Goal: Task Accomplishment & Management: Manage account settings

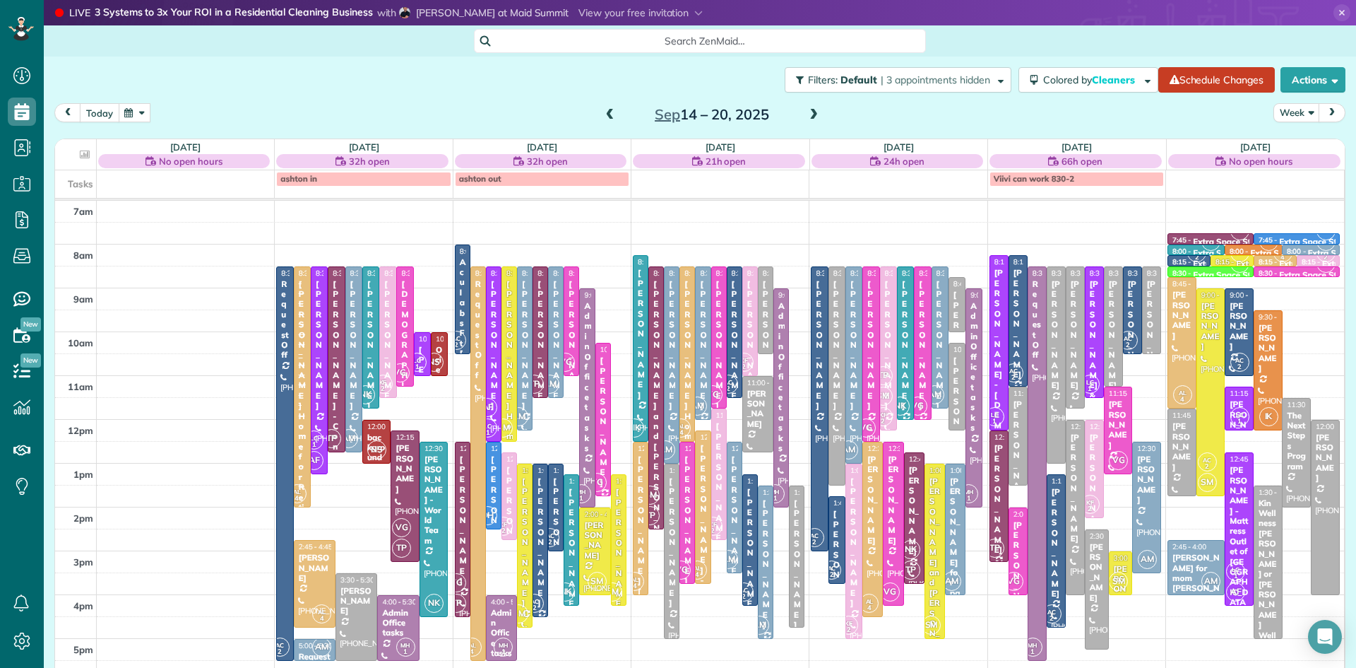
scroll to position [6, 6]
click at [105, 112] on button "today" at bounding box center [100, 112] width 40 height 19
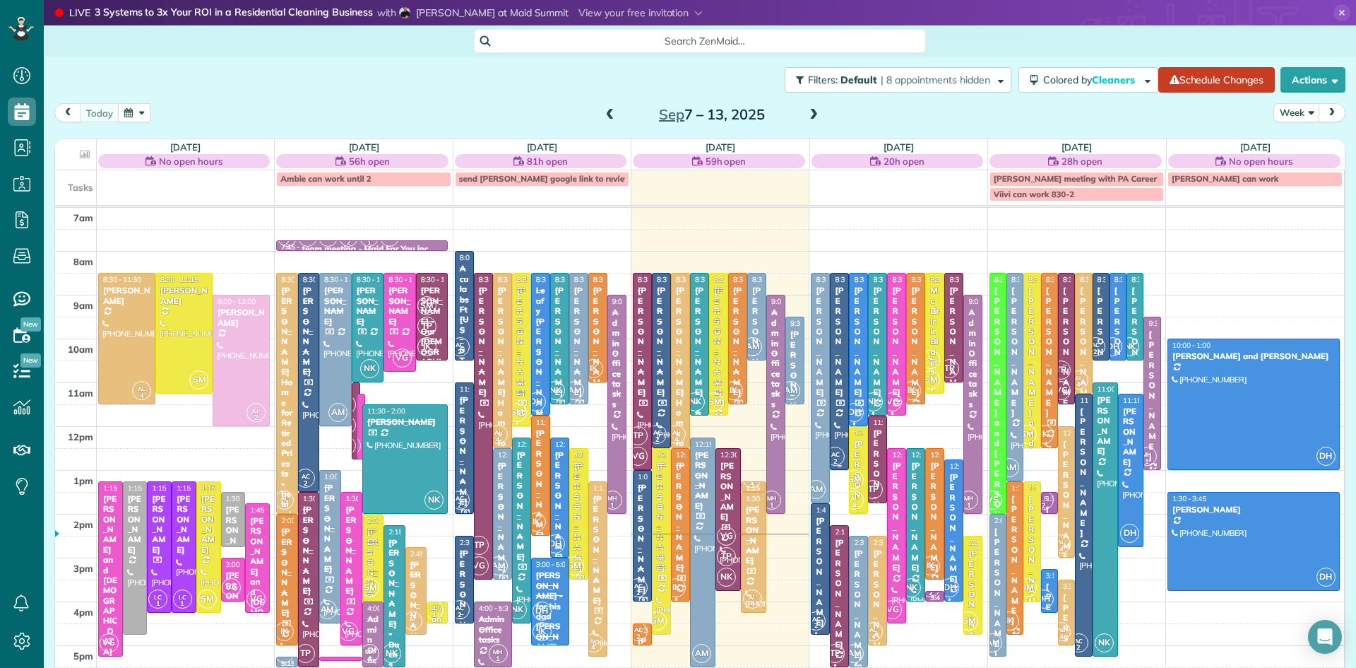
click at [836, 448] on span "AC 2" at bounding box center [835, 455] width 19 height 19
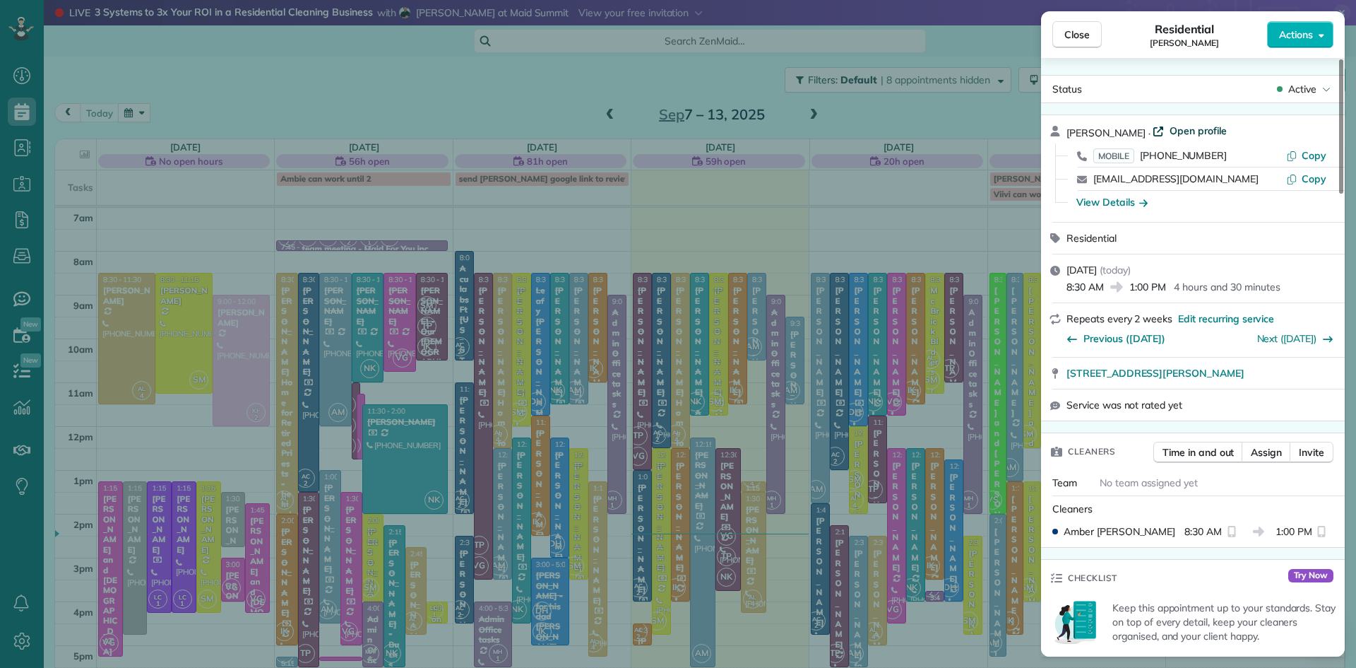
click at [1182, 131] on span "Open profile" at bounding box center [1198, 131] width 57 height 14
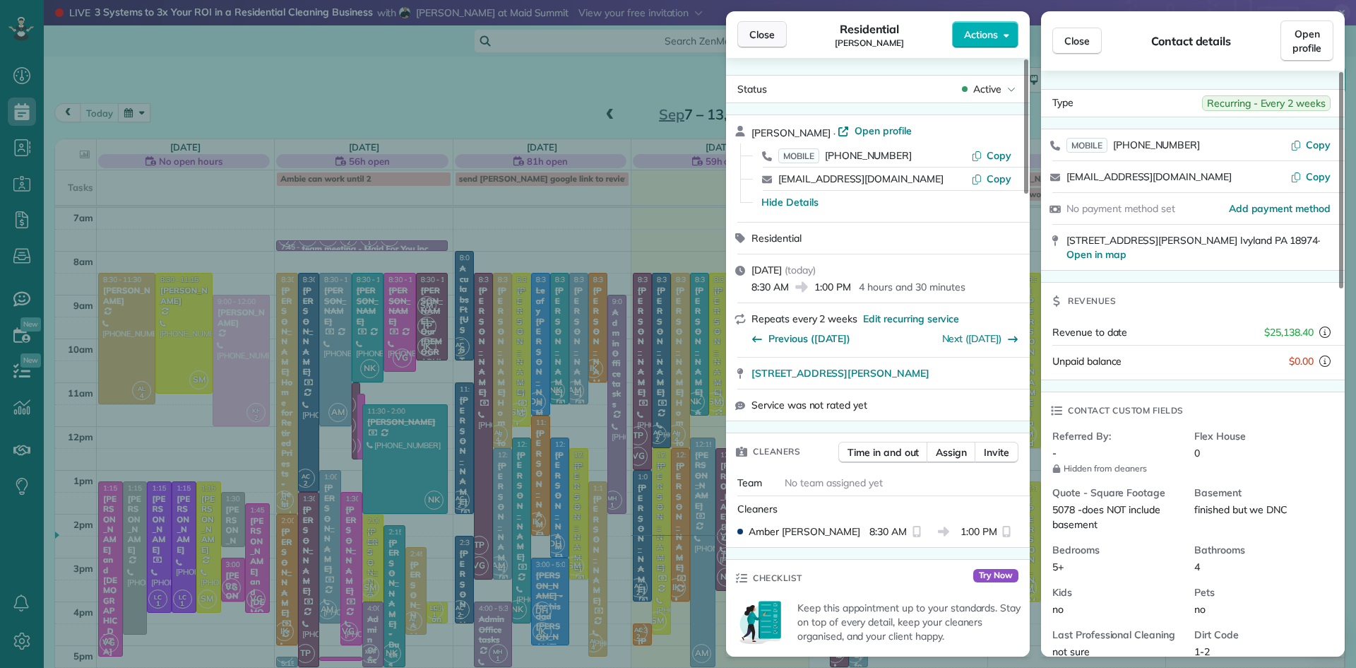
click at [761, 33] on span "Close" at bounding box center [761, 35] width 25 height 14
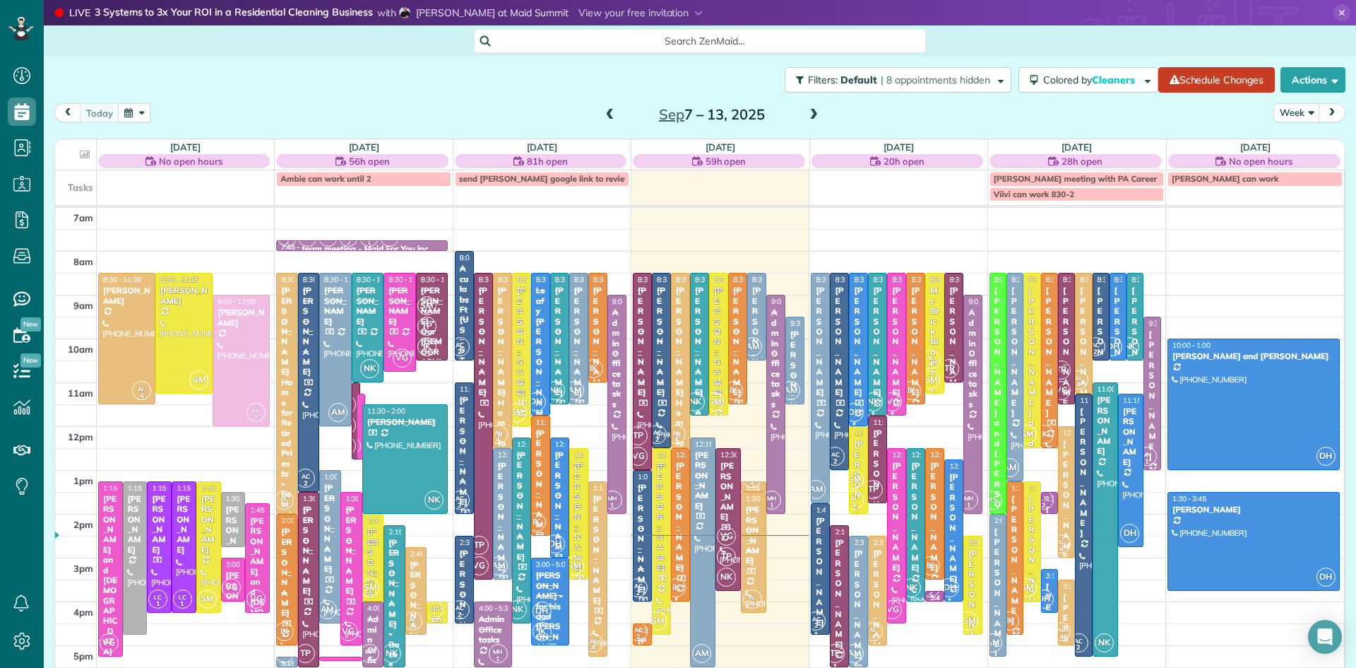
click at [774, 40] on span "Search ZenMaid…" at bounding box center [704, 41] width 429 height 14
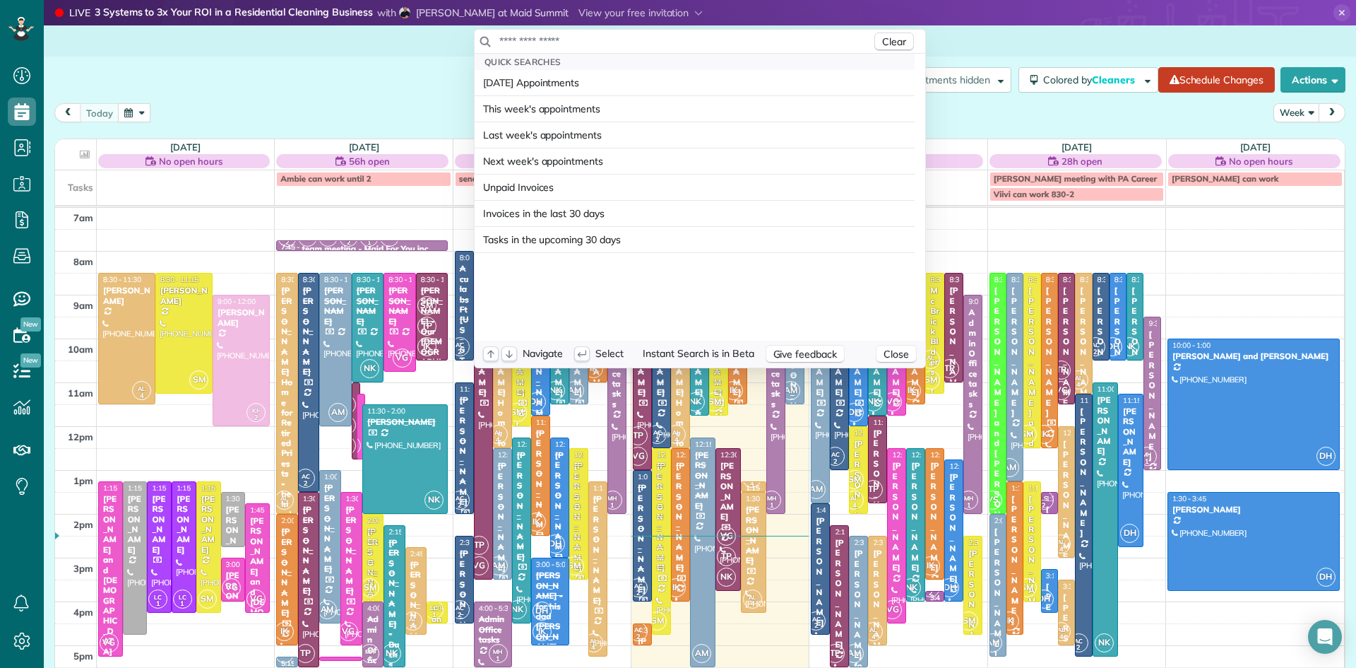
click at [1062, 237] on html "Dashboard Scheduling Calendar View List View Dispatch View - Weekly scheduling …" at bounding box center [678, 334] width 1356 height 668
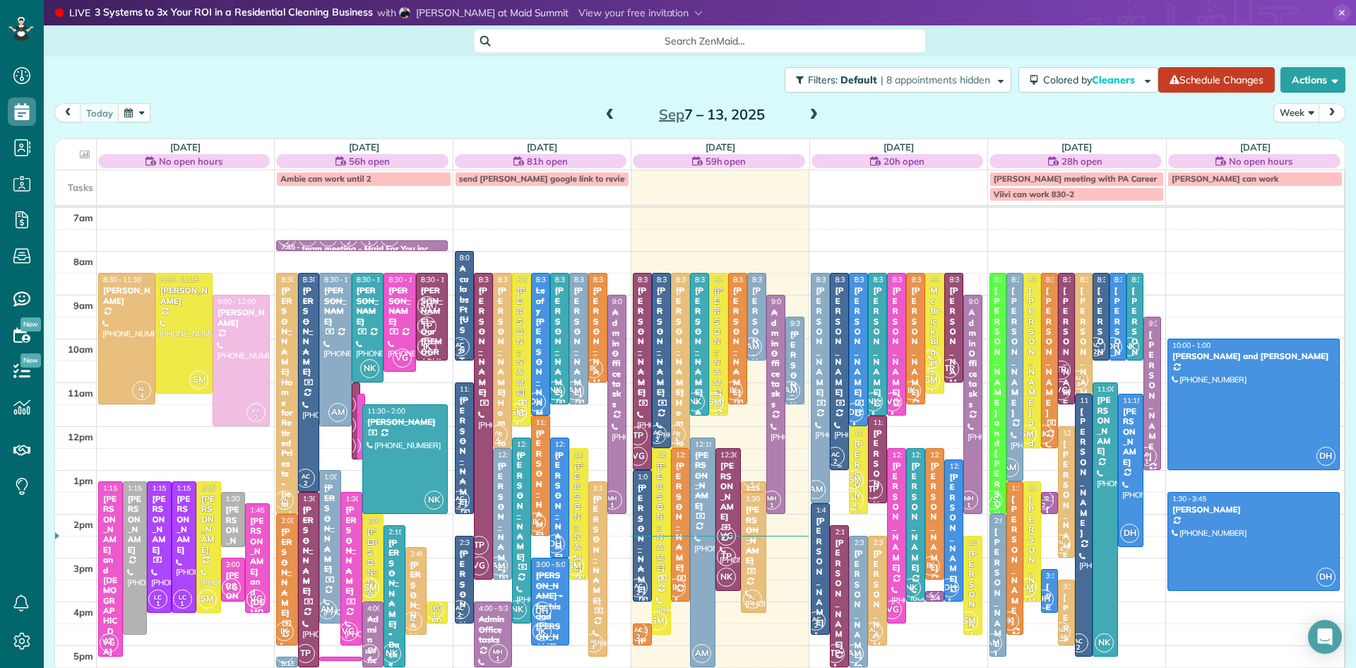
click at [835, 355] on div "[PERSON_NAME]" at bounding box center [839, 341] width 11 height 112
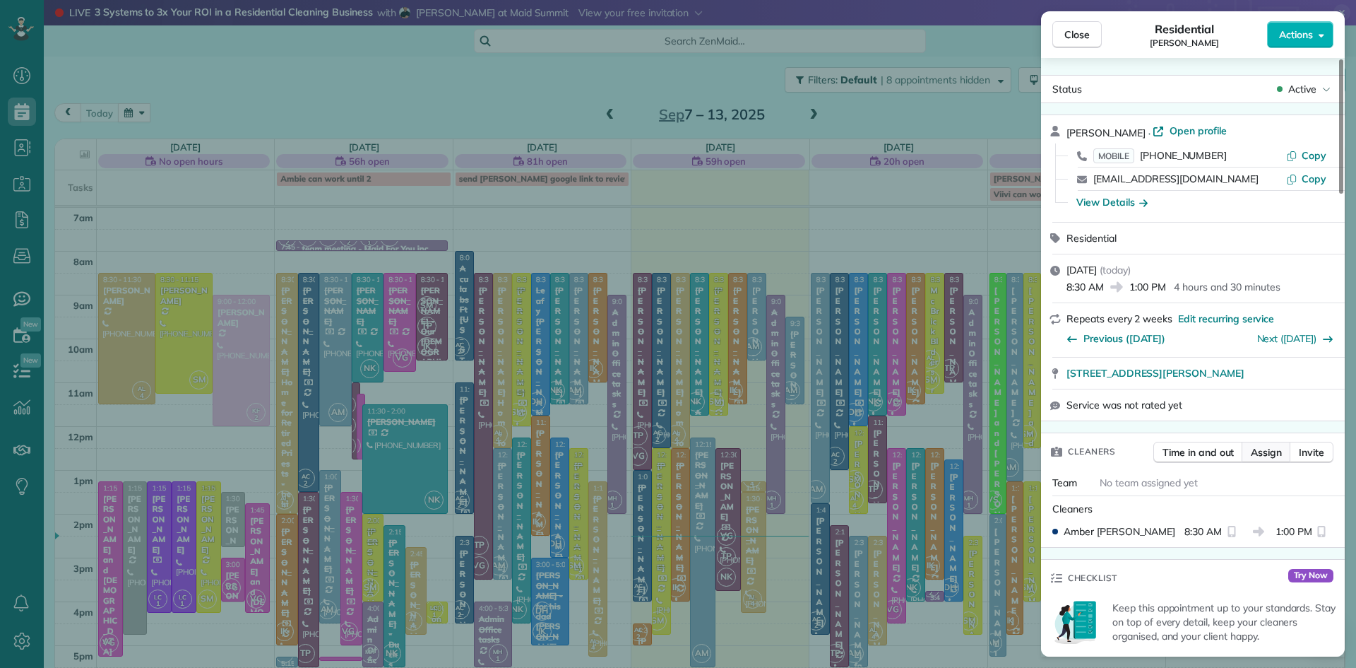
click at [1277, 457] on span "Assign" at bounding box center [1266, 452] width 31 height 14
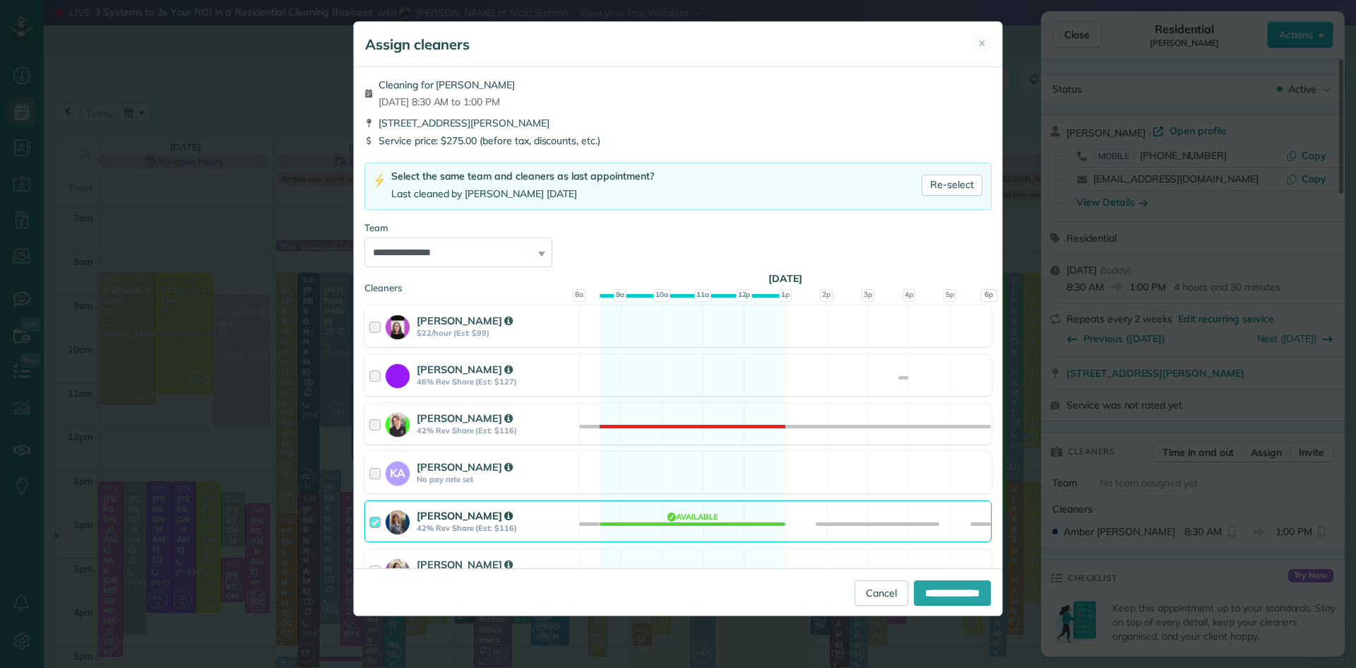
scroll to position [451, 0]
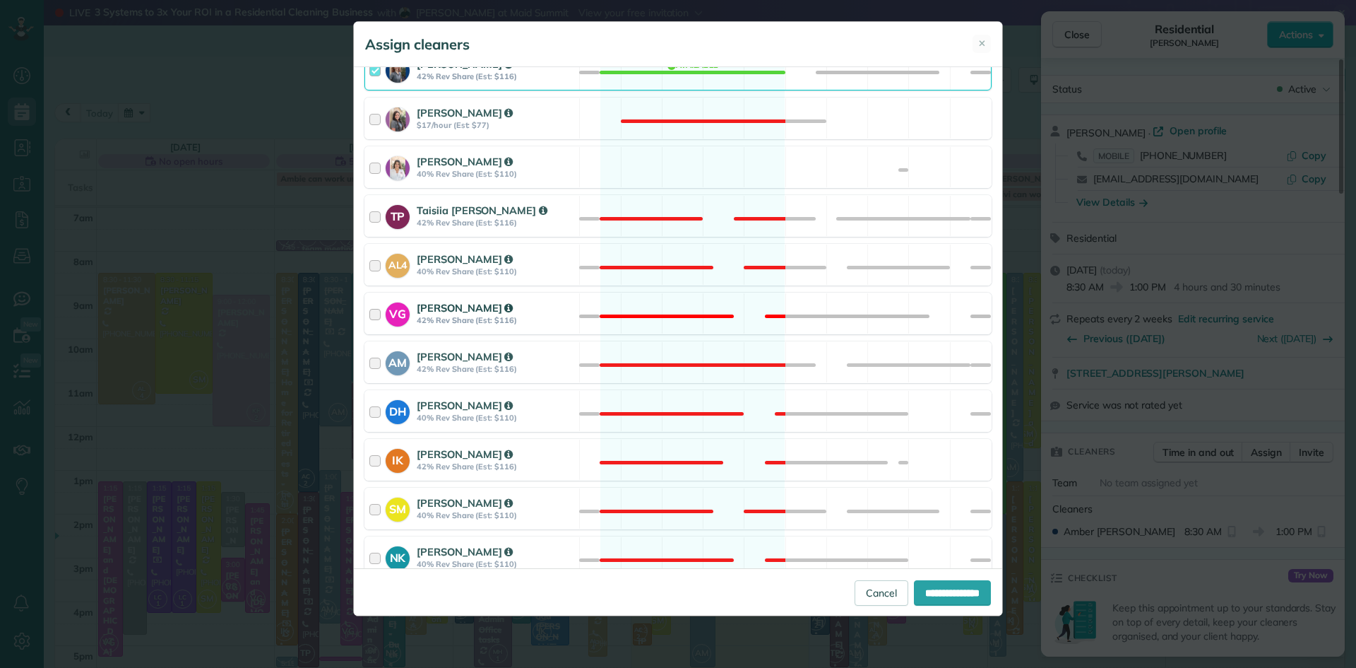
click at [447, 317] on strong "42% Rev Share (Est: $116)" at bounding box center [496, 320] width 158 height 10
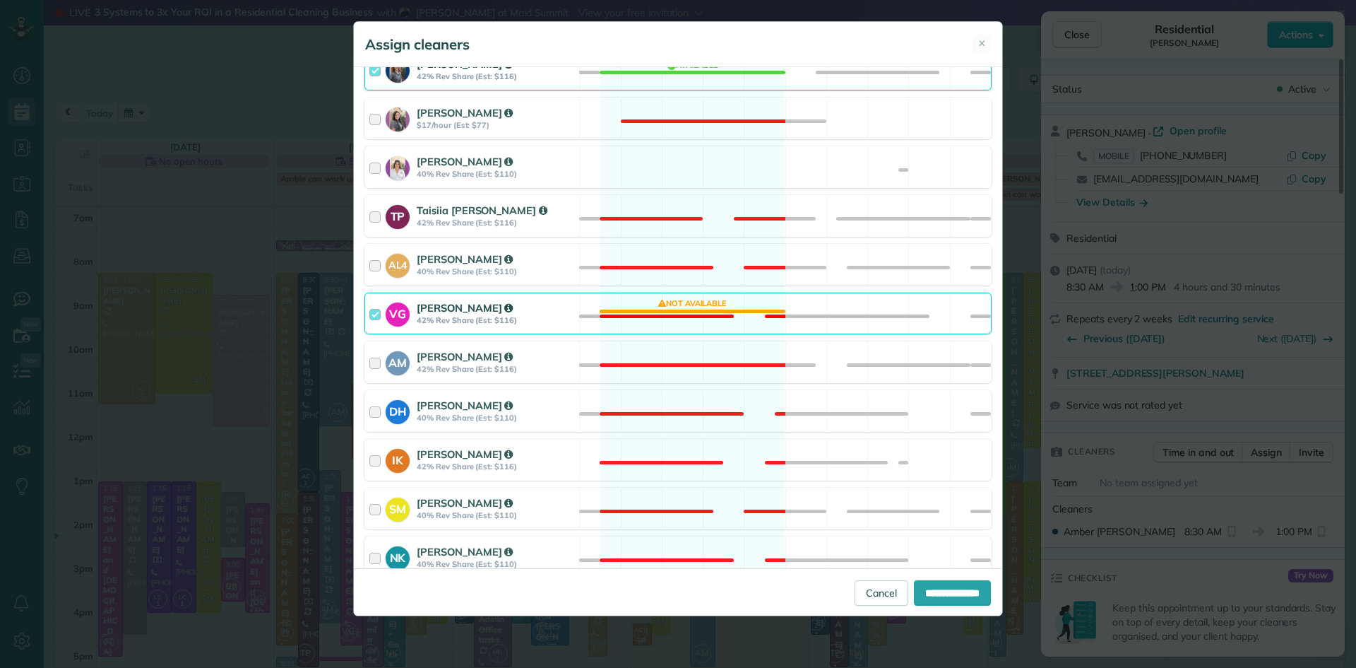
click at [425, 76] on strong "42% Rev Share (Est: $116)" at bounding box center [496, 76] width 158 height 10
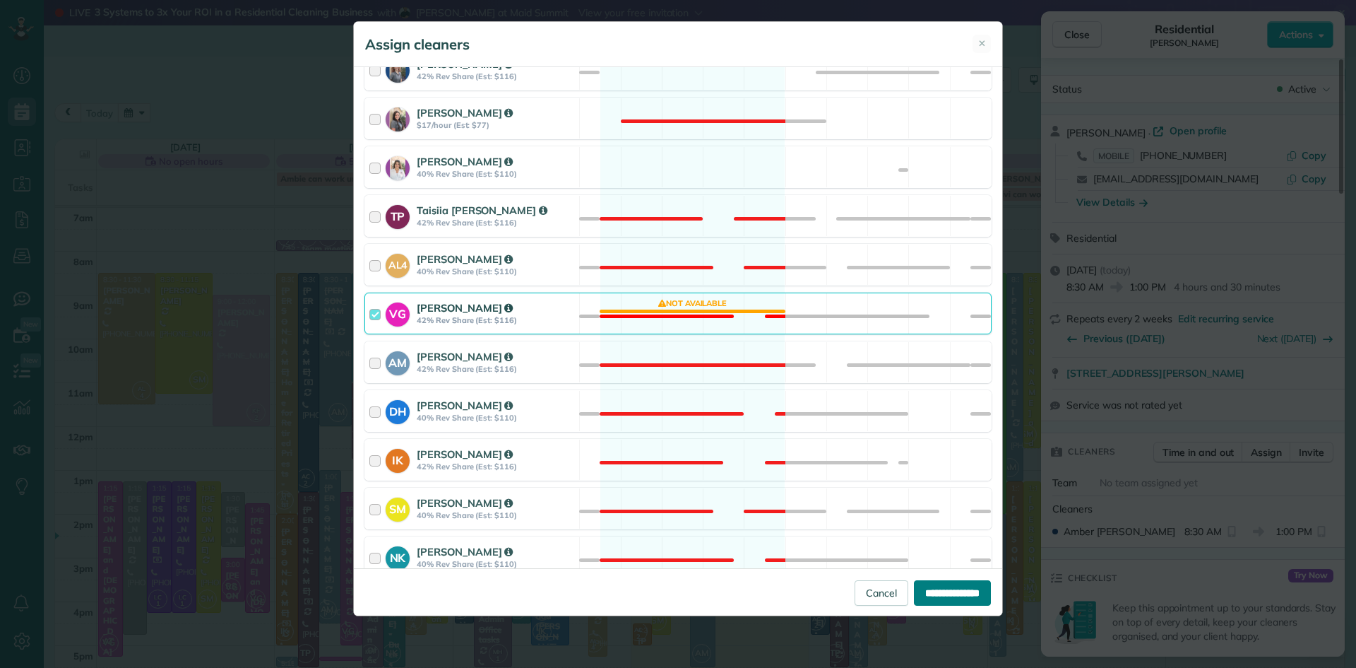
click at [915, 594] on input "**********" at bounding box center [952, 592] width 77 height 25
type input "**********"
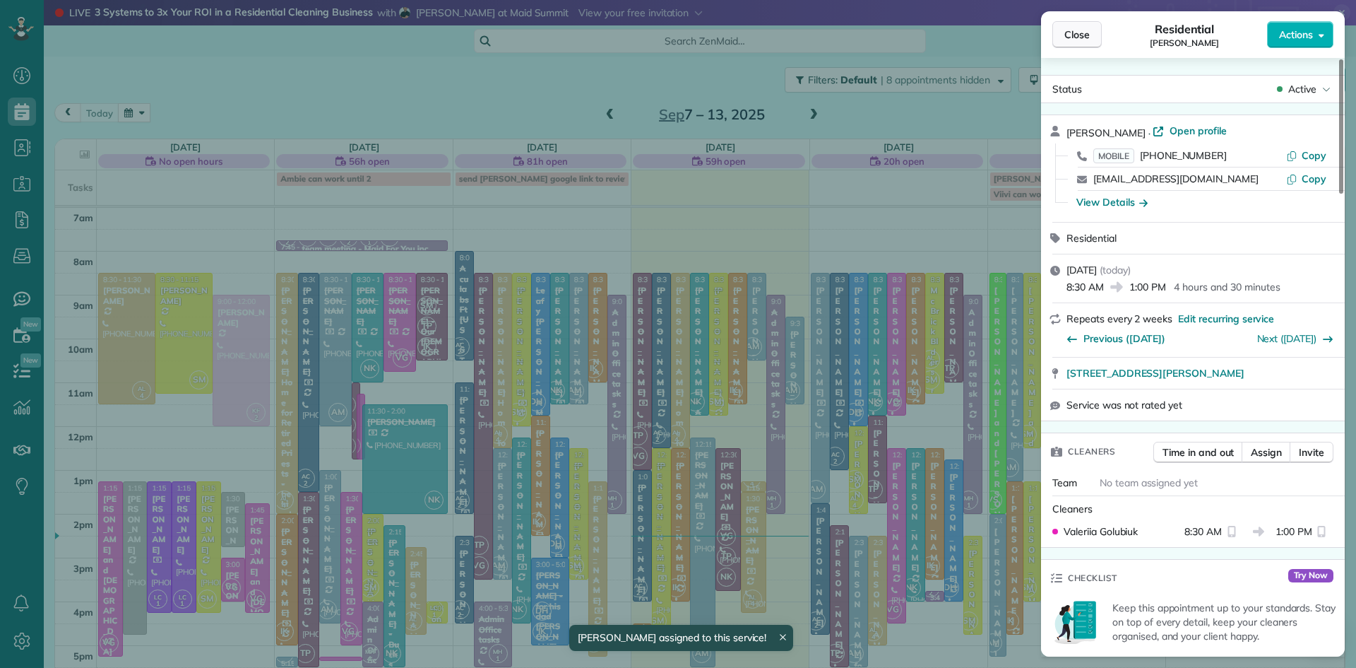
click at [1090, 38] on button "Close" at bounding box center [1077, 34] width 49 height 27
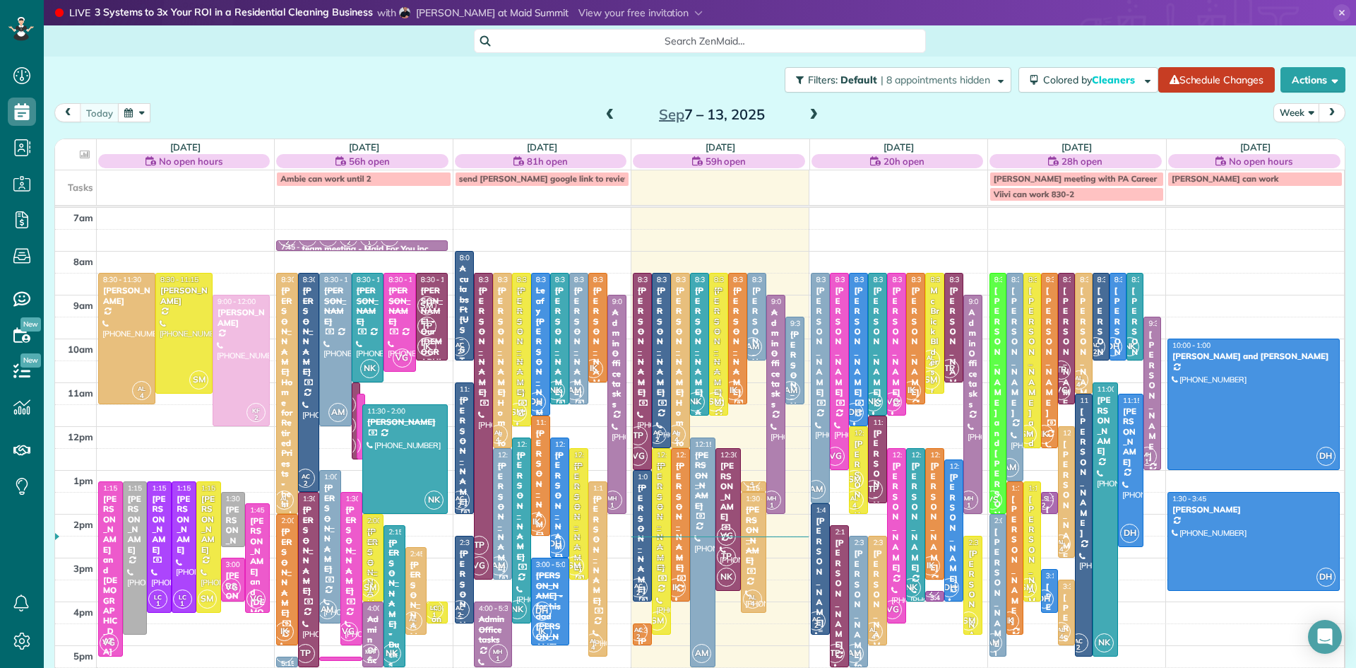
click at [818, 593] on div "[PERSON_NAME]" at bounding box center [820, 572] width 11 height 112
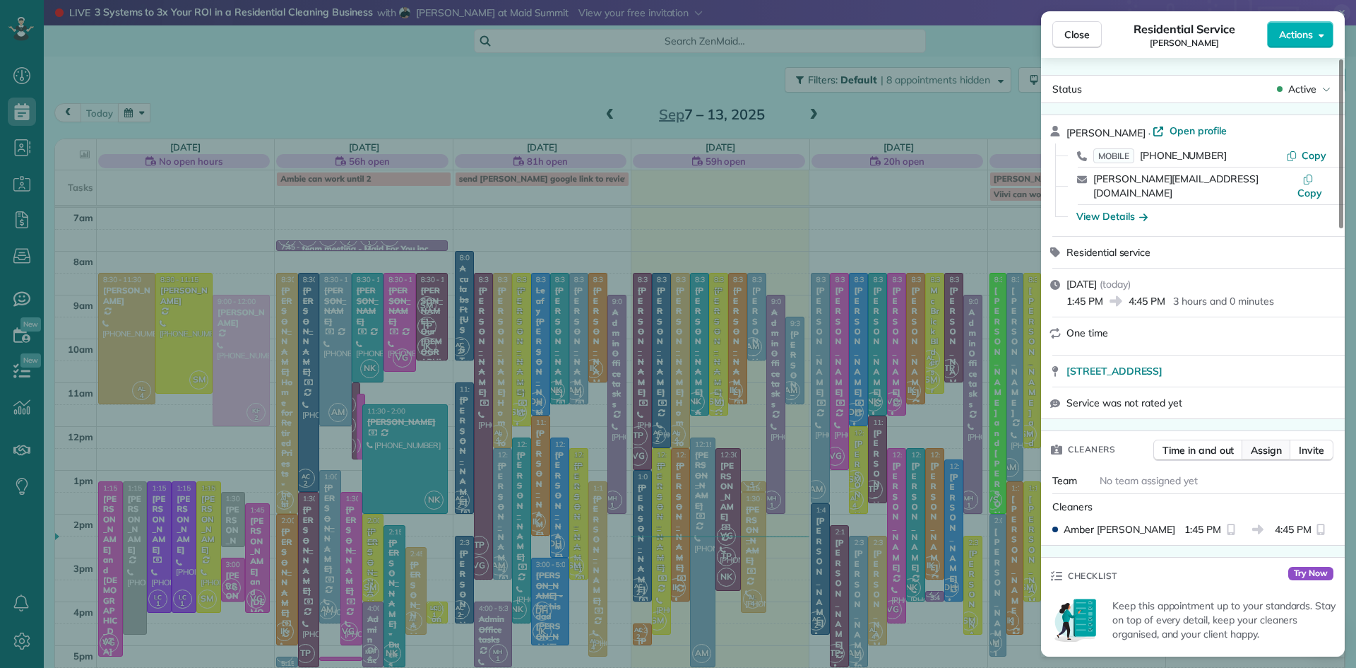
click at [1265, 443] on span "Assign" at bounding box center [1266, 450] width 31 height 14
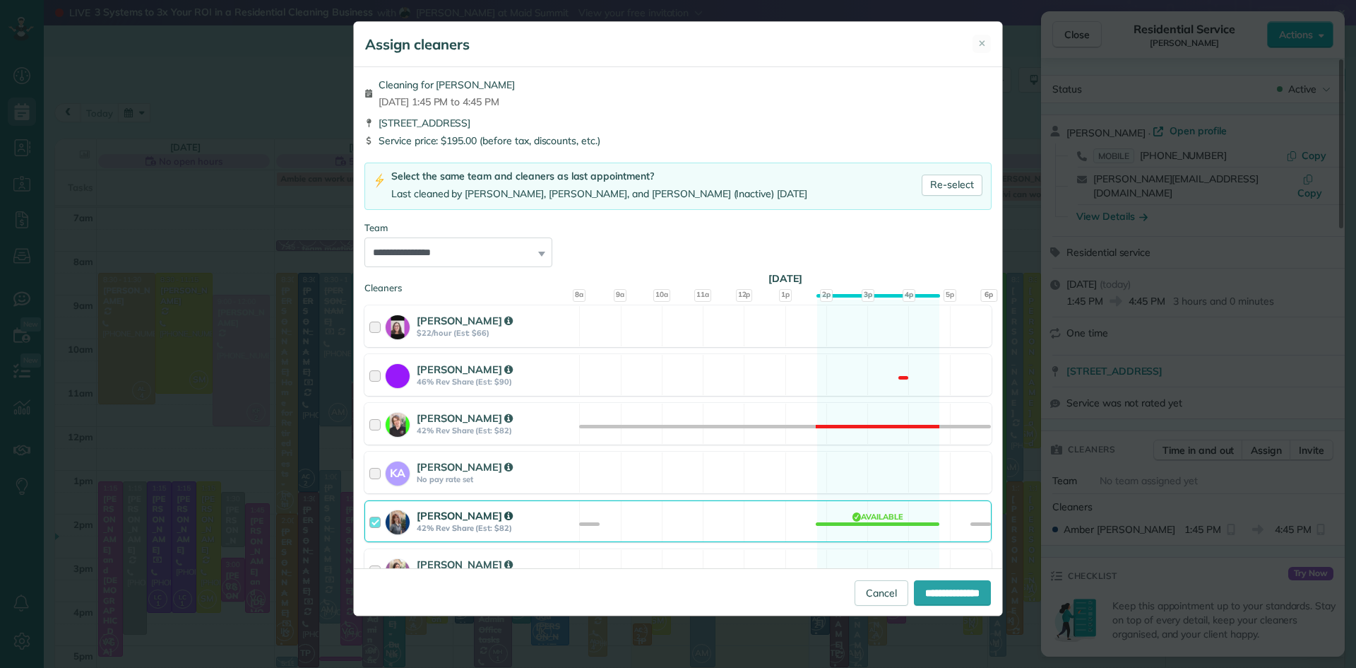
click at [458, 515] on strong "Amber Clark" at bounding box center [465, 515] width 96 height 13
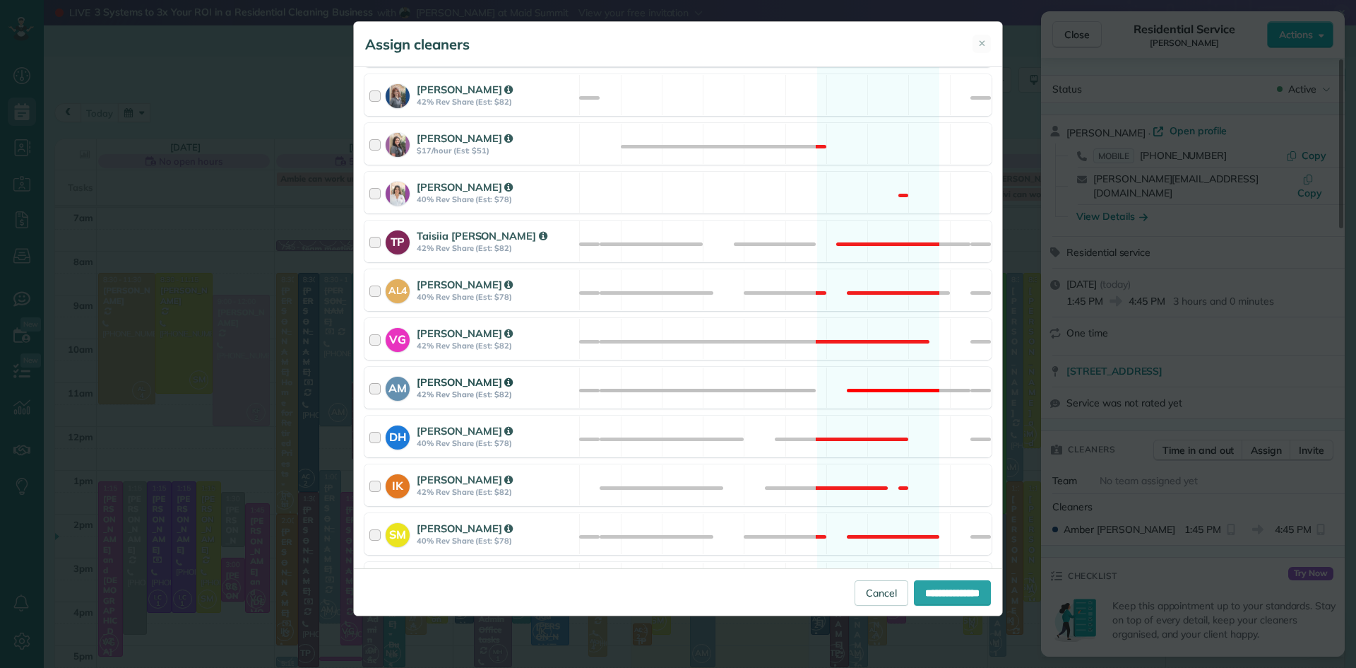
scroll to position [428, 0]
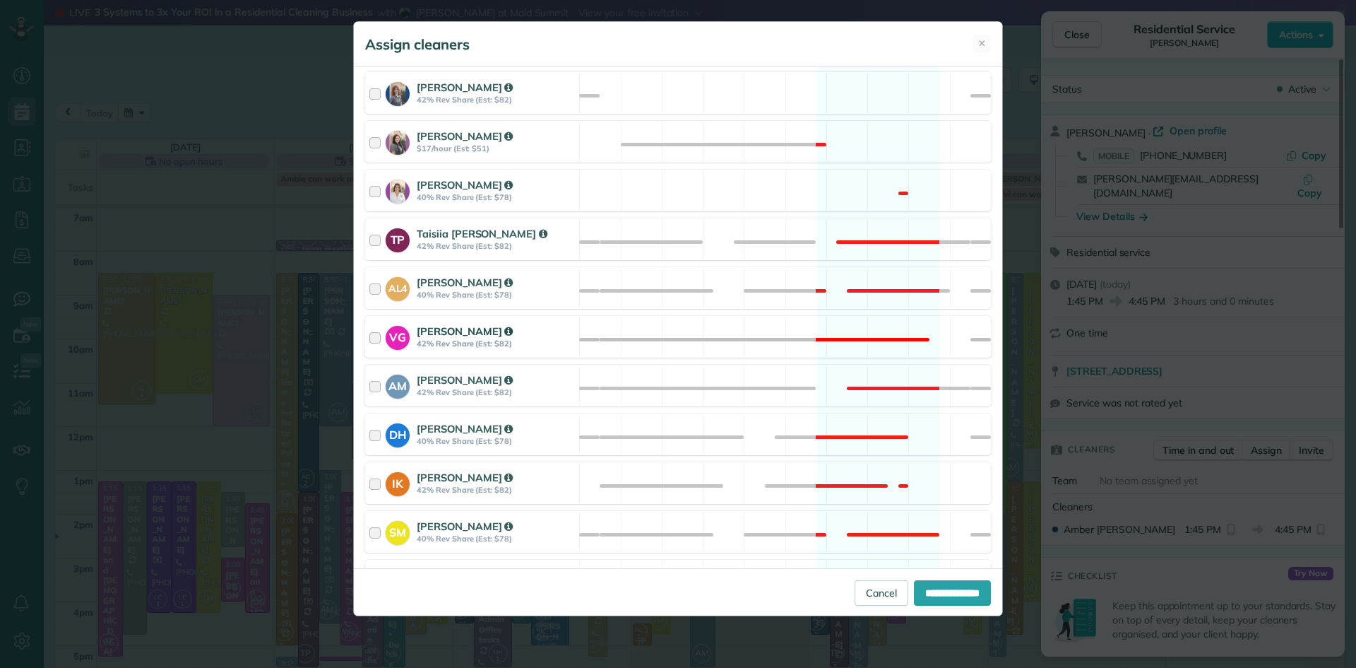
click at [449, 333] on strong "Valeriia Golubiuk" at bounding box center [465, 330] width 96 height 13
click at [953, 593] on input "**********" at bounding box center [952, 592] width 77 height 25
type input "**********"
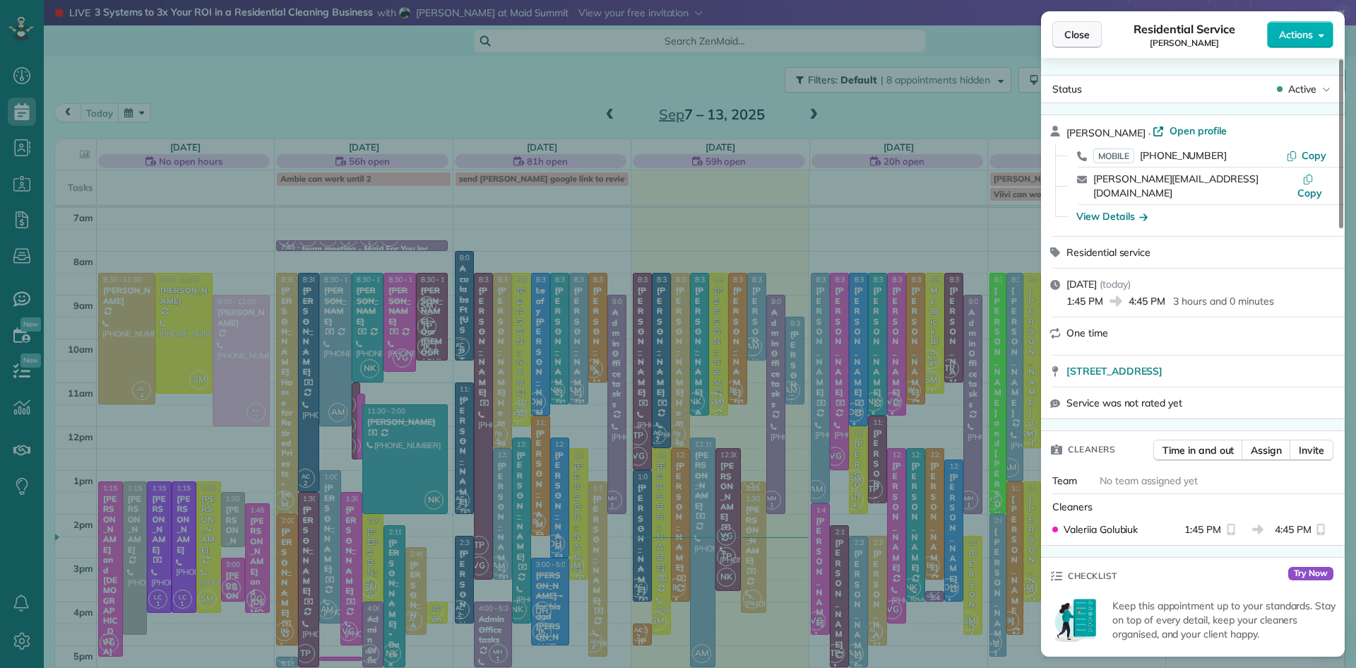
click at [1075, 32] on span "Close" at bounding box center [1077, 35] width 25 height 14
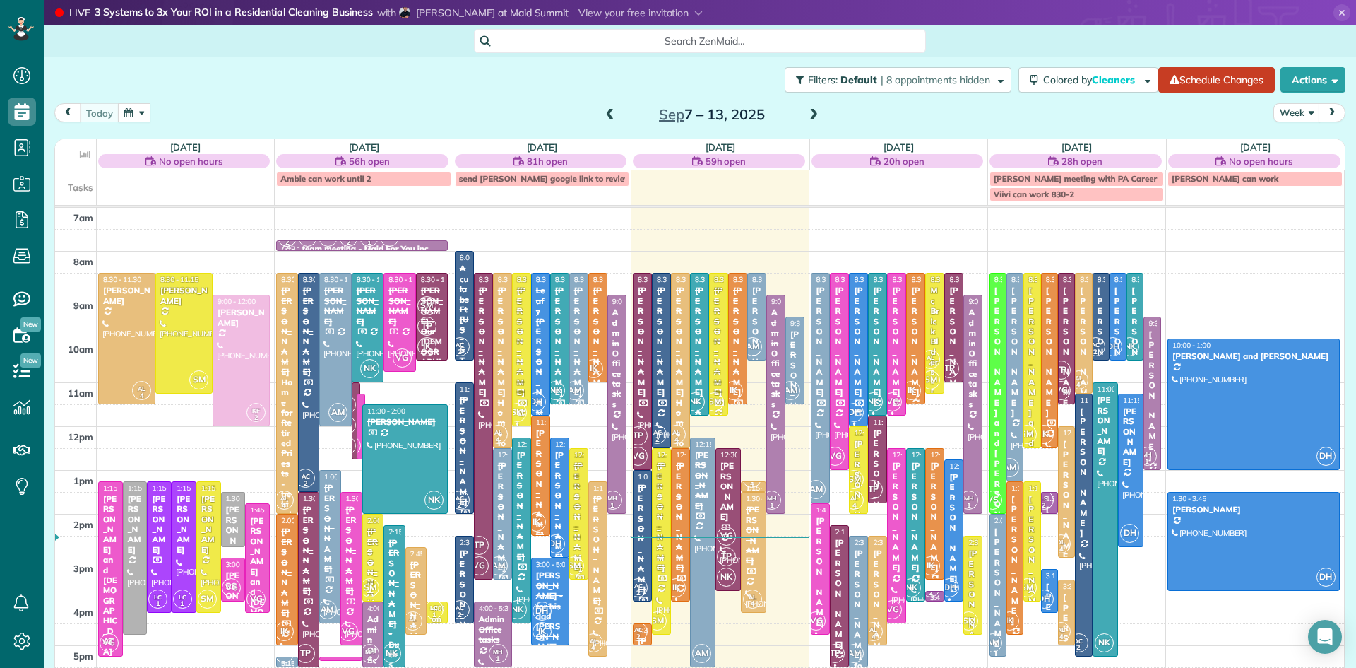
click at [1048, 454] on div "7am 8am 9am 10am 11am 12pm 1pm 2pm 3pm 4pm 5pm 6pm 7pm 8pm AL 4 8:30 - 11:30 Jo…" at bounding box center [699, 514] width 1289 height 612
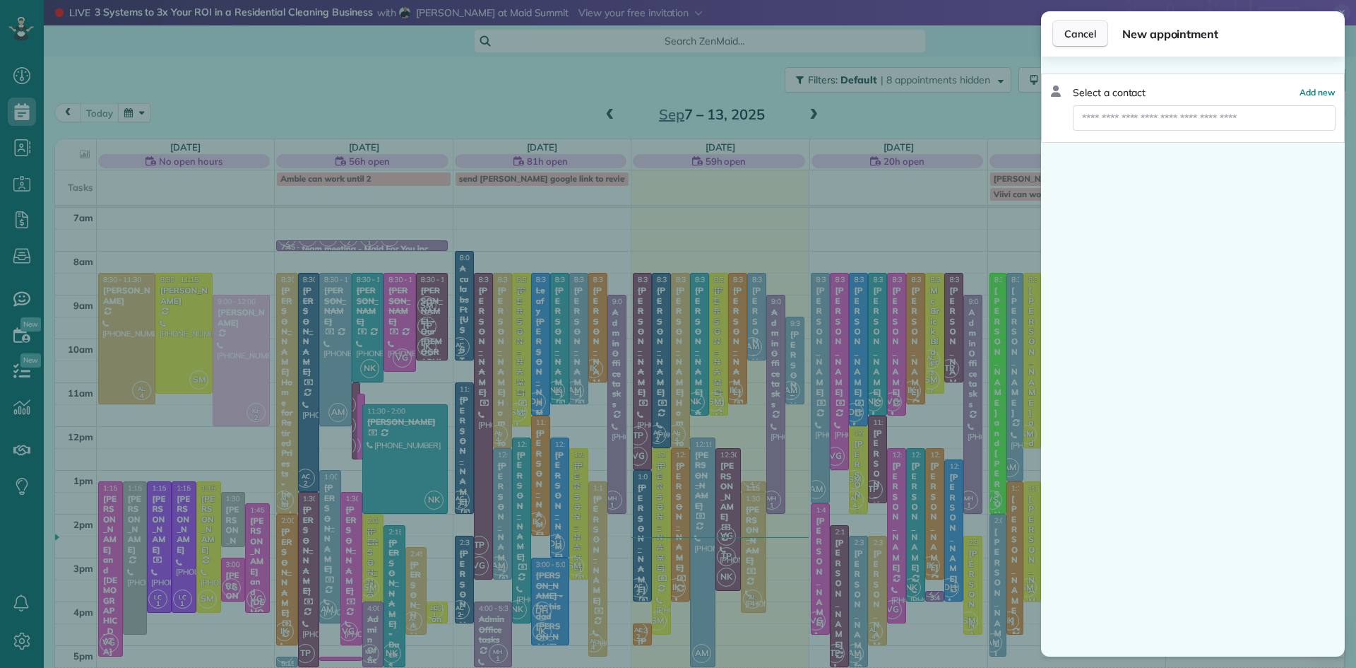
click at [1085, 33] on span "Cancel" at bounding box center [1081, 34] width 32 height 14
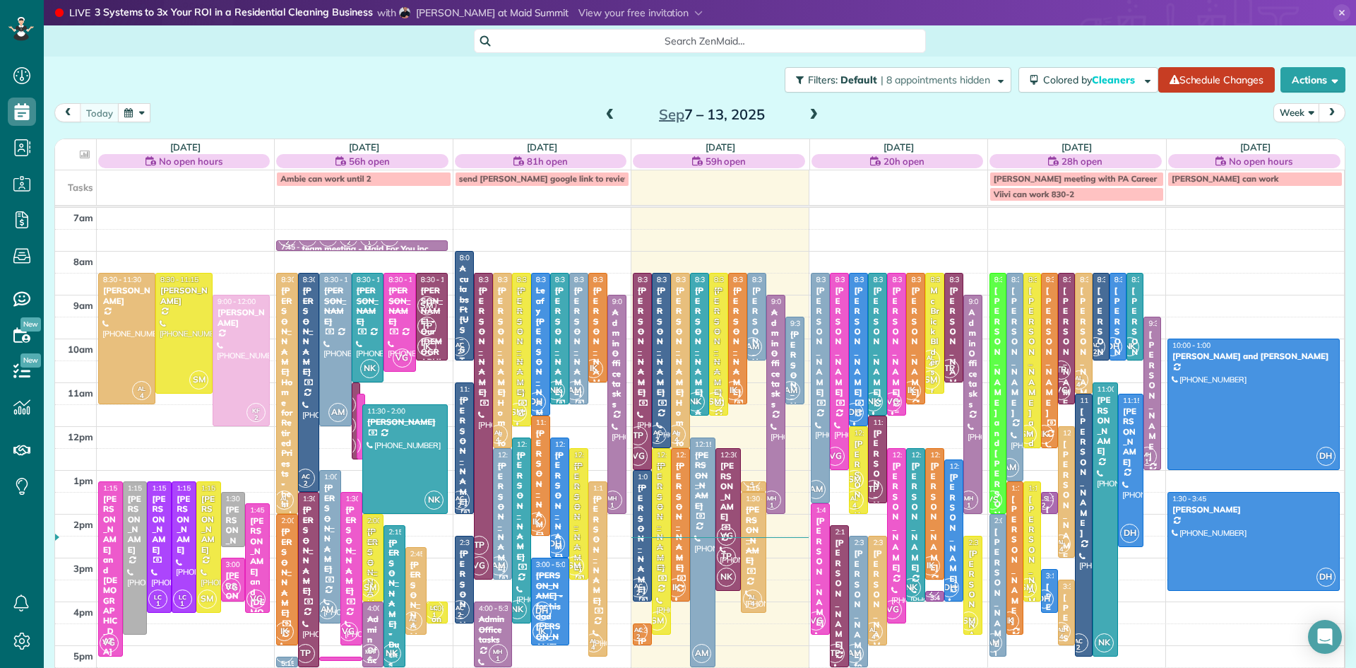
click at [894, 407] on span "VG" at bounding box center [892, 401] width 19 height 19
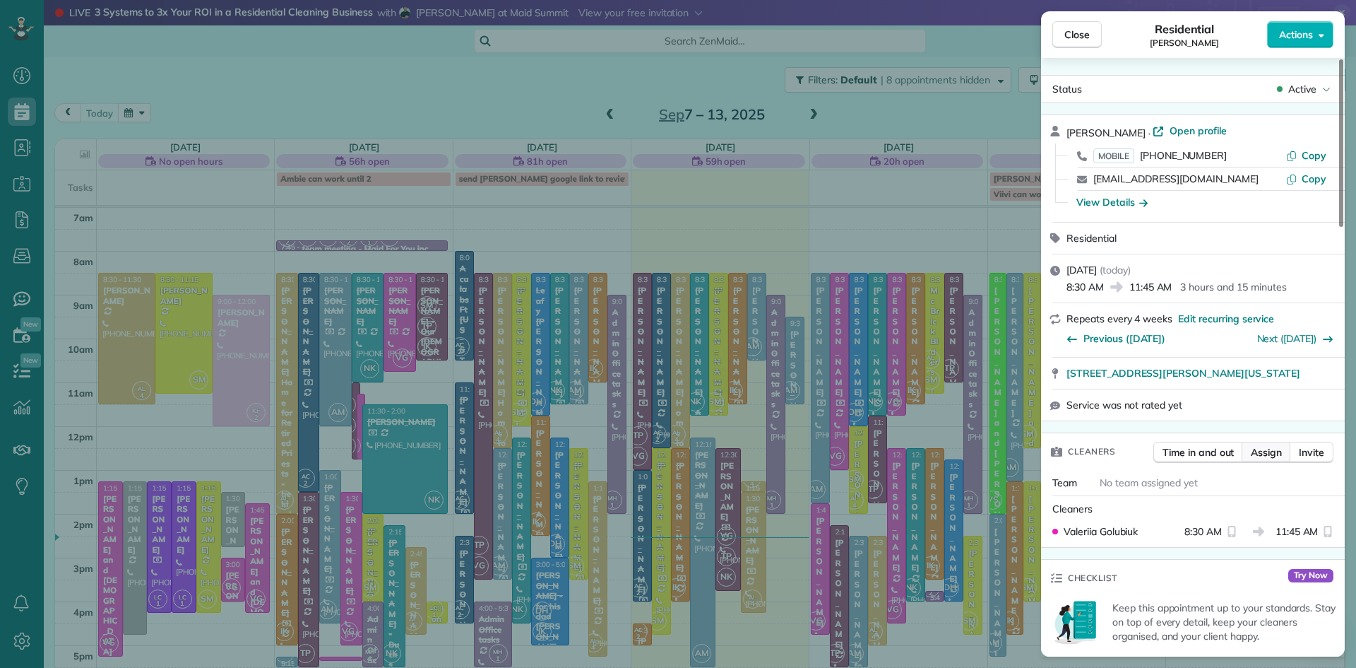
click at [1272, 459] on span "Assign" at bounding box center [1266, 452] width 31 height 14
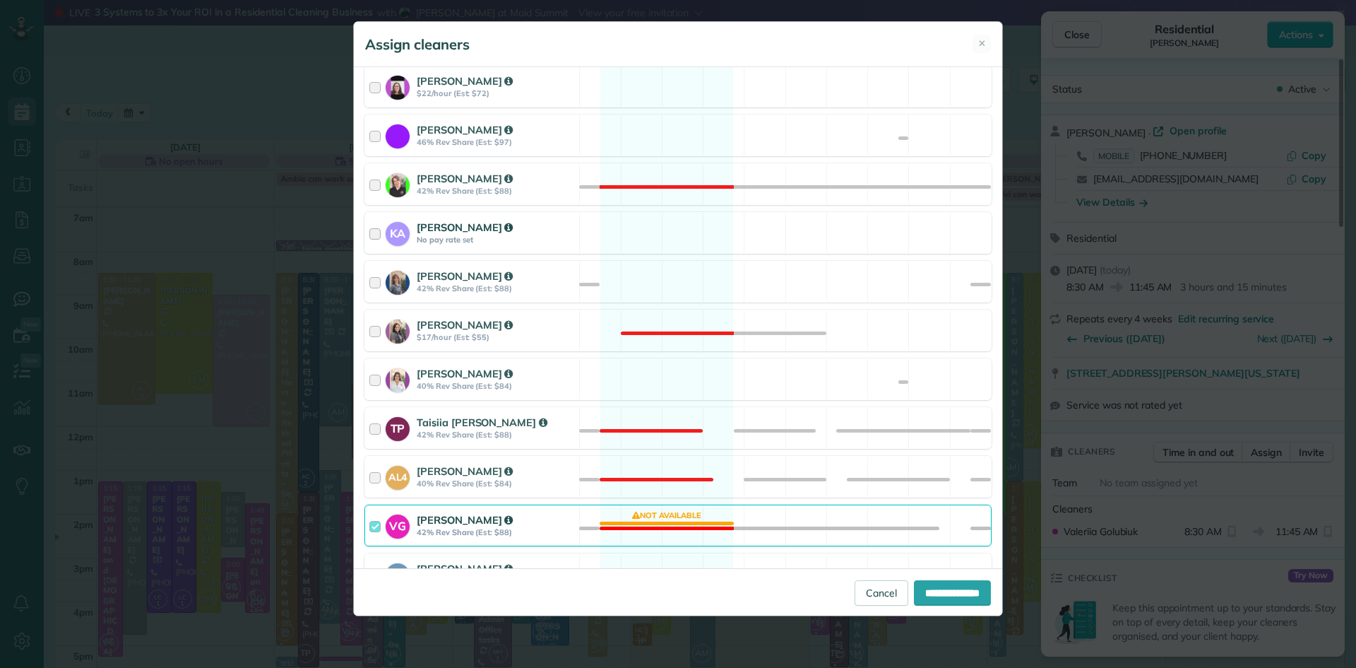
scroll to position [610, 0]
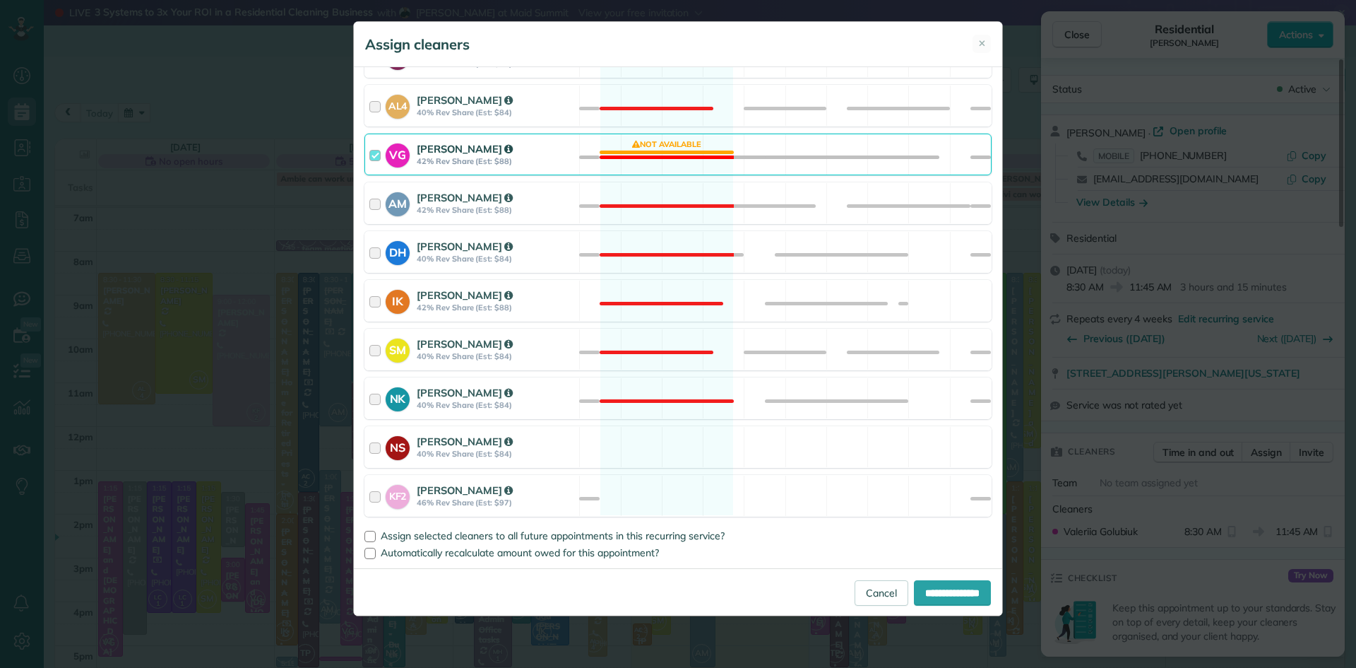
click at [427, 160] on strong "42% Rev Share (Est: $88)" at bounding box center [496, 161] width 158 height 10
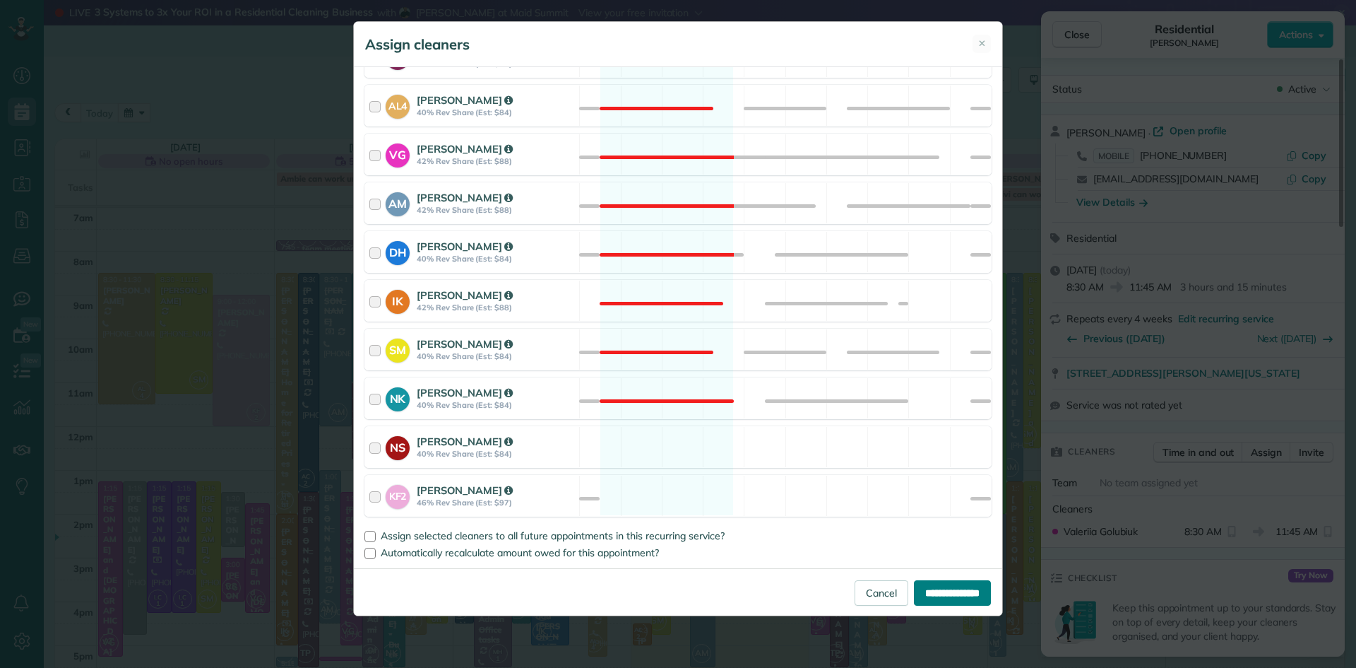
click at [918, 593] on input "**********" at bounding box center [952, 592] width 77 height 25
type input "**********"
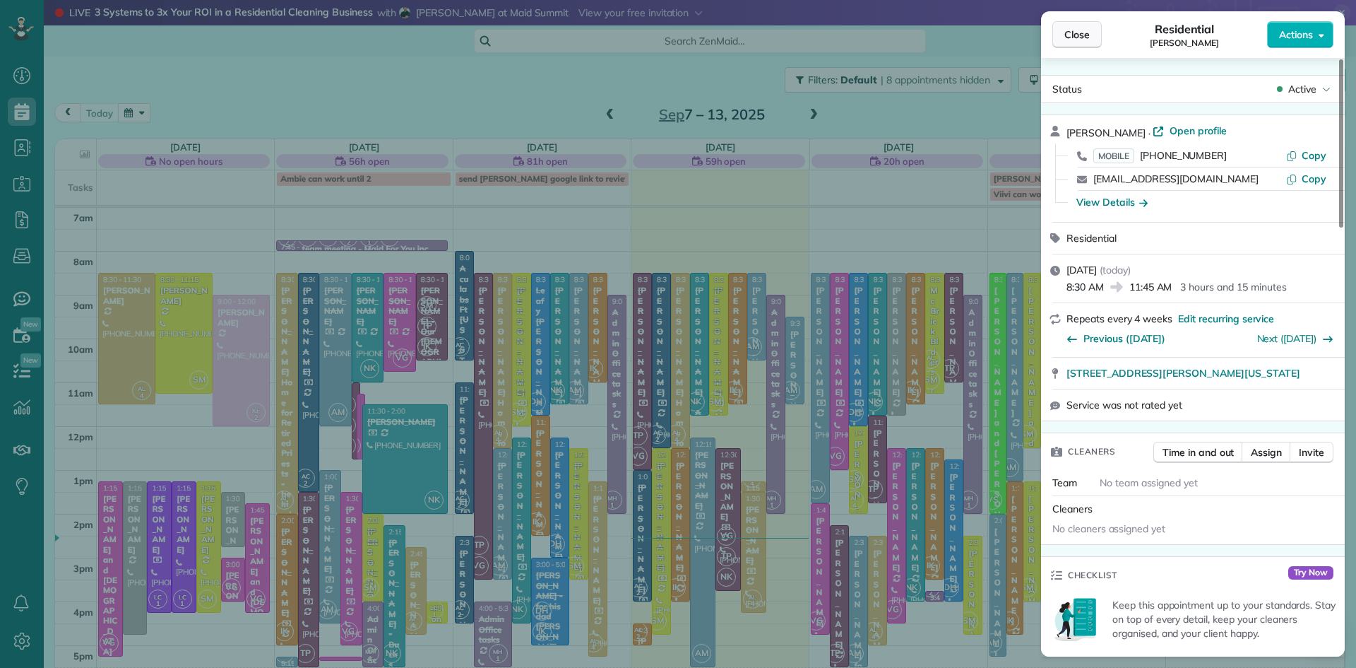
click at [1084, 31] on span "Close" at bounding box center [1077, 35] width 25 height 14
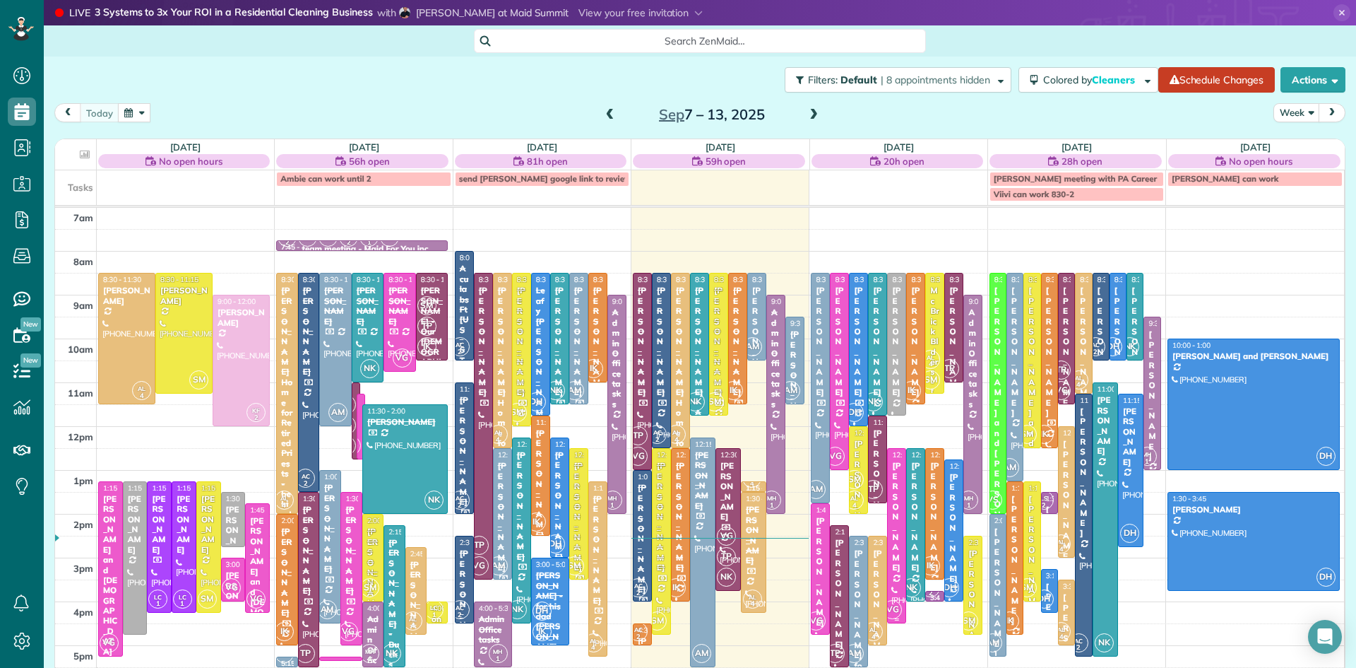
click at [897, 557] on div "Charles Haggerty" at bounding box center [896, 517] width 11 height 112
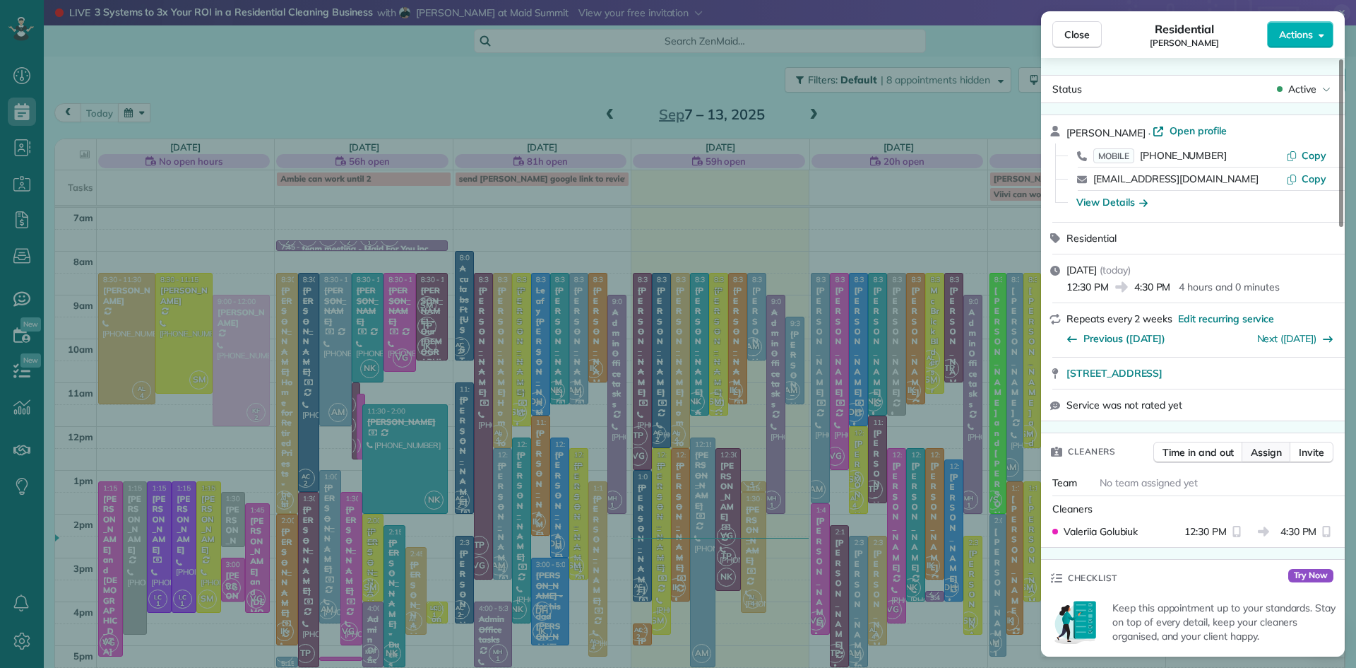
click at [1253, 450] on span "Assign" at bounding box center [1266, 452] width 31 height 14
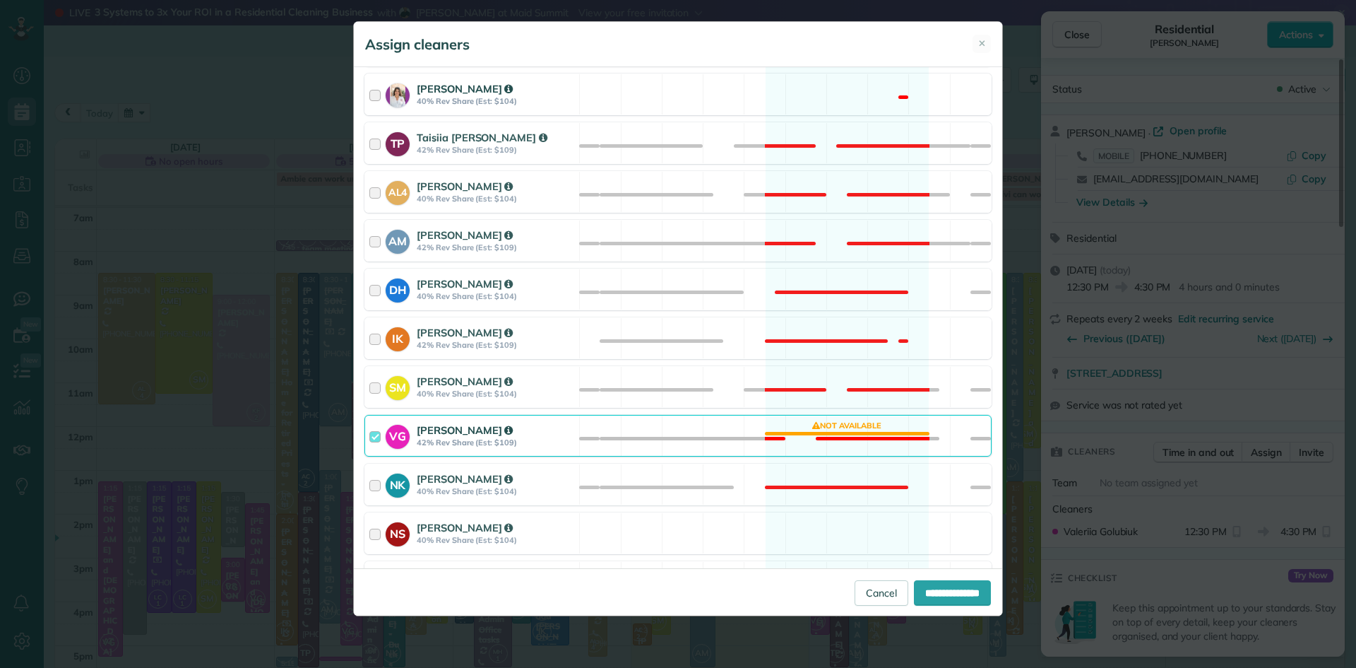
scroll to position [552, 0]
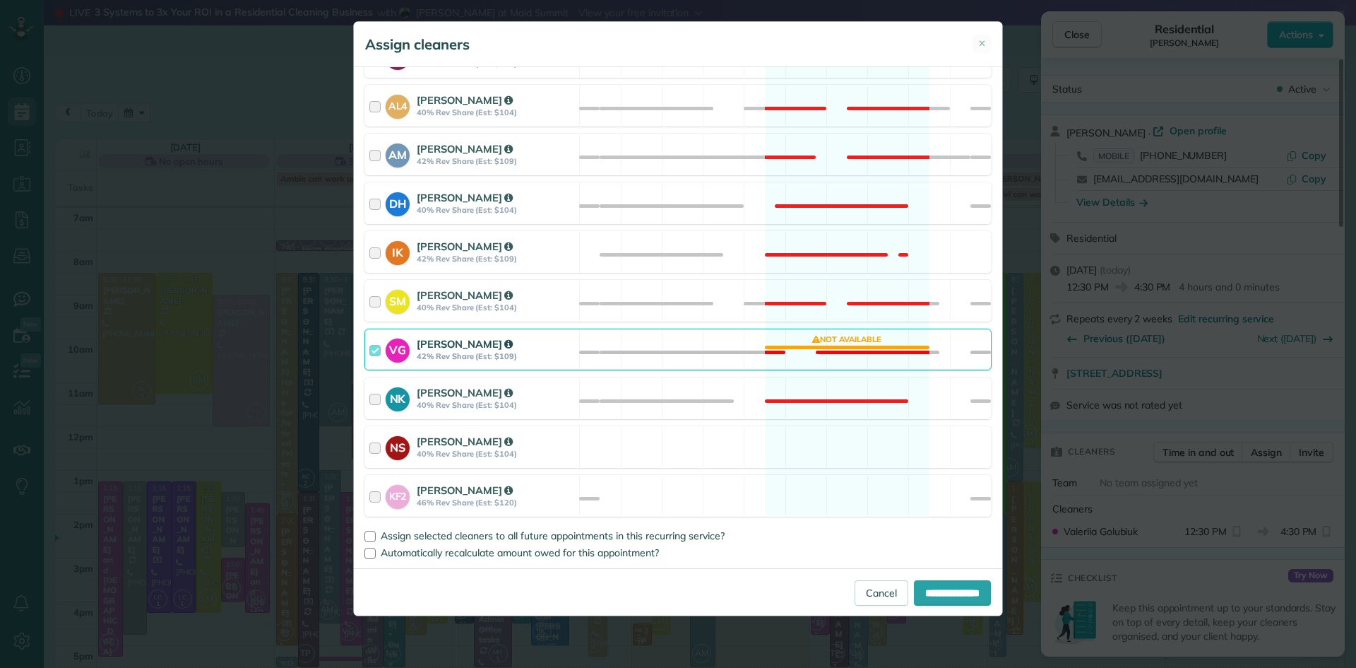
click at [422, 348] on strong "Valeriia Golubiuk" at bounding box center [465, 343] width 96 height 13
click at [930, 591] on input "**********" at bounding box center [952, 592] width 77 height 25
type input "**********"
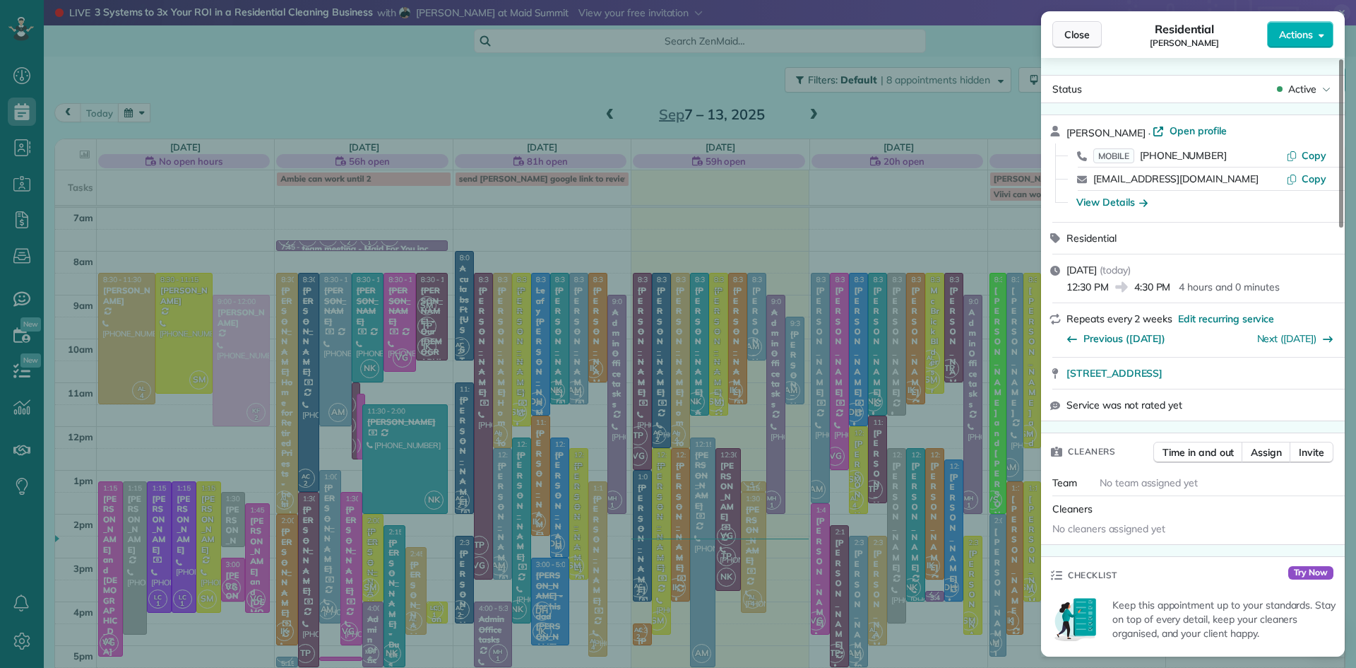
click at [1091, 34] on button "Close" at bounding box center [1077, 34] width 49 height 27
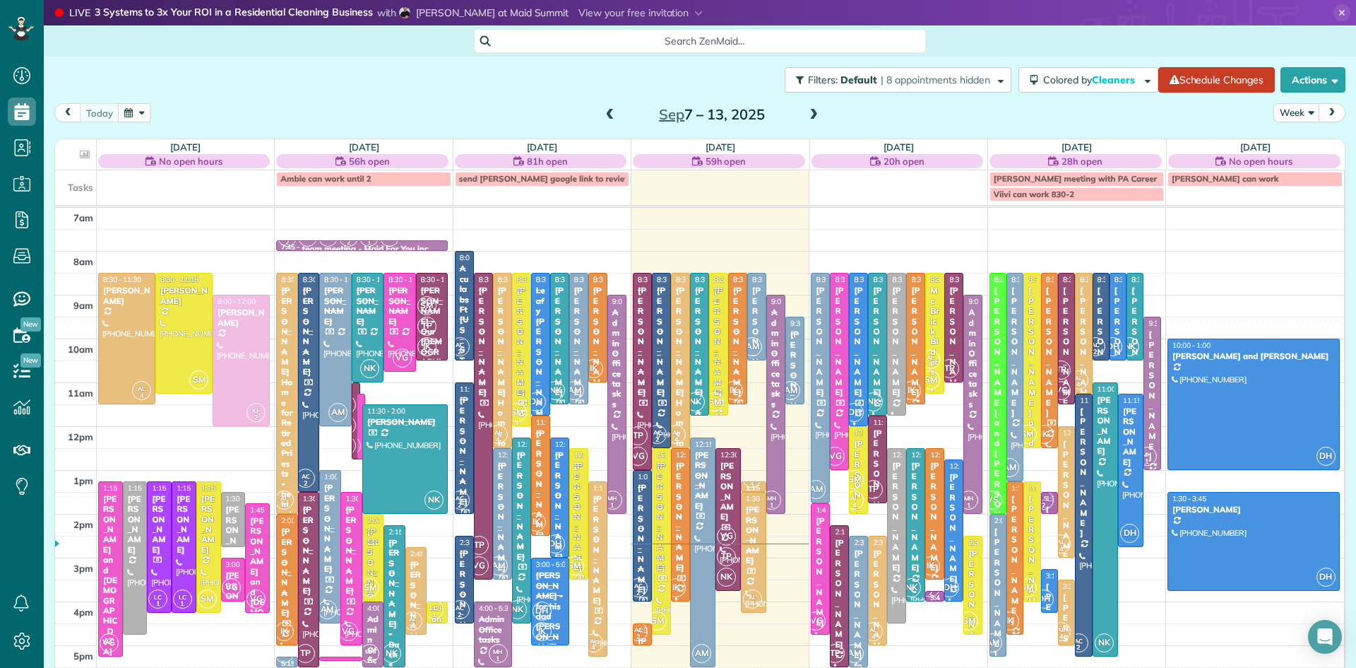
click at [1067, 420] on div "7am 8am 9am 10am 11am 12pm 1pm 2pm 3pm 4pm 5pm 6pm 7pm 8pm AL 4 8:30 - 11:30 Jo…" at bounding box center [699, 514] width 1289 height 612
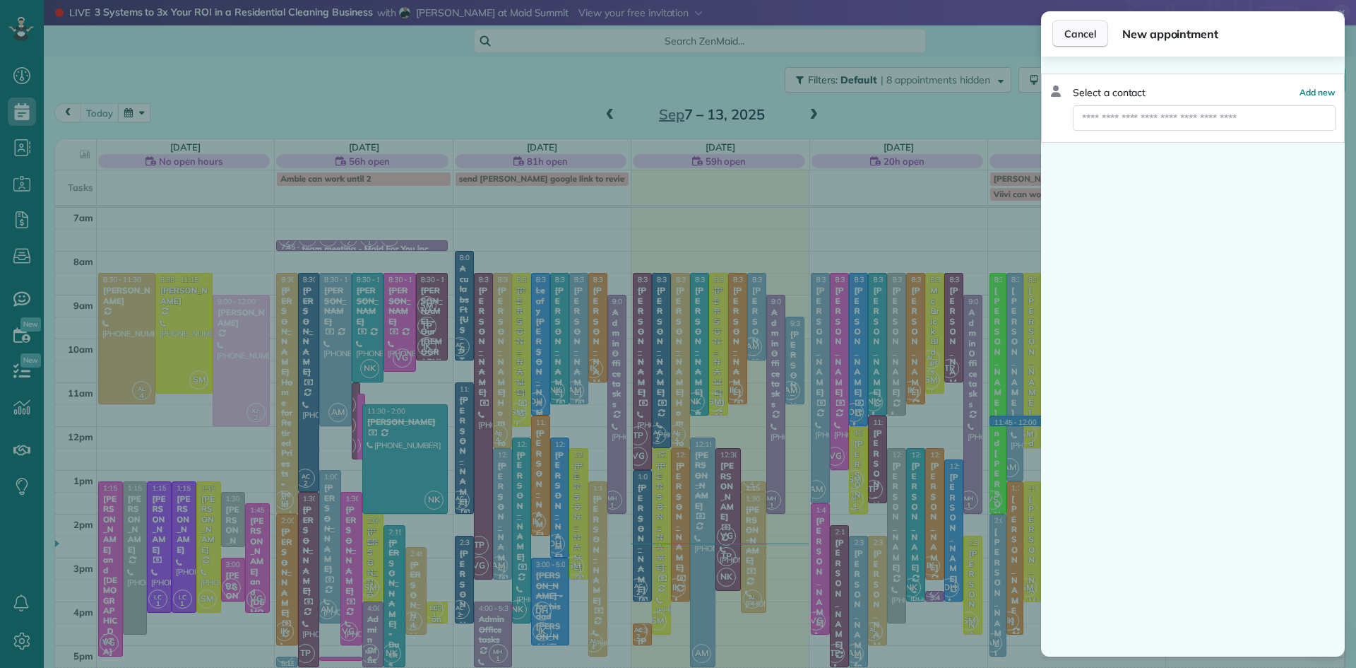
click at [1089, 36] on span "Cancel" at bounding box center [1081, 34] width 32 height 14
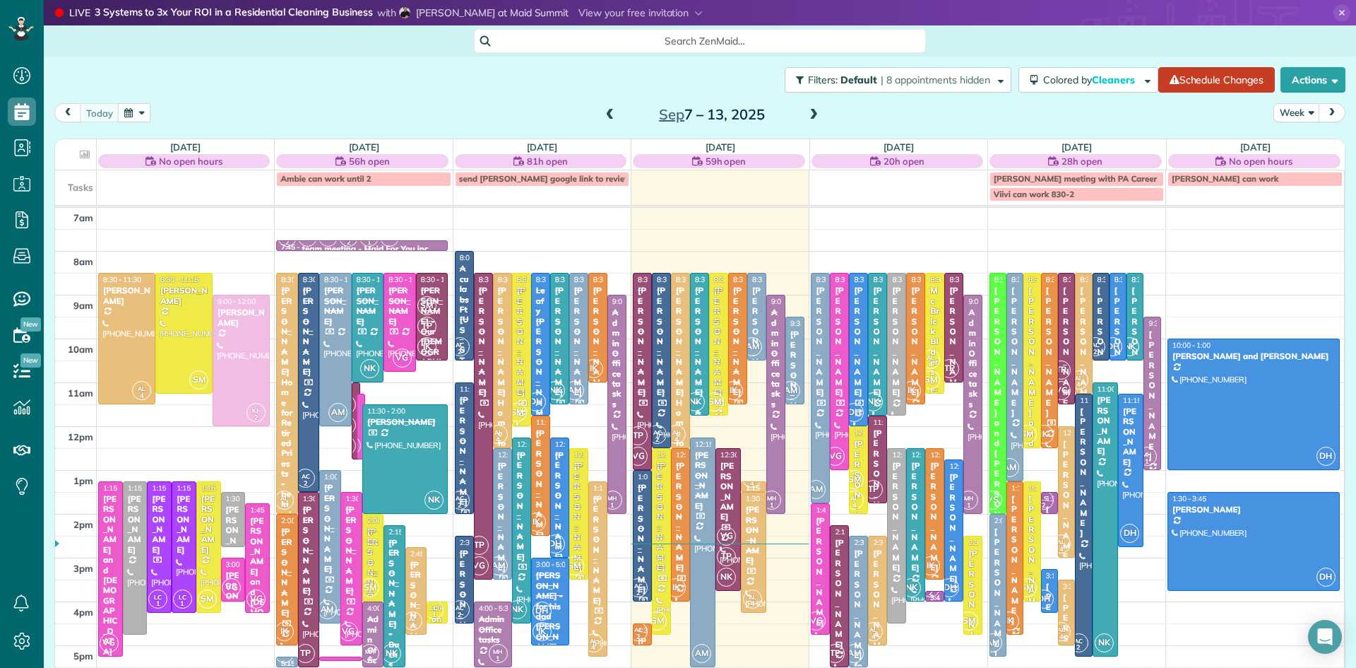
click at [932, 350] on span "AL 4" at bounding box center [930, 359] width 19 height 19
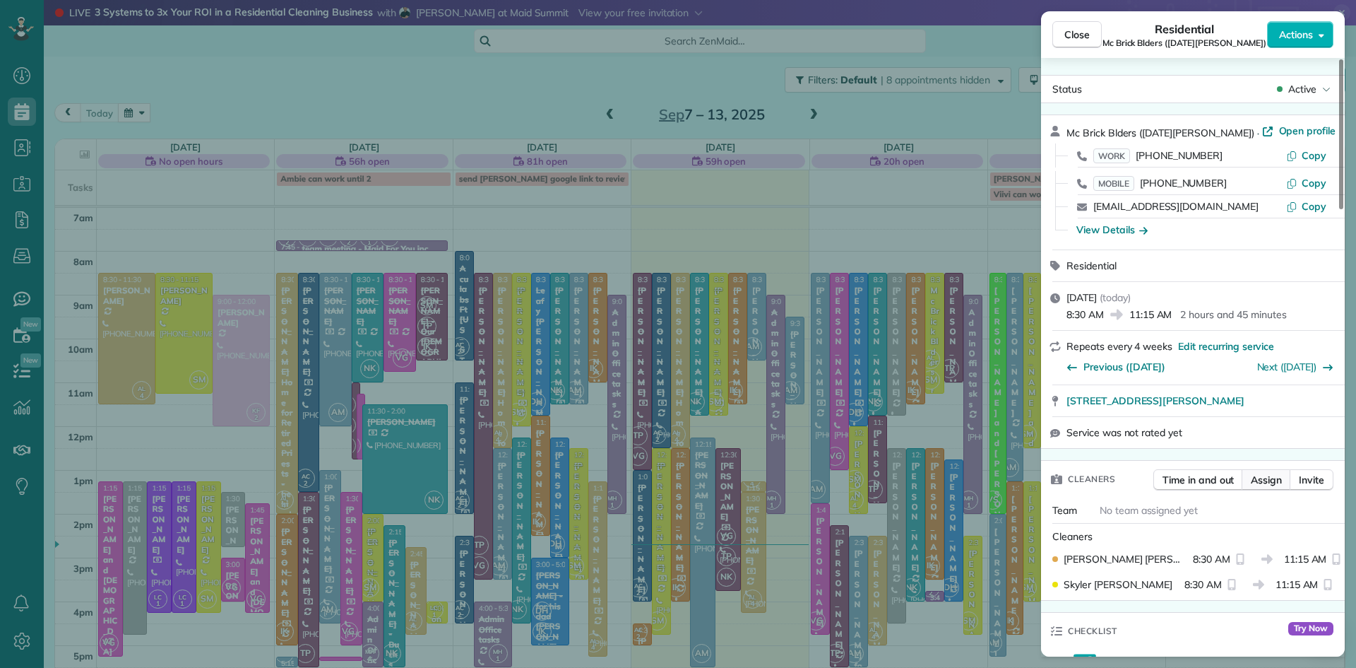
click at [1277, 487] on span "Assign" at bounding box center [1266, 480] width 31 height 14
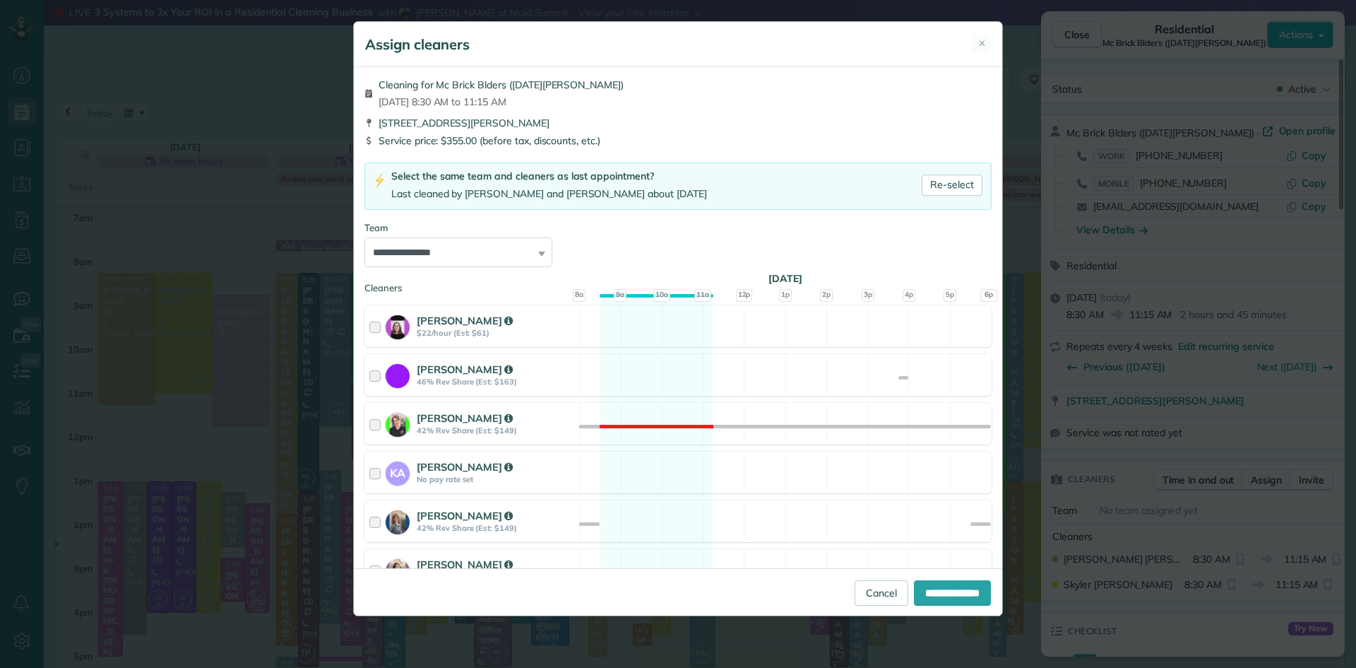
scroll to position [610, 0]
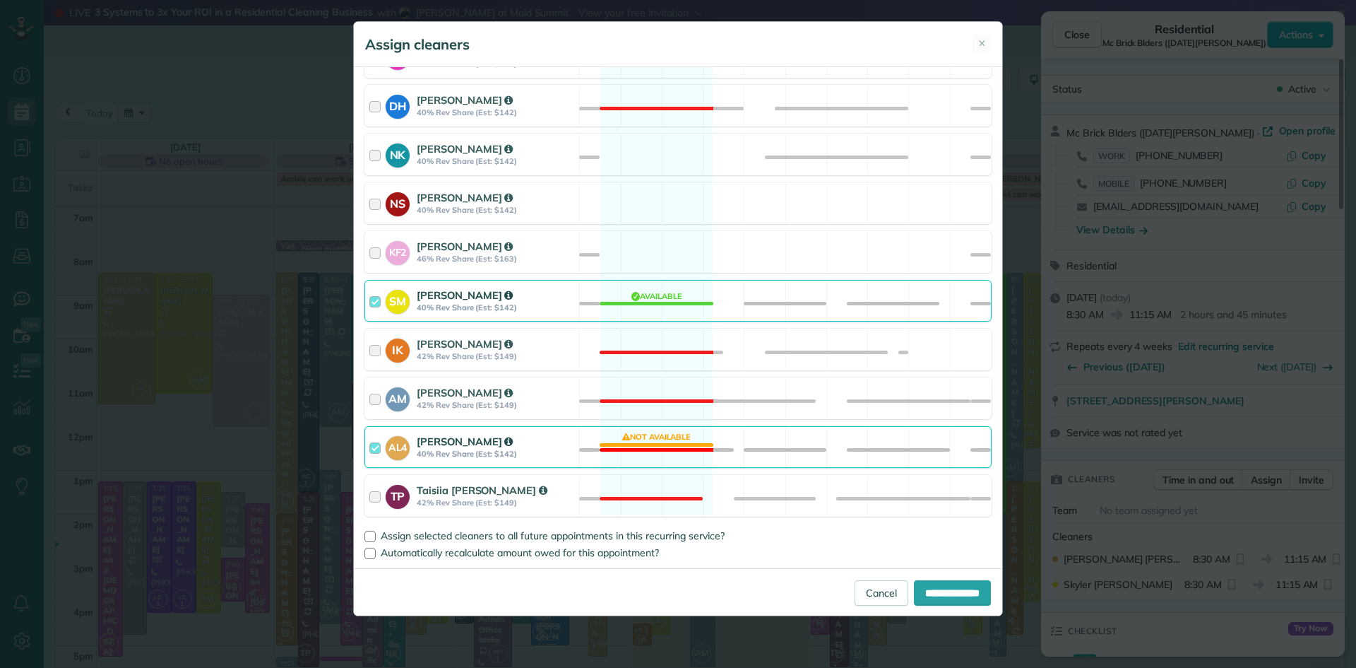
click at [439, 302] on strong "40% Rev Share (Est: $142)" at bounding box center [496, 307] width 158 height 10
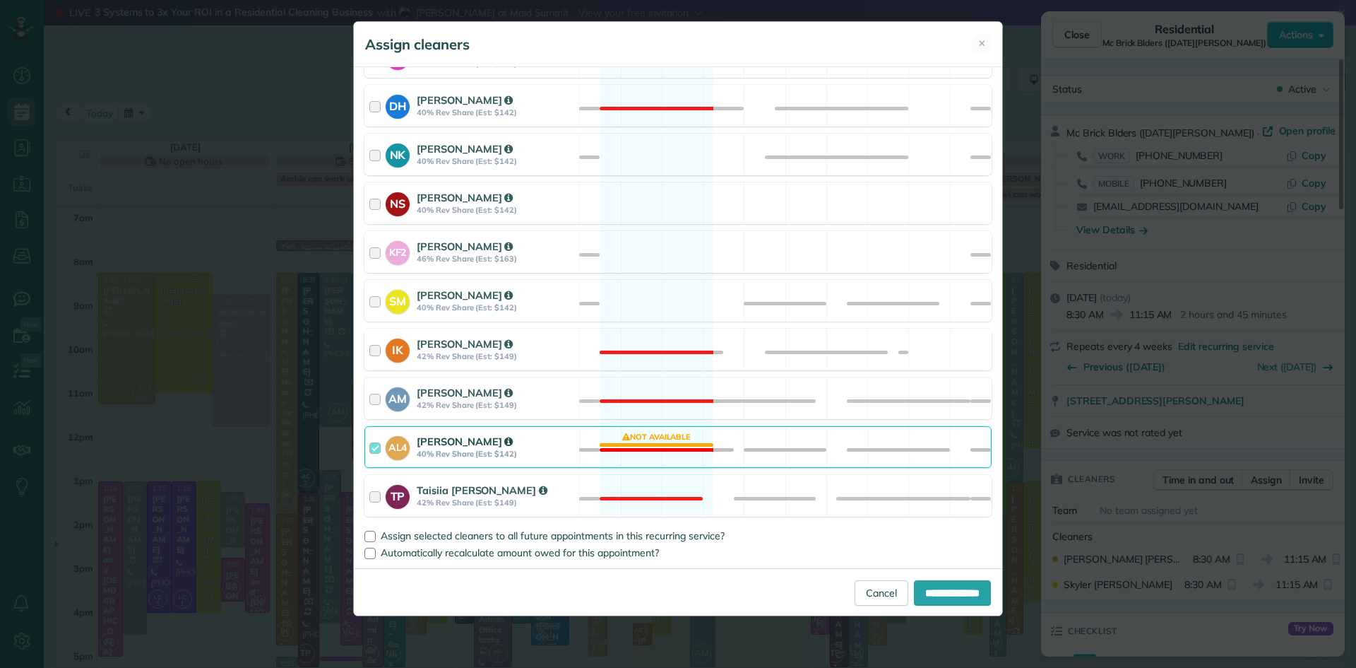
click at [445, 458] on strong "40% Rev Share (Est: $142)" at bounding box center [496, 454] width 158 height 10
click at [950, 590] on input "**********" at bounding box center [952, 592] width 77 height 25
type input "**********"
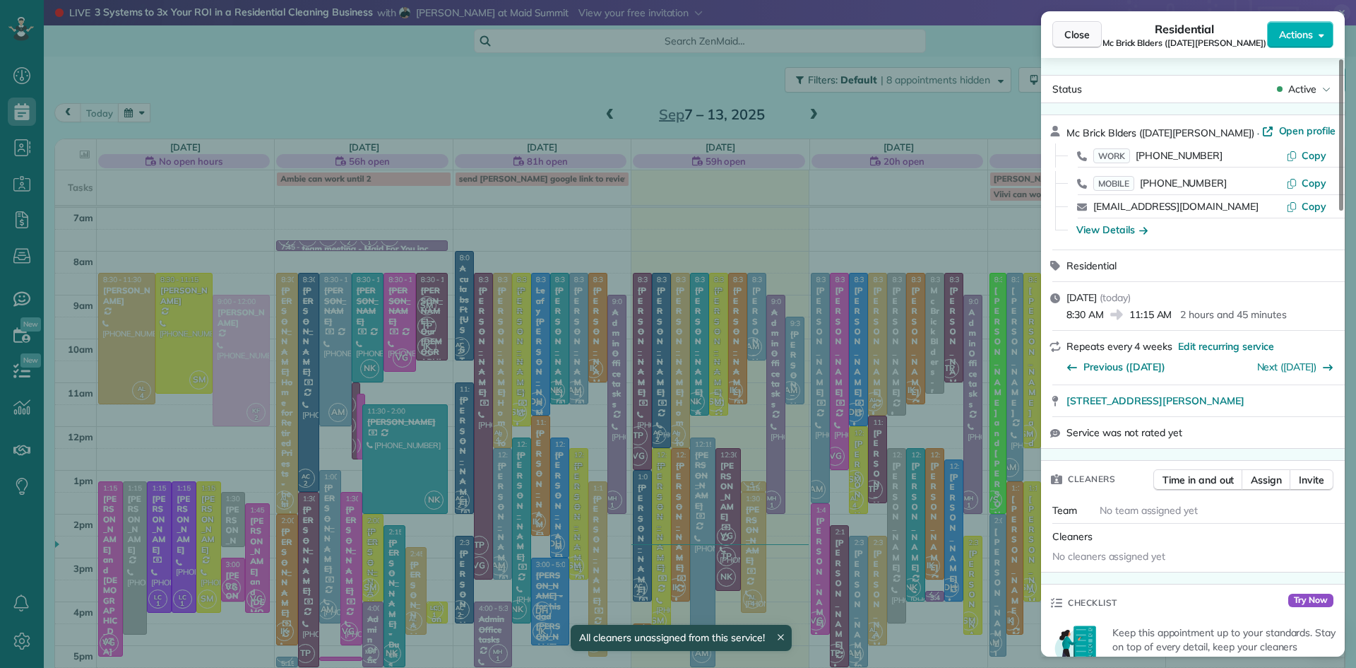
click at [1077, 32] on span "Close" at bounding box center [1077, 35] width 25 height 14
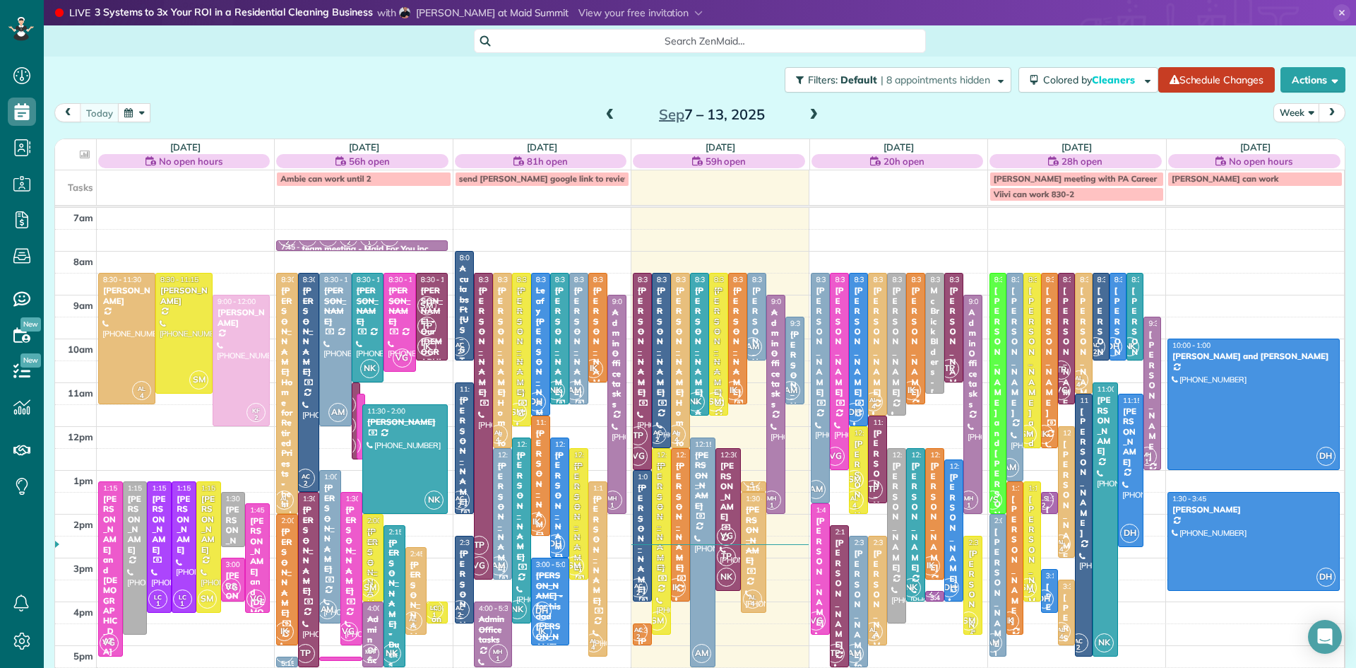
click at [973, 591] on div "Mitch Stavitz" at bounding box center [973, 604] width 11 height 112
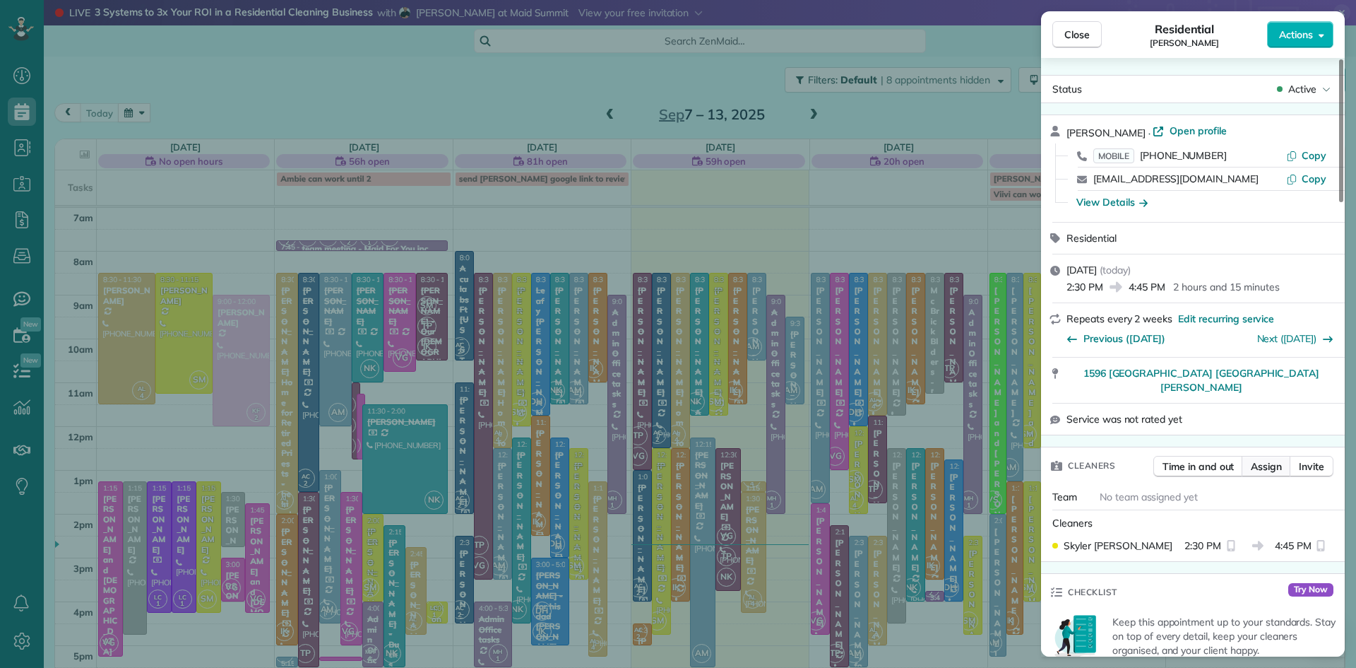
click at [1273, 459] on span "Assign" at bounding box center [1266, 466] width 31 height 14
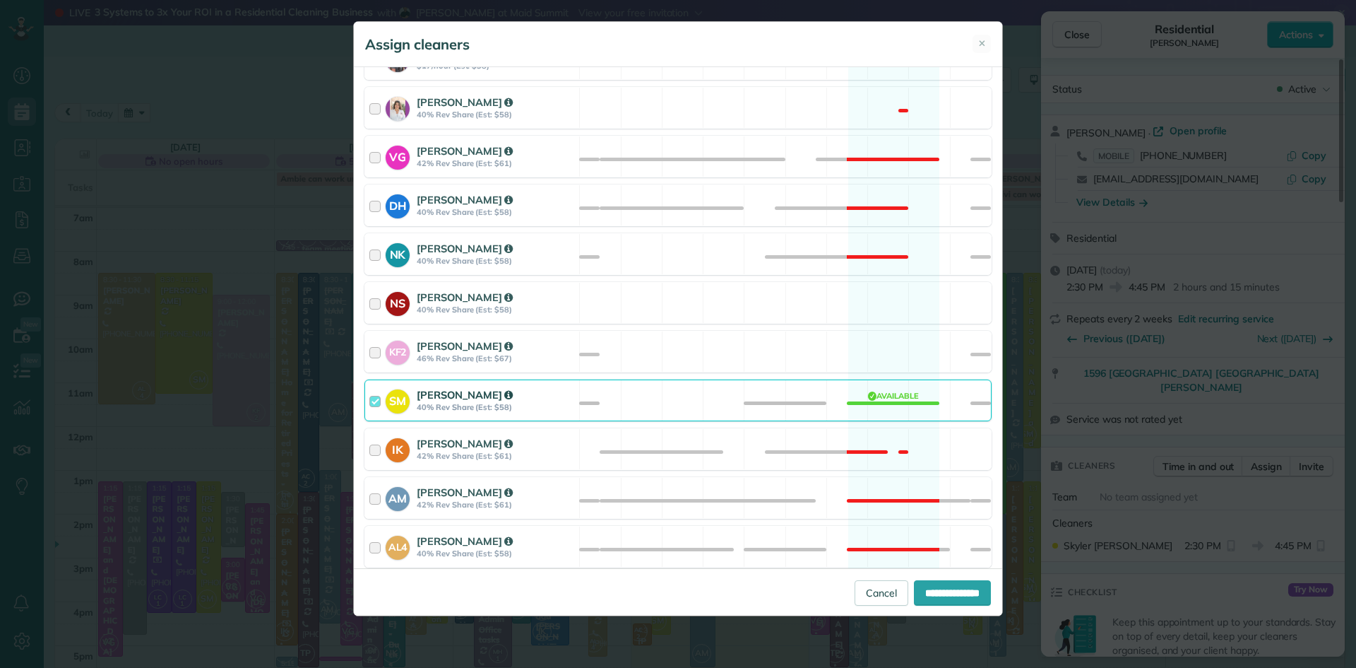
scroll to position [610, 0]
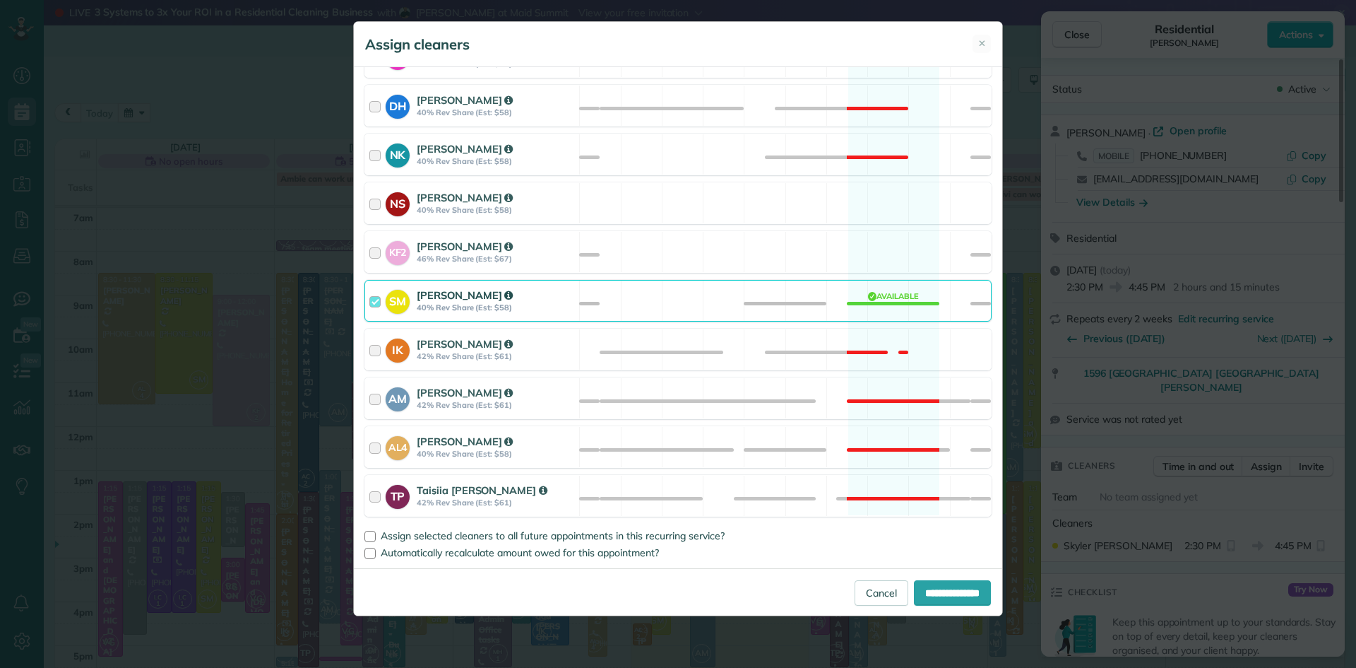
click at [468, 308] on strong "40% Rev Share (Est: $58)" at bounding box center [496, 307] width 158 height 10
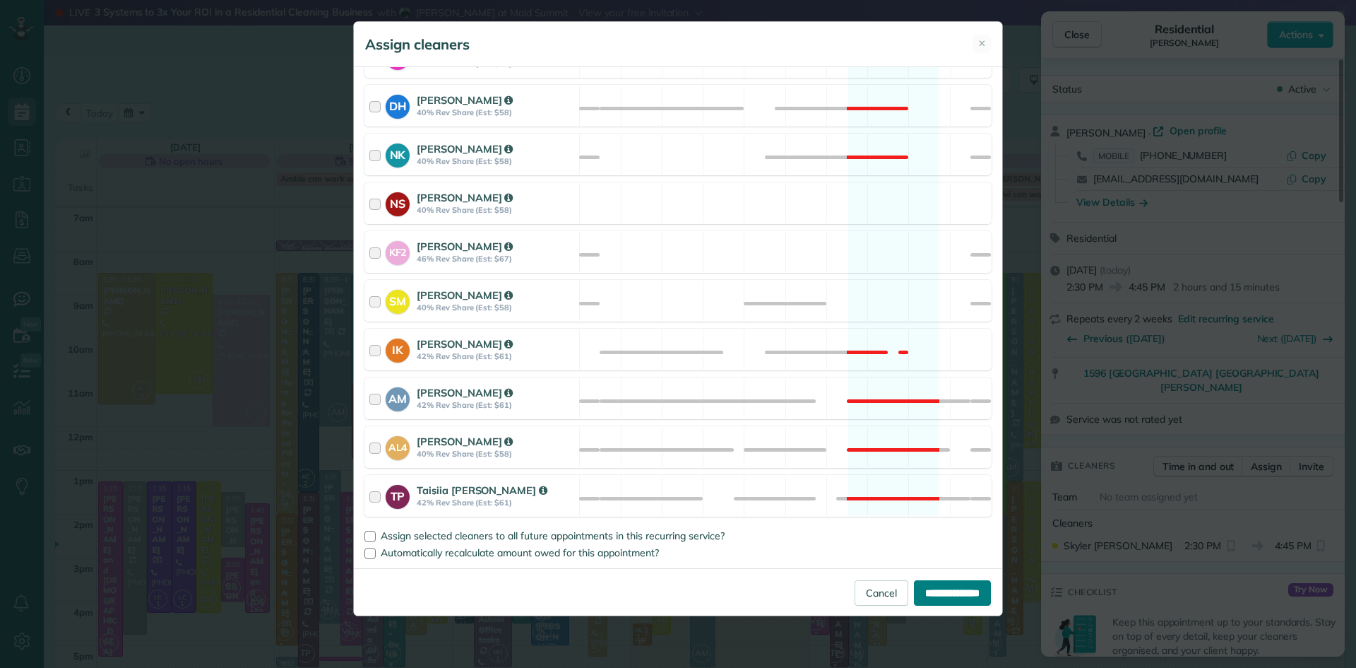
click at [971, 591] on input "**********" at bounding box center [952, 592] width 77 height 25
type input "**********"
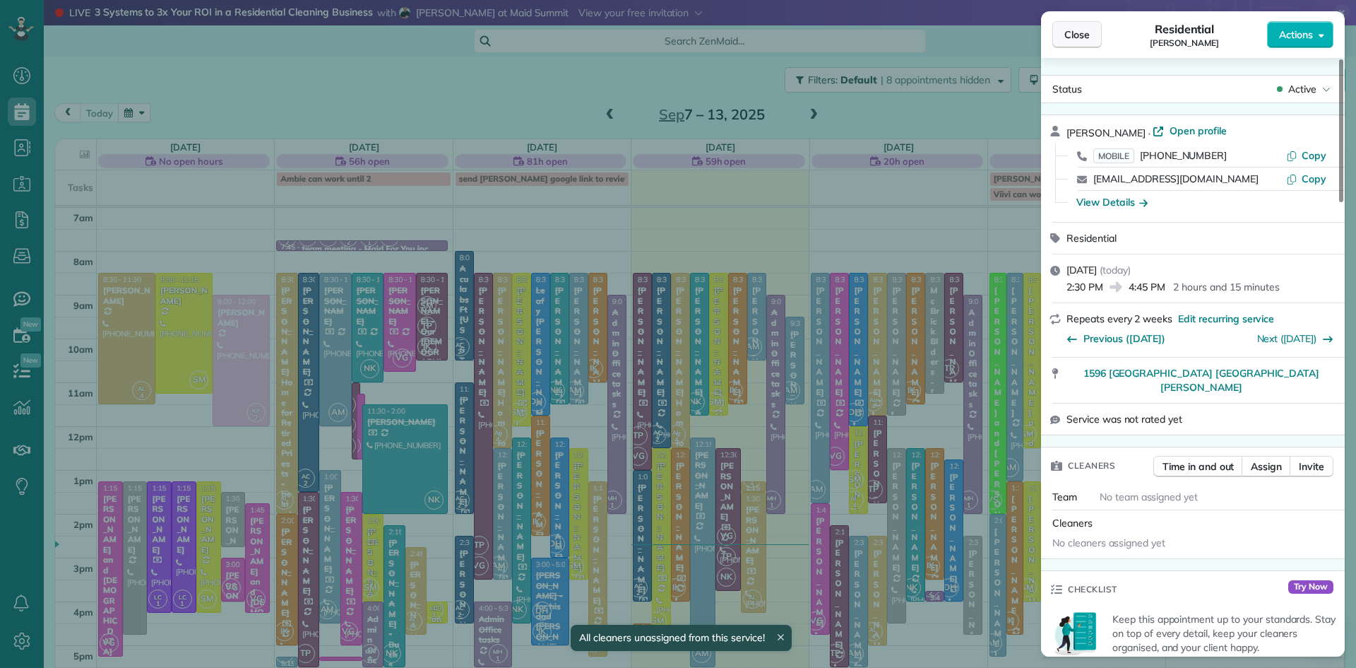
click at [1090, 42] on button "Close" at bounding box center [1077, 34] width 49 height 27
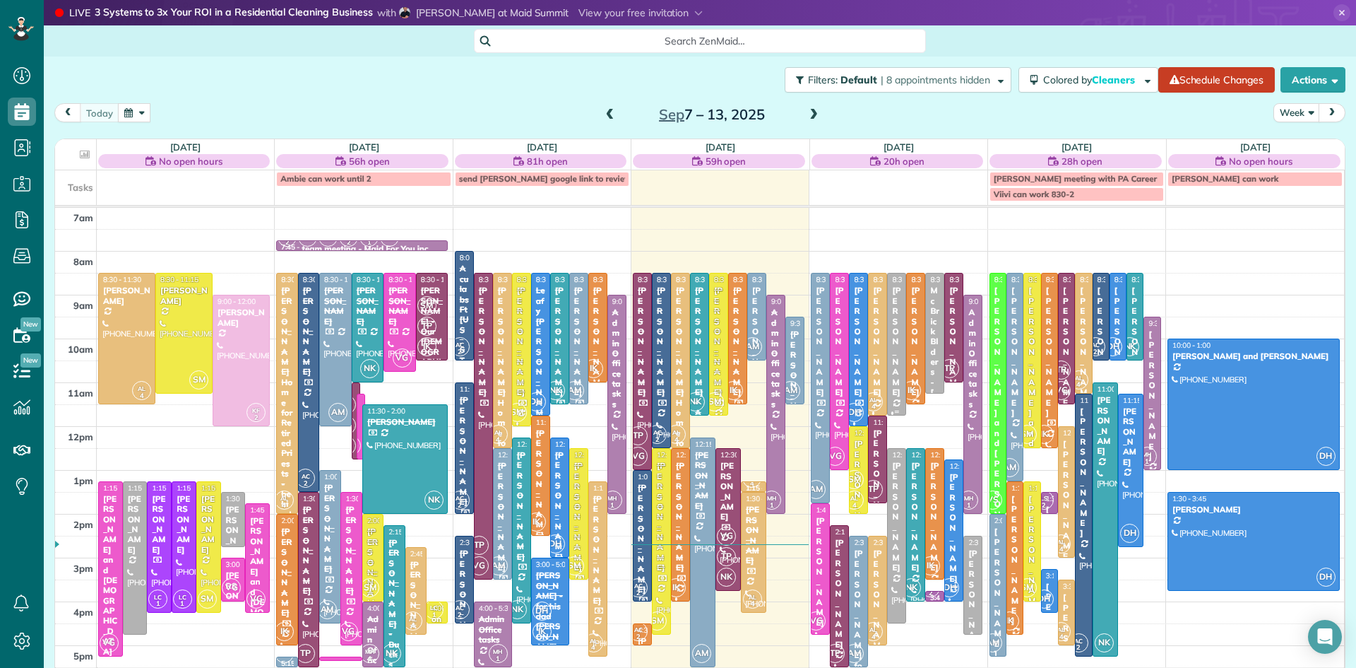
click at [891, 375] on div "[PERSON_NAME]" at bounding box center [896, 341] width 11 height 112
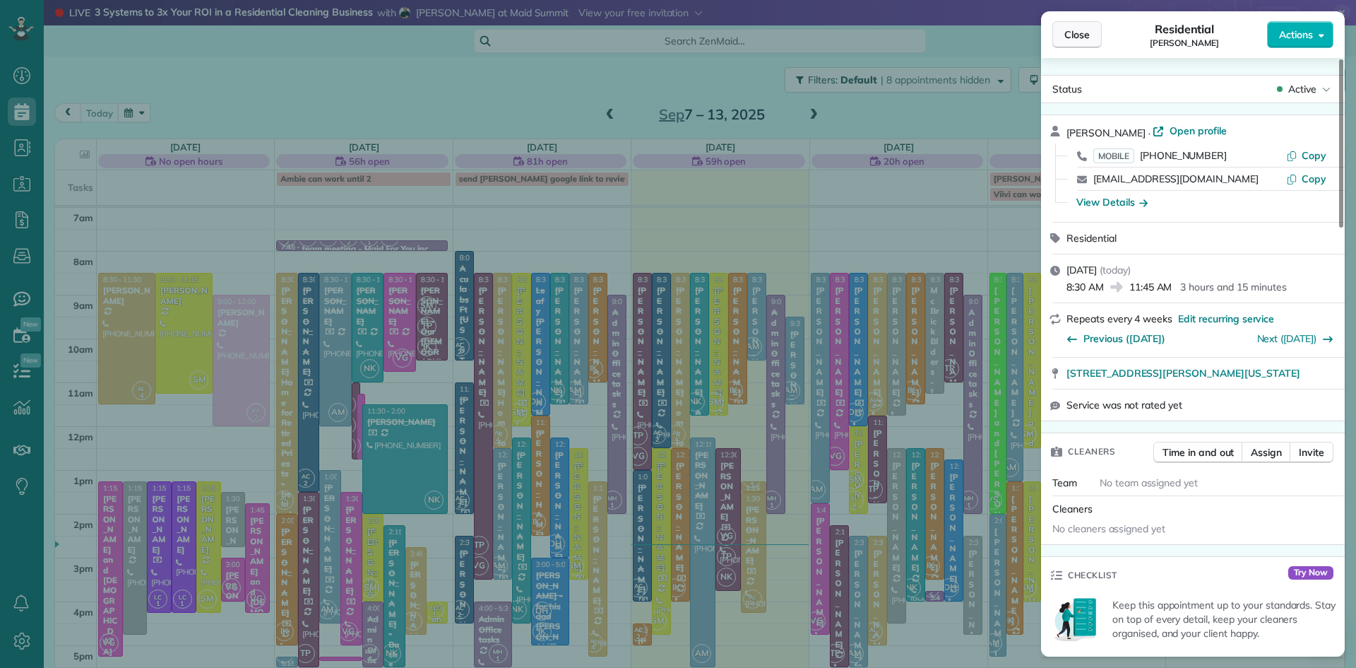
click at [1081, 36] on span "Close" at bounding box center [1077, 35] width 25 height 14
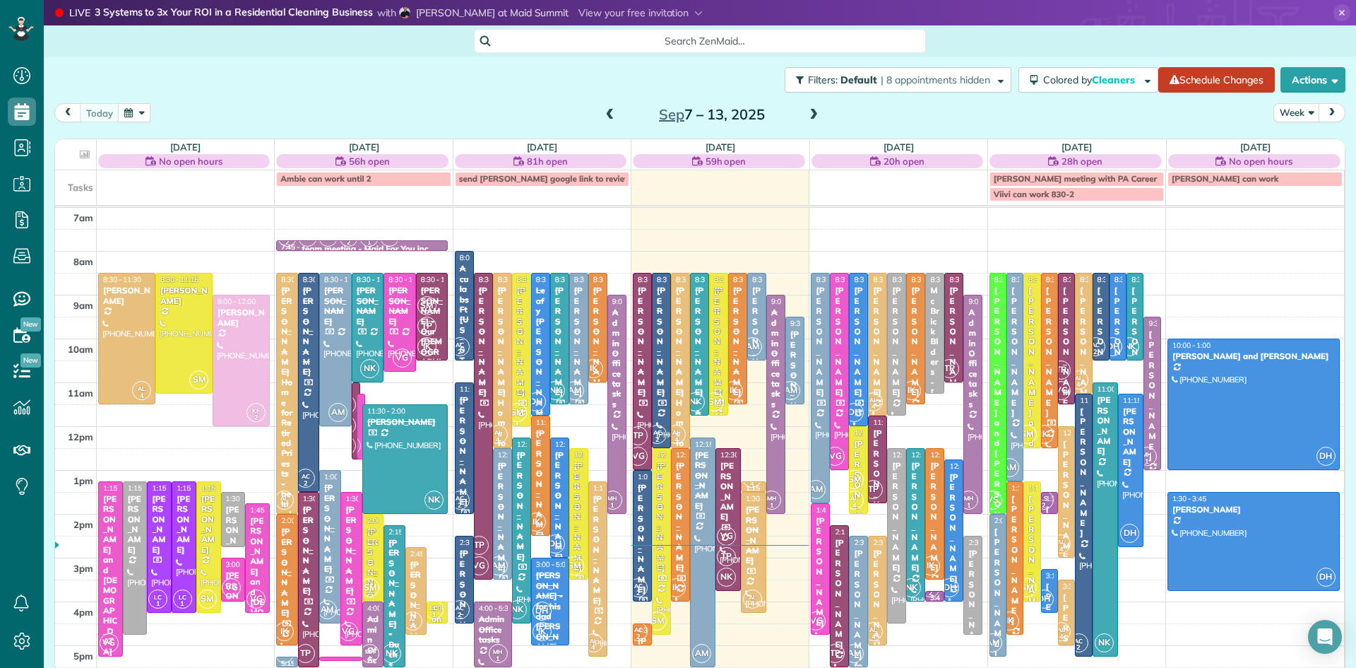
click at [877, 581] on div "[PERSON_NAME]" at bounding box center [877, 604] width 11 height 112
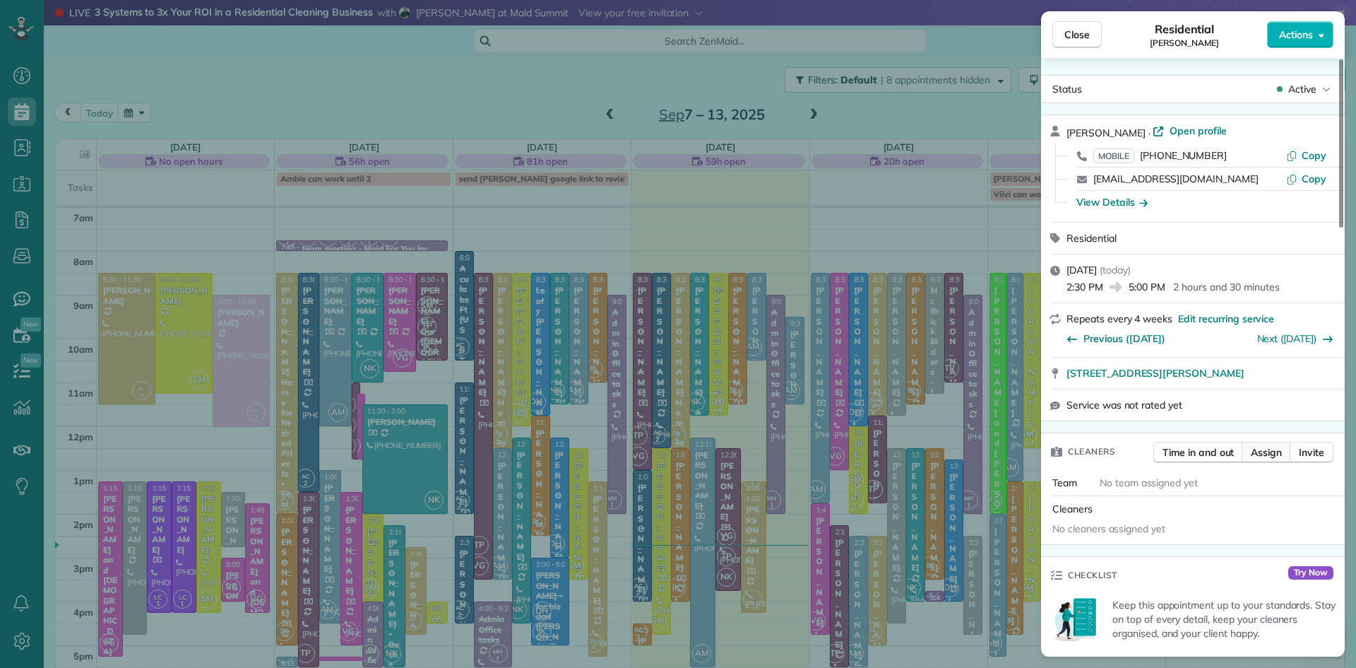
click at [1270, 459] on span "Assign" at bounding box center [1266, 452] width 31 height 14
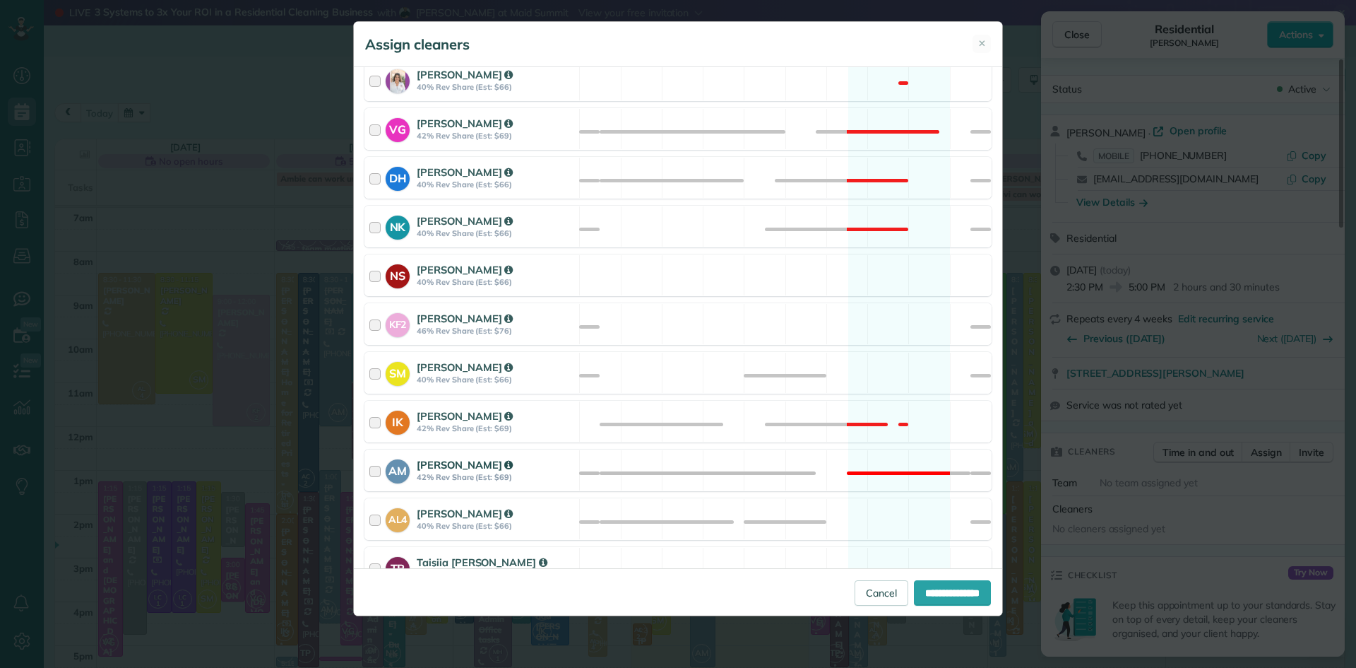
scroll to position [610, 0]
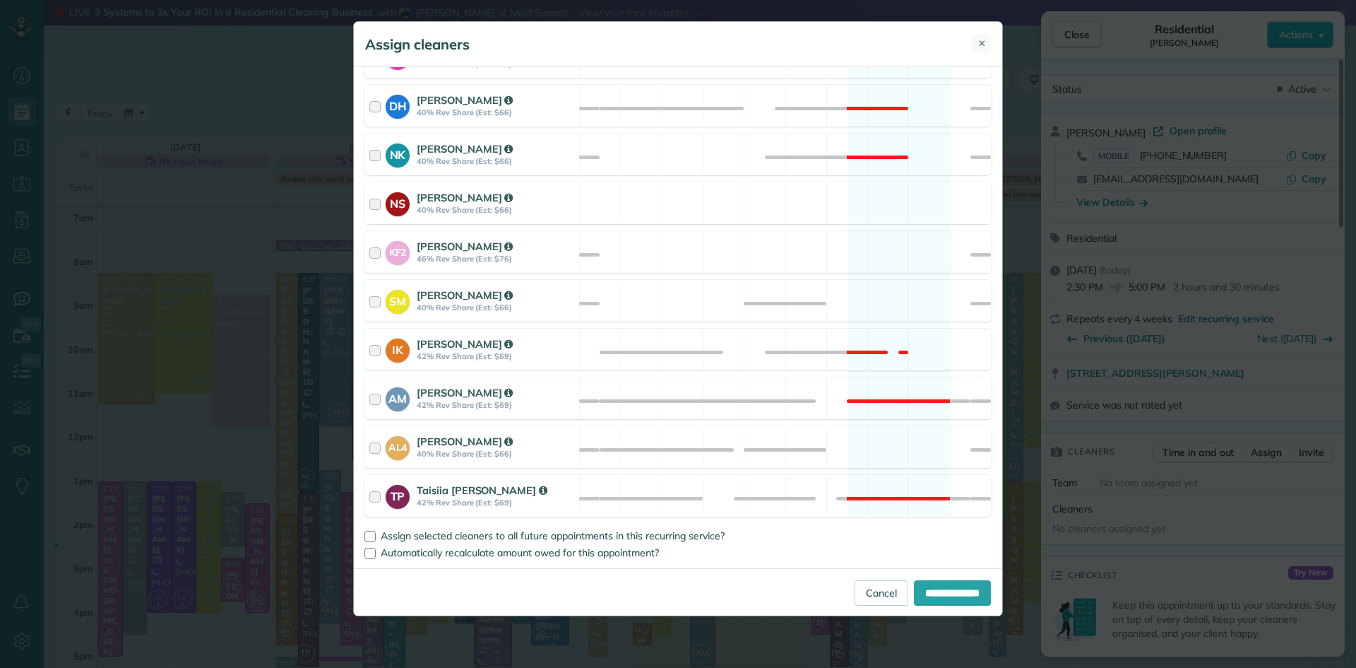
click at [974, 42] on button "✕" at bounding box center [982, 44] width 18 height 18
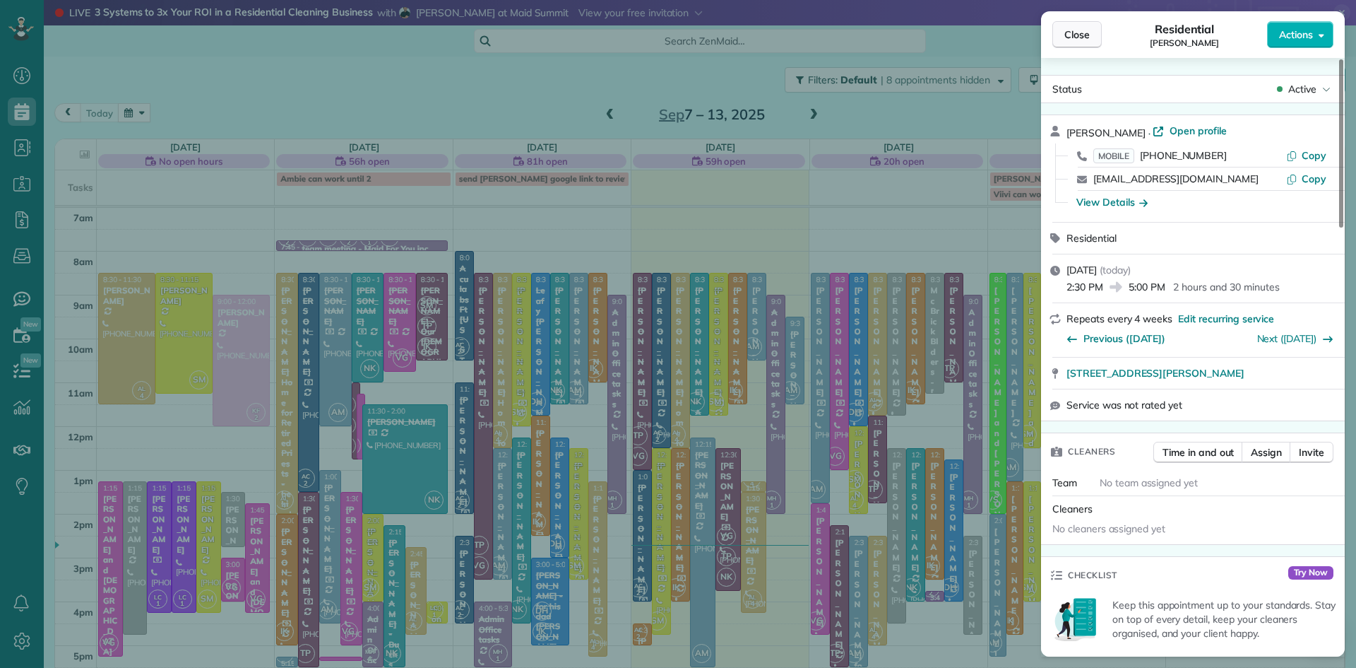
click at [1077, 39] on span "Close" at bounding box center [1077, 35] width 25 height 14
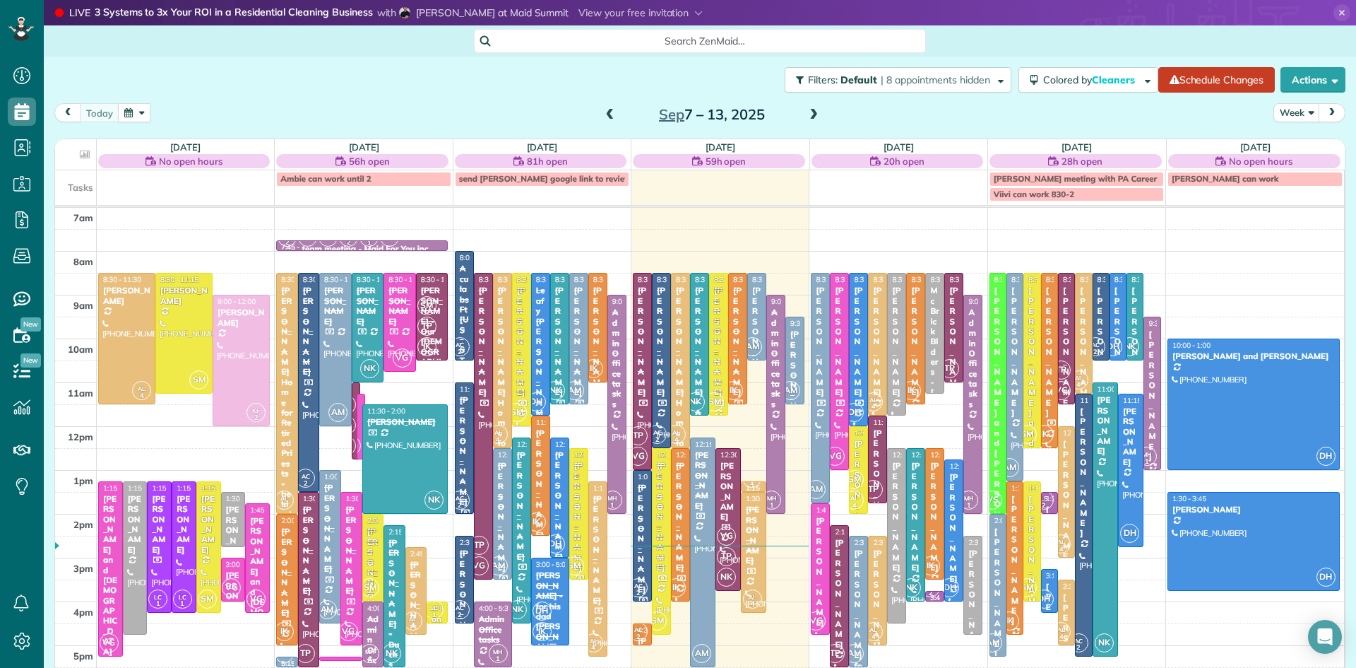
click at [872, 576] on div "[PERSON_NAME]" at bounding box center [877, 604] width 11 height 112
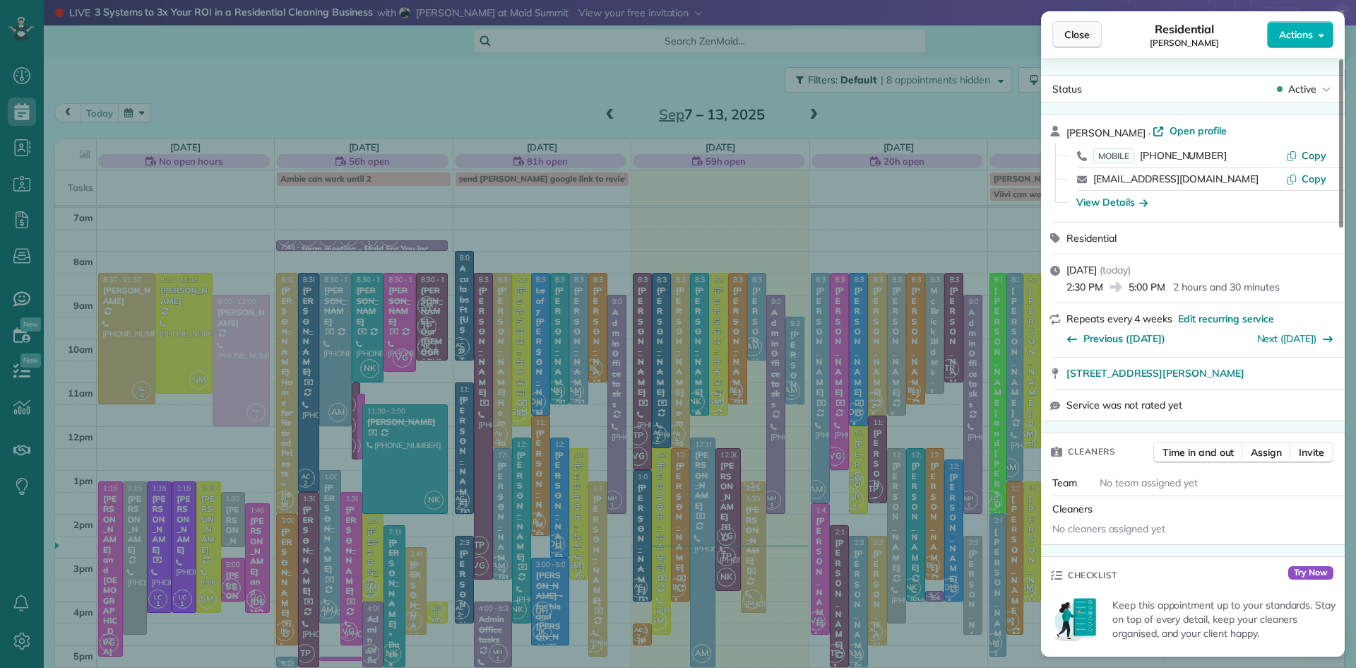
click at [1073, 25] on button "Close" at bounding box center [1077, 34] width 49 height 27
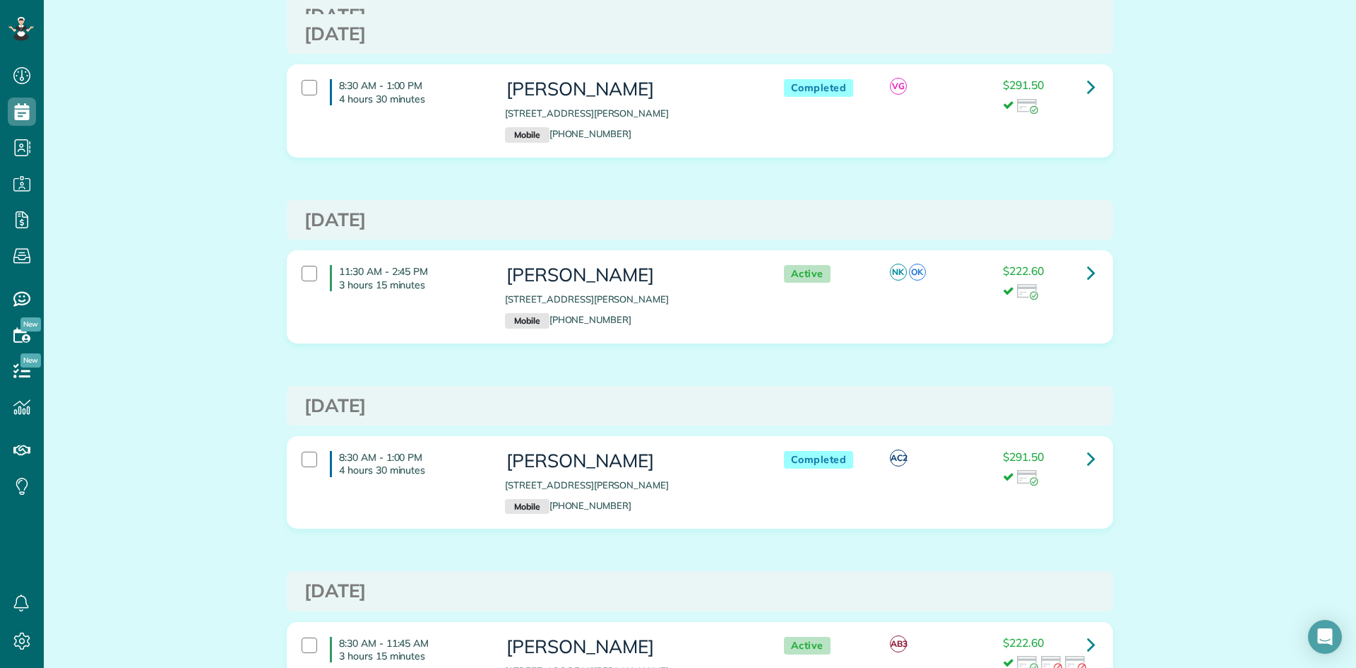
scroll to position [7226, 0]
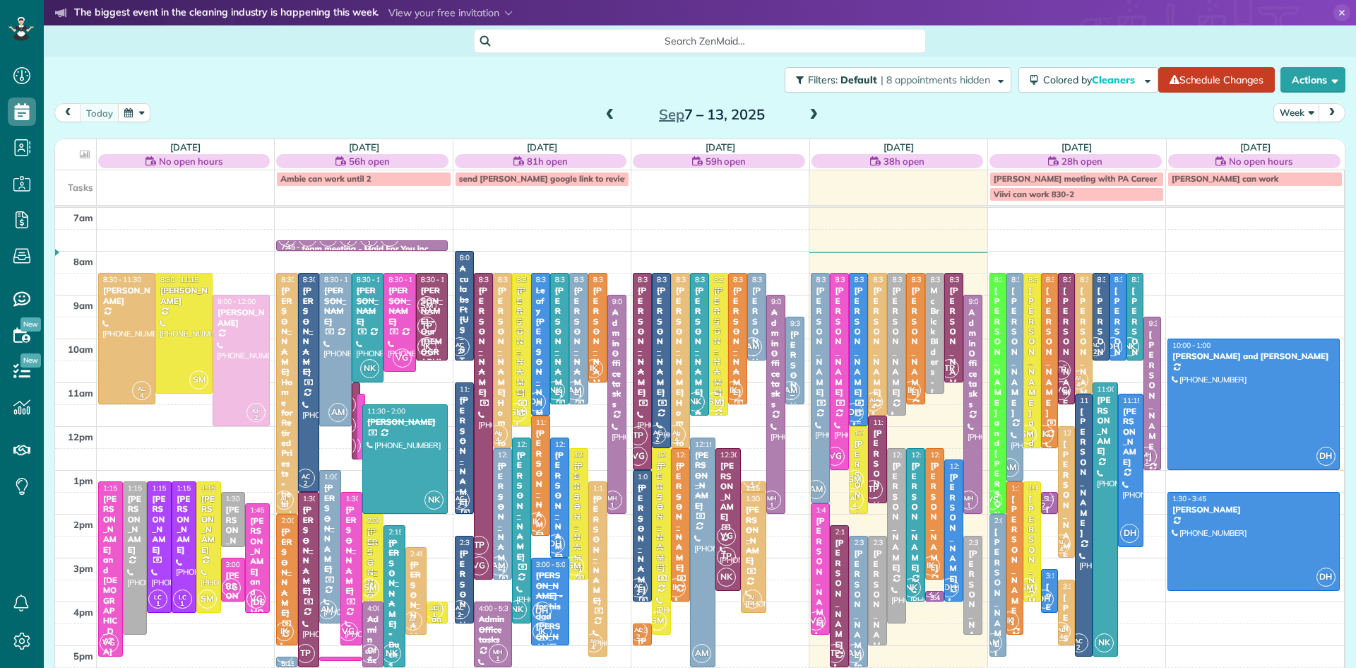
scroll to position [6, 6]
click at [852, 472] on span "SM" at bounding box center [854, 479] width 19 height 19
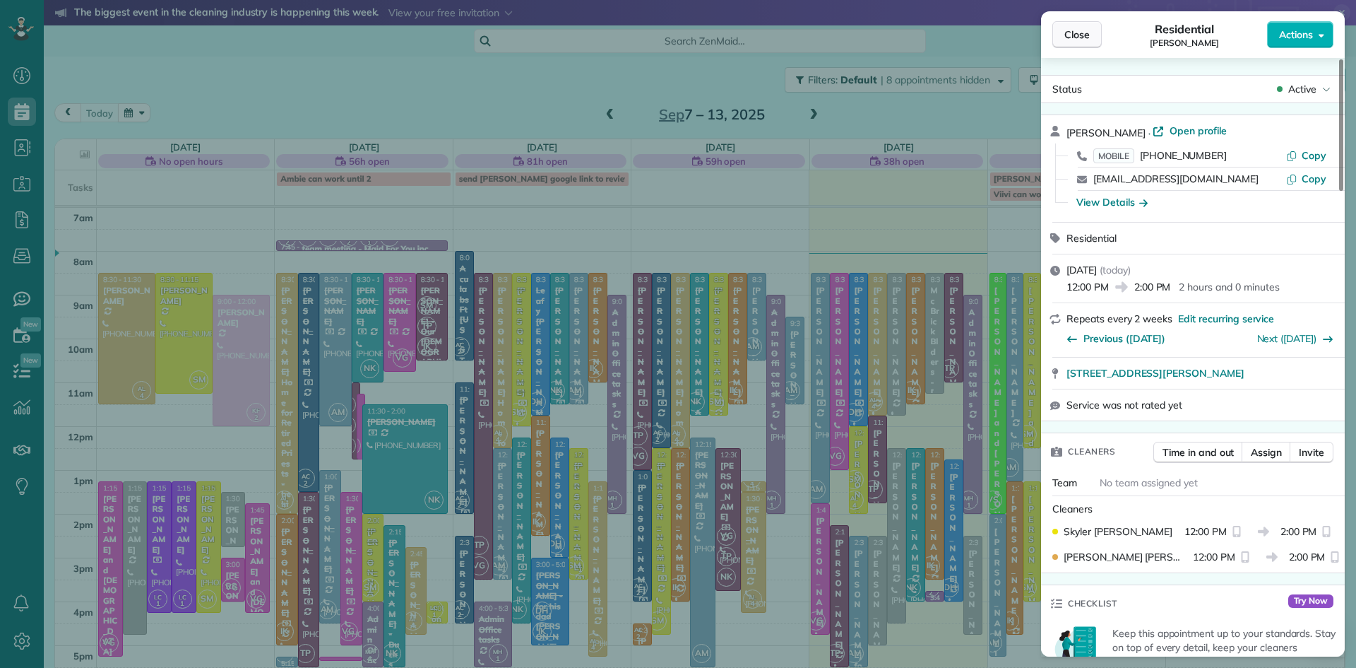
click at [1069, 31] on span "Close" at bounding box center [1077, 35] width 25 height 14
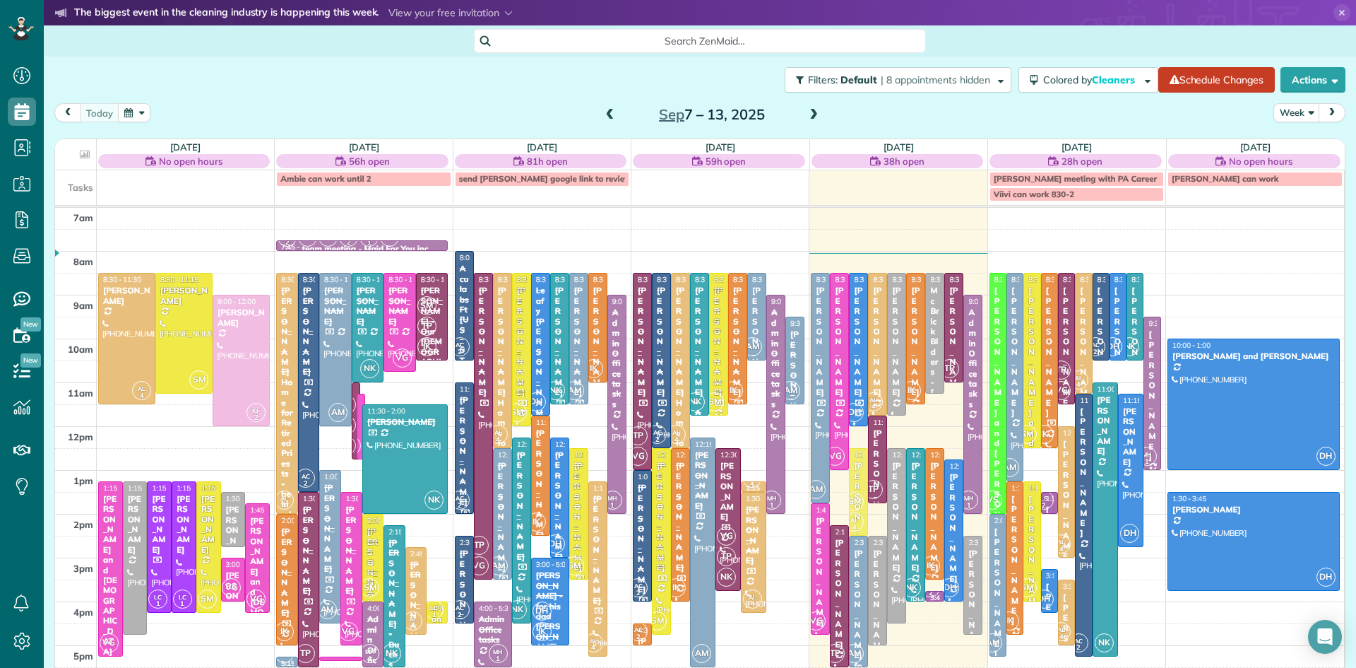
drag, startPoint x: 860, startPoint y: 456, endPoint x: 859, endPoint y: 480, distance: 24.7
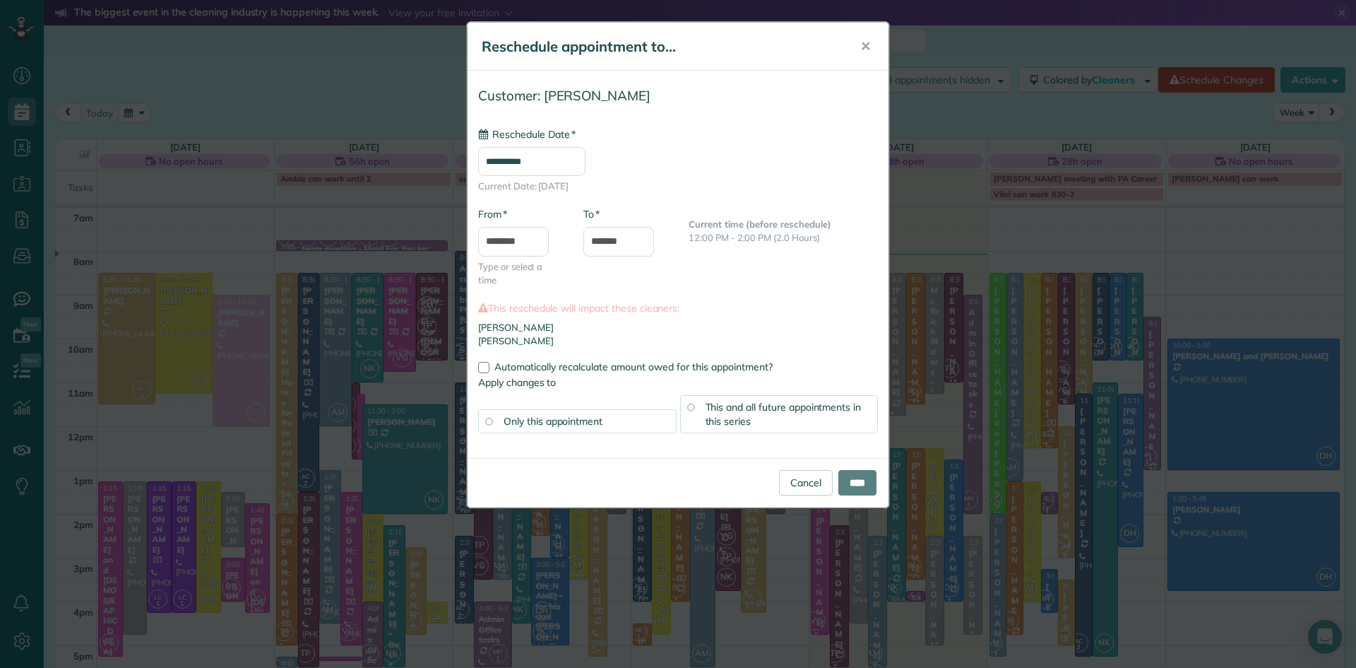
type input "**********"
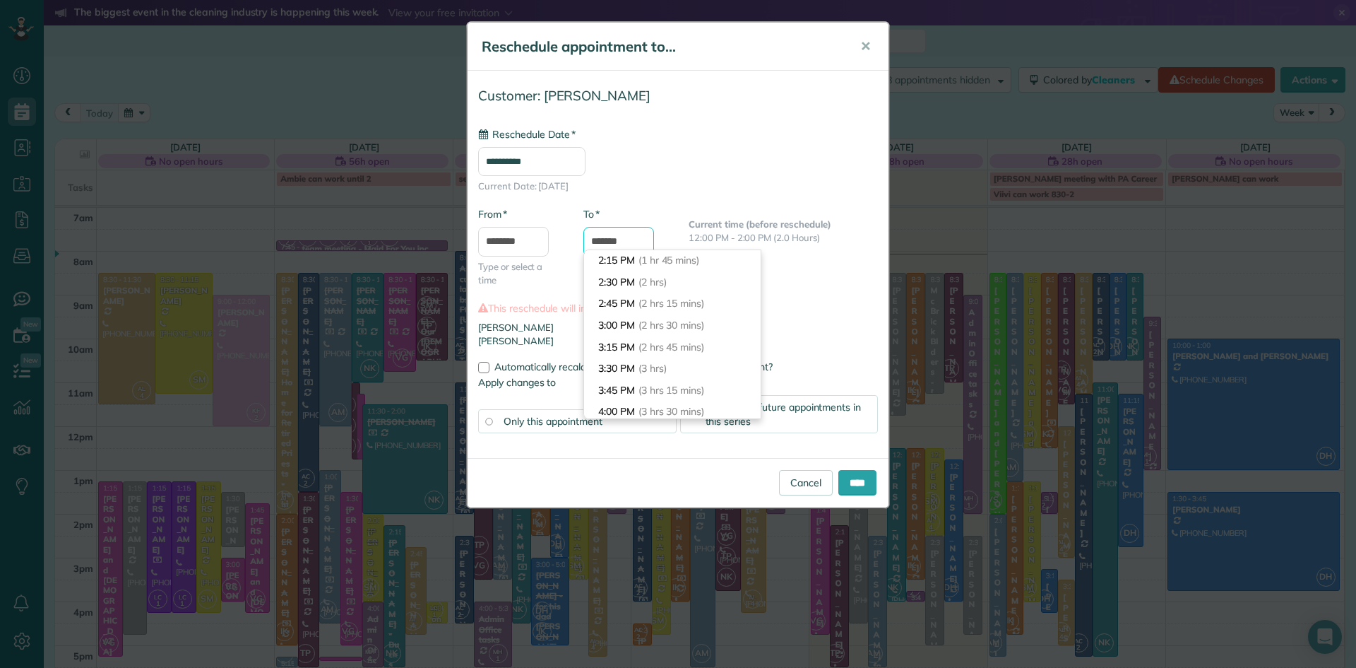
click at [628, 240] on input "*******" at bounding box center [618, 242] width 71 height 30
type input "*******"
click at [662, 407] on span "(4 hrs)" at bounding box center [654, 411] width 30 height 13
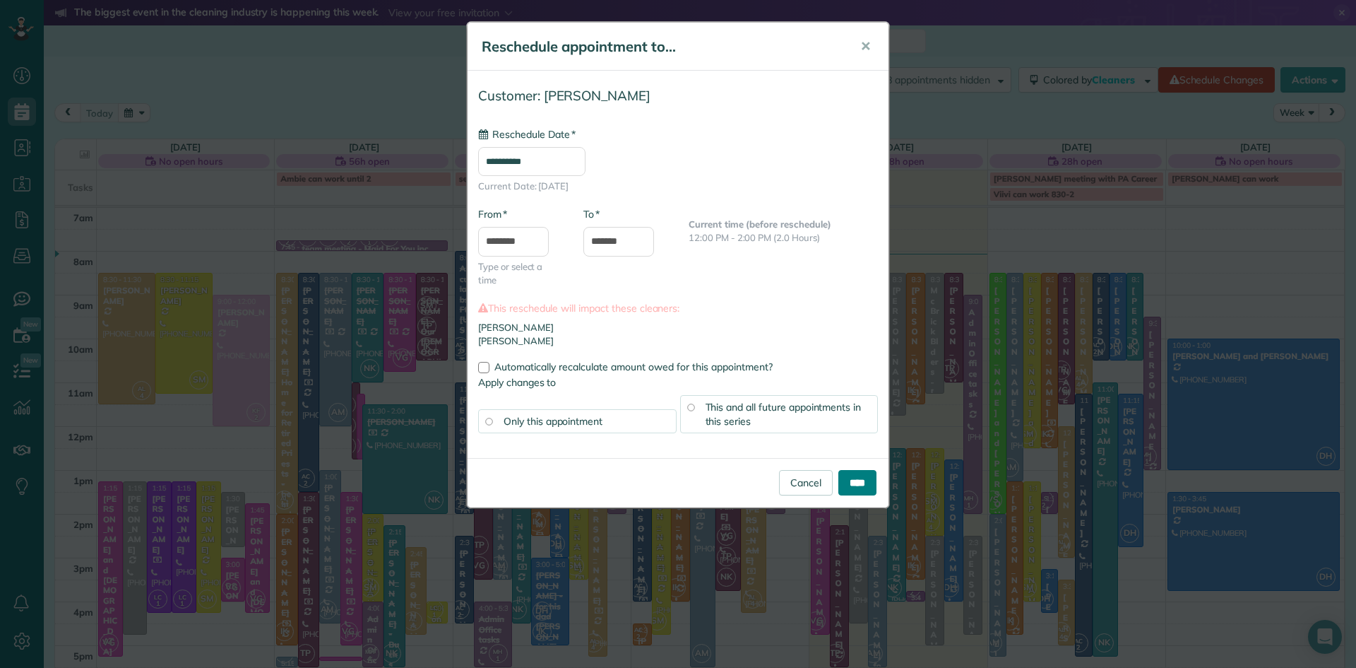
click at [867, 486] on input "****" at bounding box center [858, 482] width 38 height 25
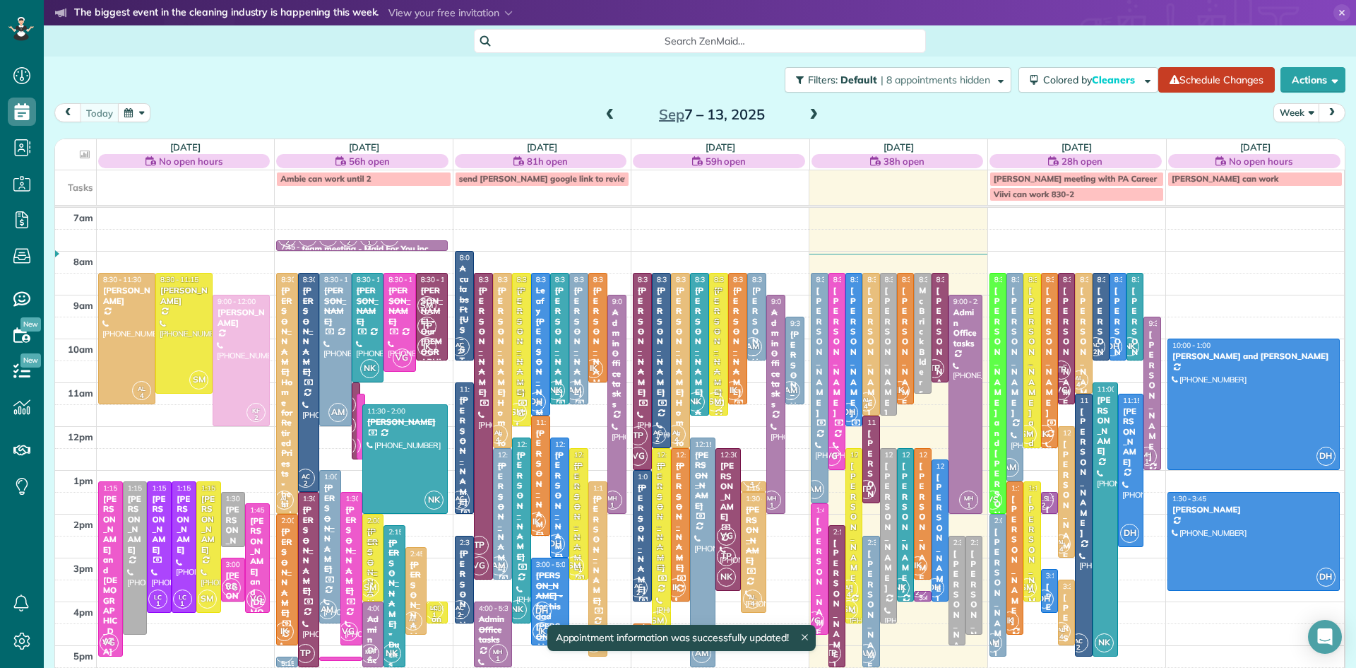
click at [852, 562] on div "[PERSON_NAME]" at bounding box center [854, 527] width 8 height 132
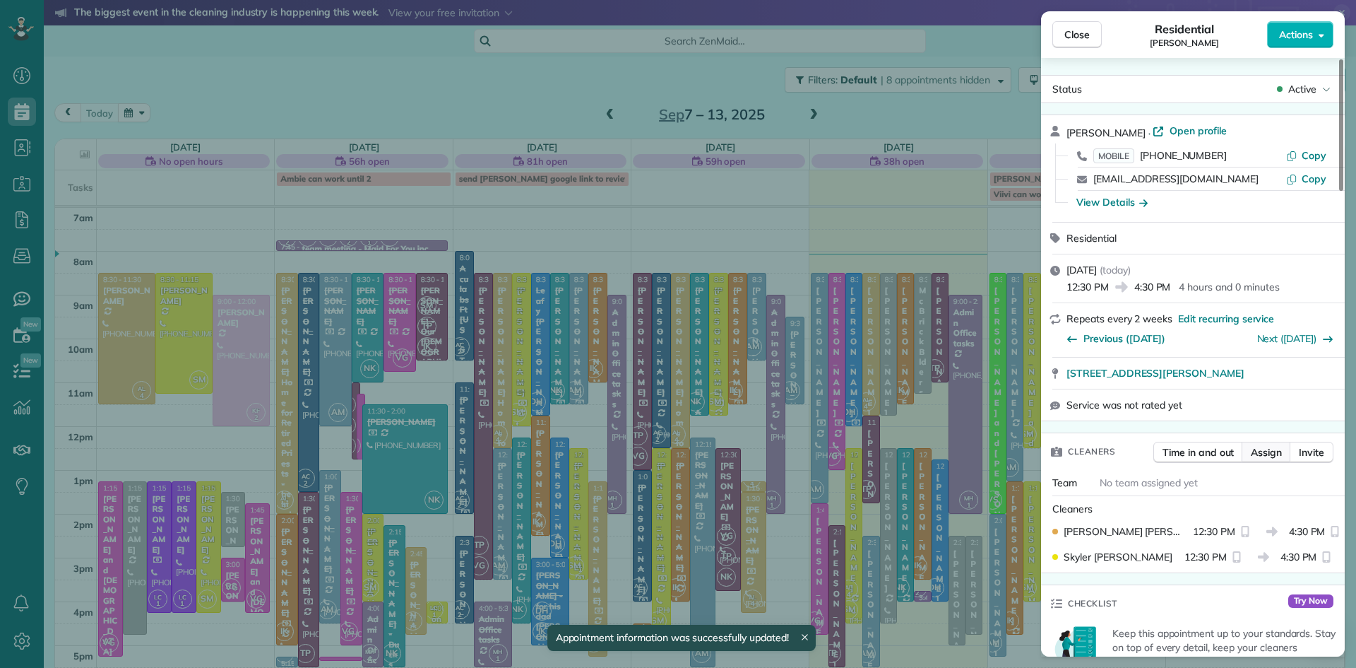
click at [1281, 457] on span "Assign" at bounding box center [1266, 452] width 31 height 14
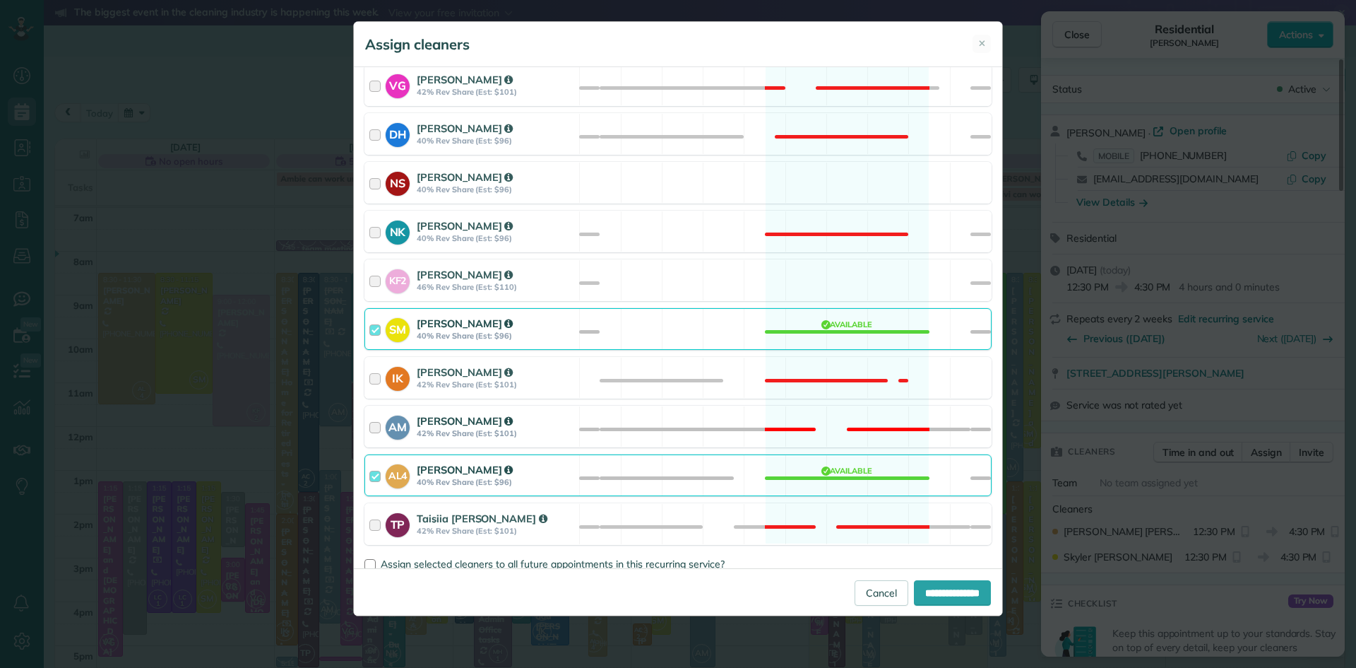
scroll to position [610, 0]
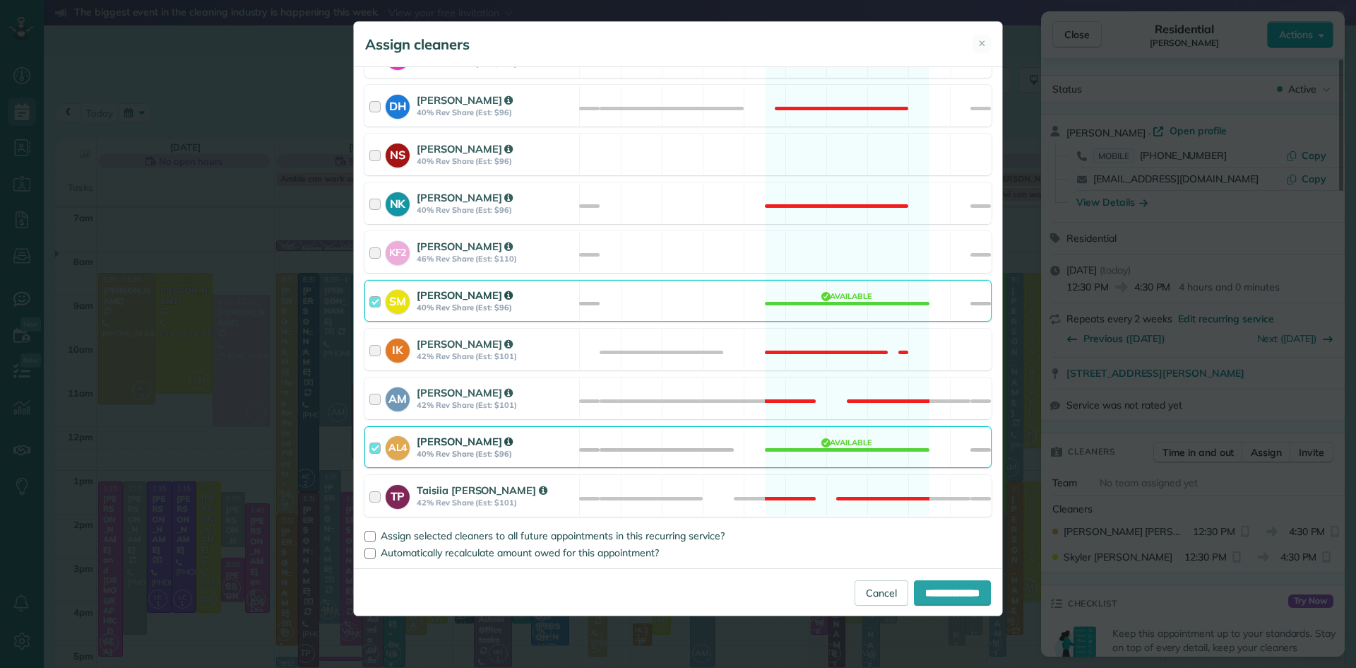
click at [446, 305] on strong "40% Rev Share (Est: $96)" at bounding box center [496, 307] width 158 height 10
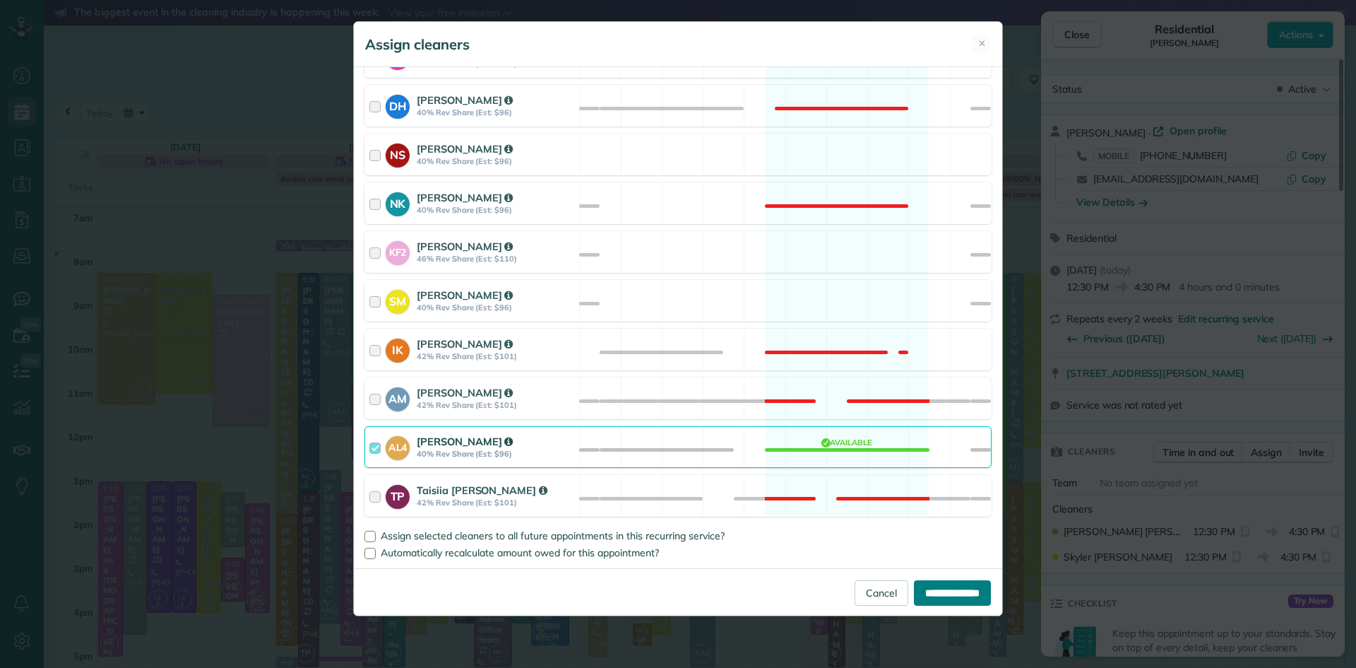
click at [937, 591] on input "**********" at bounding box center [952, 592] width 77 height 25
type input "**********"
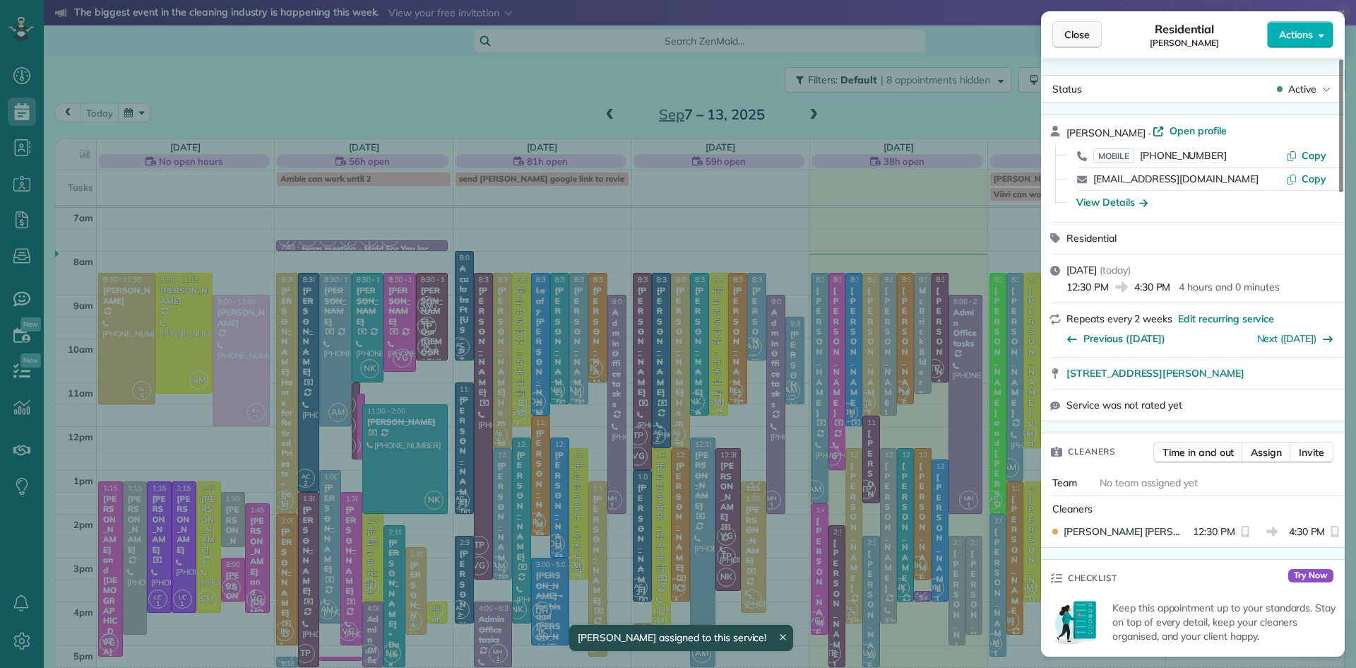
click at [1081, 31] on span "Close" at bounding box center [1077, 35] width 25 height 14
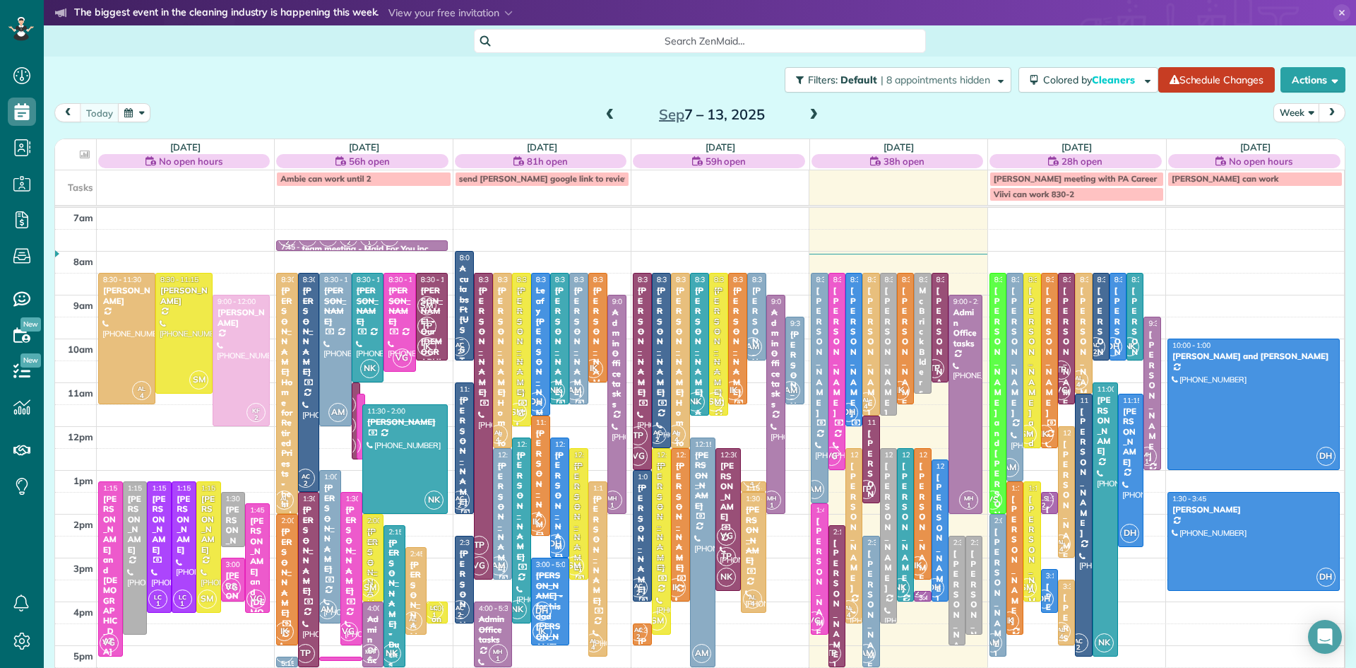
click at [906, 581] on span "NK" at bounding box center [900, 587] width 19 height 19
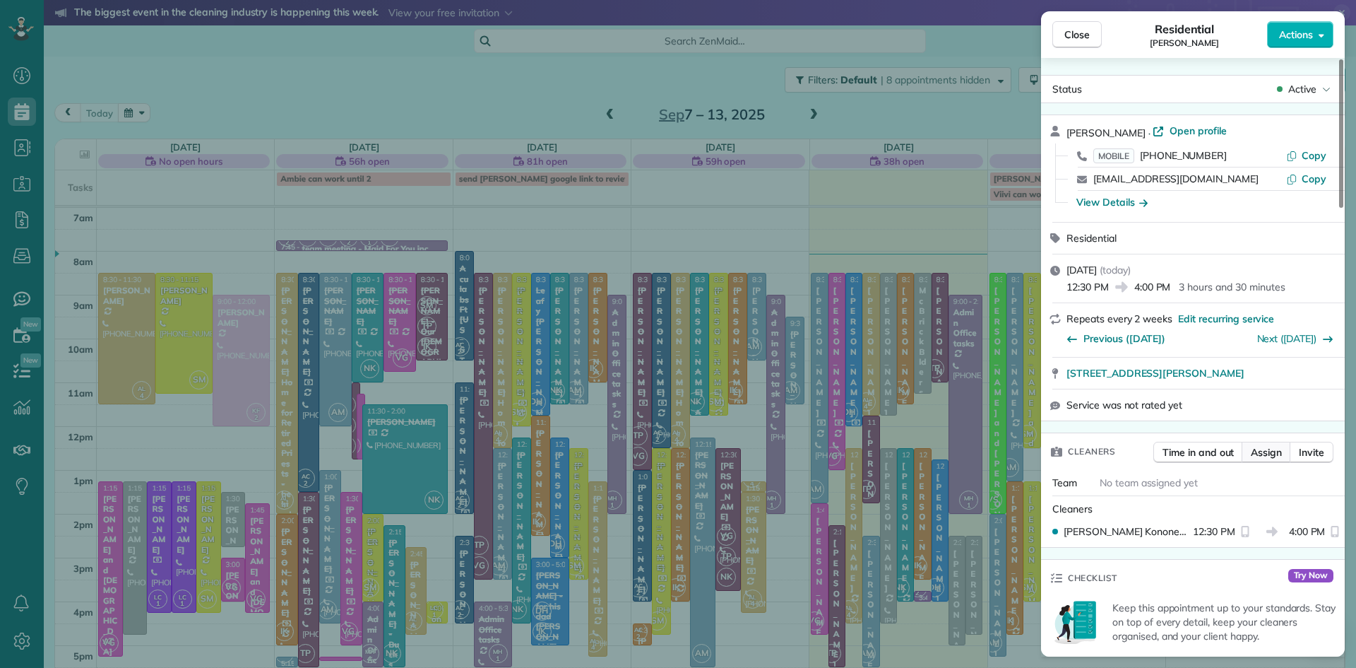
click at [1270, 459] on span "Assign" at bounding box center [1266, 452] width 31 height 14
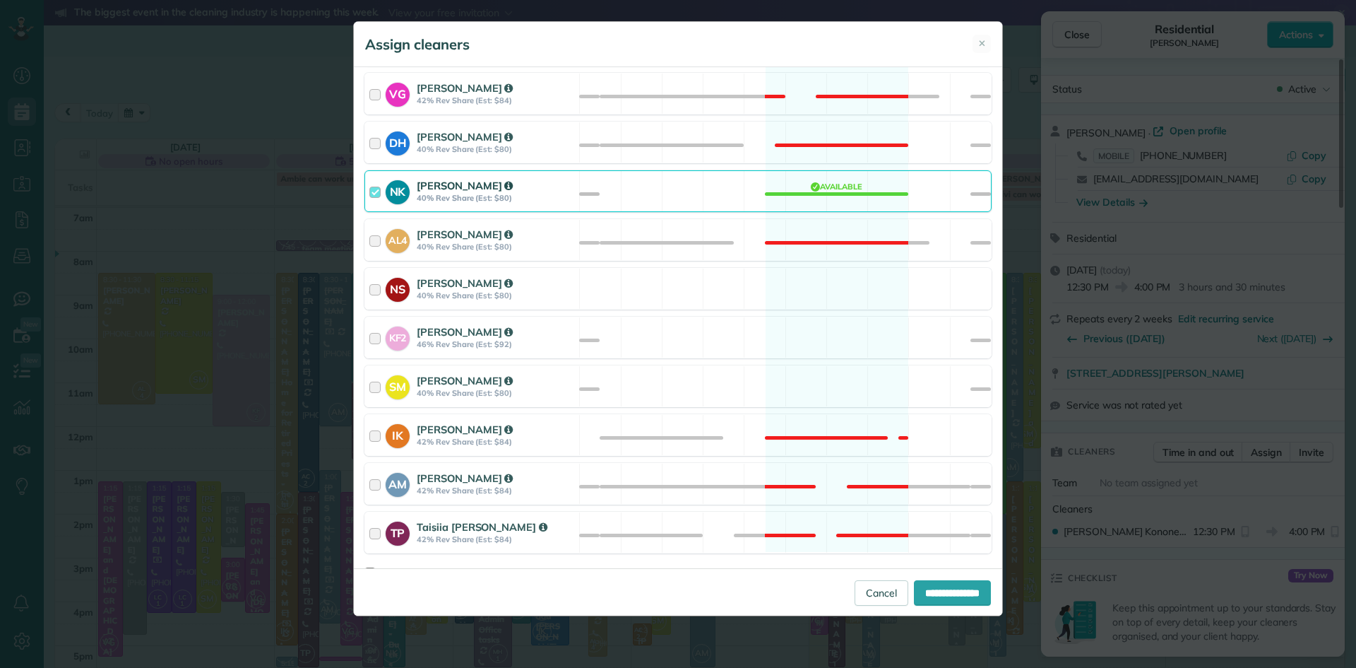
scroll to position [610, 0]
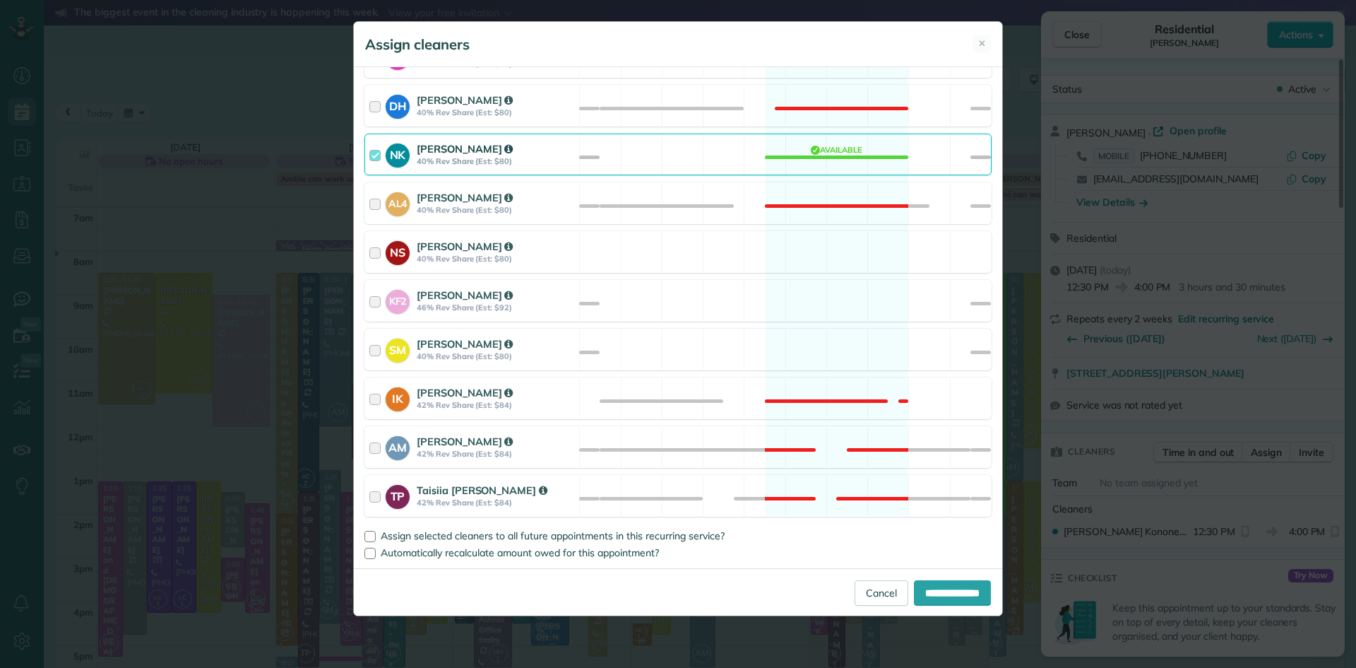
click at [456, 154] on strong "Natalia Kononenko" at bounding box center [465, 148] width 96 height 13
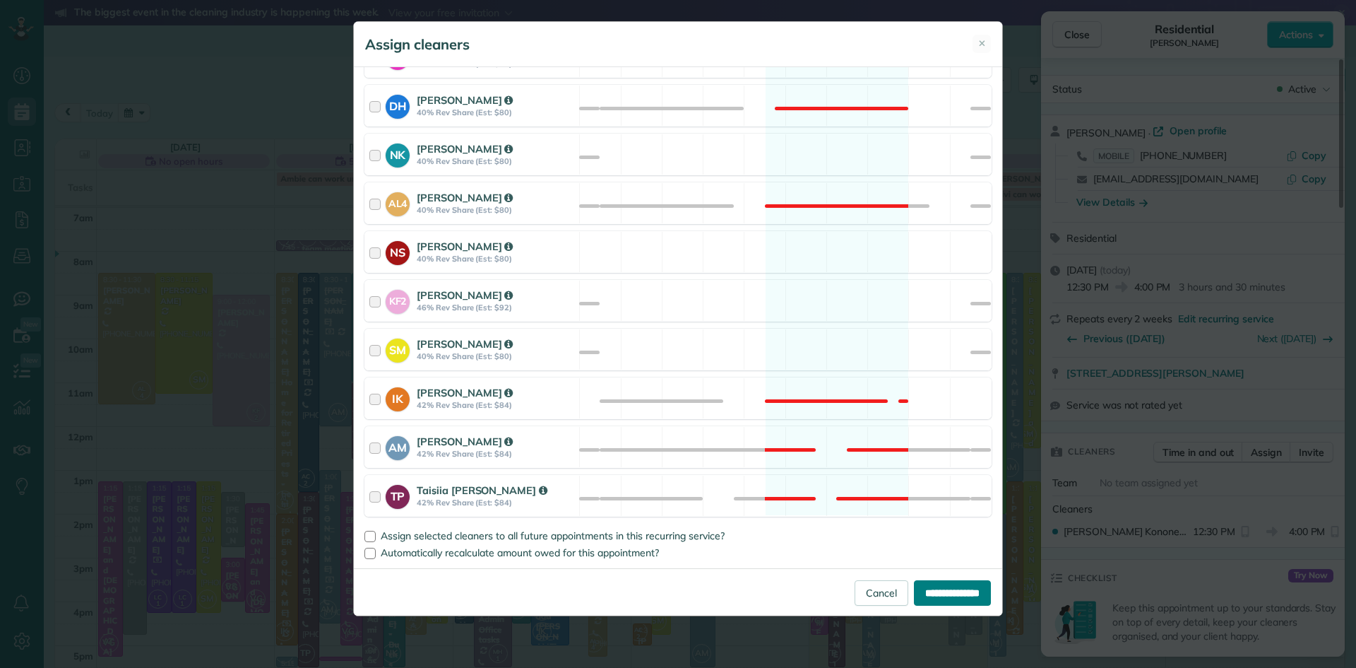
click at [928, 592] on input "**********" at bounding box center [952, 592] width 77 height 25
type input "**********"
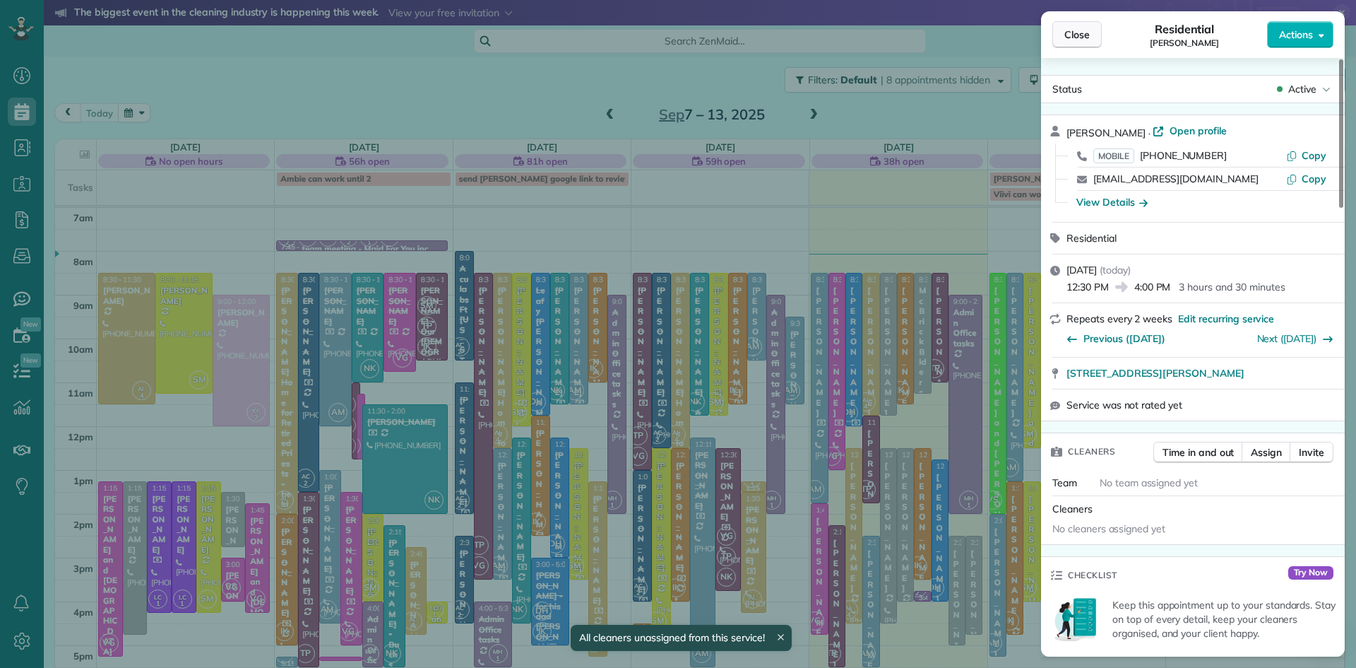
click at [1078, 37] on span "Close" at bounding box center [1077, 35] width 25 height 14
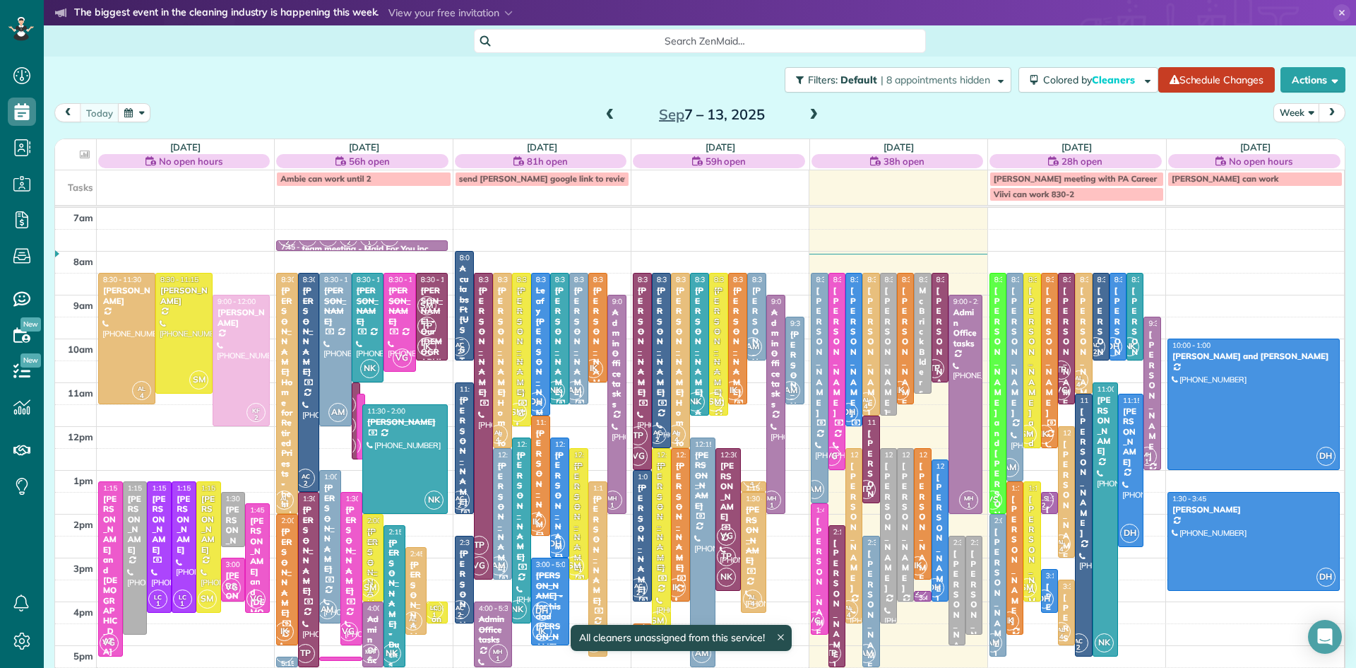
click at [891, 356] on div "[PERSON_NAME]" at bounding box center [888, 351] width 8 height 132
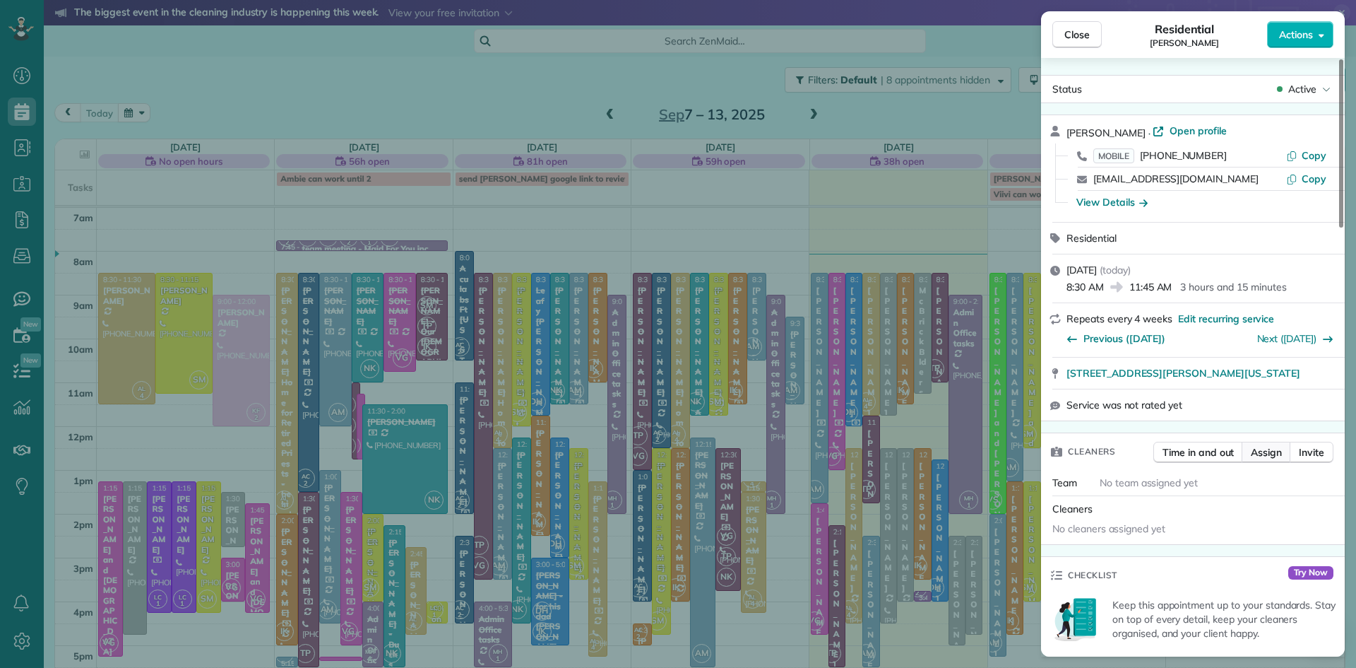
click at [1264, 459] on span "Assign" at bounding box center [1266, 452] width 31 height 14
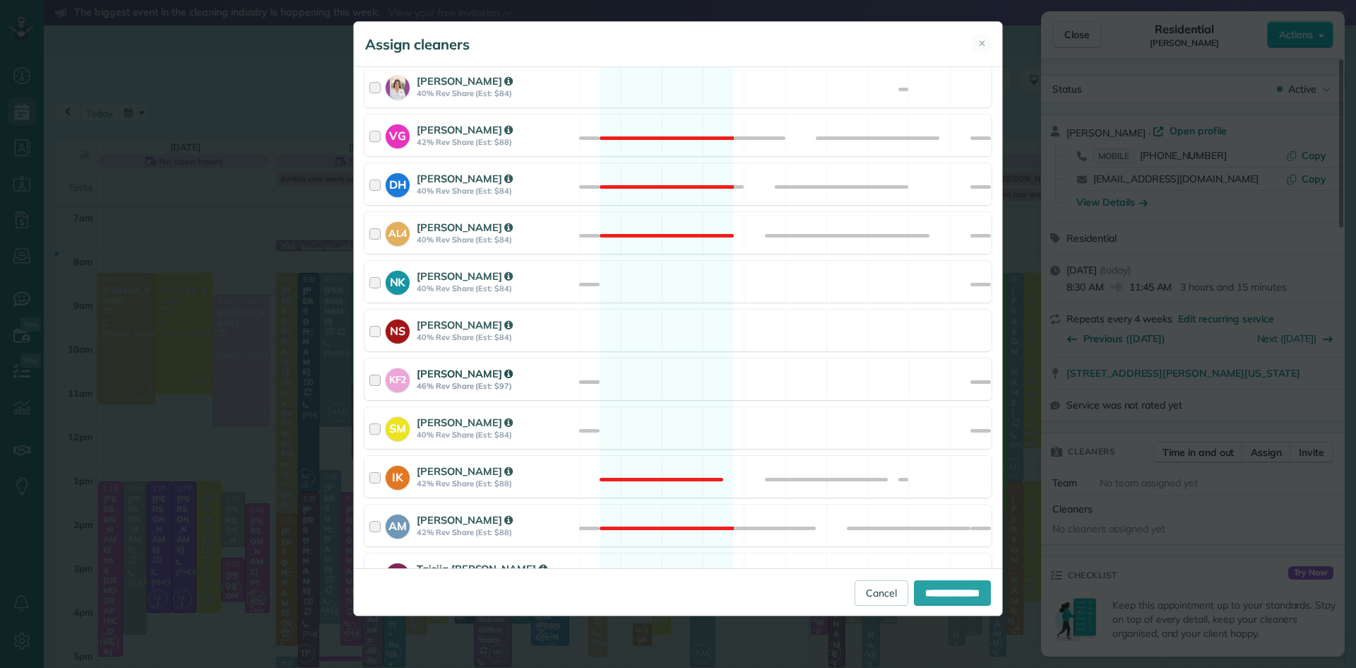
scroll to position [610, 0]
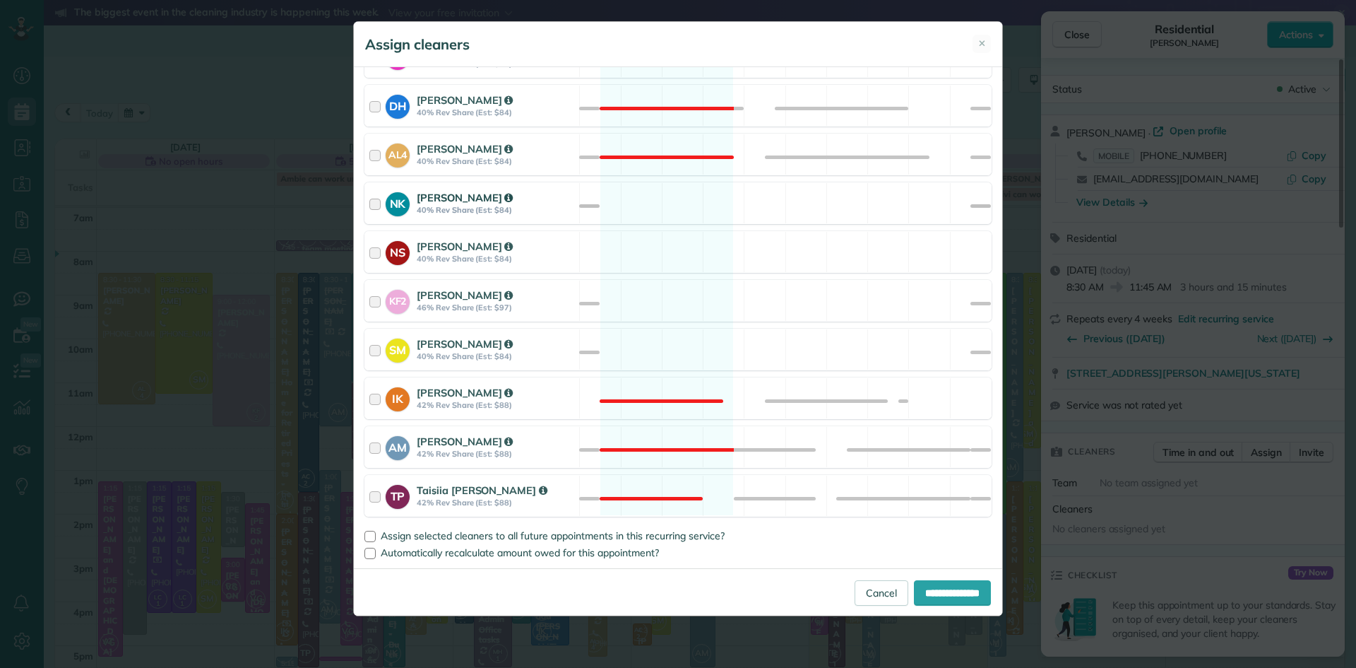
click at [451, 194] on strong "Natalia Kononenko" at bounding box center [465, 197] width 96 height 13
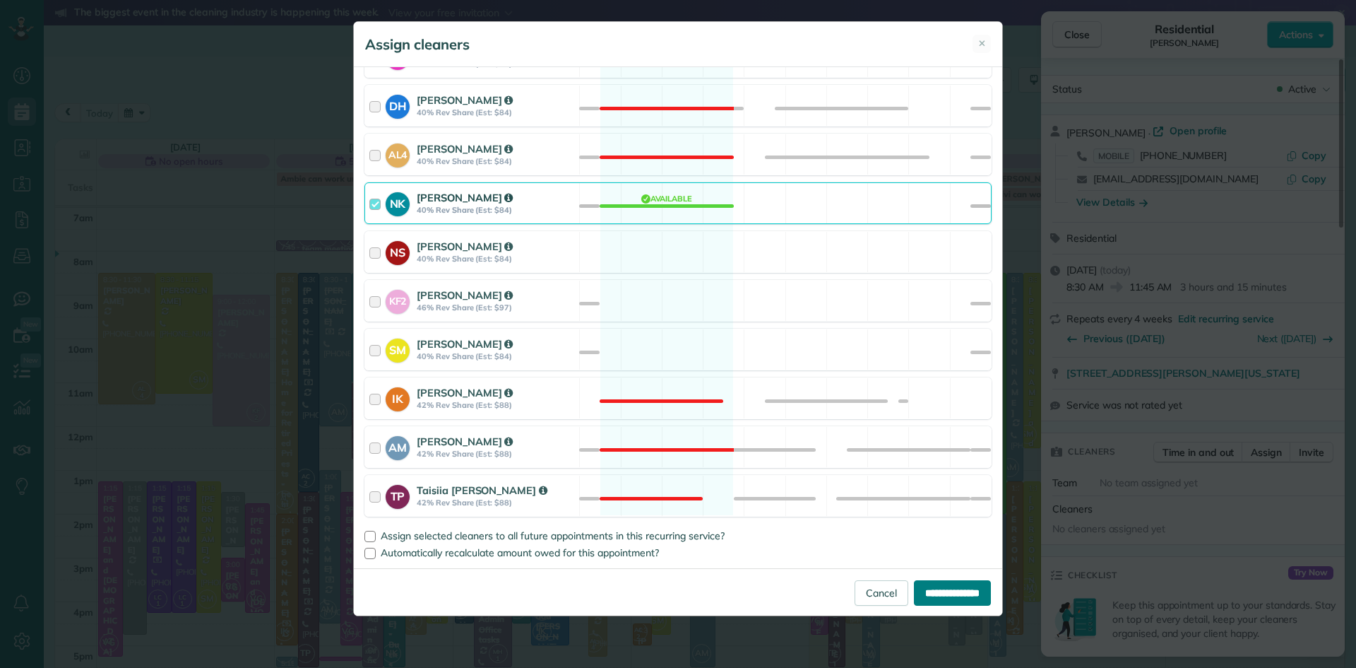
click at [922, 587] on input "**********" at bounding box center [952, 592] width 77 height 25
type input "**********"
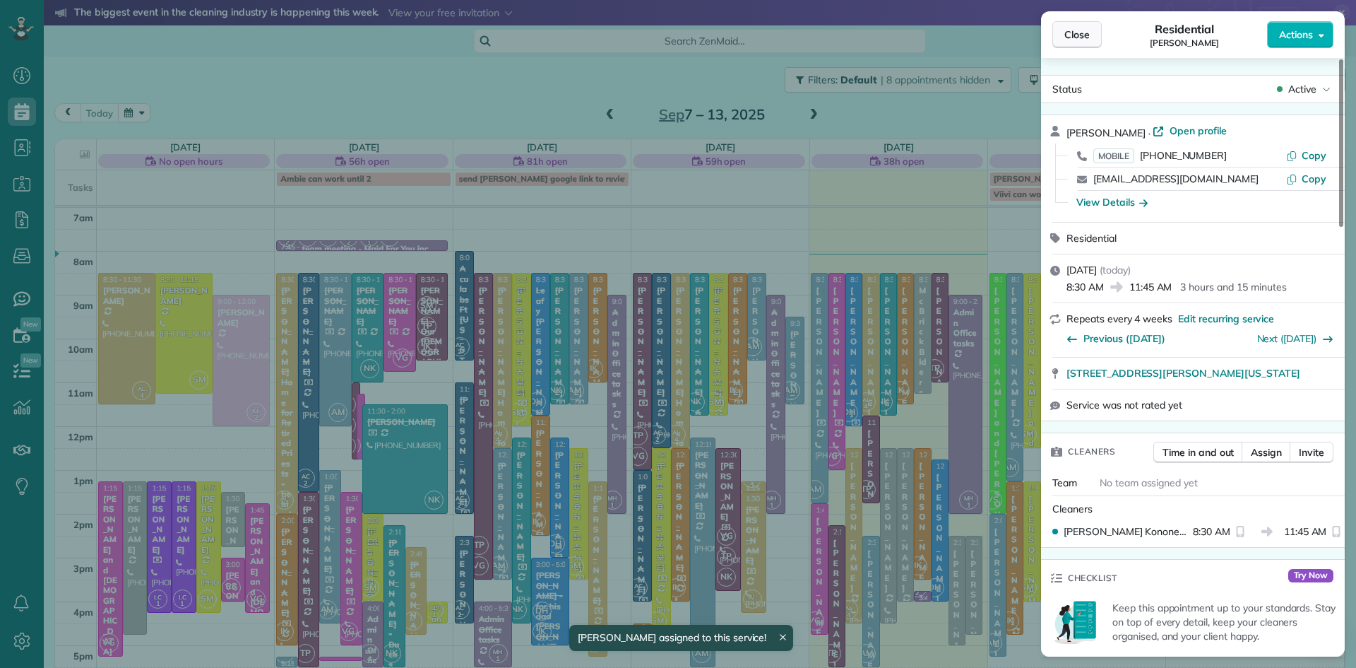
click at [1069, 37] on span "Close" at bounding box center [1077, 35] width 25 height 14
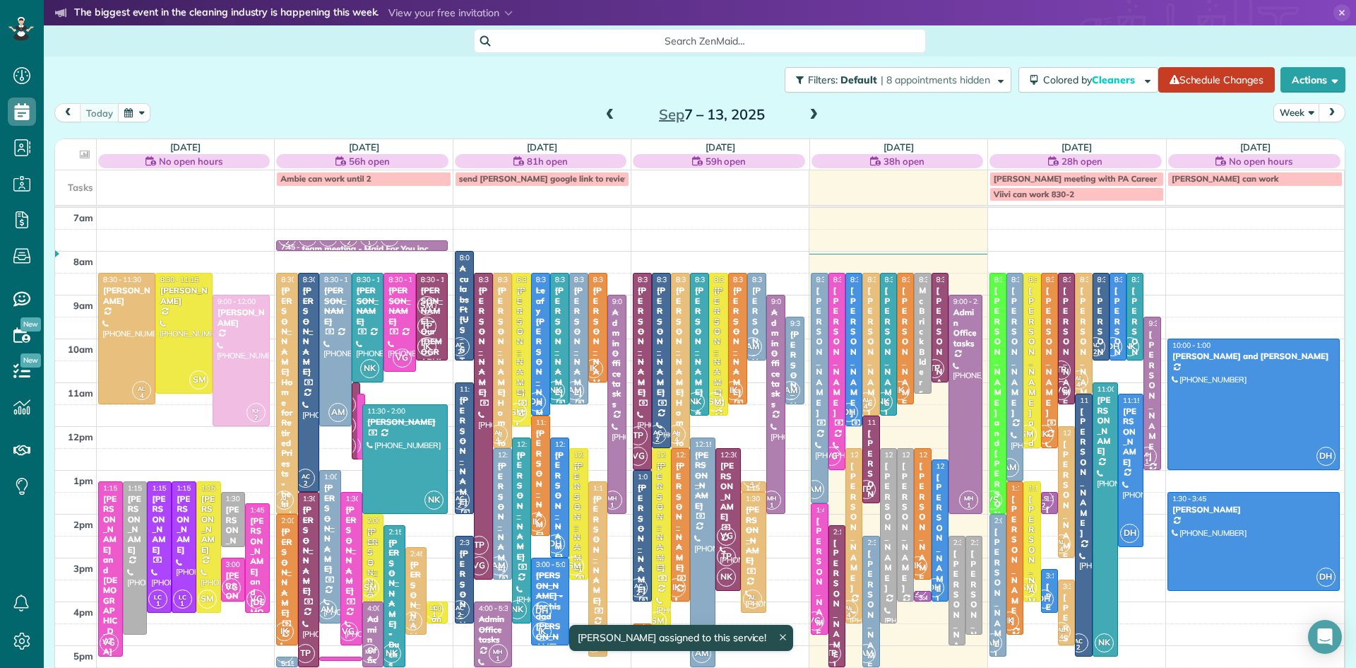
click at [891, 528] on div "[PERSON_NAME]" at bounding box center [888, 527] width 8 height 132
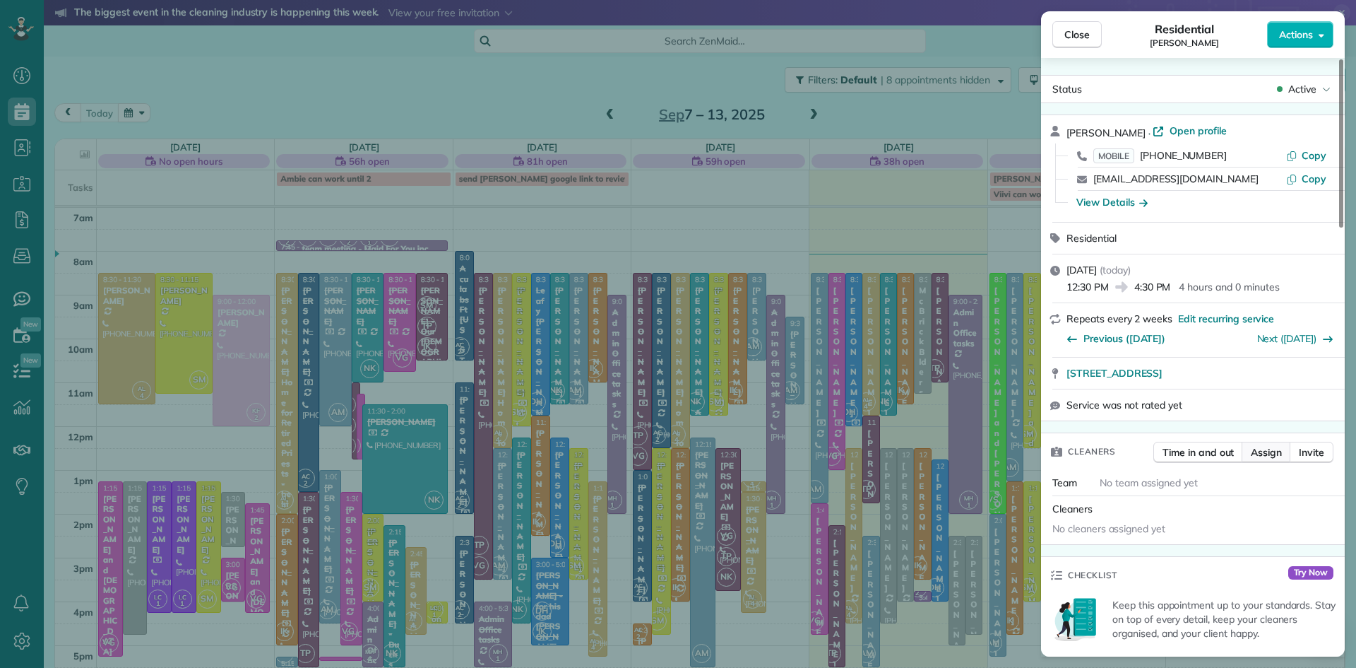
click at [1265, 459] on span "Assign" at bounding box center [1266, 452] width 31 height 14
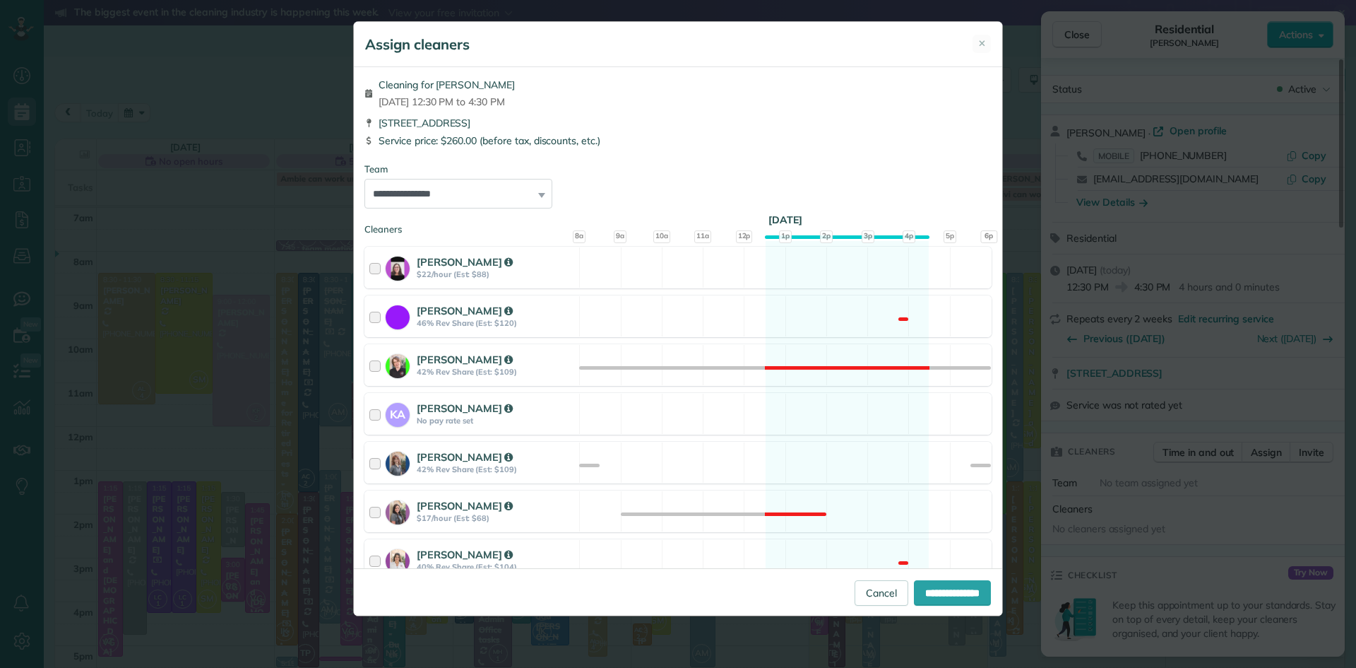
scroll to position [552, 0]
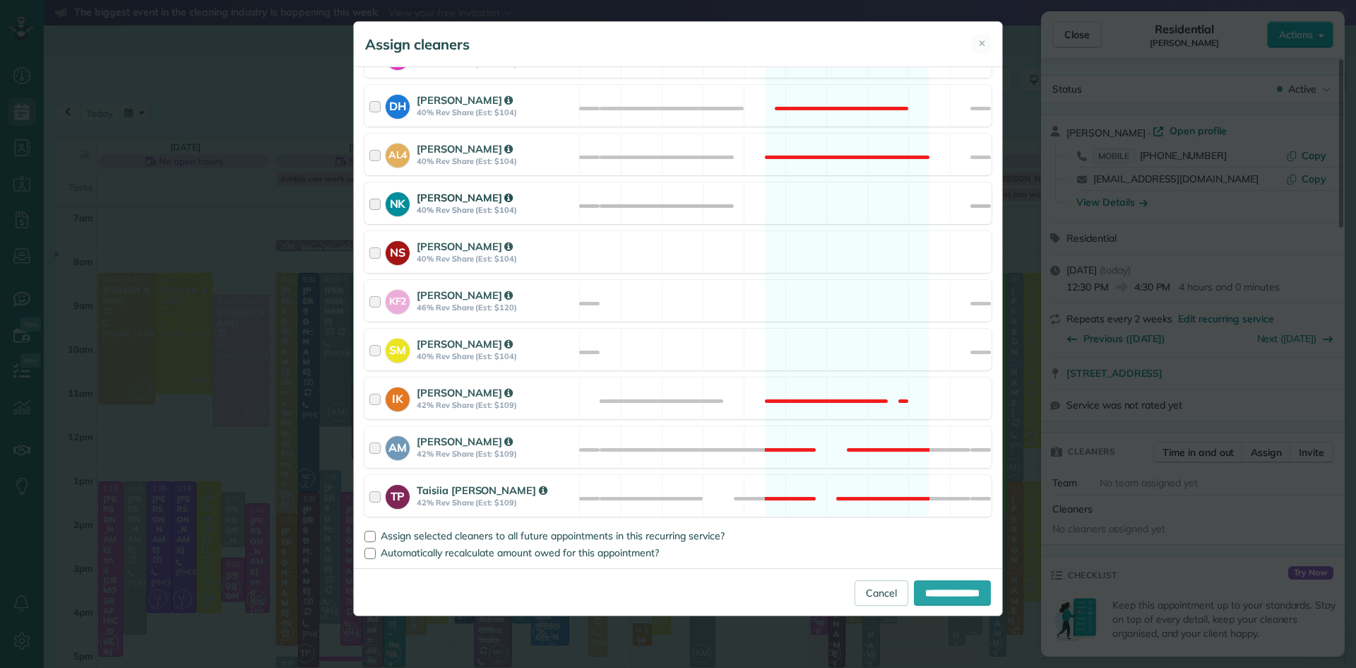
click at [454, 191] on strong "Natalia Kononenko" at bounding box center [465, 197] width 96 height 13
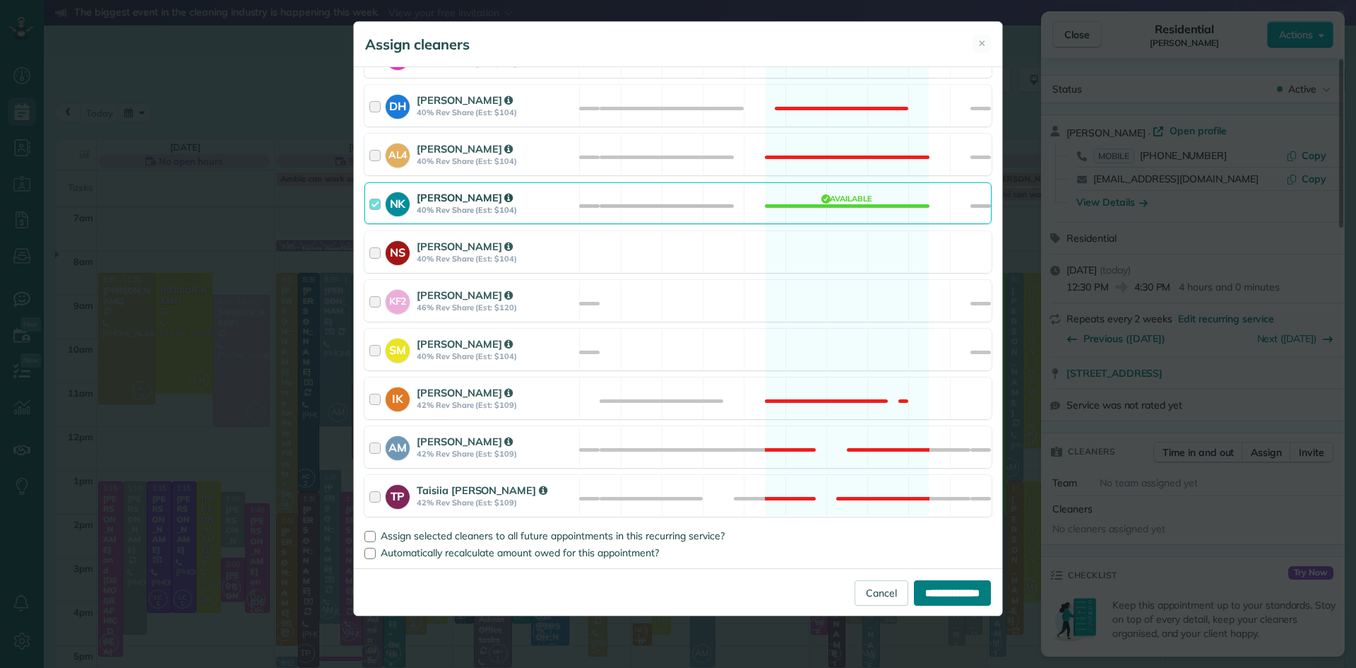
click at [955, 592] on input "**********" at bounding box center [952, 592] width 77 height 25
type input "**********"
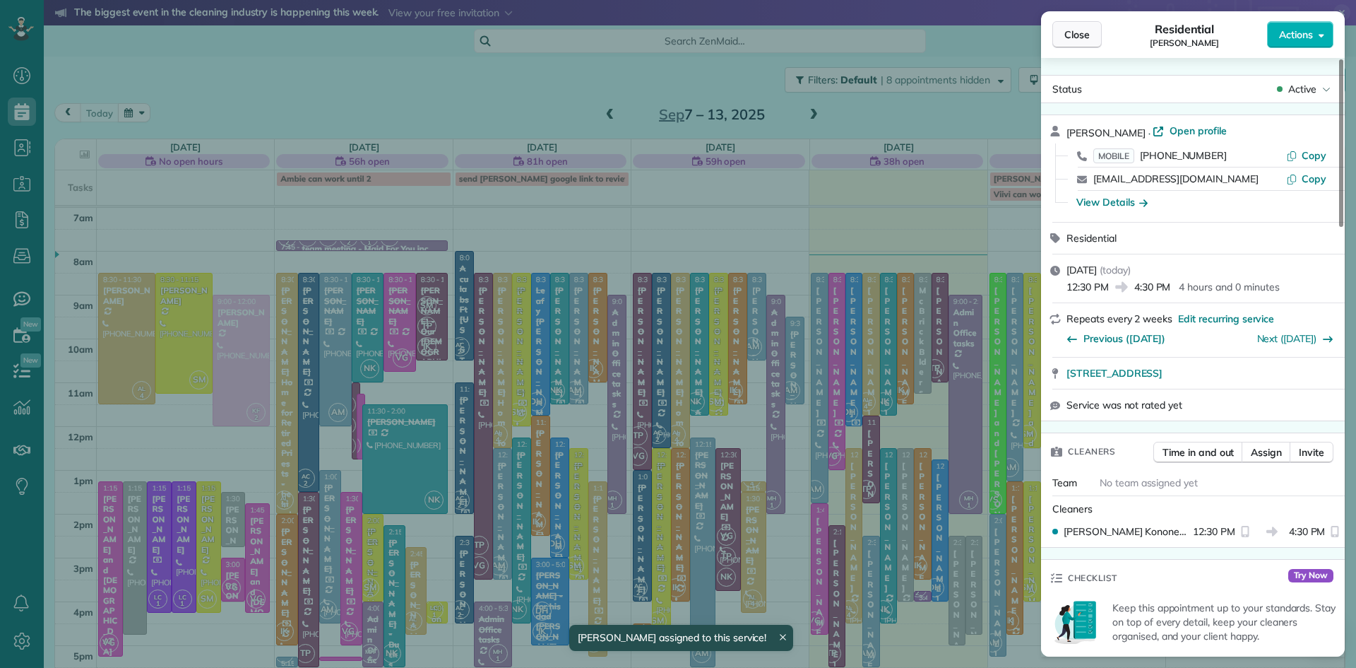
click at [1085, 34] on span "Close" at bounding box center [1077, 35] width 25 height 14
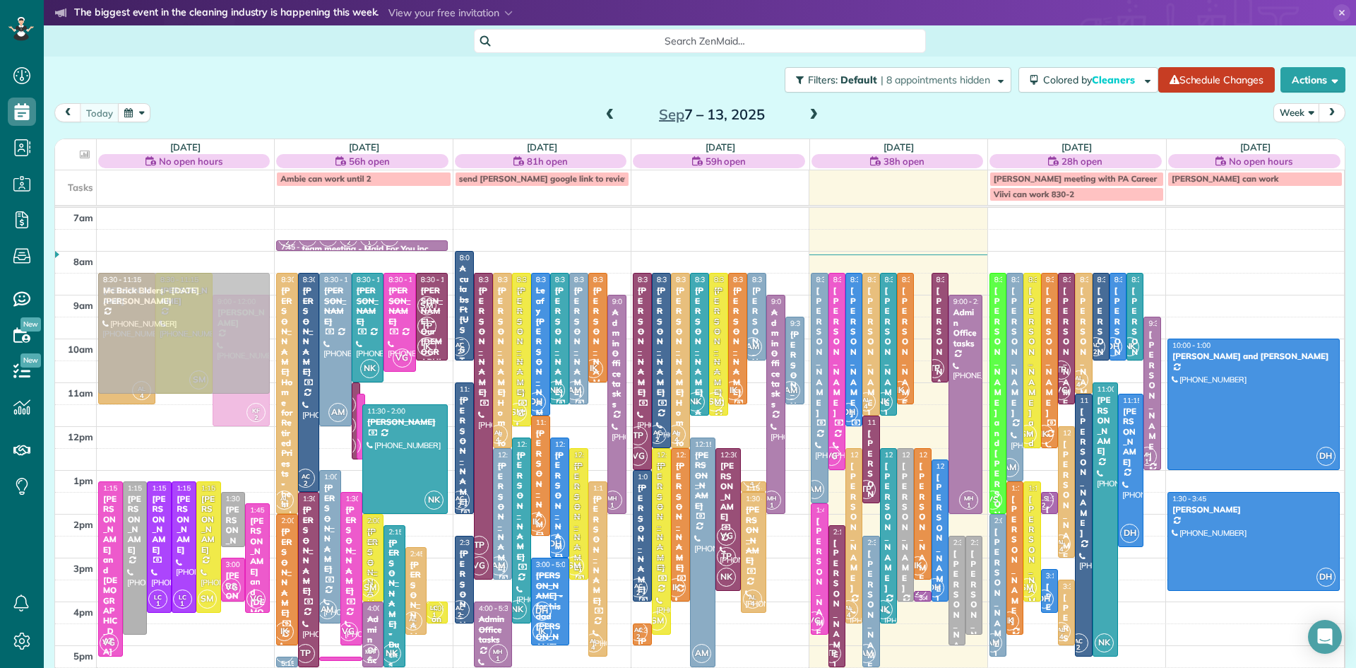
drag, startPoint x: 920, startPoint y: 360, endPoint x: 215, endPoint y: 361, distance: 705.7
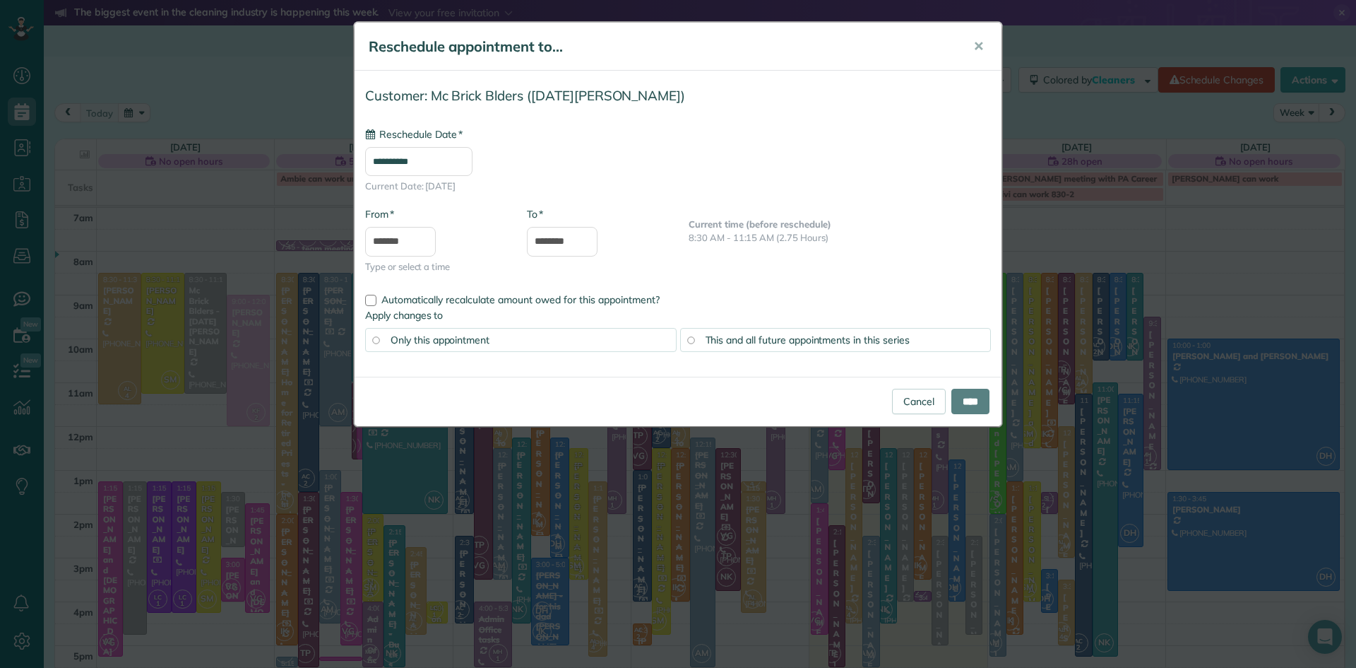
type input "**********"
click at [966, 398] on input "****" at bounding box center [971, 401] width 38 height 25
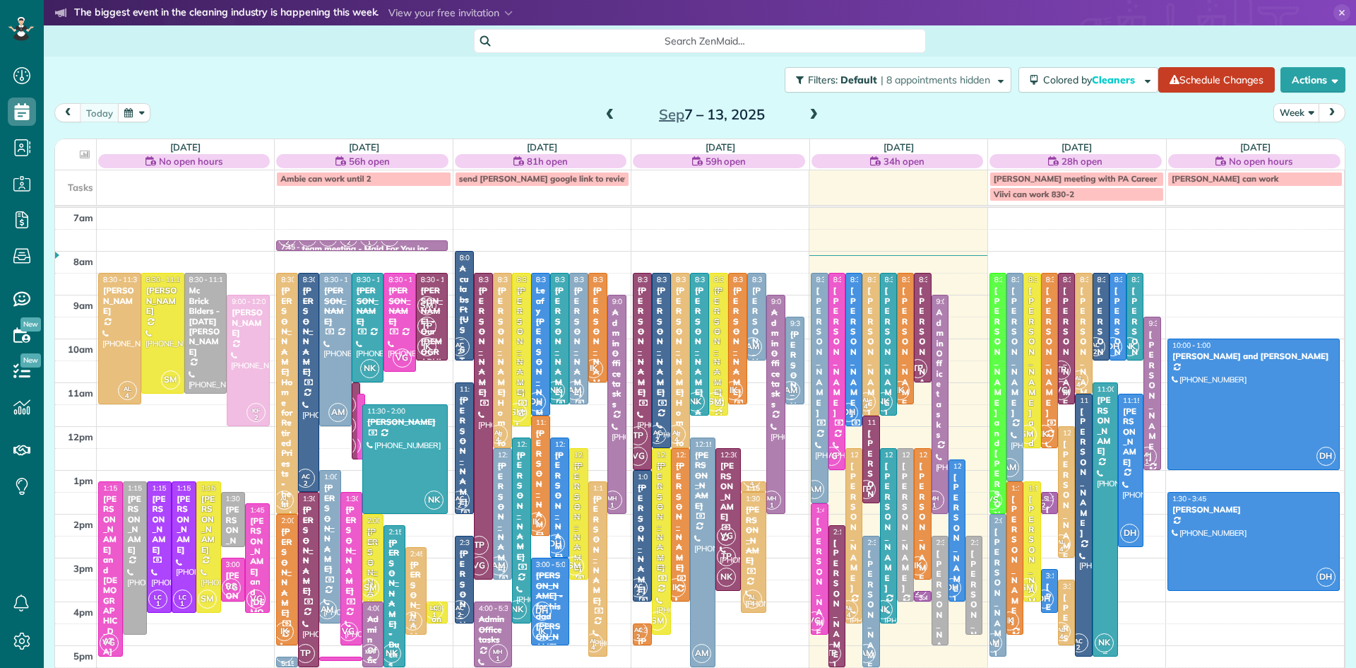
scroll to position [6, 6]
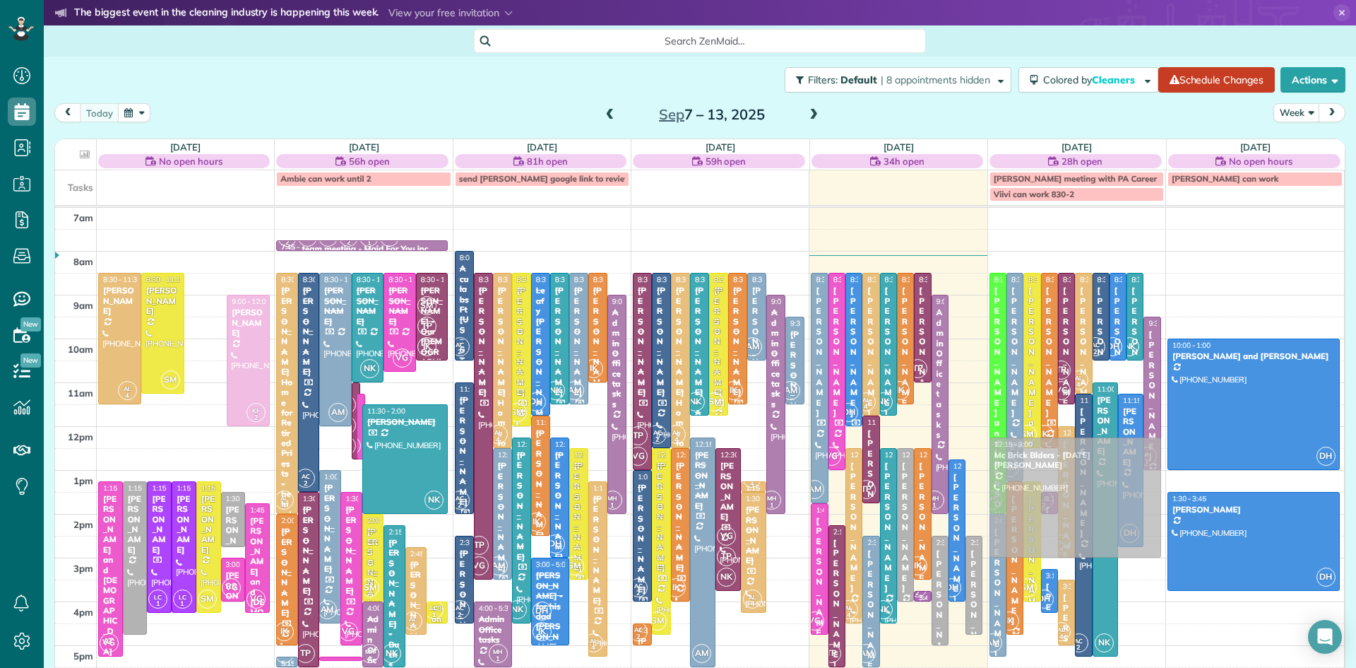
drag, startPoint x: 214, startPoint y: 315, endPoint x: 1091, endPoint y: 485, distance: 892.9
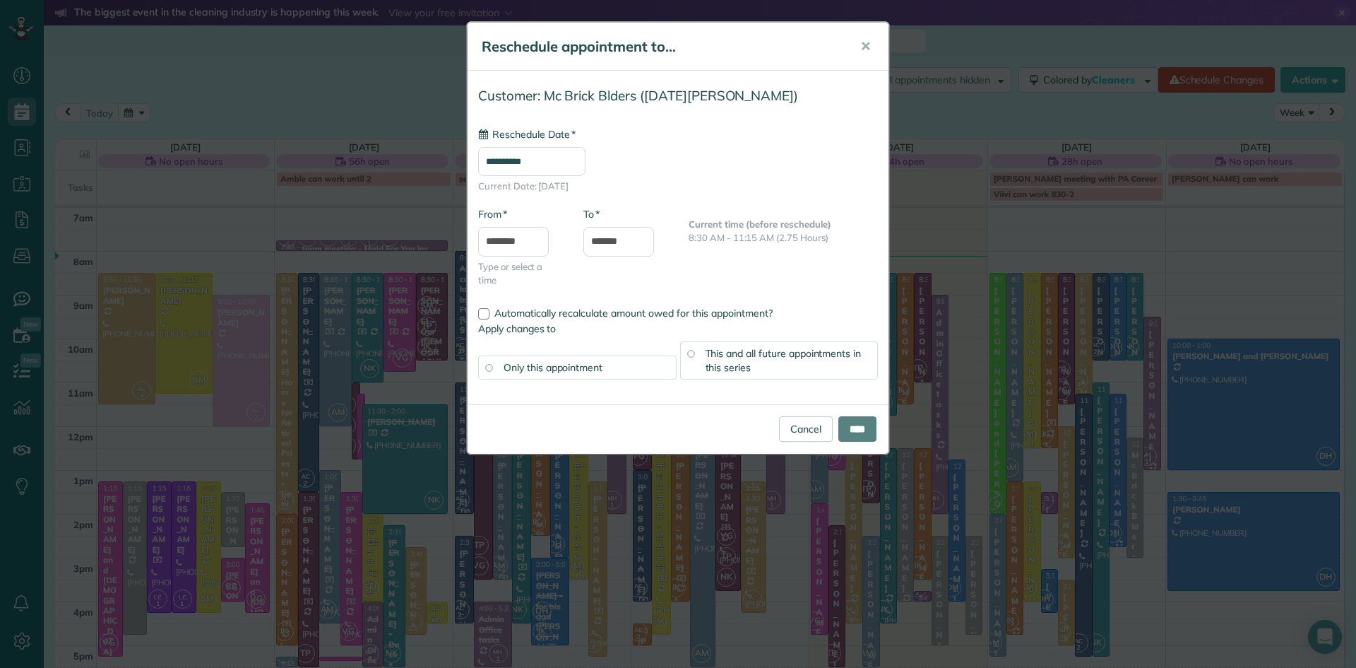
type input "**********"
click at [798, 430] on link "Cancel" at bounding box center [806, 428] width 54 height 25
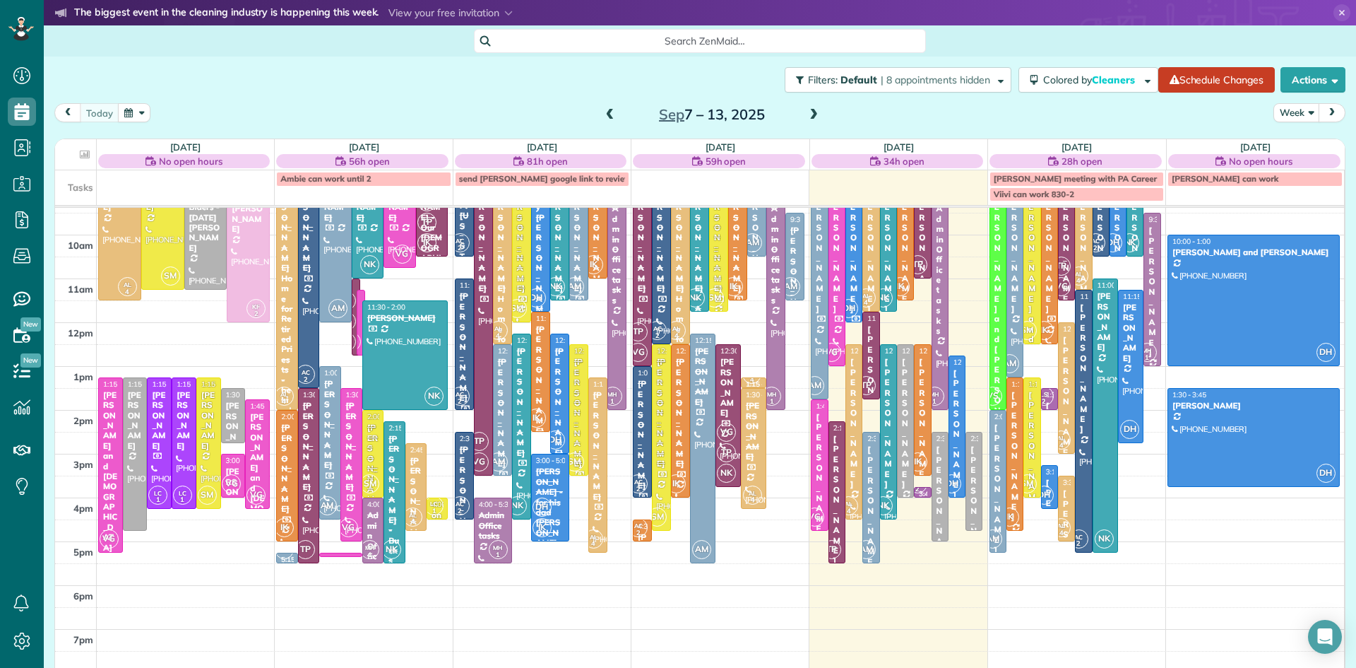
scroll to position [0, 0]
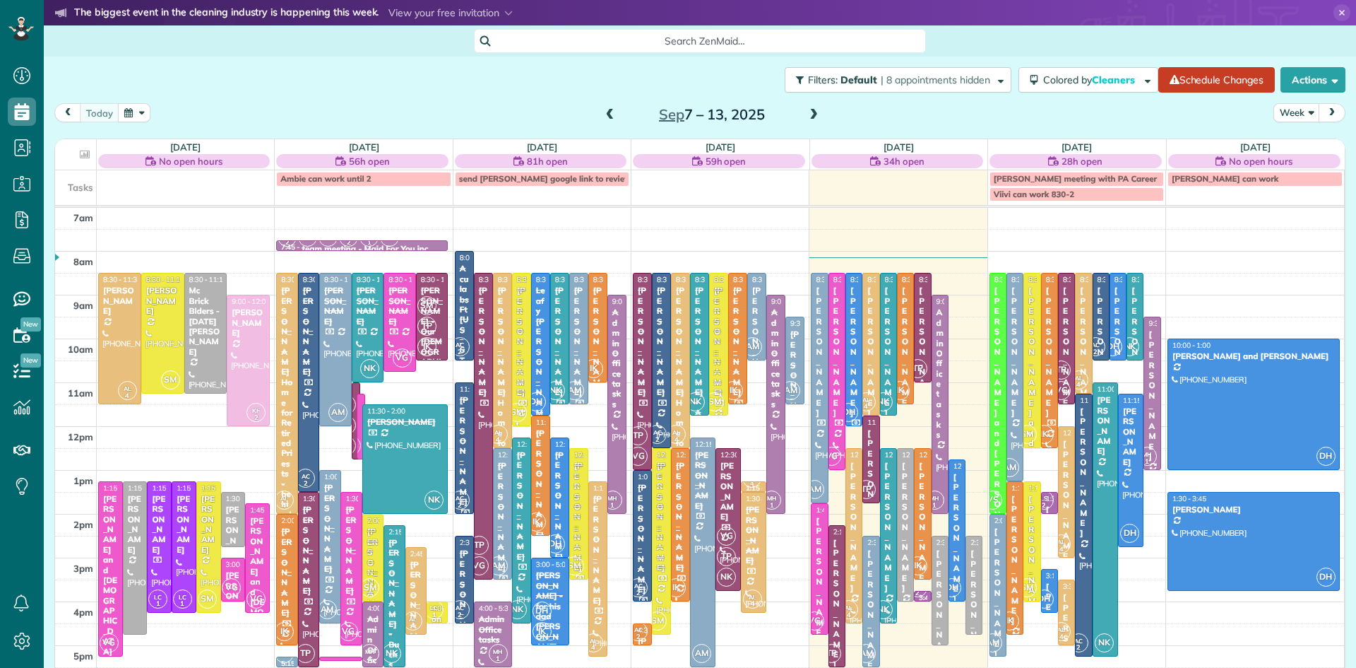
scroll to position [6, 6]
click at [809, 114] on span at bounding box center [814, 115] width 16 height 13
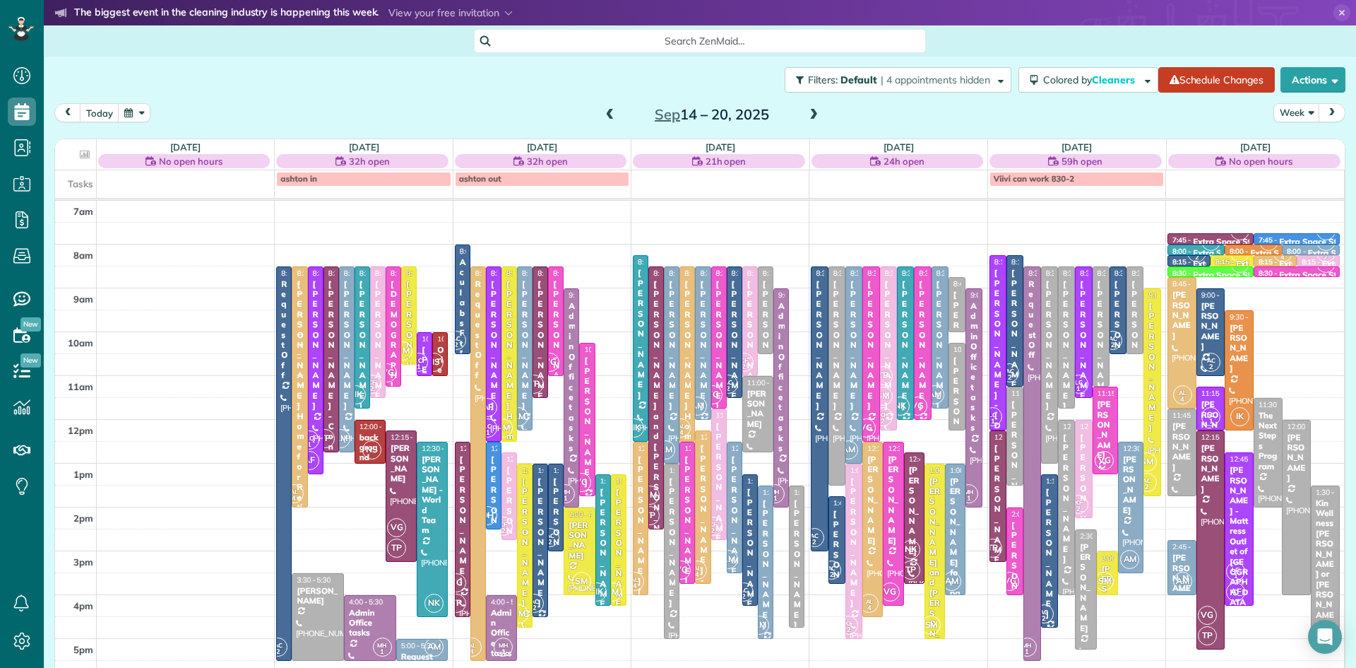
click at [423, 355] on span "LC 1" at bounding box center [418, 361] width 19 height 19
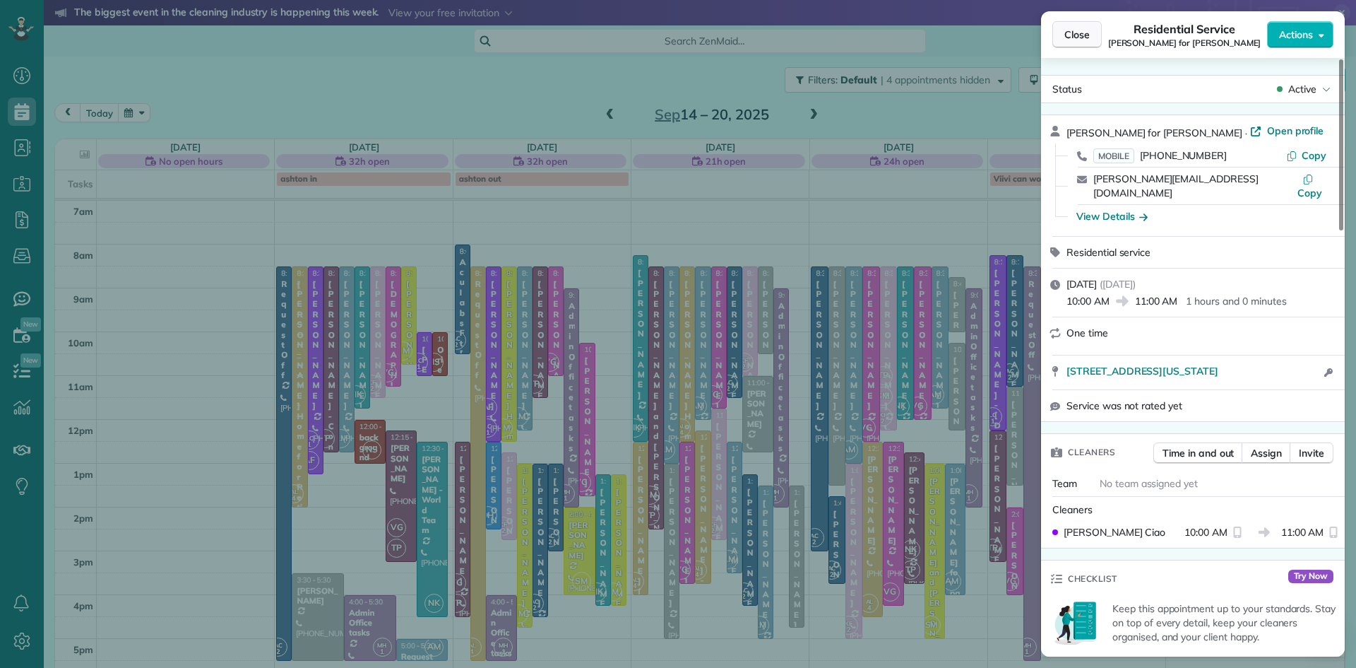
click at [1072, 28] on span "Close" at bounding box center [1077, 35] width 25 height 14
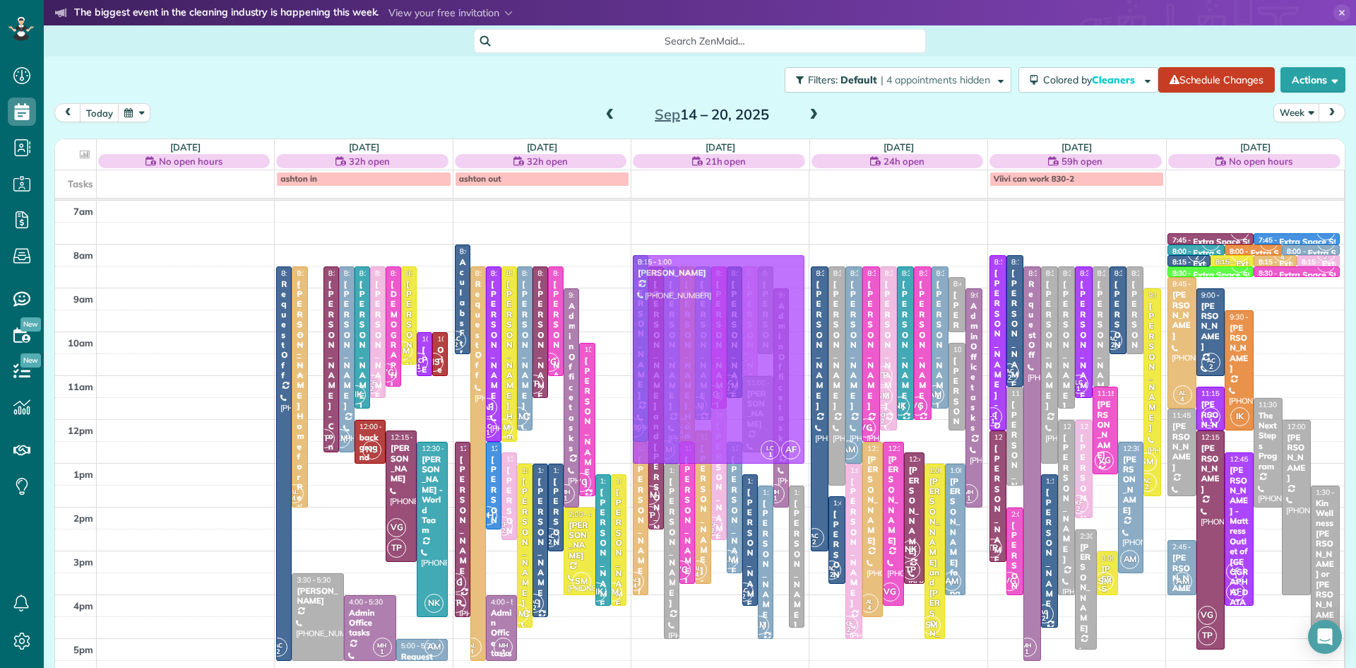
drag, startPoint x: 315, startPoint y: 333, endPoint x: 697, endPoint y: 320, distance: 382.4
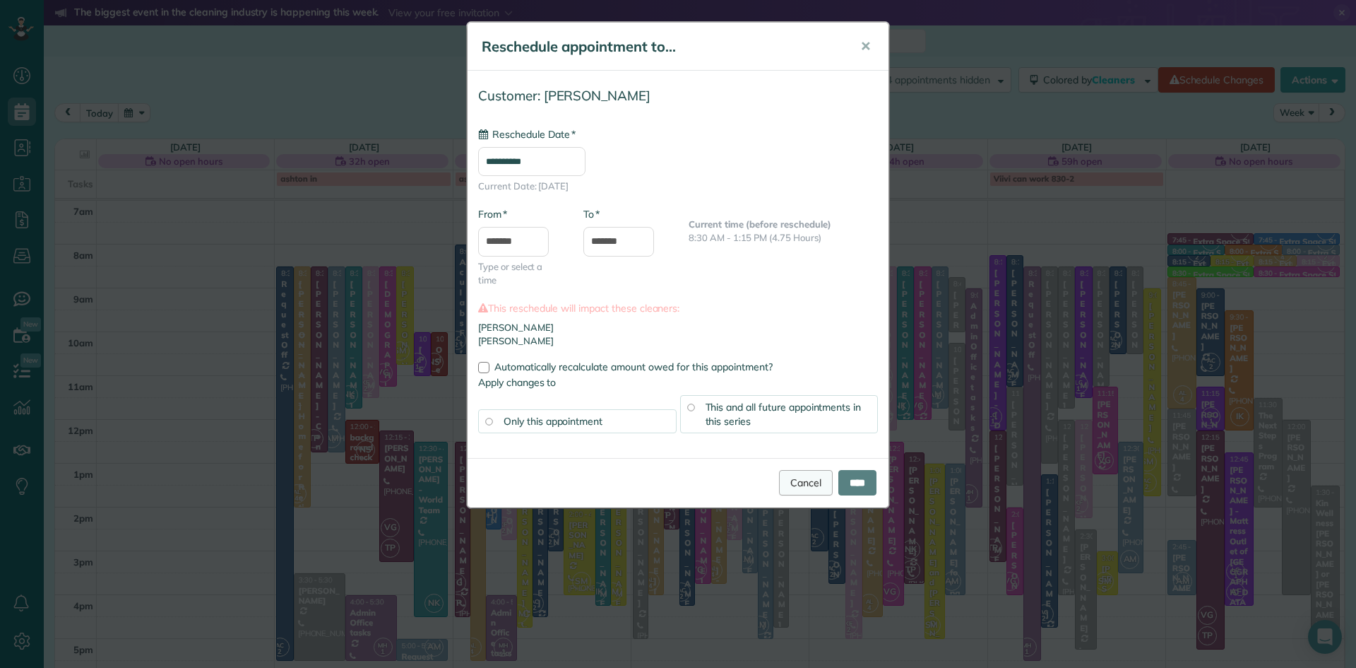
type input "**********"
click at [851, 480] on input "****" at bounding box center [858, 482] width 38 height 25
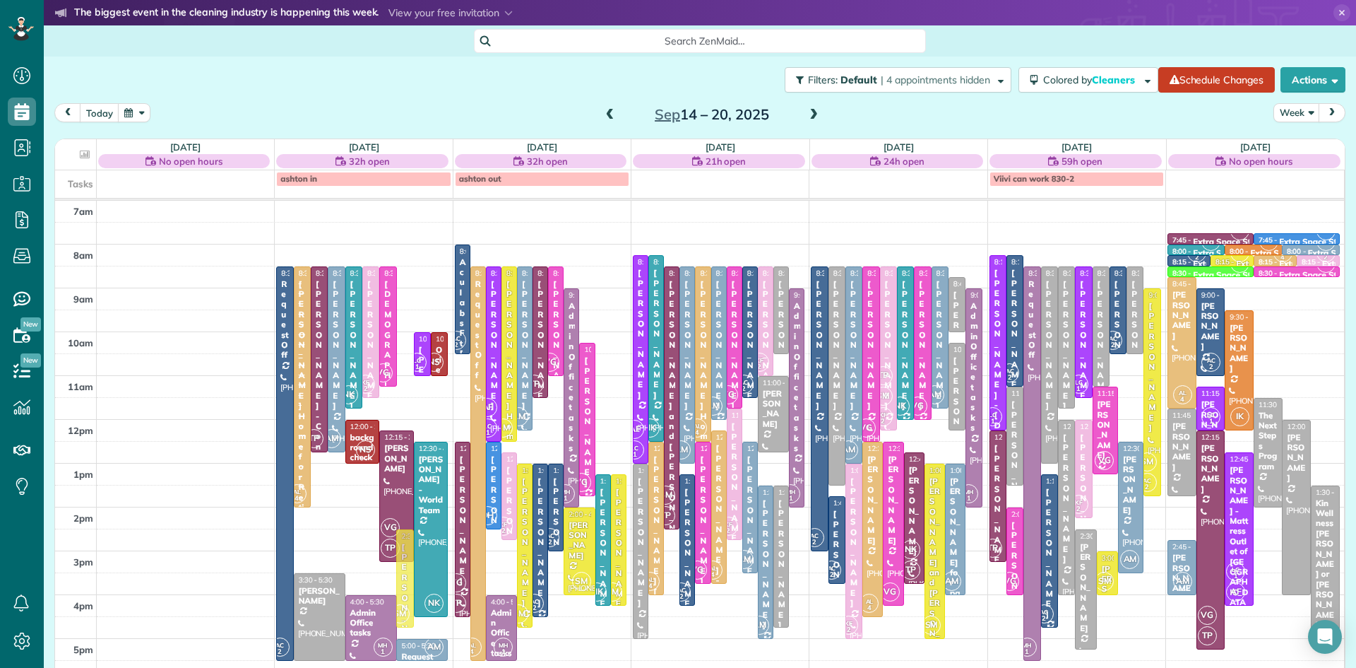
drag, startPoint x: 403, startPoint y: 306, endPoint x: 396, endPoint y: 571, distance: 265.0
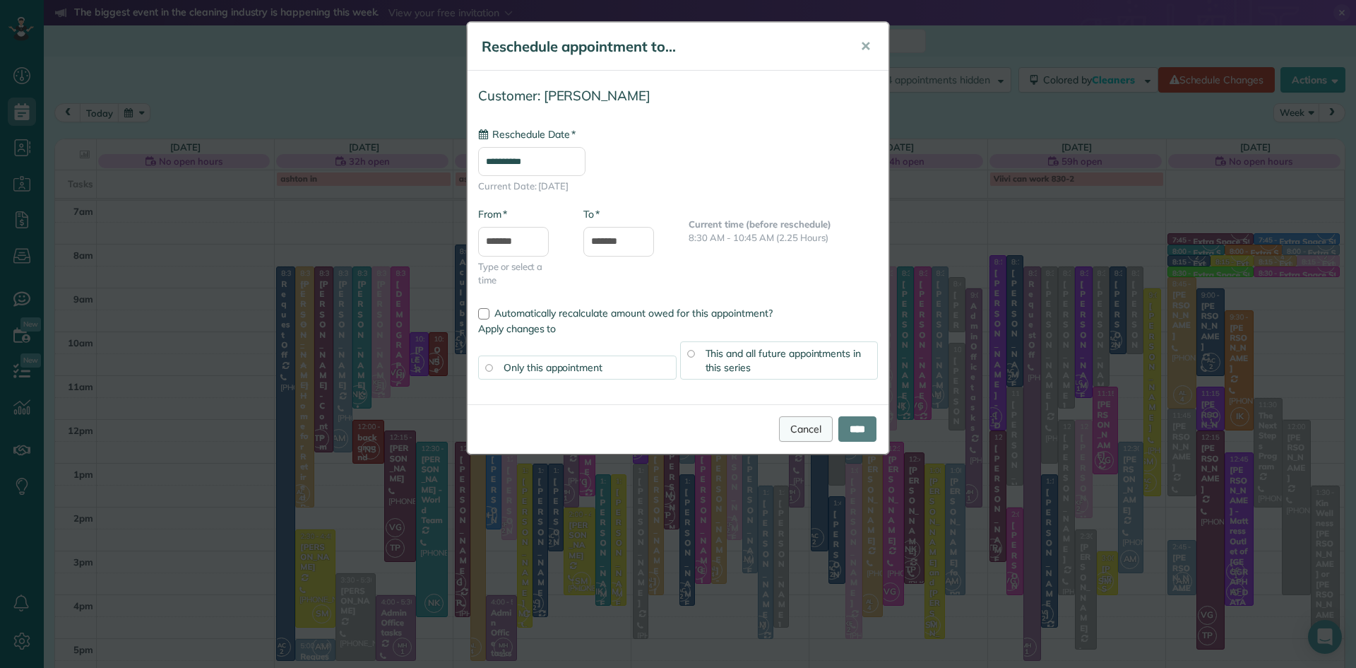
type input "**********"
click at [868, 426] on input "****" at bounding box center [858, 428] width 38 height 25
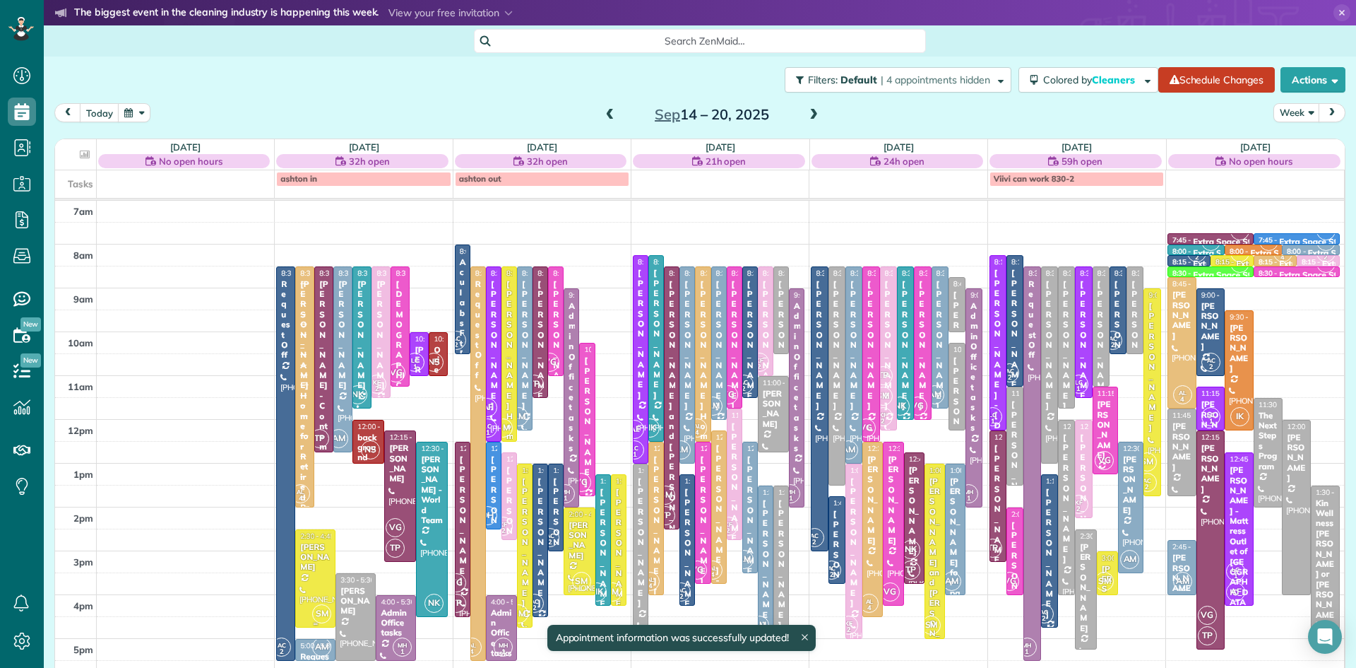
click at [318, 574] on div at bounding box center [315, 578] width 39 height 97
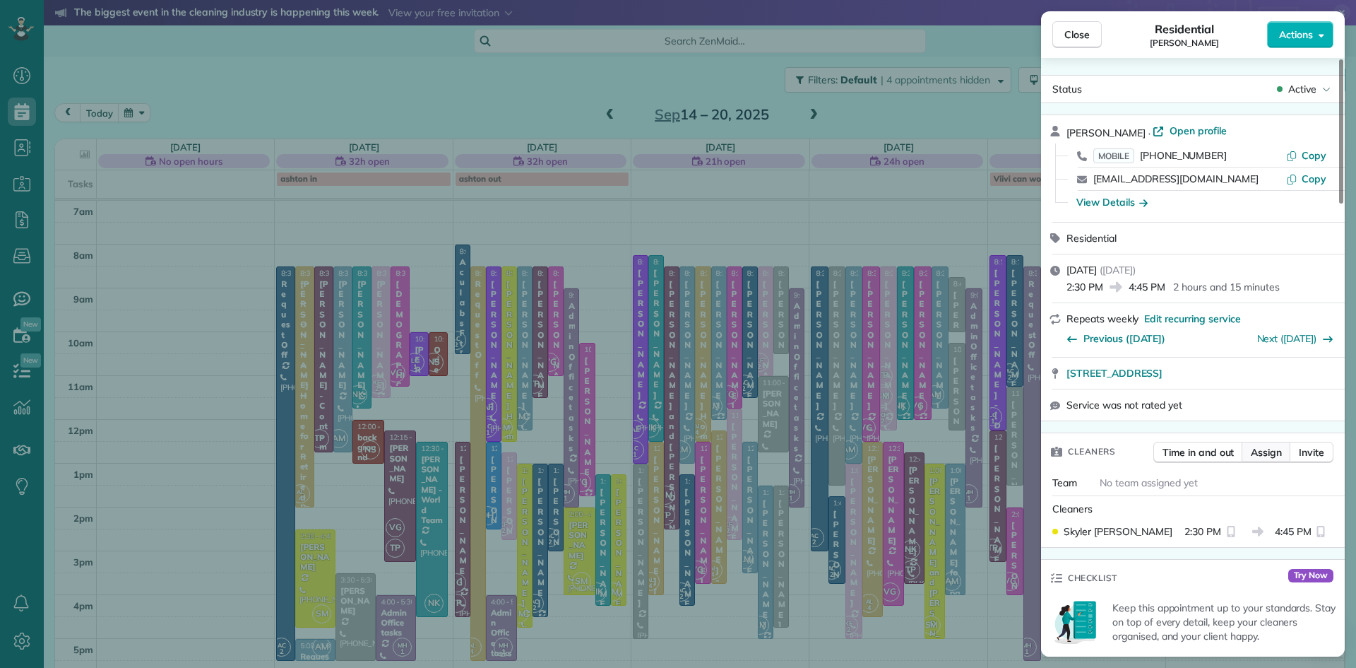
click at [1270, 456] on span "Assign" at bounding box center [1266, 452] width 31 height 14
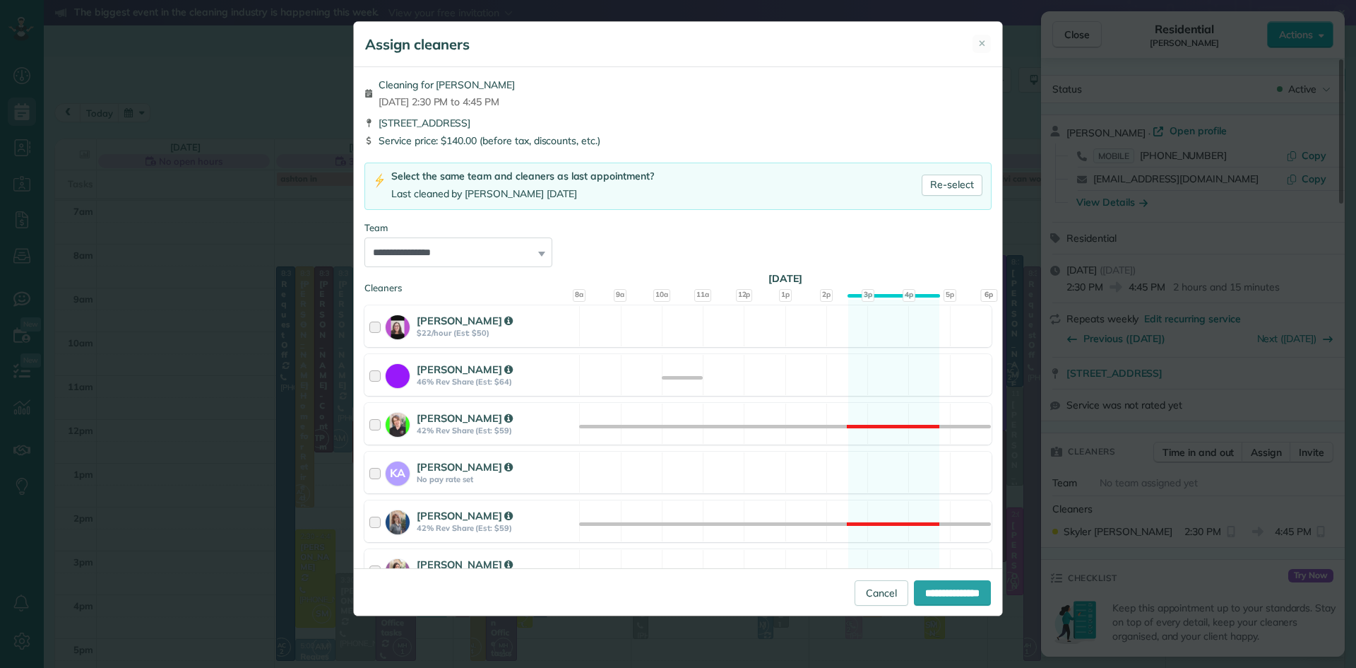
scroll to position [610, 0]
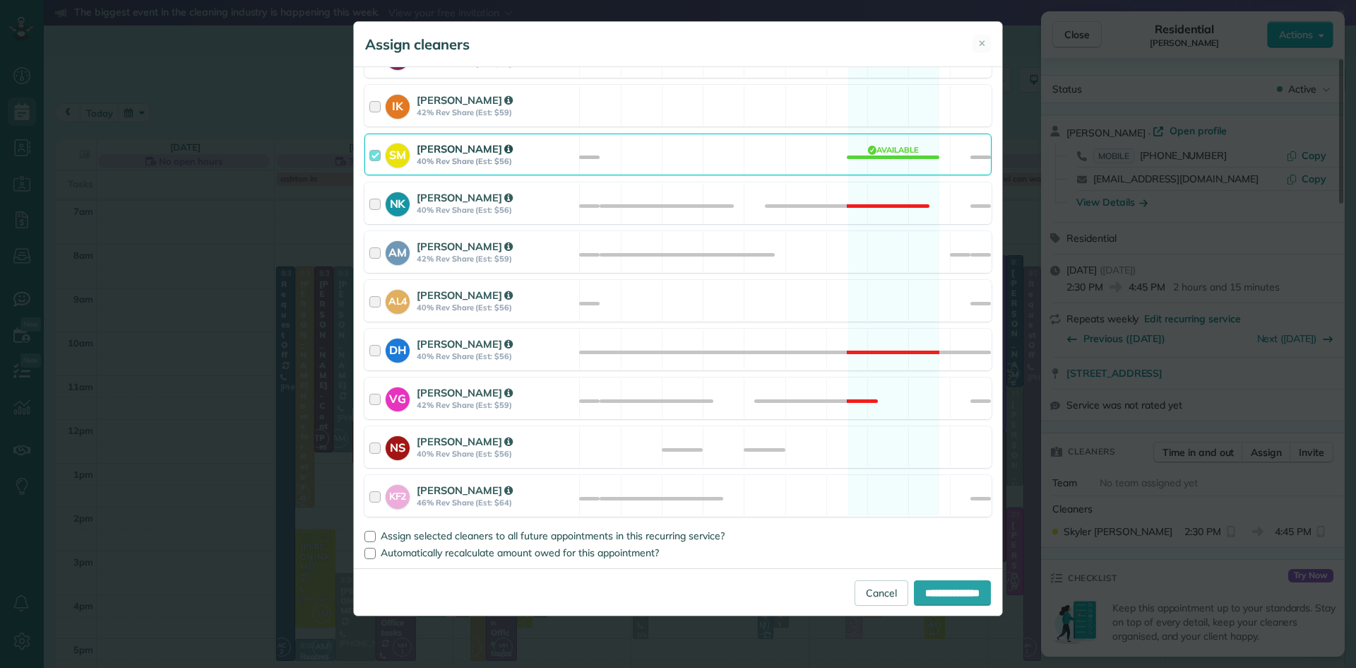
click at [436, 155] on div "Skyler Miller" at bounding box center [496, 148] width 158 height 15
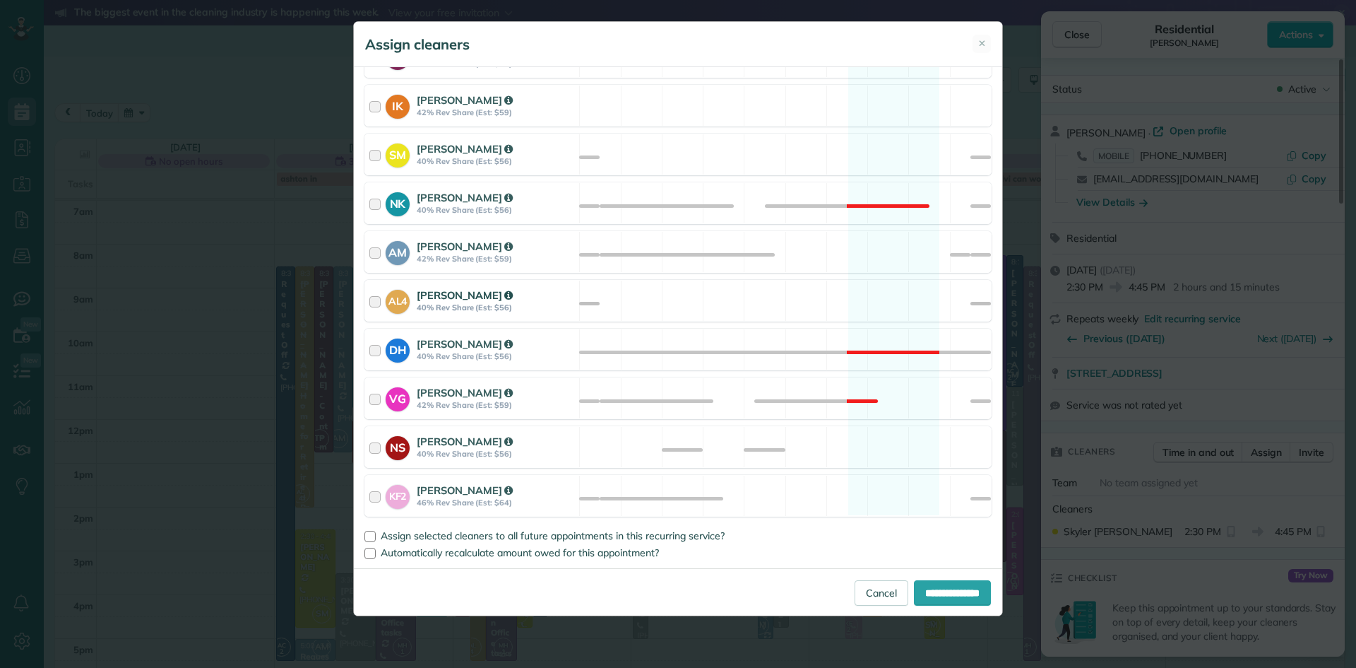
click at [461, 296] on strong "Ashton Lahiff" at bounding box center [465, 294] width 96 height 13
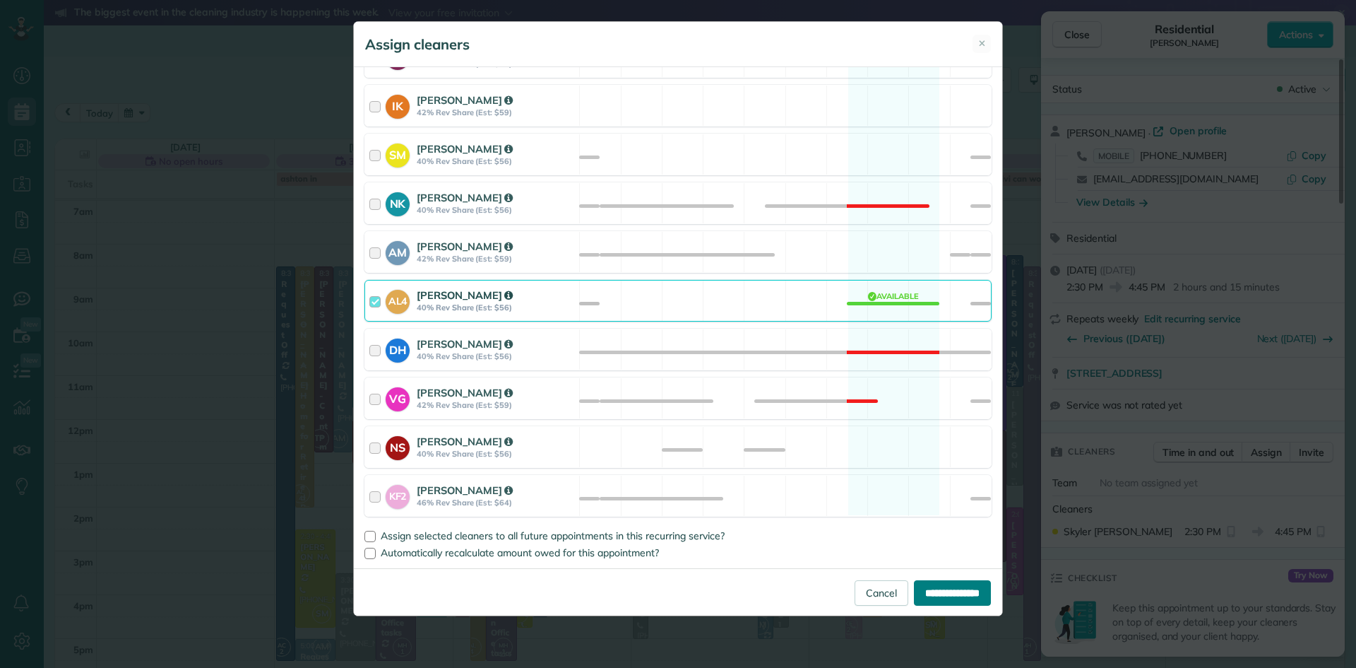
click at [951, 588] on input "**********" at bounding box center [952, 592] width 77 height 25
type input "**********"
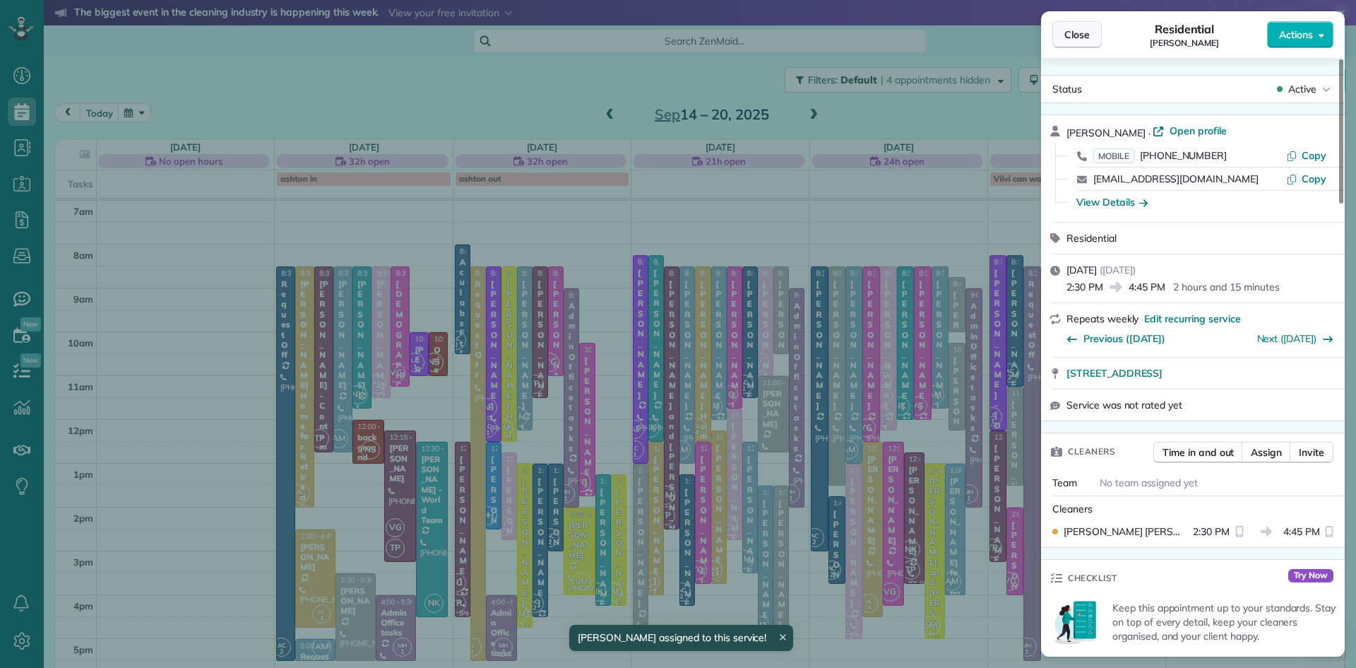
click at [1084, 29] on span "Close" at bounding box center [1077, 35] width 25 height 14
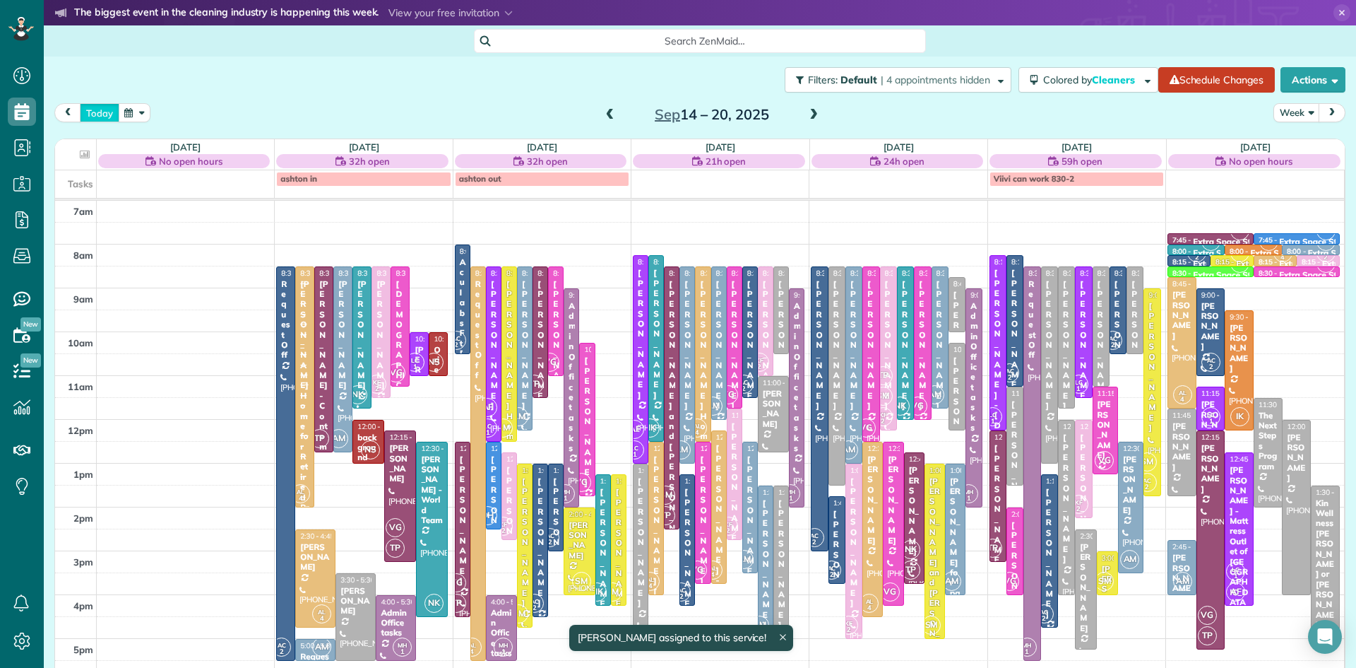
click at [92, 104] on button "today" at bounding box center [100, 112] width 40 height 19
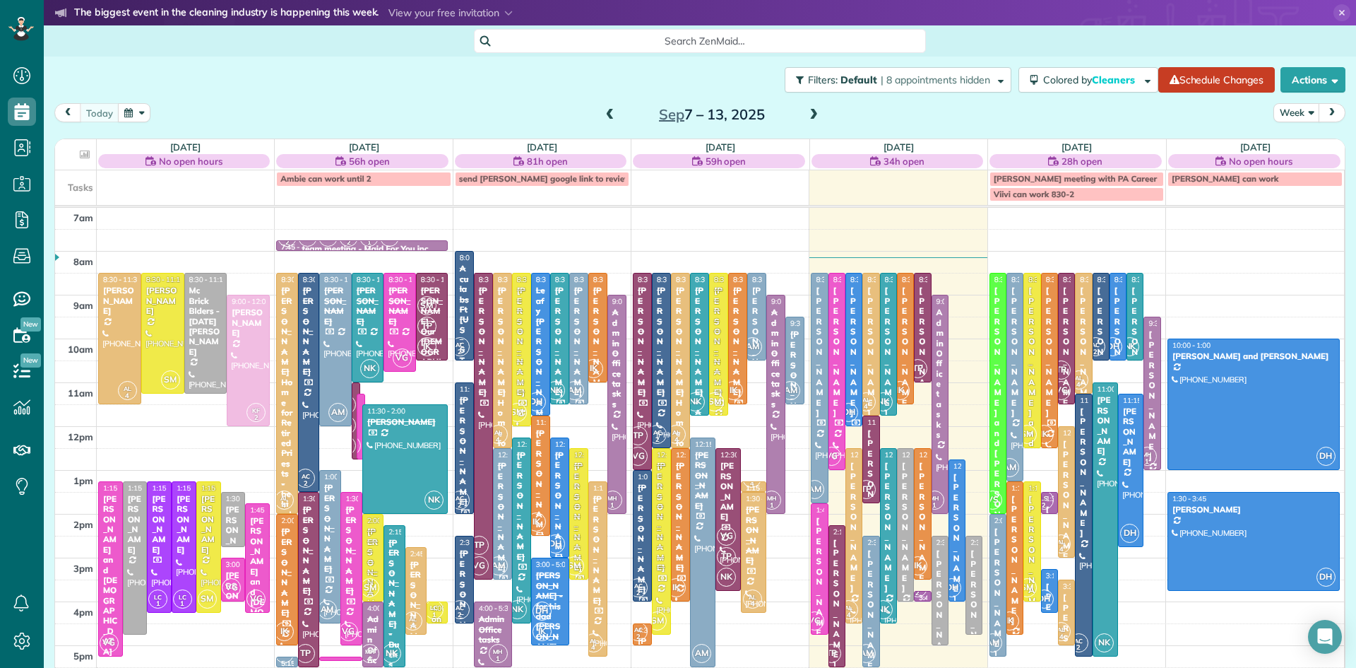
click at [810, 118] on span at bounding box center [814, 115] width 16 height 13
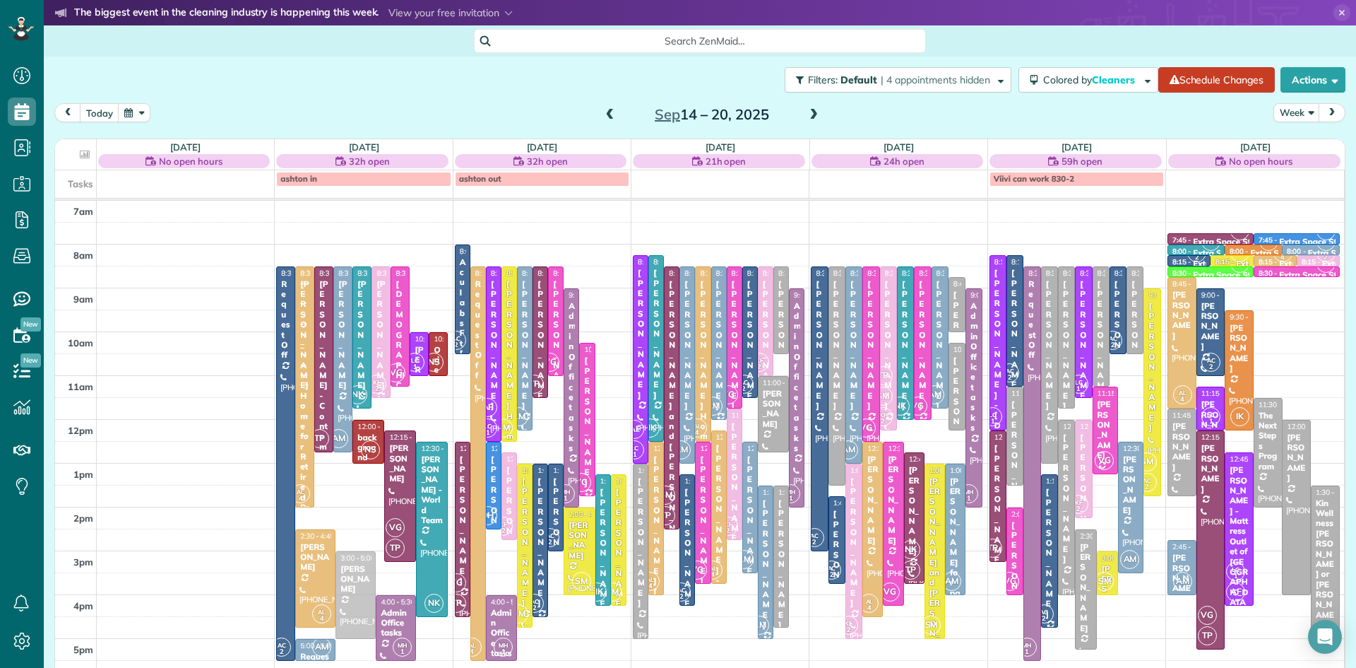
drag, startPoint x: 352, startPoint y: 607, endPoint x: 348, endPoint y: 583, distance: 24.4
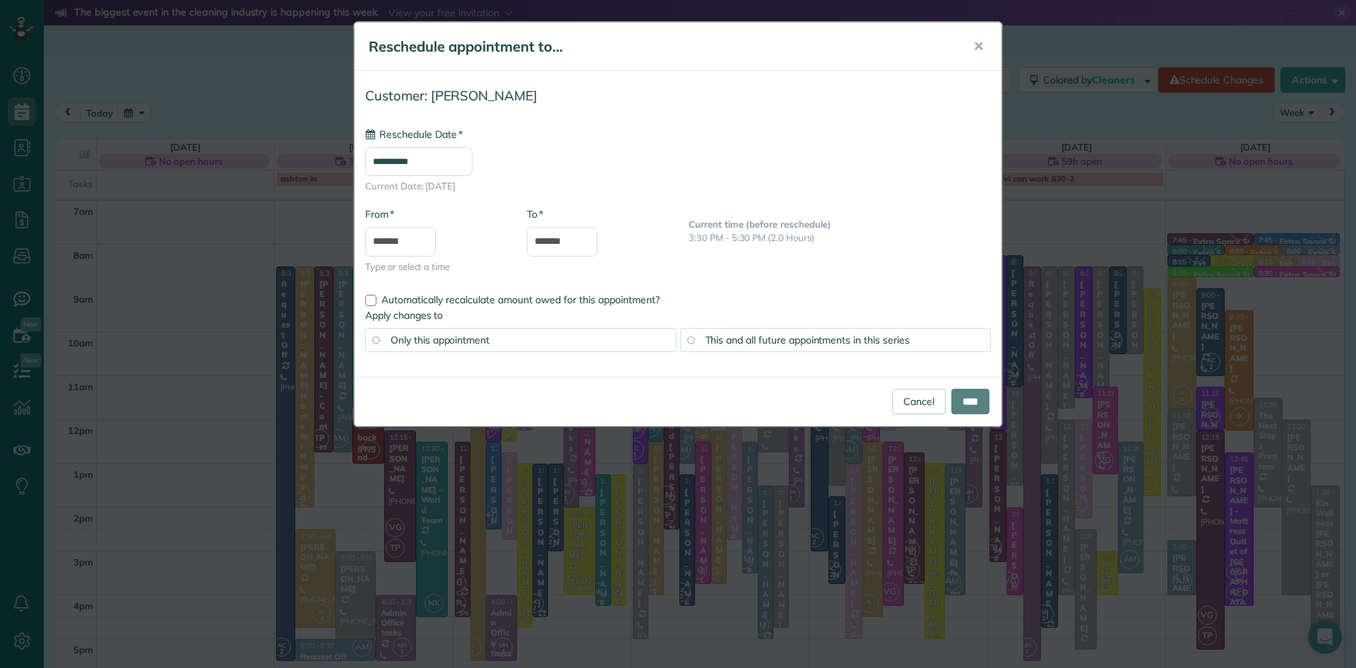
type input "**********"
click at [964, 397] on input "****" at bounding box center [971, 401] width 38 height 25
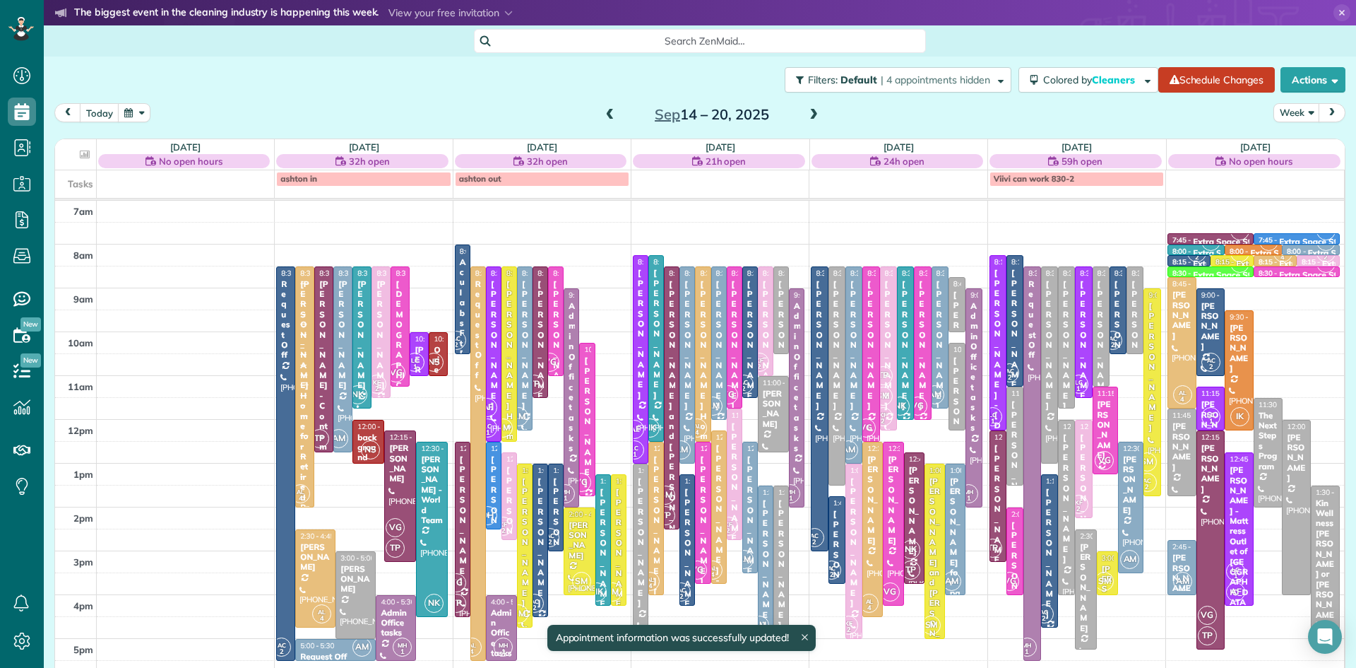
click at [609, 112] on span at bounding box center [611, 115] width 16 height 13
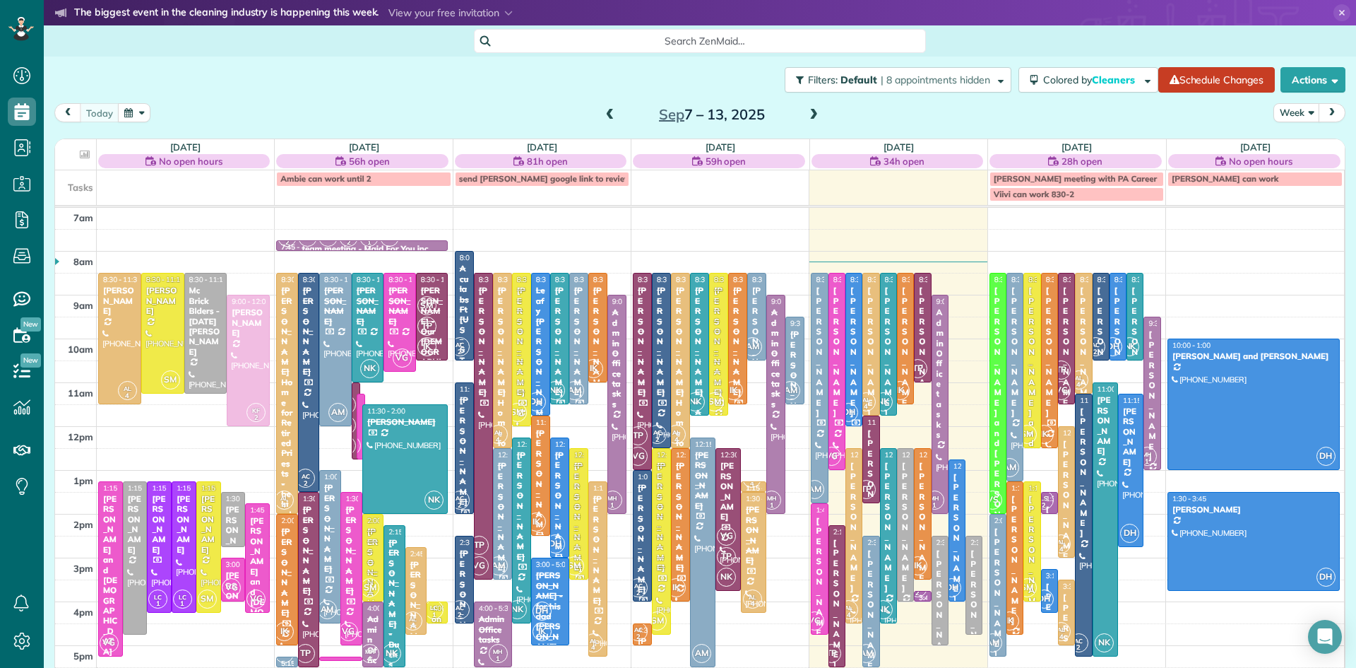
click at [811, 114] on span at bounding box center [814, 115] width 16 height 13
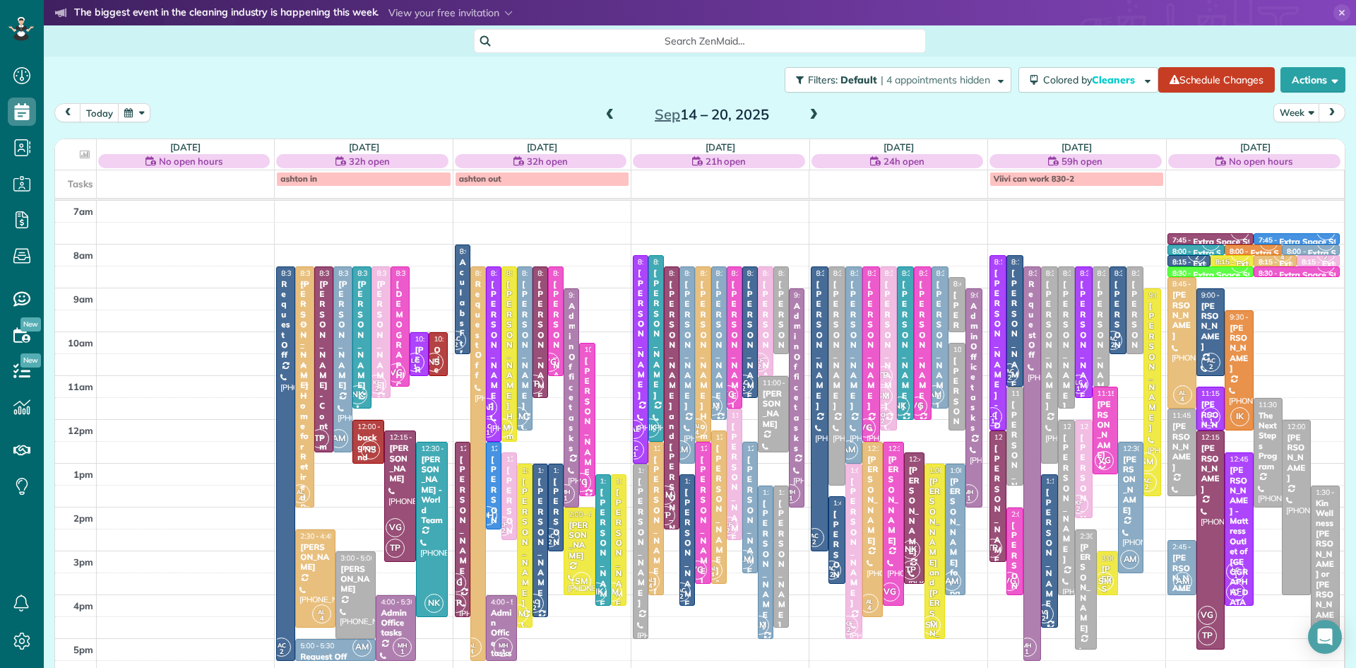
click at [612, 110] on span at bounding box center [611, 115] width 16 height 13
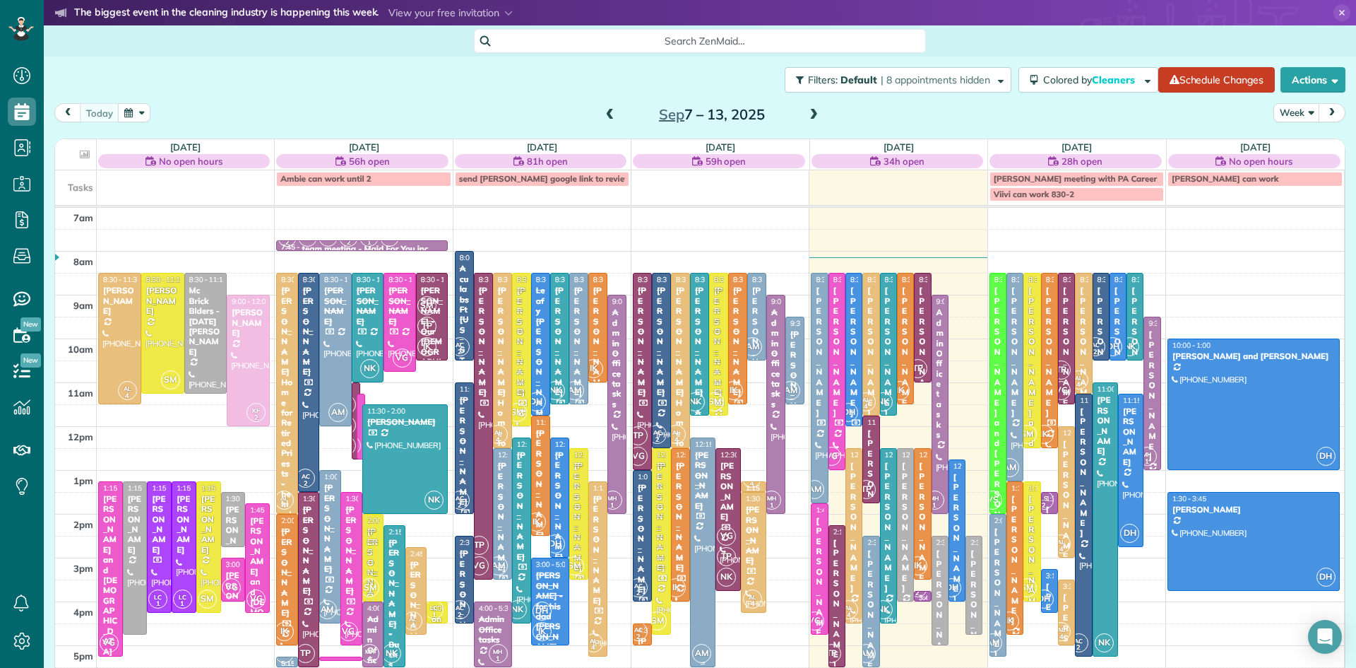
click at [704, 524] on div at bounding box center [703, 552] width 24 height 229
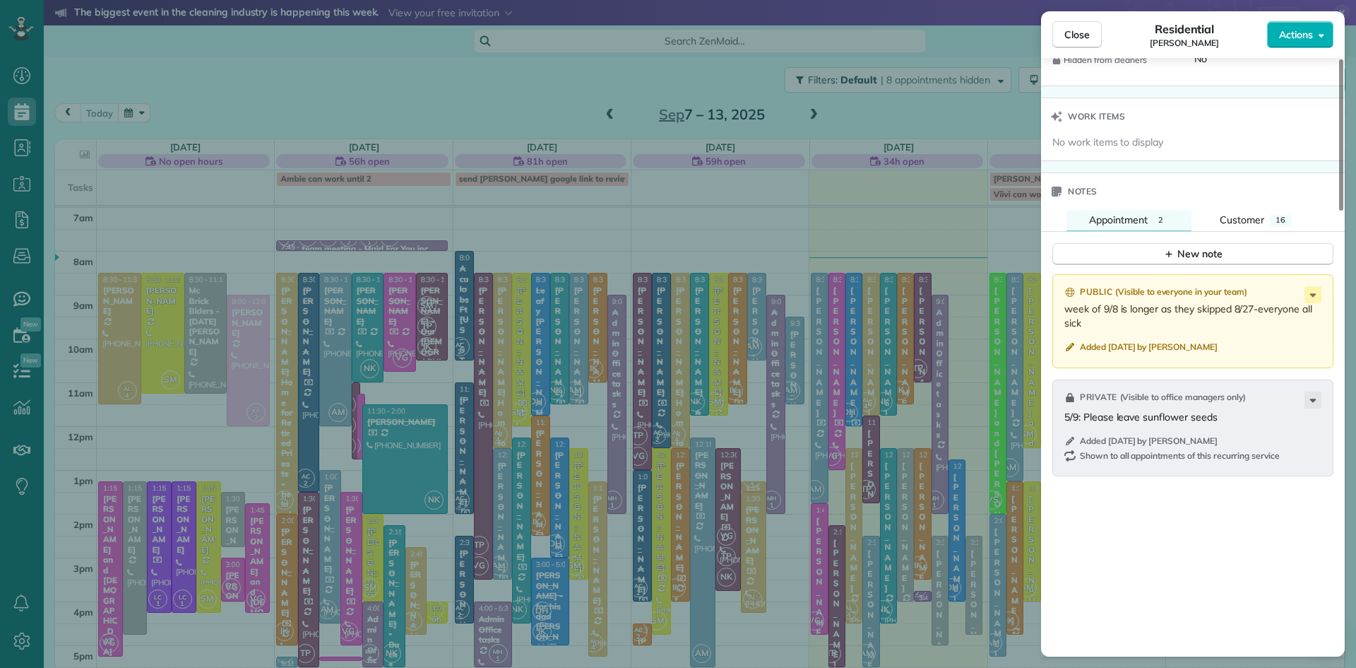
scroll to position [1373, 0]
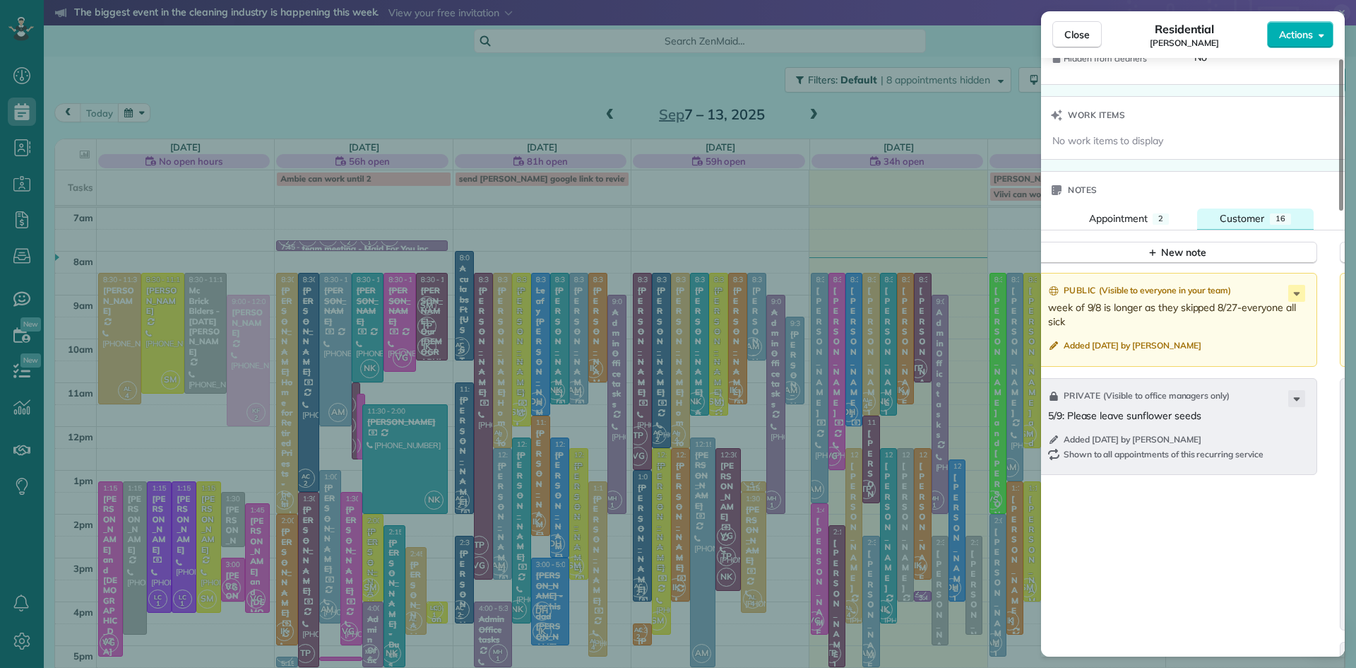
click at [1231, 225] on span "Customer" at bounding box center [1242, 218] width 45 height 13
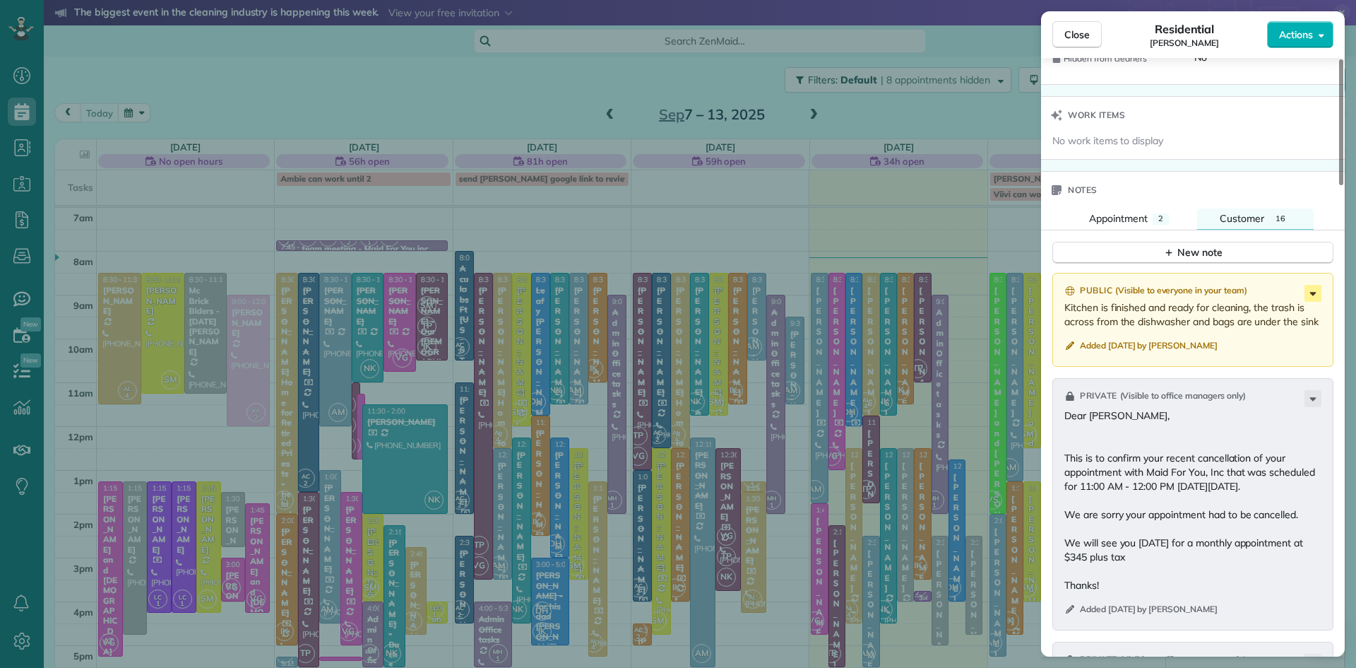
click at [1313, 295] on icon at bounding box center [1313, 294] width 6 height 4
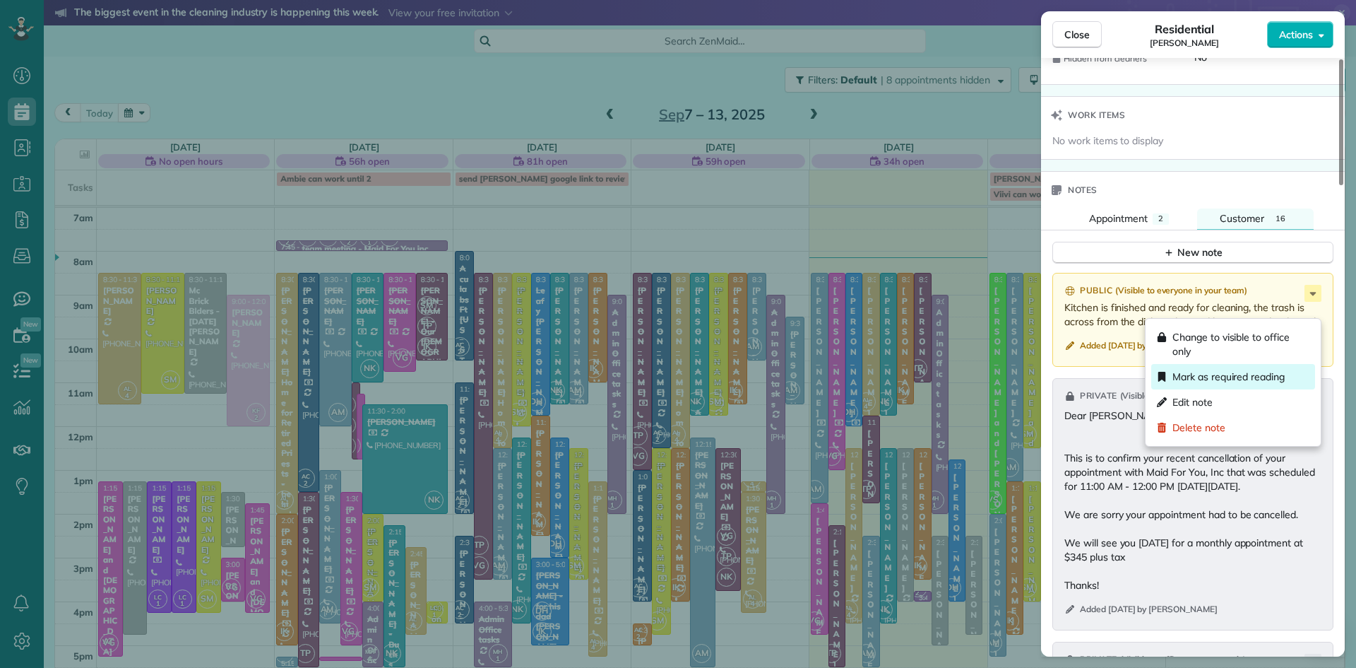
click at [1217, 378] on span "Mark as required reading" at bounding box center [1229, 376] width 112 height 14
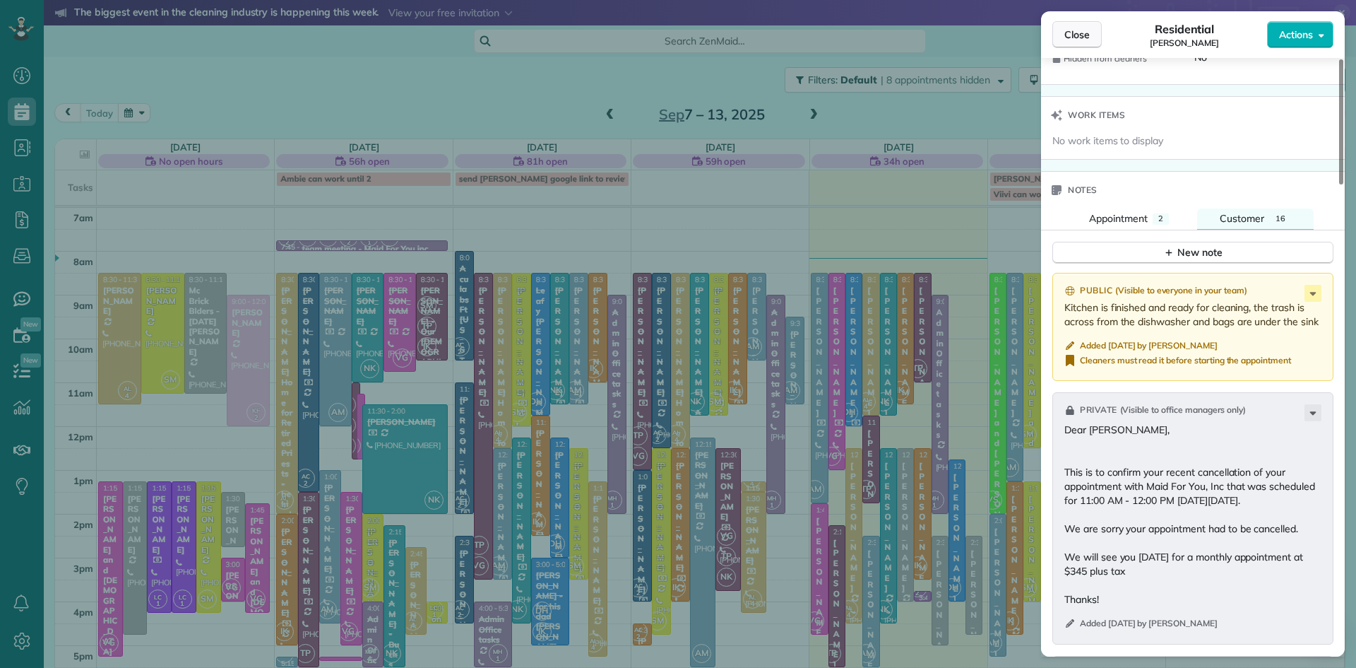
click at [1083, 36] on span "Close" at bounding box center [1077, 35] width 25 height 14
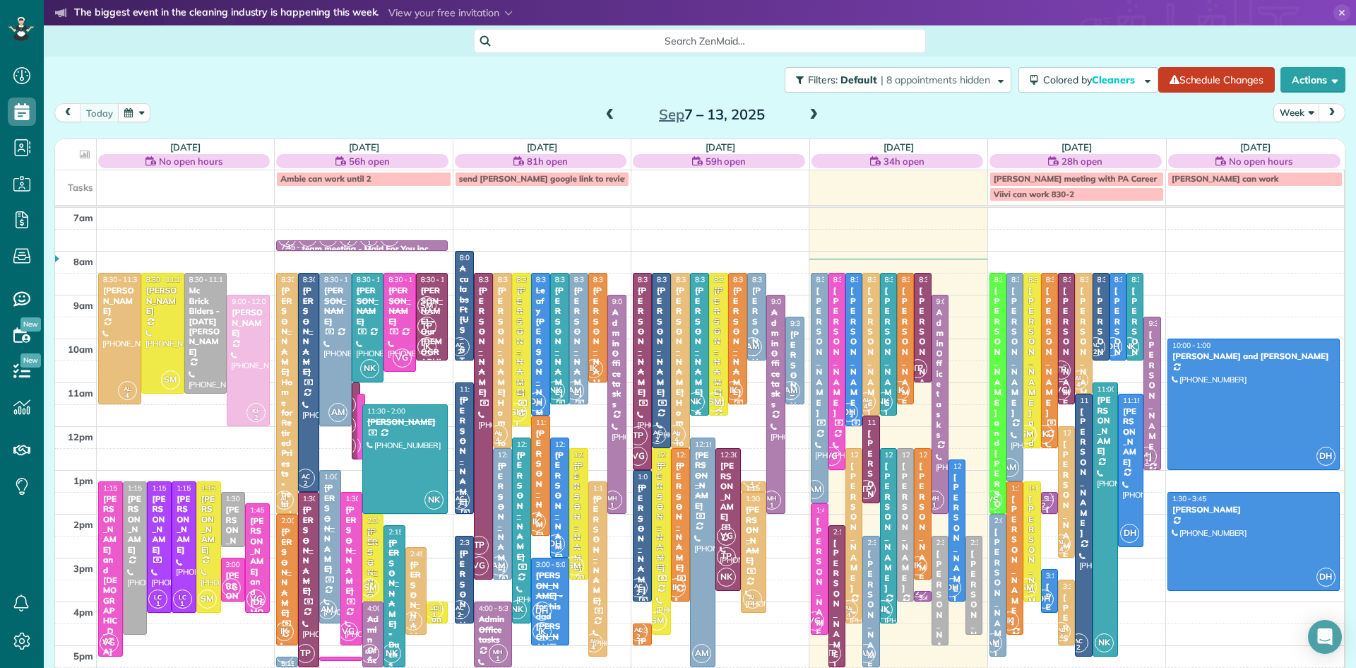
click at [1056, 454] on div "7am 8am 9am 10am 11am 12pm 1pm 2pm 3pm 4pm 5pm 6pm 7pm 8pm AL 4 8:30 - 11:30 Jo…" at bounding box center [699, 514] width 1289 height 612
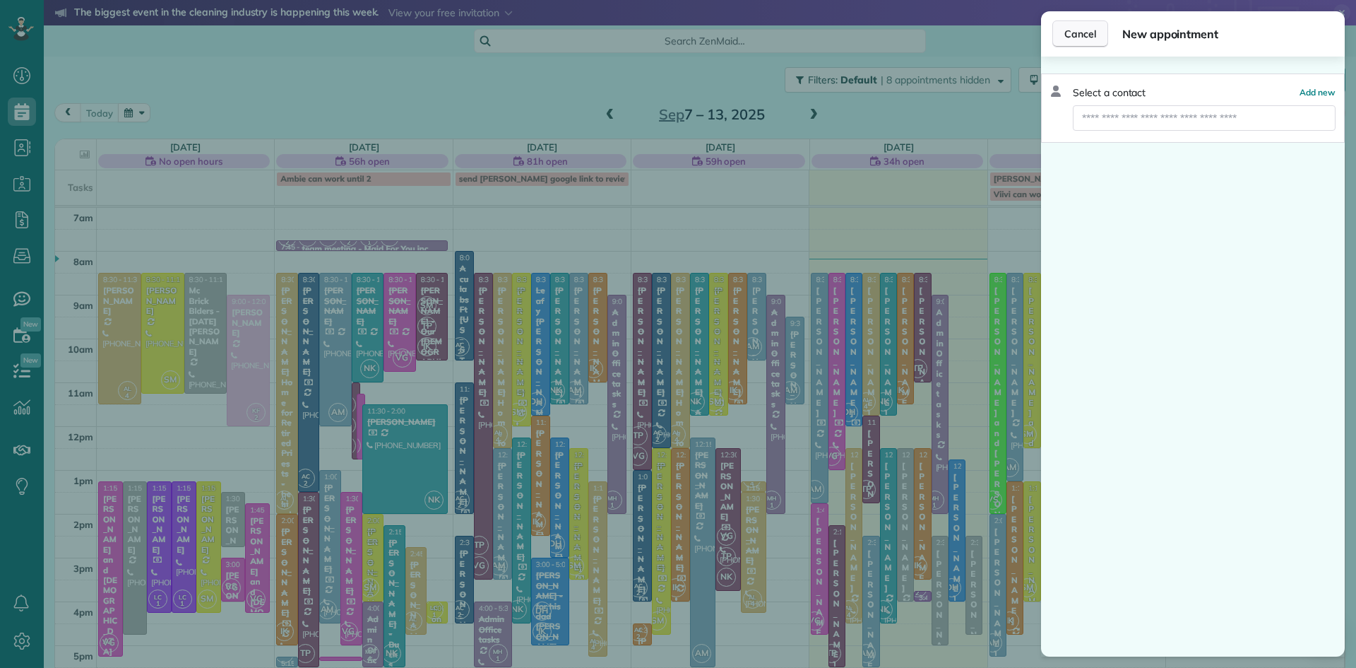
click at [1074, 35] on span "Cancel" at bounding box center [1081, 34] width 32 height 14
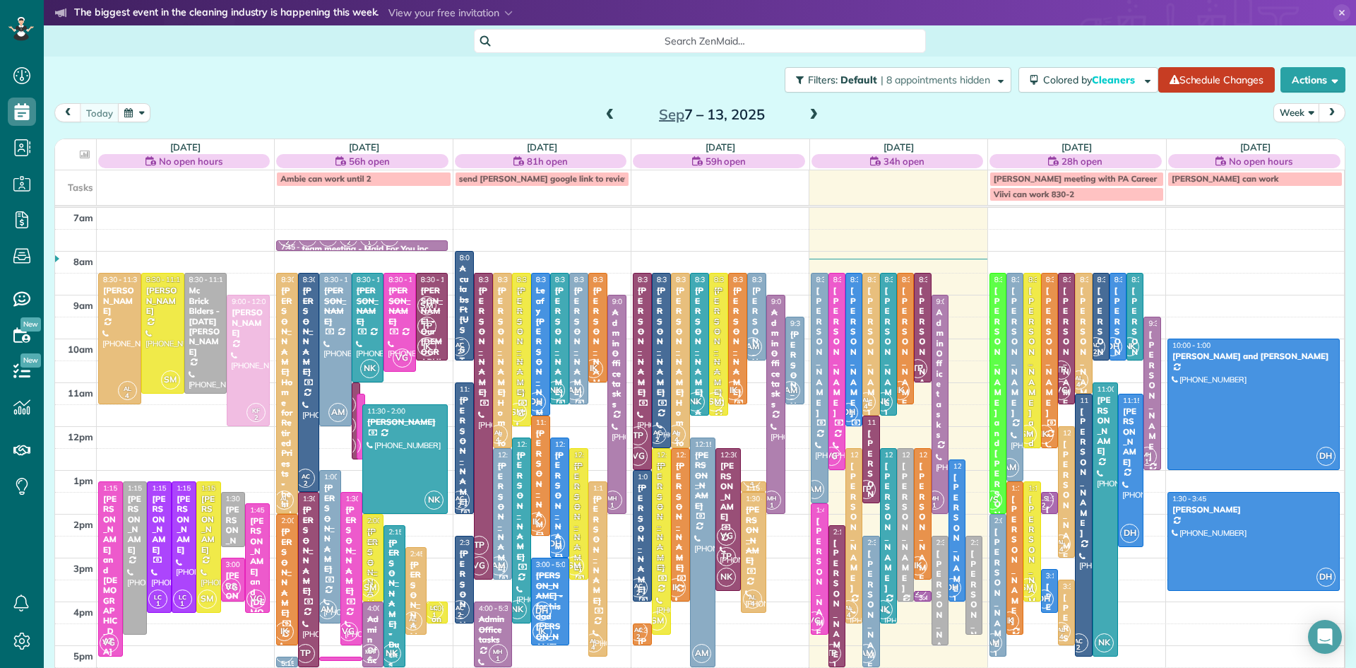
click at [901, 574] on div at bounding box center [906, 525] width 16 height 152
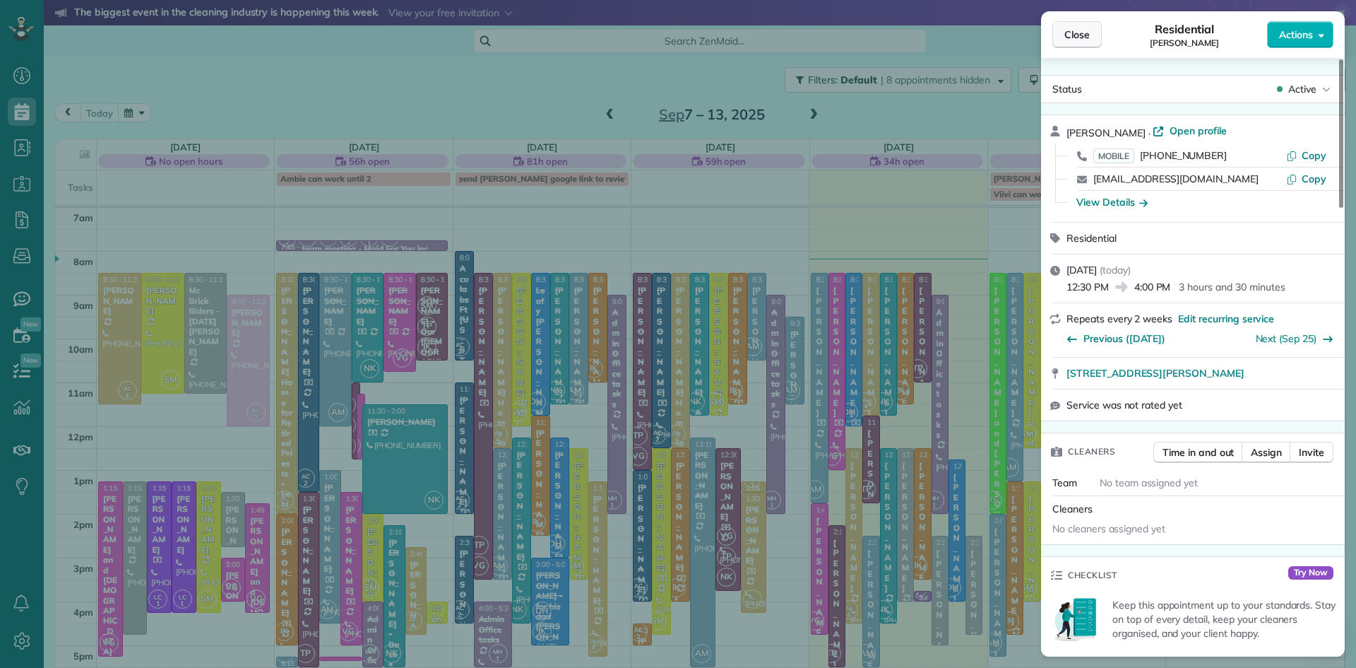
click at [1085, 32] on span "Close" at bounding box center [1077, 35] width 25 height 14
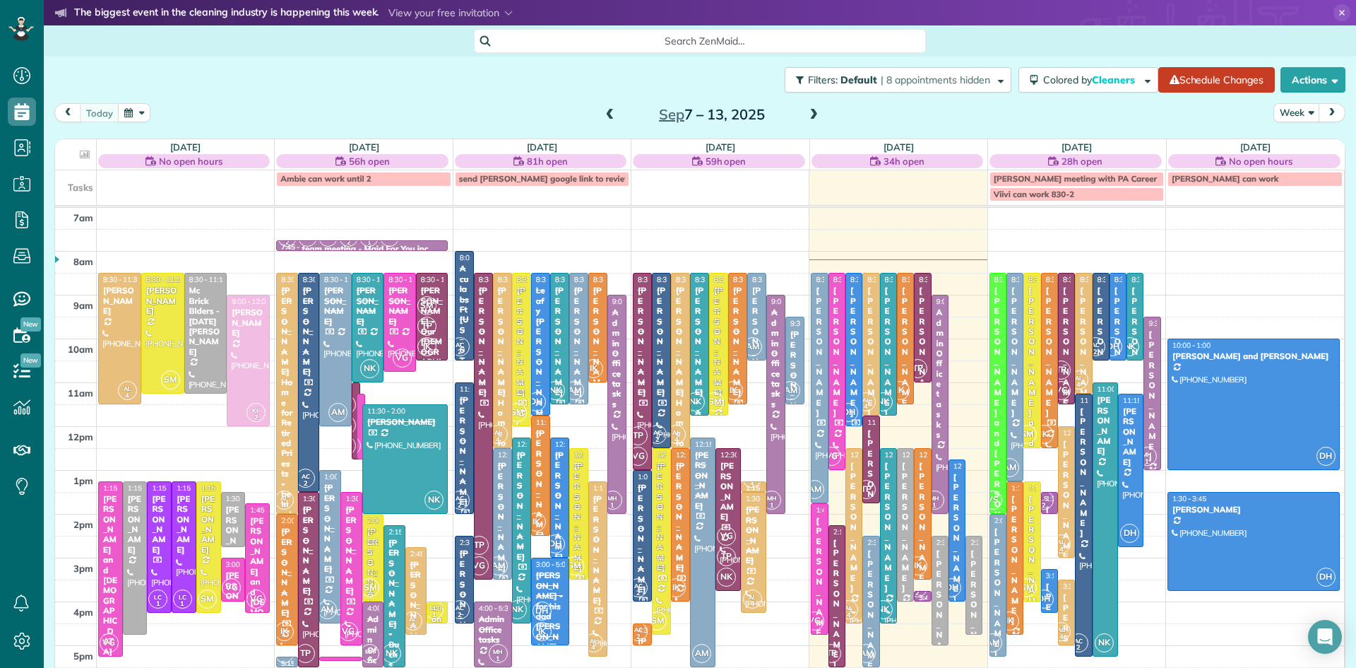
click at [1065, 377] on span "TP" at bounding box center [1061, 369] width 19 height 19
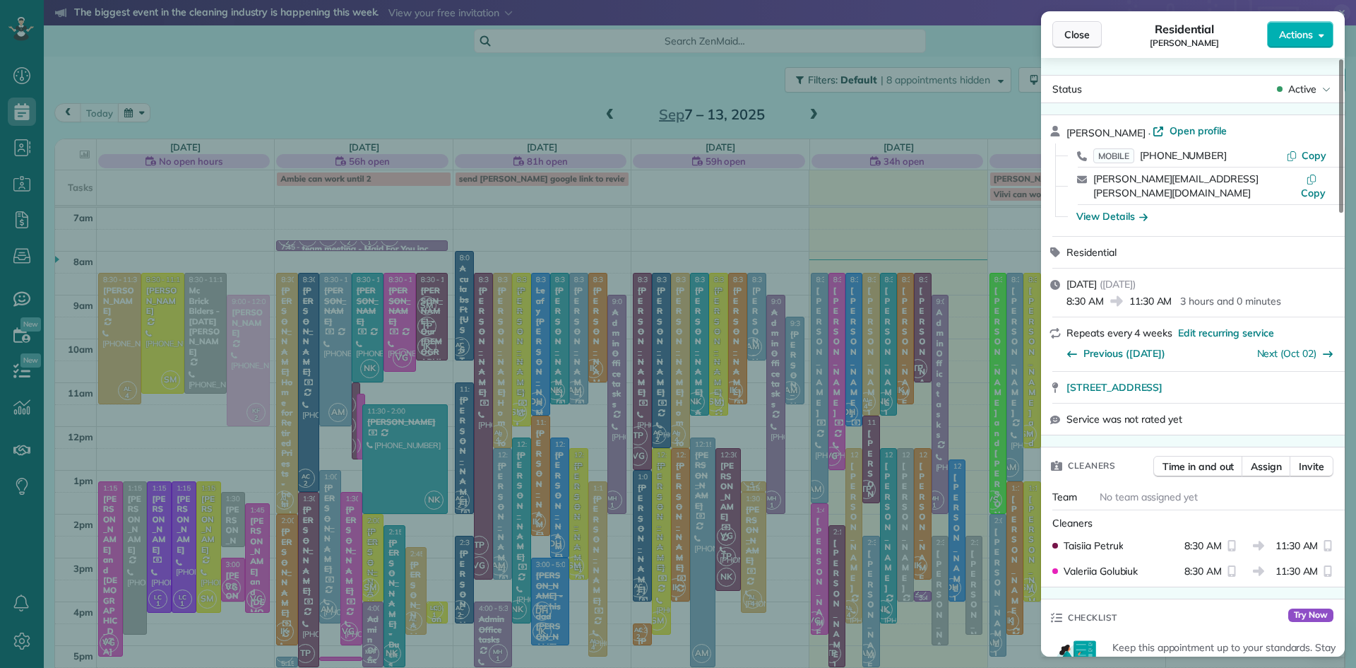
click at [1072, 35] on span "Close" at bounding box center [1077, 35] width 25 height 14
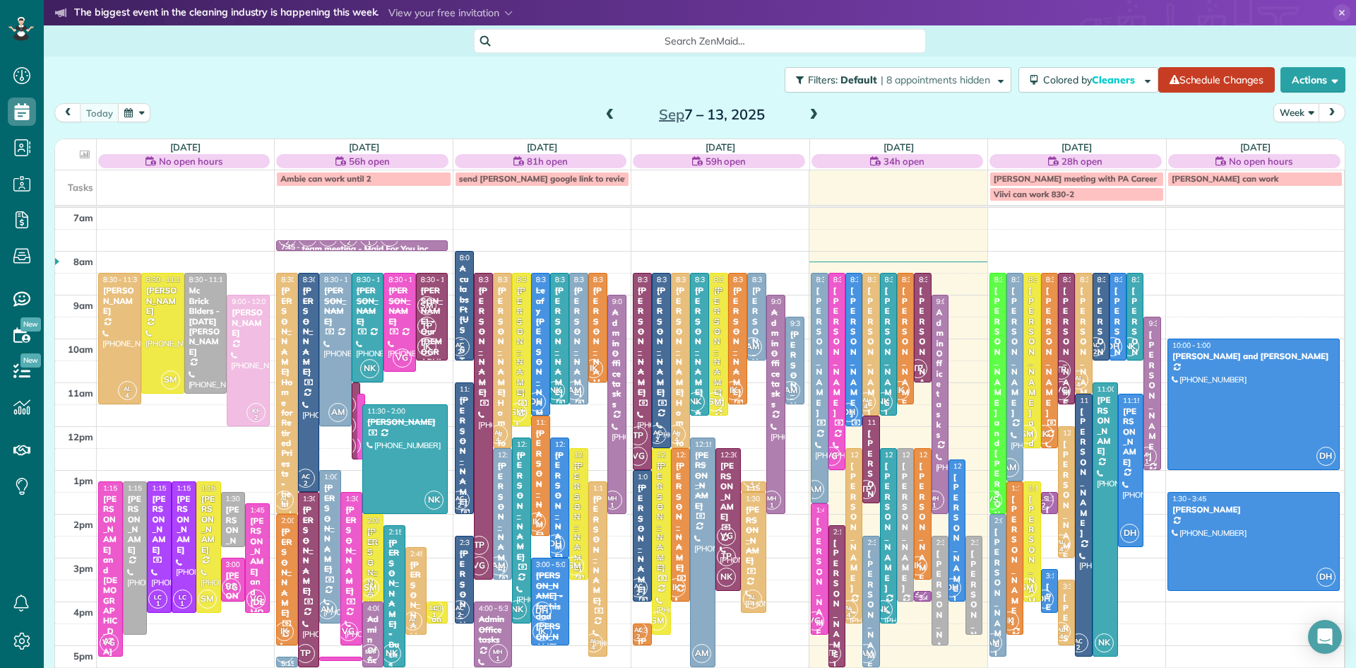
click at [1069, 361] on div "TP VG" at bounding box center [1061, 380] width 20 height 41
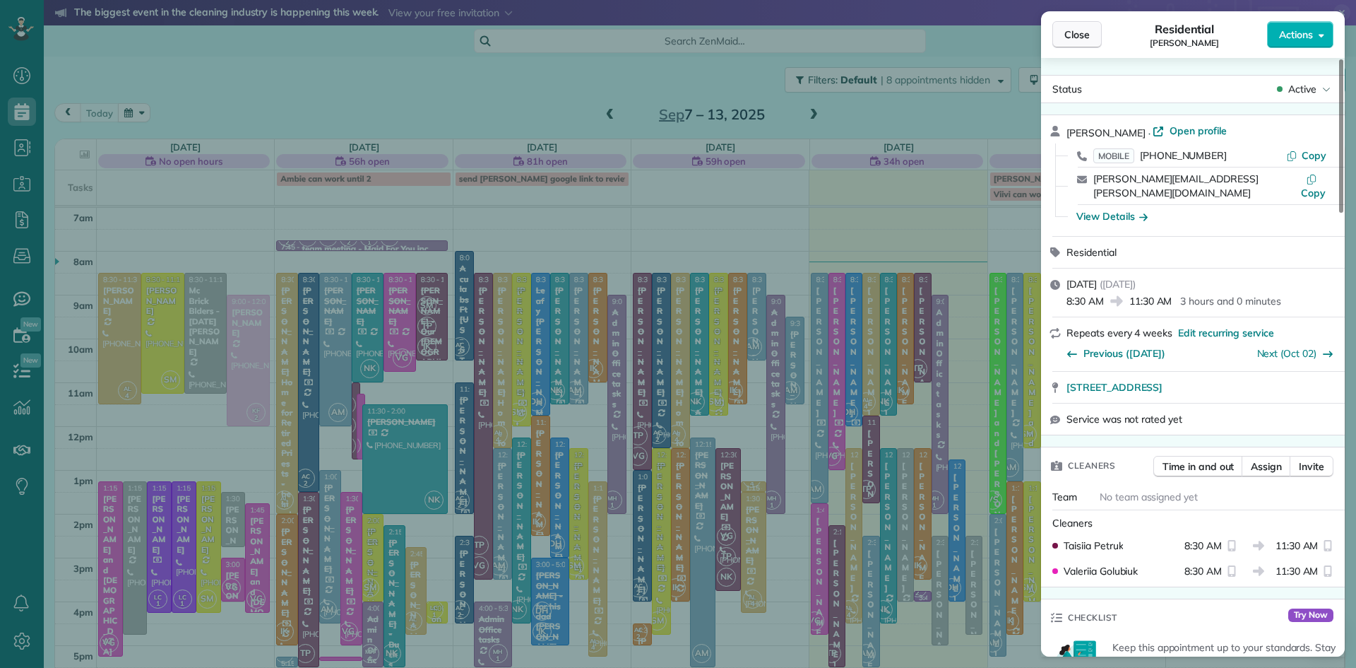
click at [1072, 35] on span "Close" at bounding box center [1077, 35] width 25 height 14
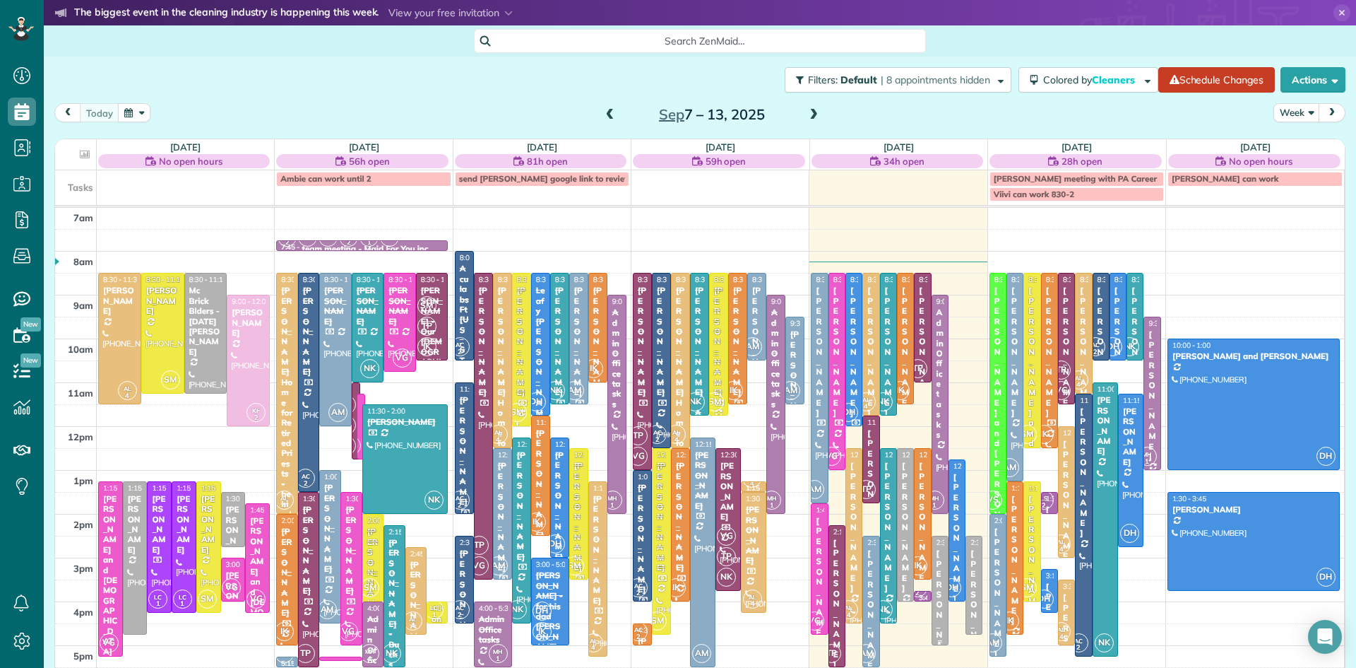
click at [936, 614] on div "Christine Howard" at bounding box center [940, 614] width 8 height 132
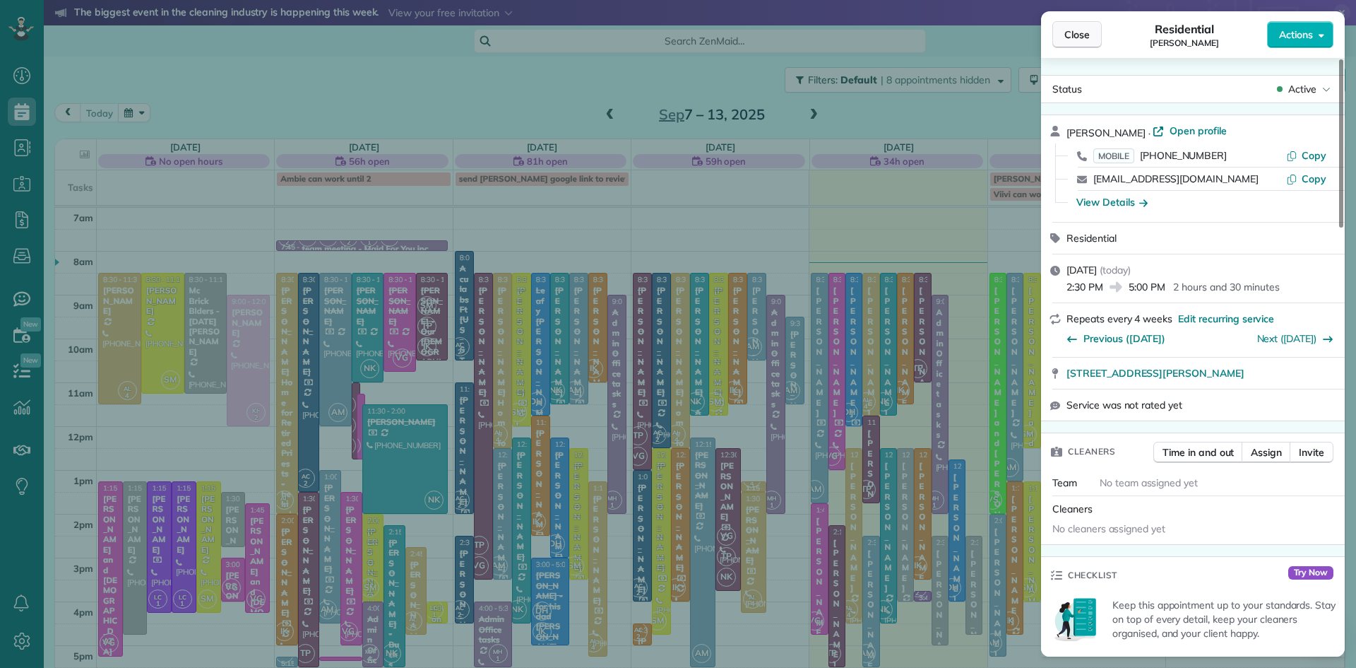
click at [1076, 39] on span "Close" at bounding box center [1077, 35] width 25 height 14
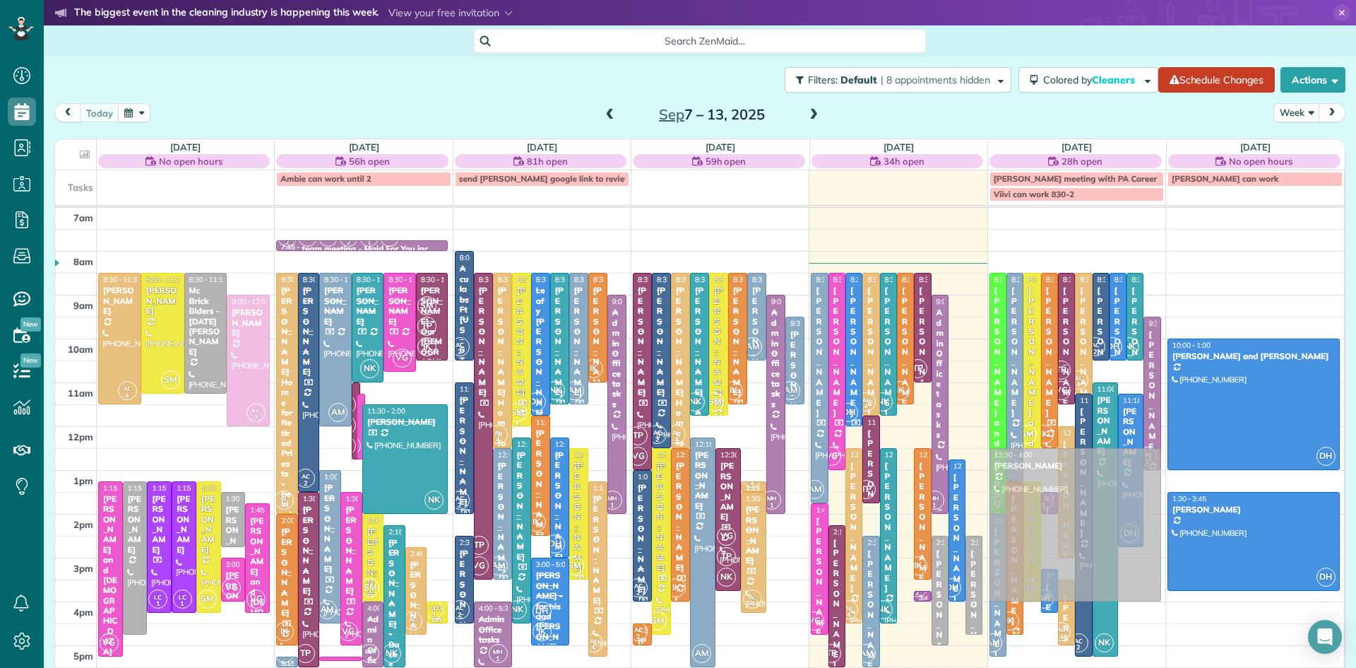
drag, startPoint x: 901, startPoint y: 490, endPoint x: 1056, endPoint y: 485, distance: 154.8
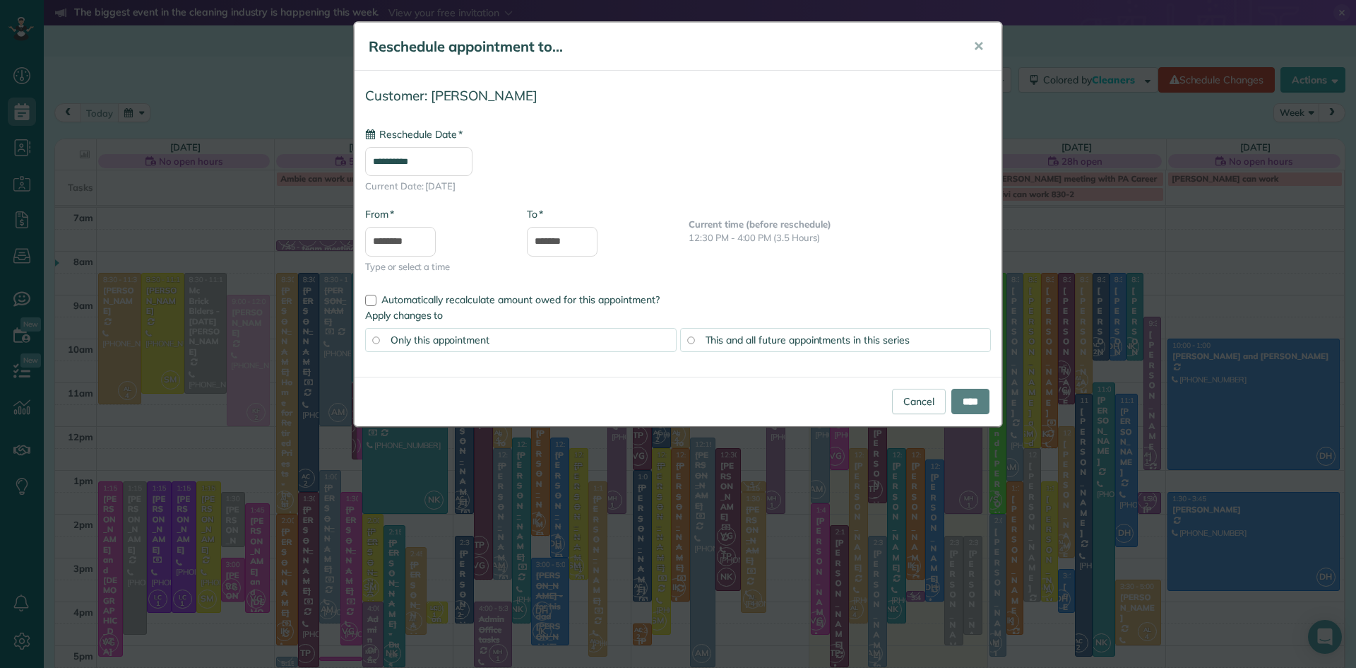
type input "**********"
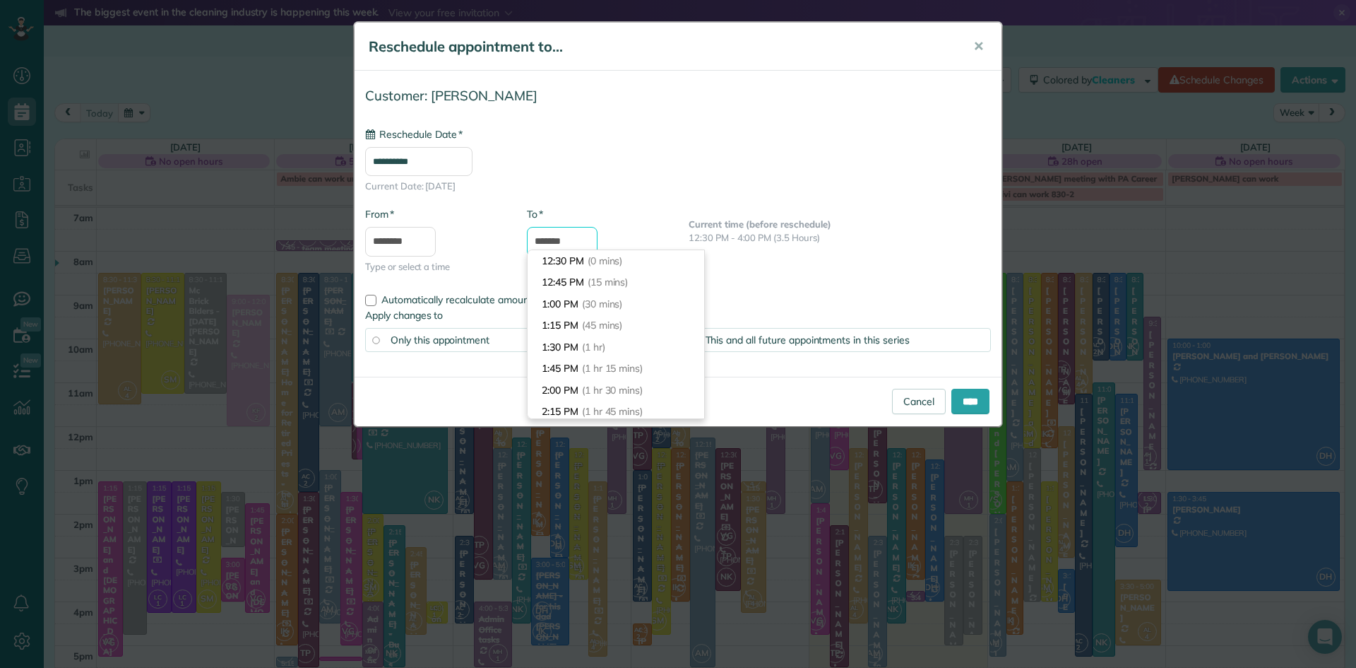
click at [581, 237] on input "*******" at bounding box center [562, 242] width 71 height 30
type input "*******"
click at [623, 310] on span "(1 hr 45 mins)" at bounding box center [614, 315] width 64 height 13
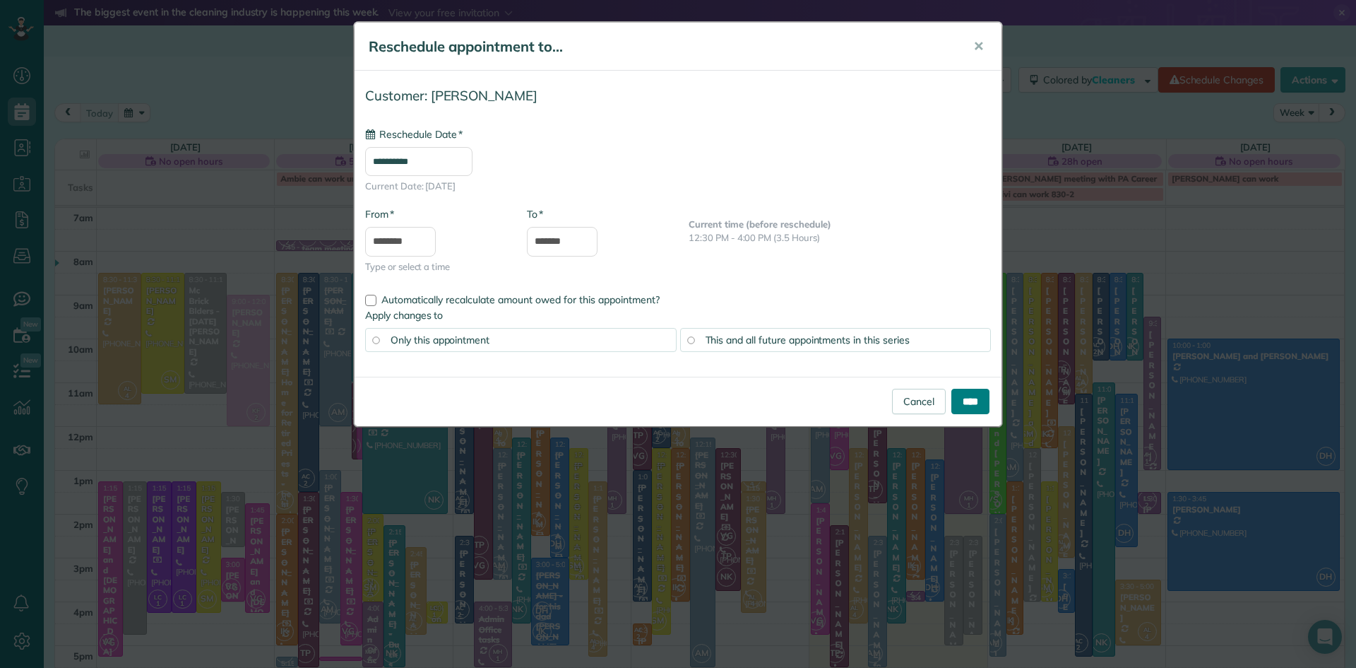
click at [960, 405] on input "****" at bounding box center [971, 401] width 38 height 25
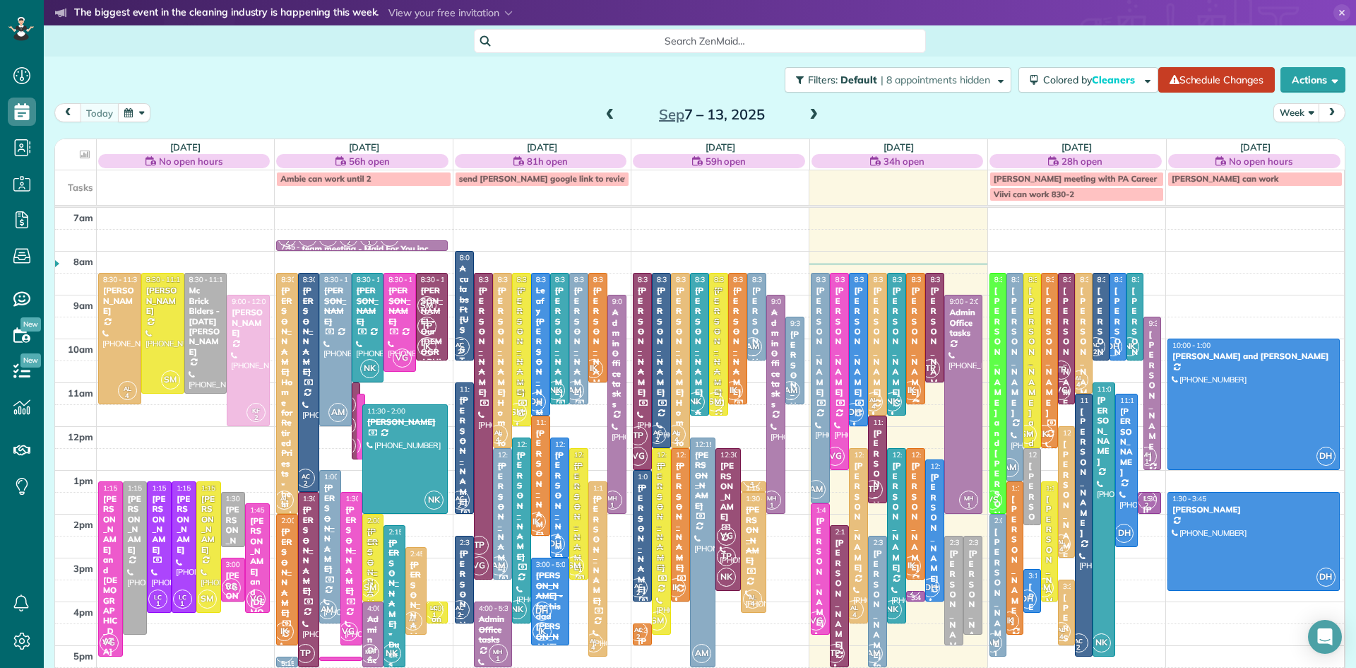
click at [918, 372] on div at bounding box center [916, 338] width 18 height 130
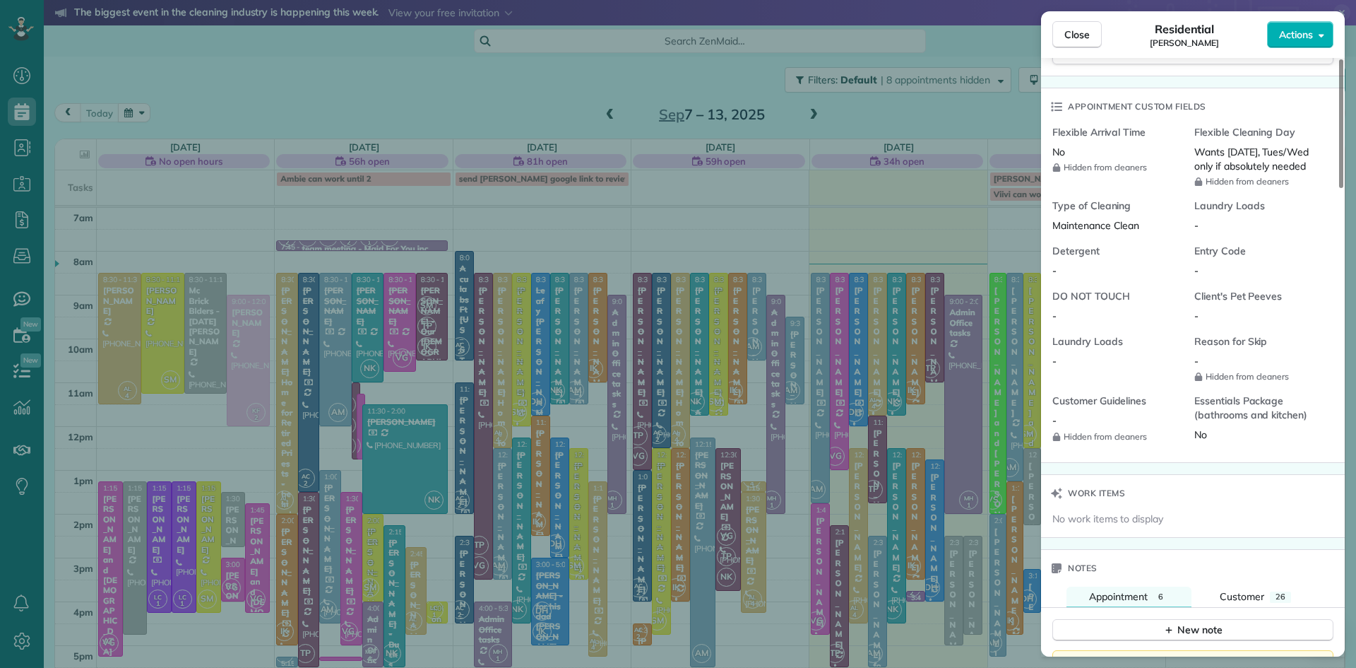
scroll to position [1286, 0]
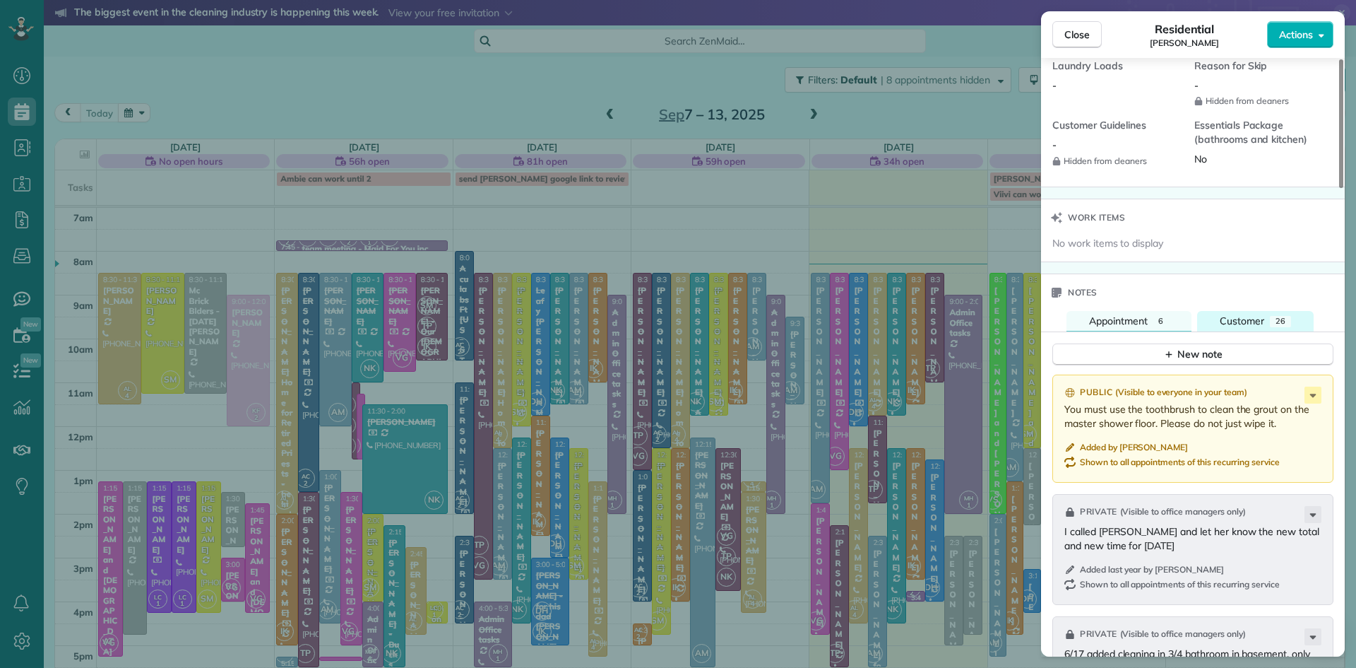
click at [1240, 327] on span "Customer" at bounding box center [1242, 320] width 45 height 13
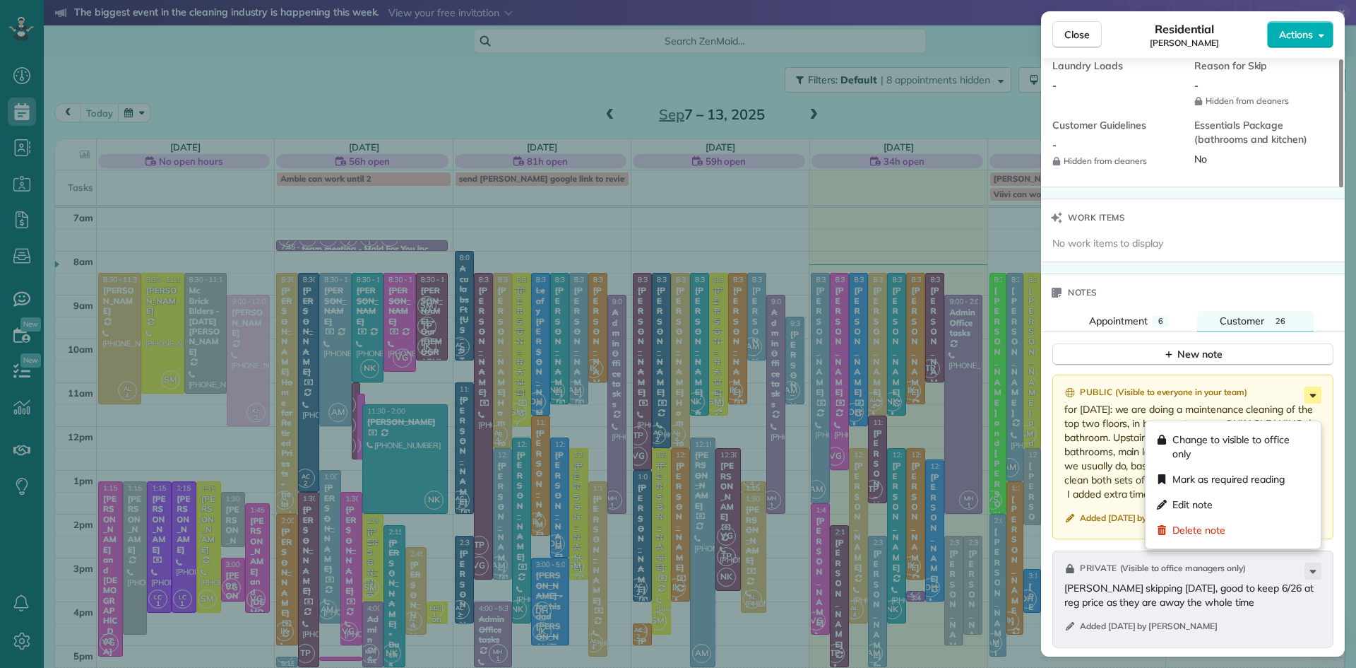
click at [1316, 403] on icon at bounding box center [1313, 394] width 17 height 17
click at [1278, 444] on span "Change to visible to office only" at bounding box center [1241, 446] width 137 height 28
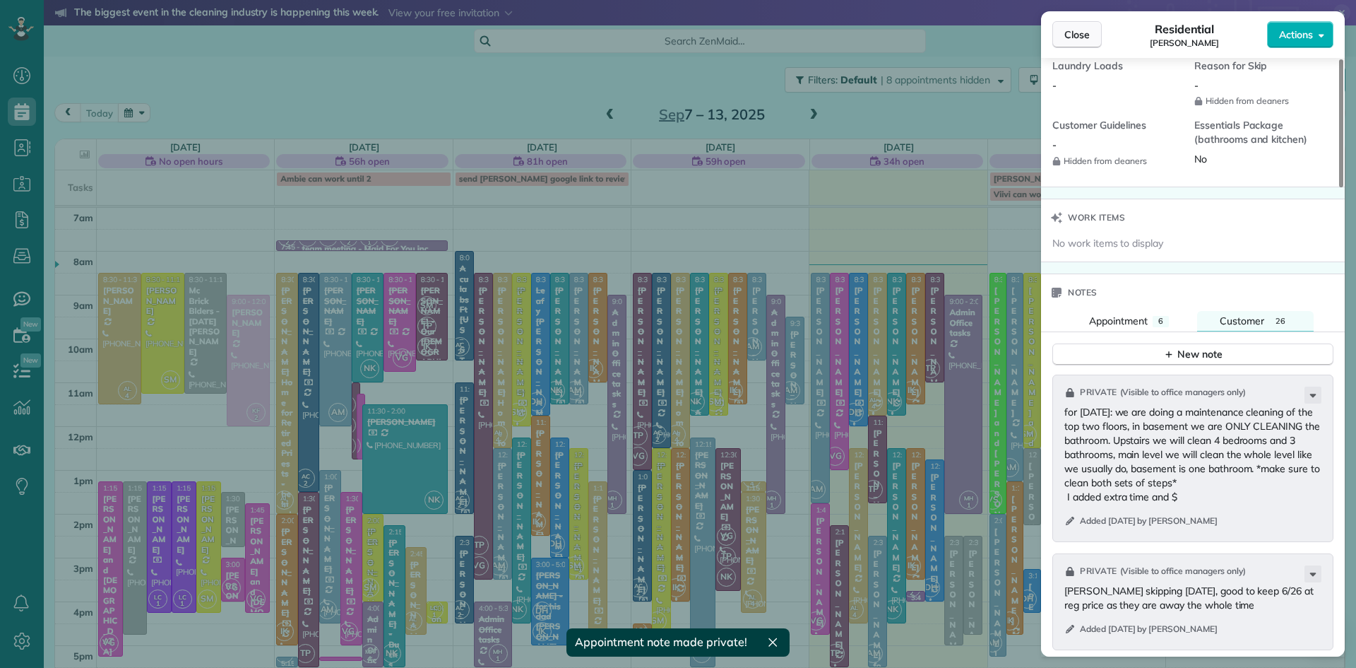
click at [1077, 28] on span "Close" at bounding box center [1077, 35] width 25 height 14
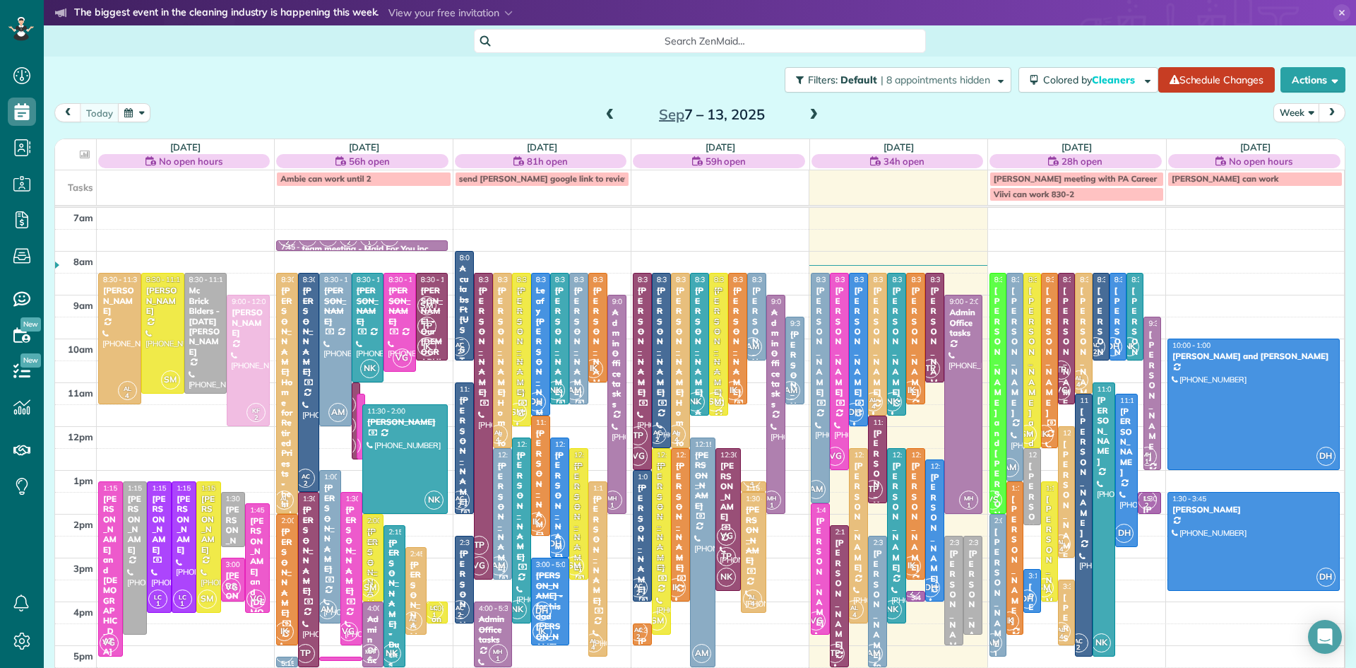
click at [918, 596] on small "2" at bounding box center [912, 592] width 18 height 13
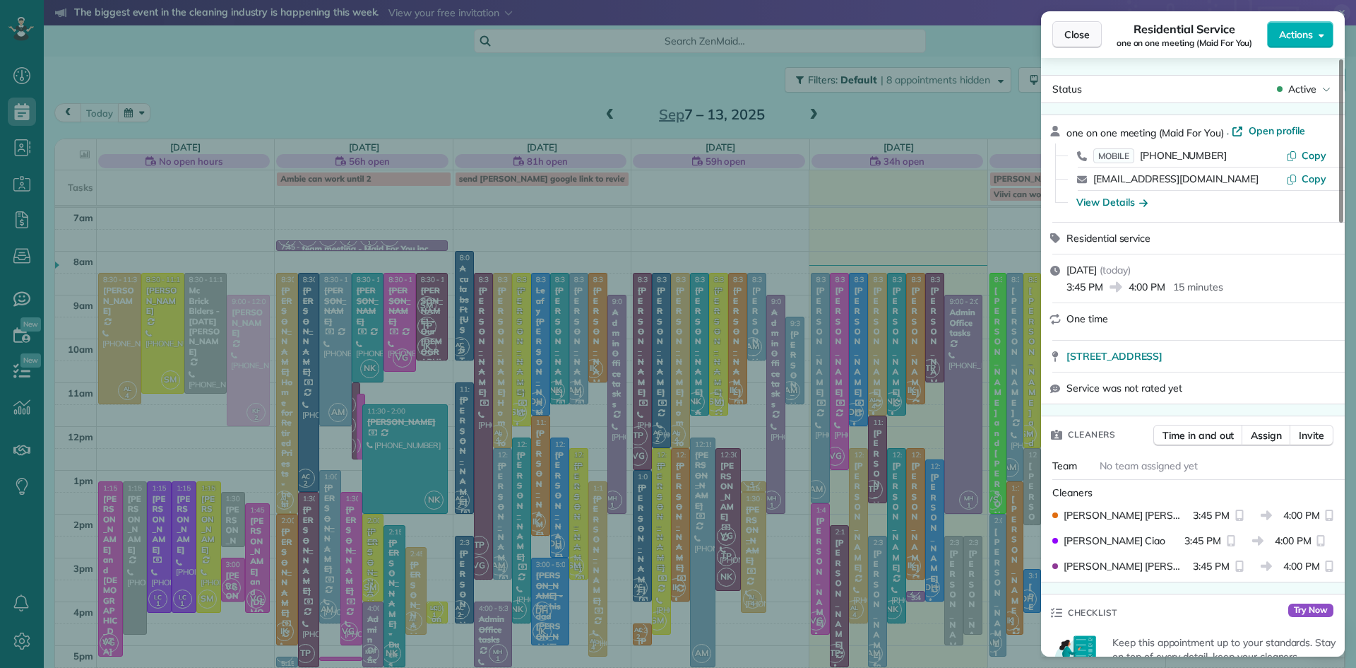
click at [1065, 37] on span "Close" at bounding box center [1077, 35] width 25 height 14
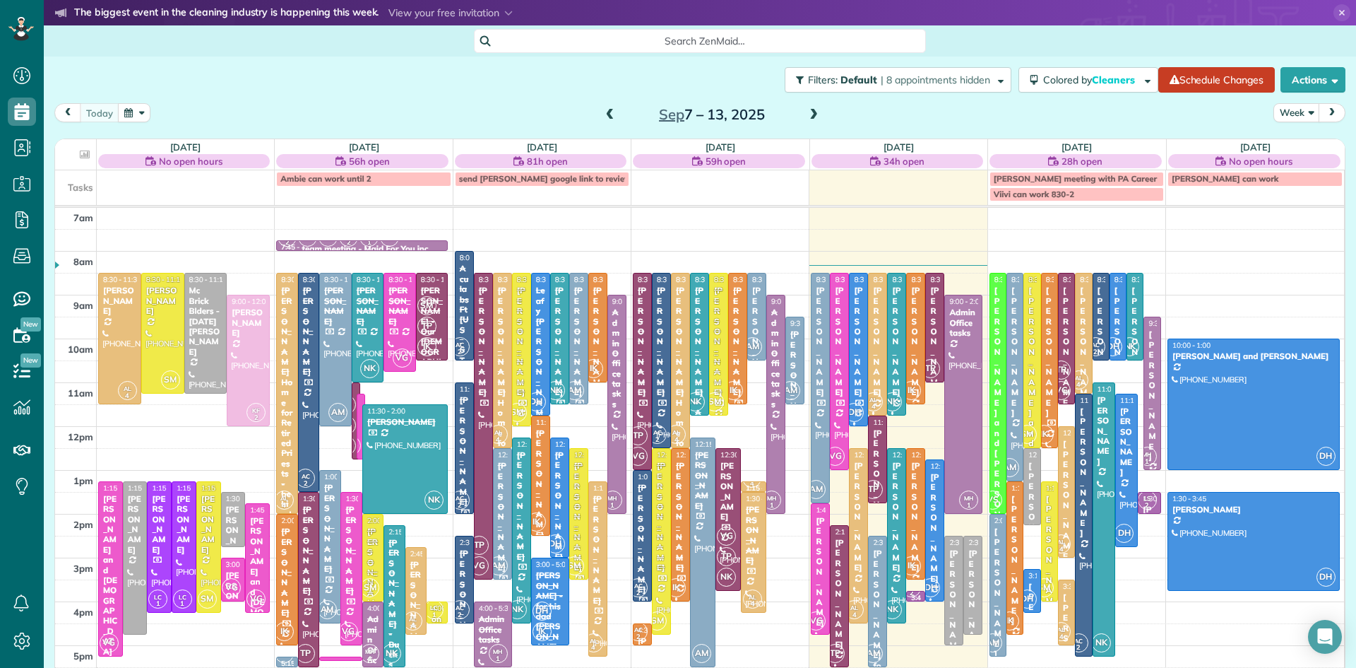
click at [642, 631] on small "2" at bounding box center [638, 636] width 18 height 13
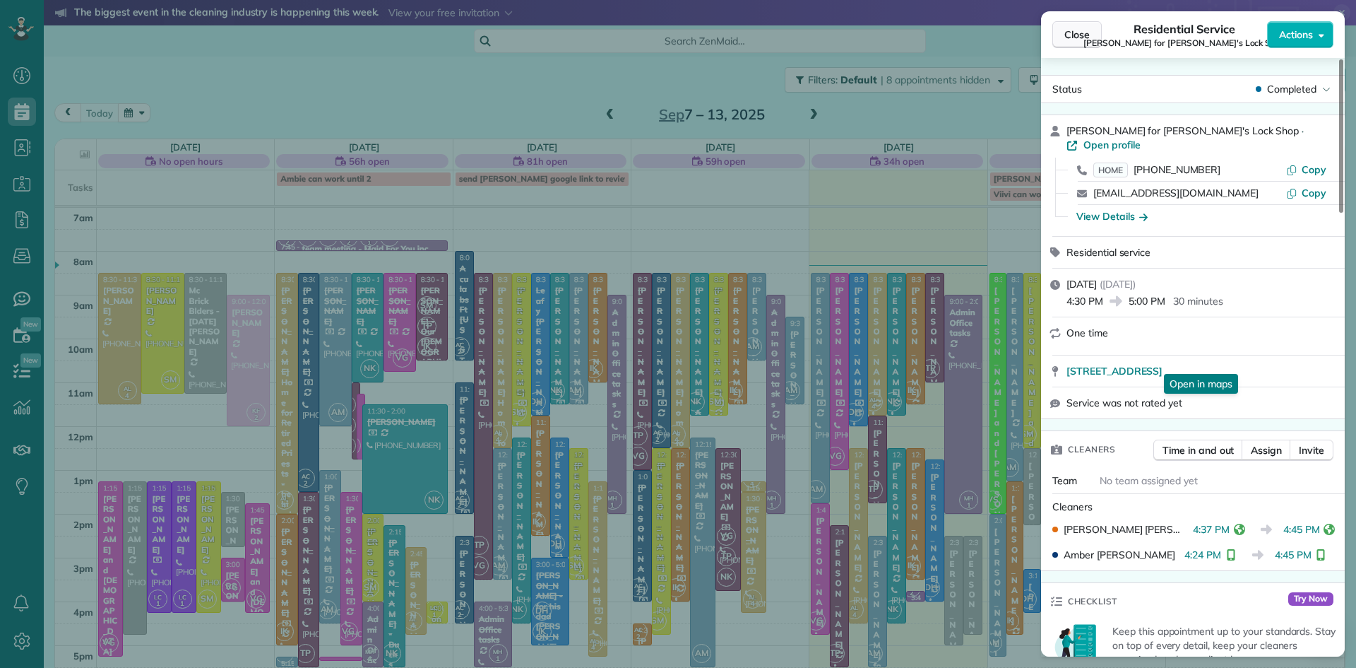
click at [1079, 32] on span "Close" at bounding box center [1077, 35] width 25 height 14
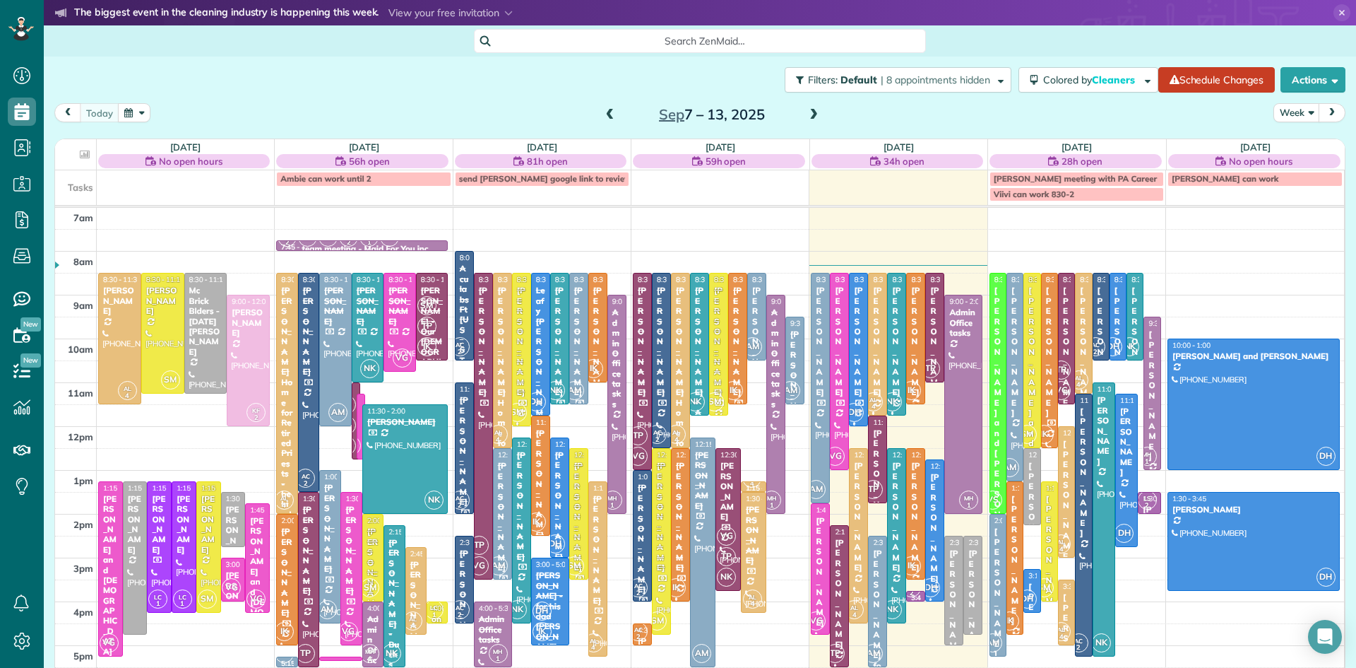
click at [918, 381] on div "IK" at bounding box center [911, 390] width 20 height 20
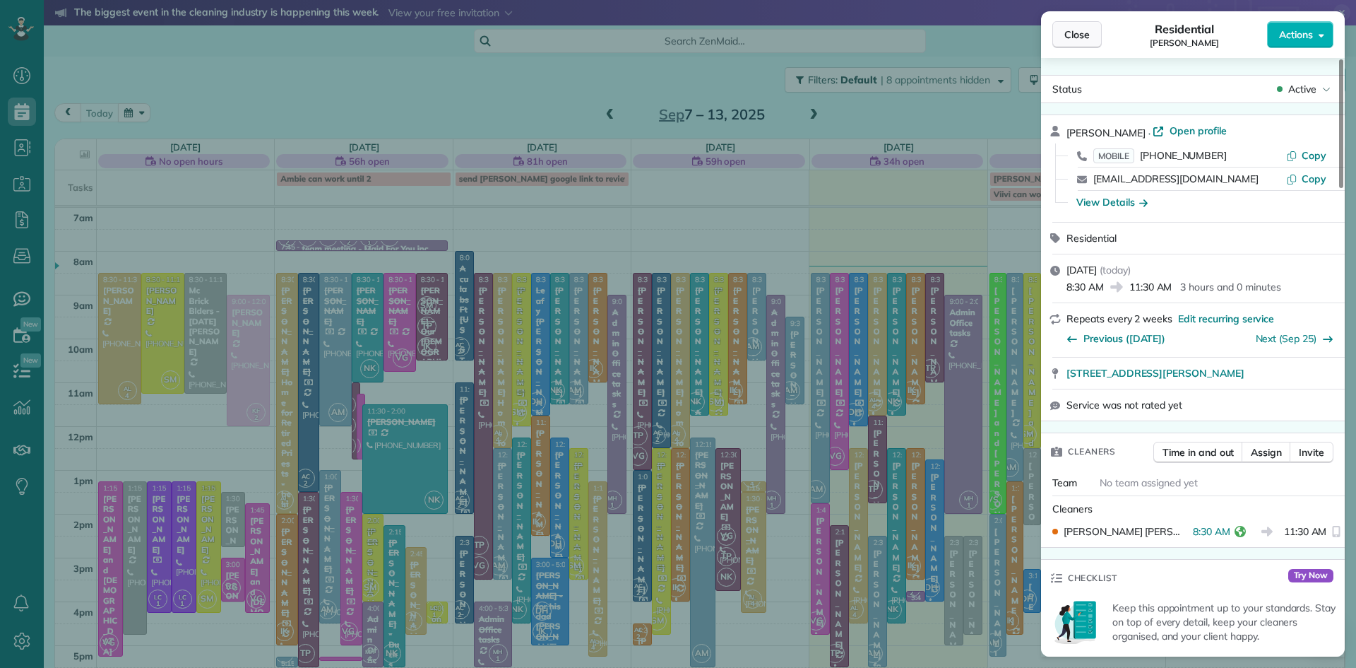
click at [1077, 35] on span "Close" at bounding box center [1077, 35] width 25 height 14
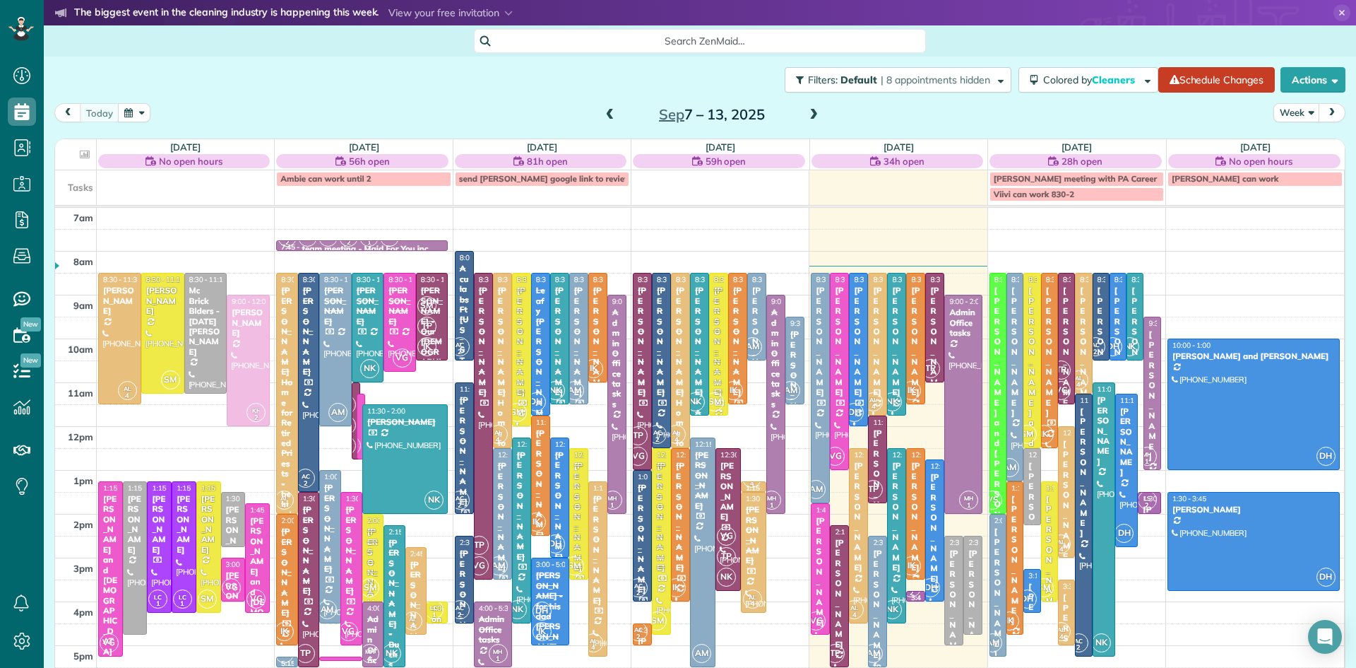
click at [918, 501] on div "[PERSON_NAME]" at bounding box center [916, 517] width 11 height 112
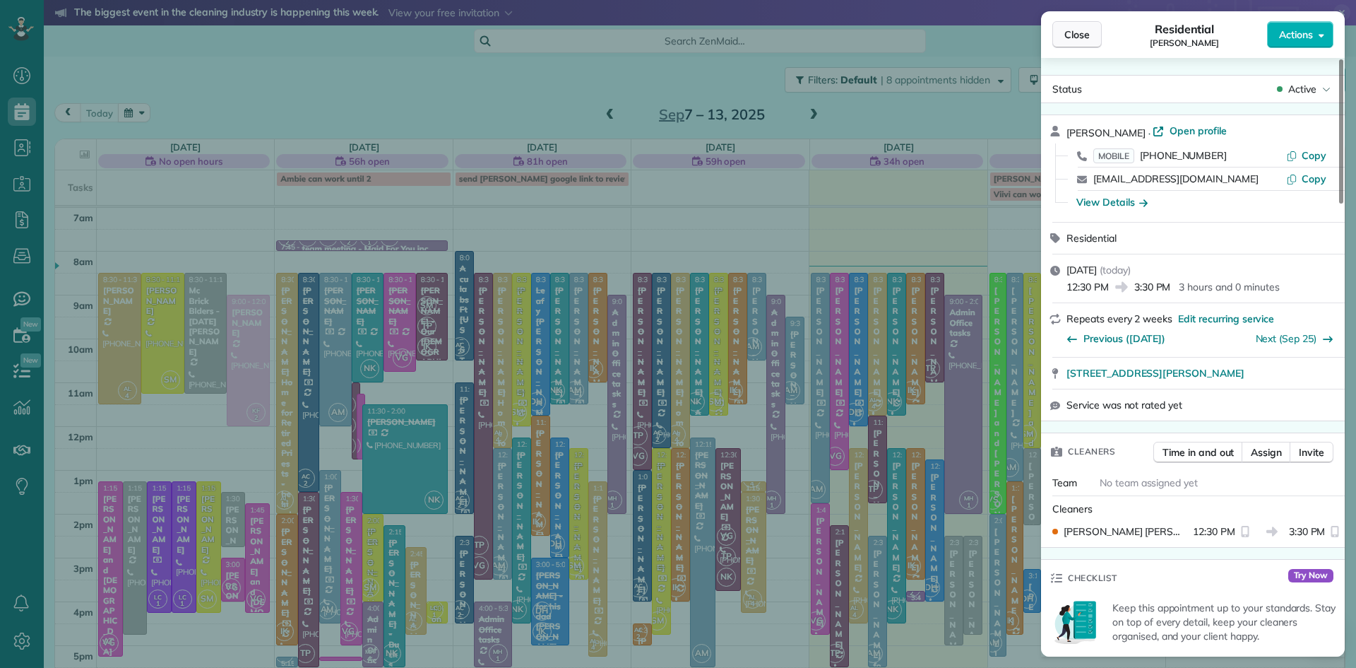
click at [1082, 24] on button "Close" at bounding box center [1077, 34] width 49 height 27
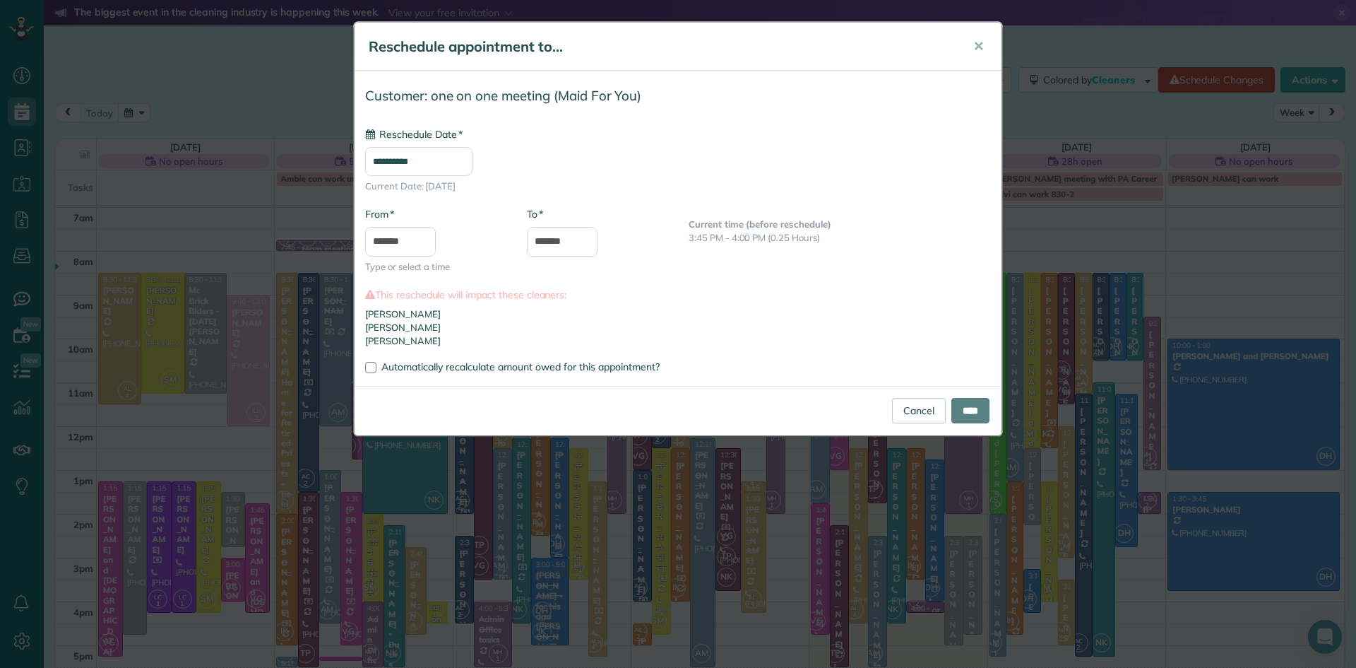
type input "**********"
click at [915, 606] on div "**********" at bounding box center [678, 334] width 1356 height 668
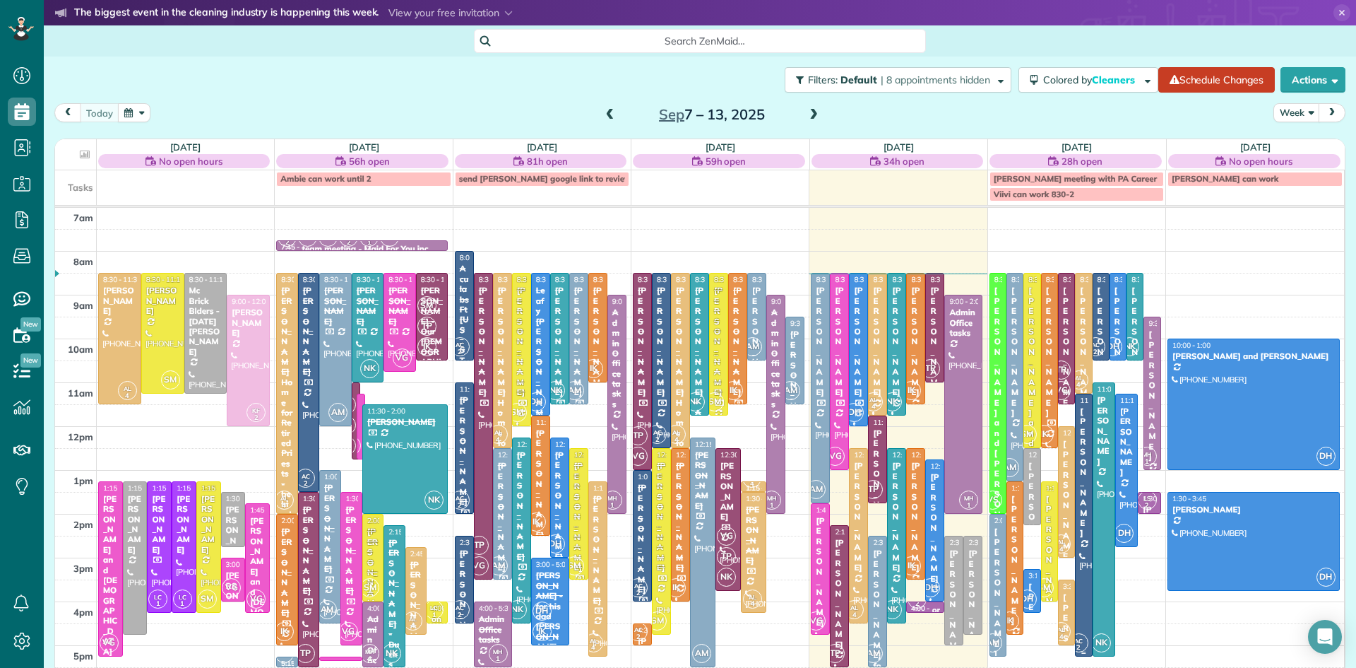
click at [1081, 574] on div at bounding box center [1084, 524] width 16 height 261
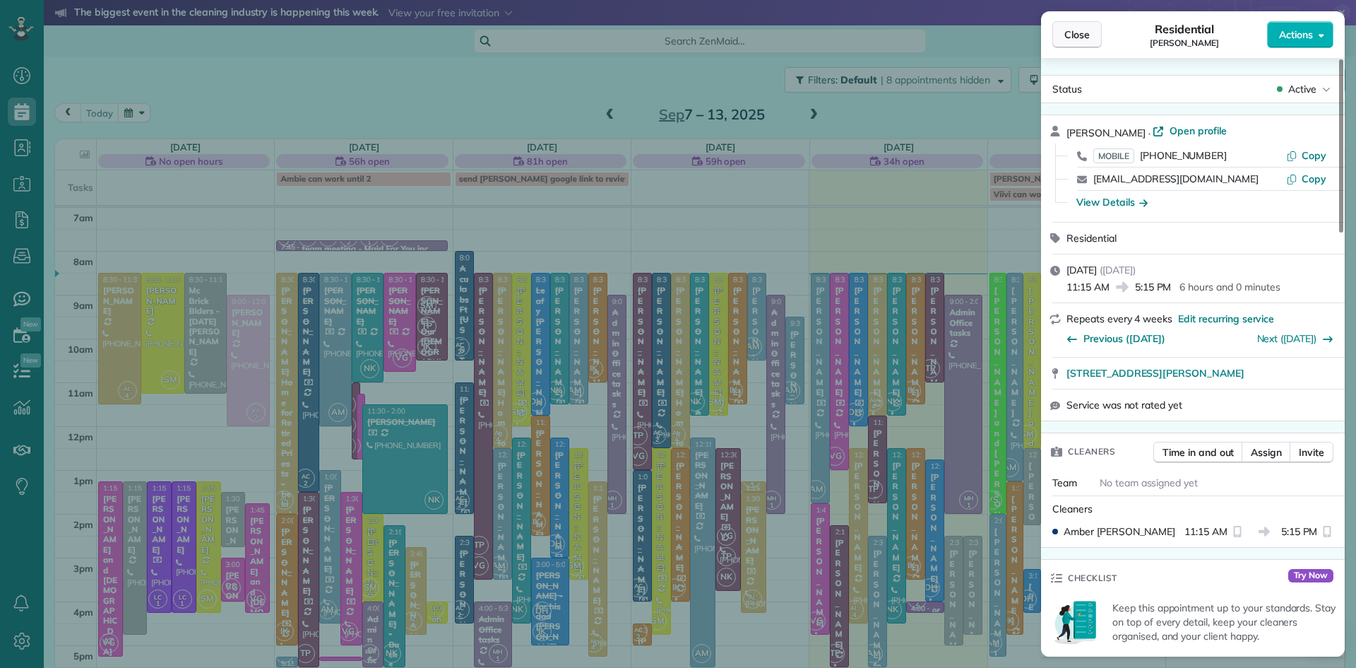
click at [1080, 33] on span "Close" at bounding box center [1077, 35] width 25 height 14
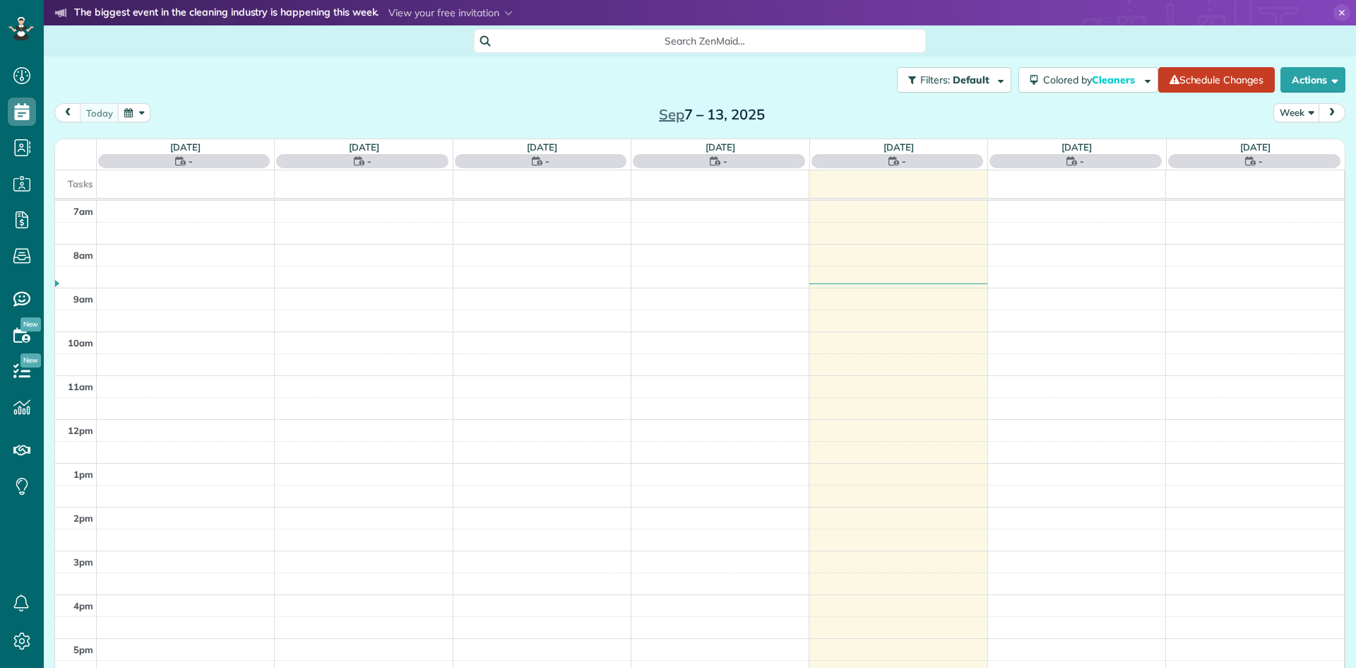
scroll to position [6, 6]
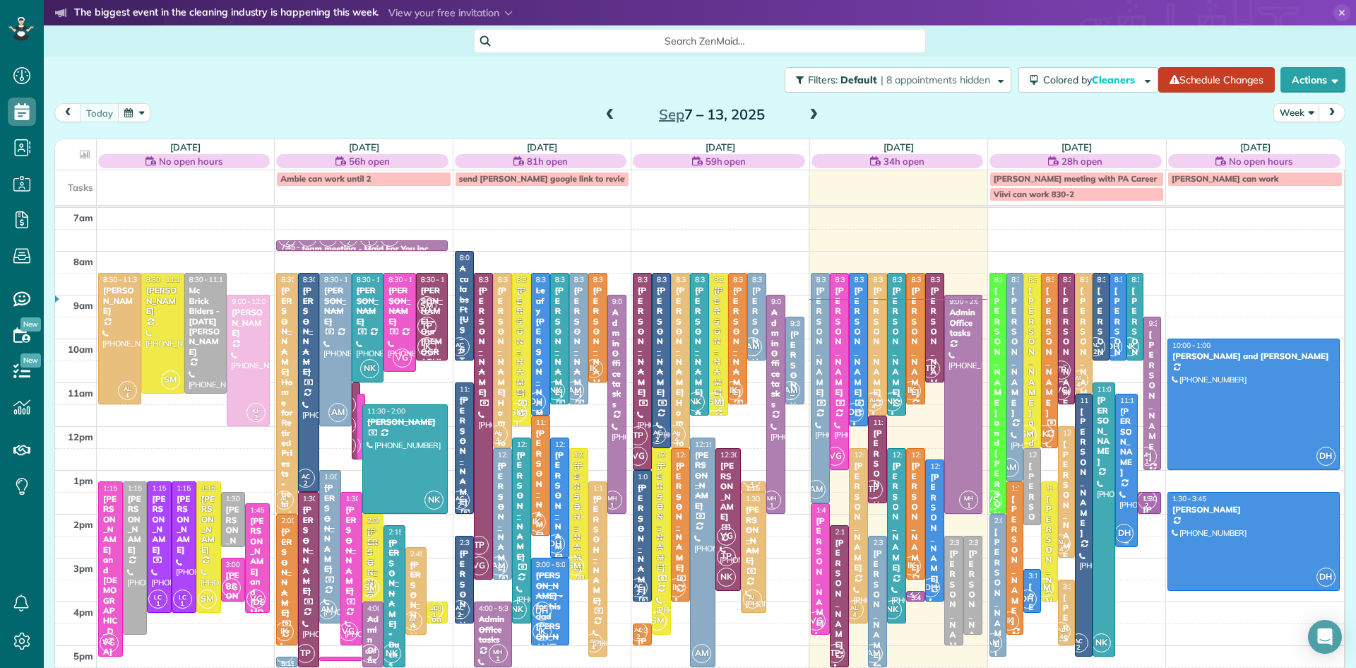
click at [1116, 417] on div at bounding box center [1126, 470] width 21 height 152
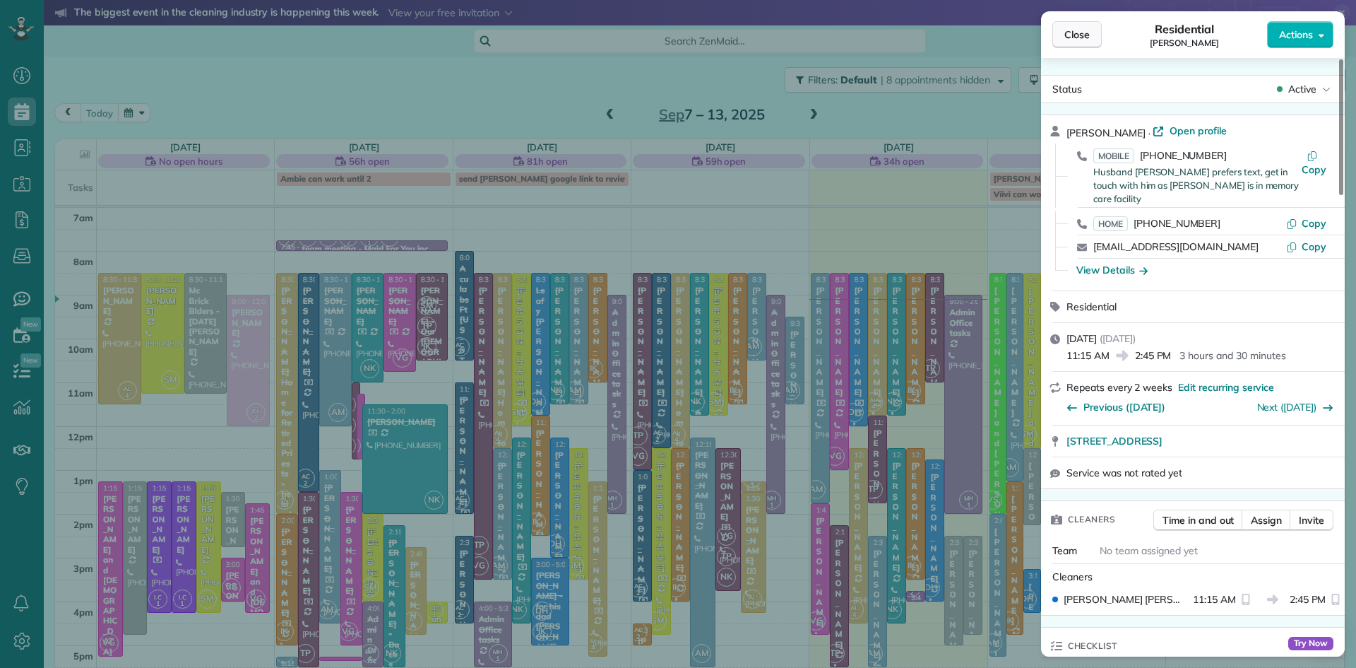
click at [1077, 40] on span "Close" at bounding box center [1077, 35] width 25 height 14
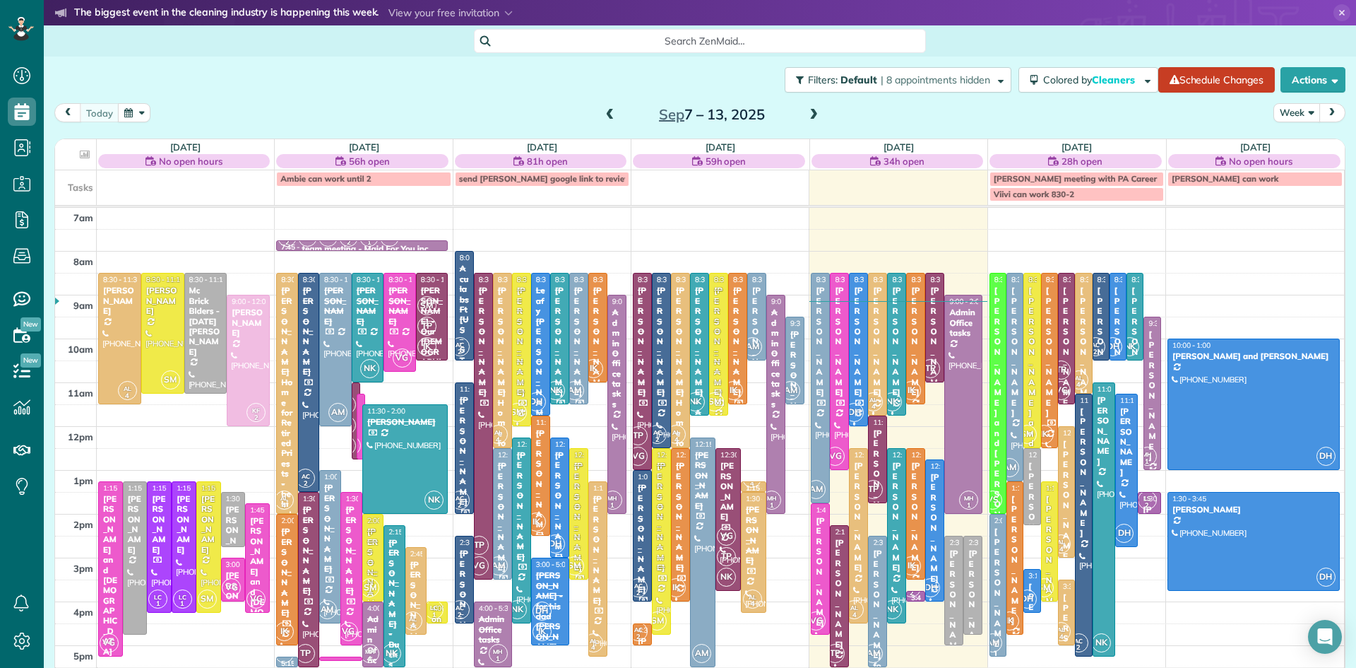
click at [1287, 111] on button "Week" at bounding box center [1297, 112] width 47 height 19
click at [1288, 148] on link "Day" at bounding box center [1330, 145] width 112 height 28
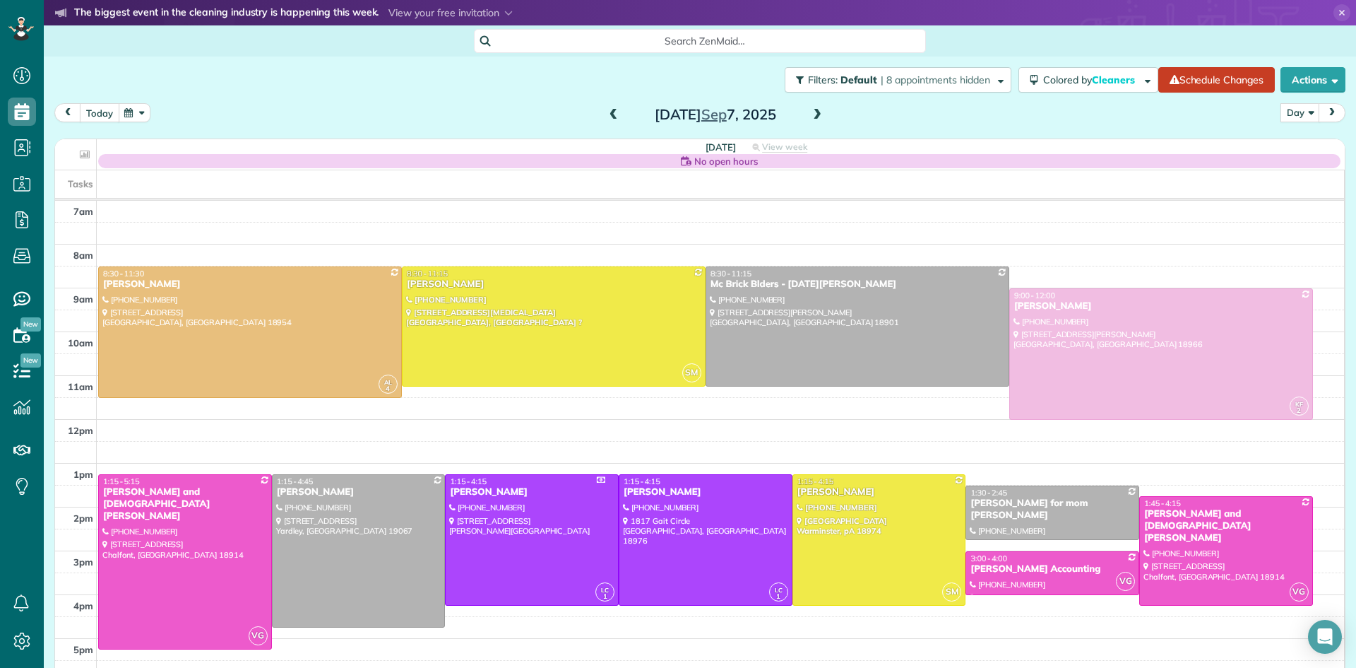
click at [95, 107] on button "today" at bounding box center [100, 112] width 40 height 19
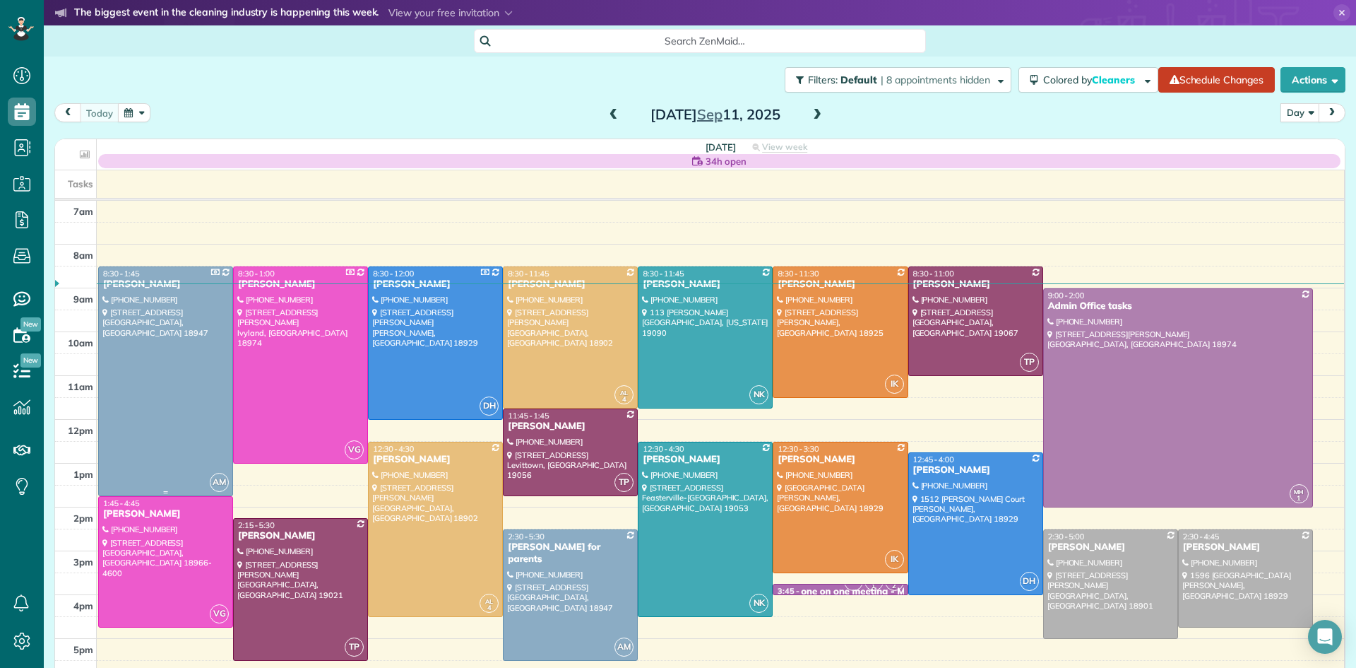
click at [165, 378] on div at bounding box center [166, 381] width 134 height 229
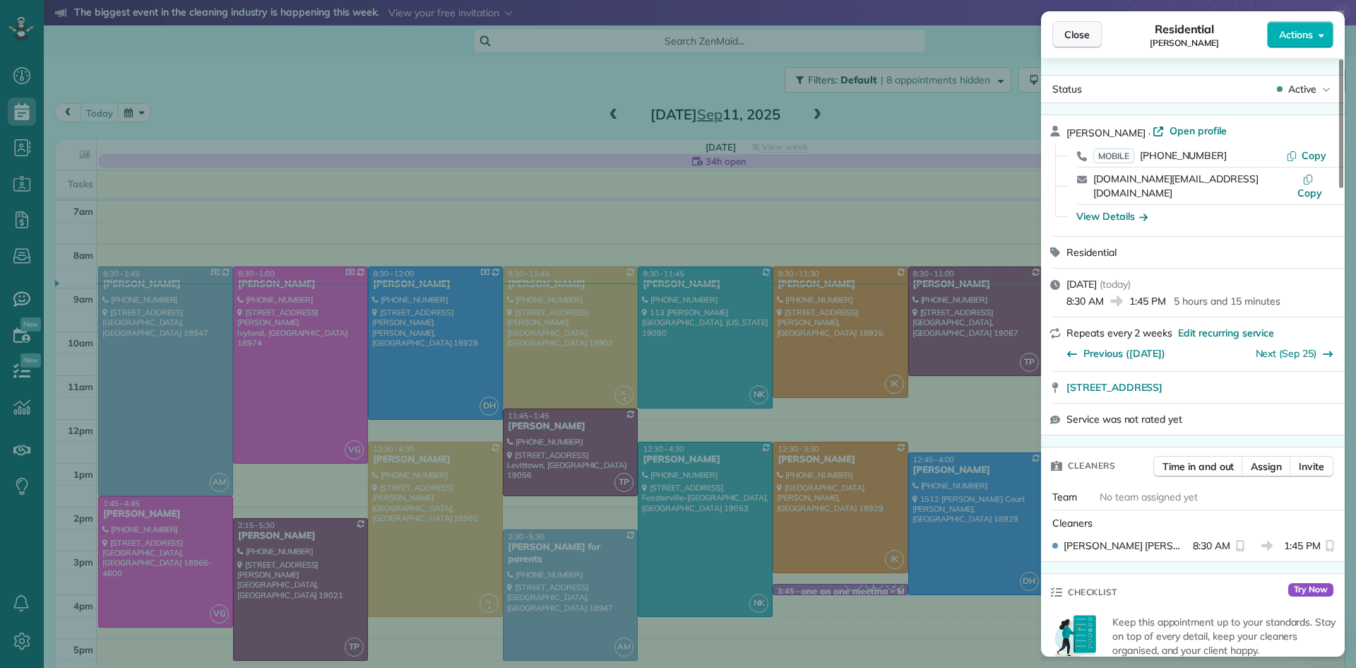
click at [1079, 44] on button "Close" at bounding box center [1077, 34] width 49 height 27
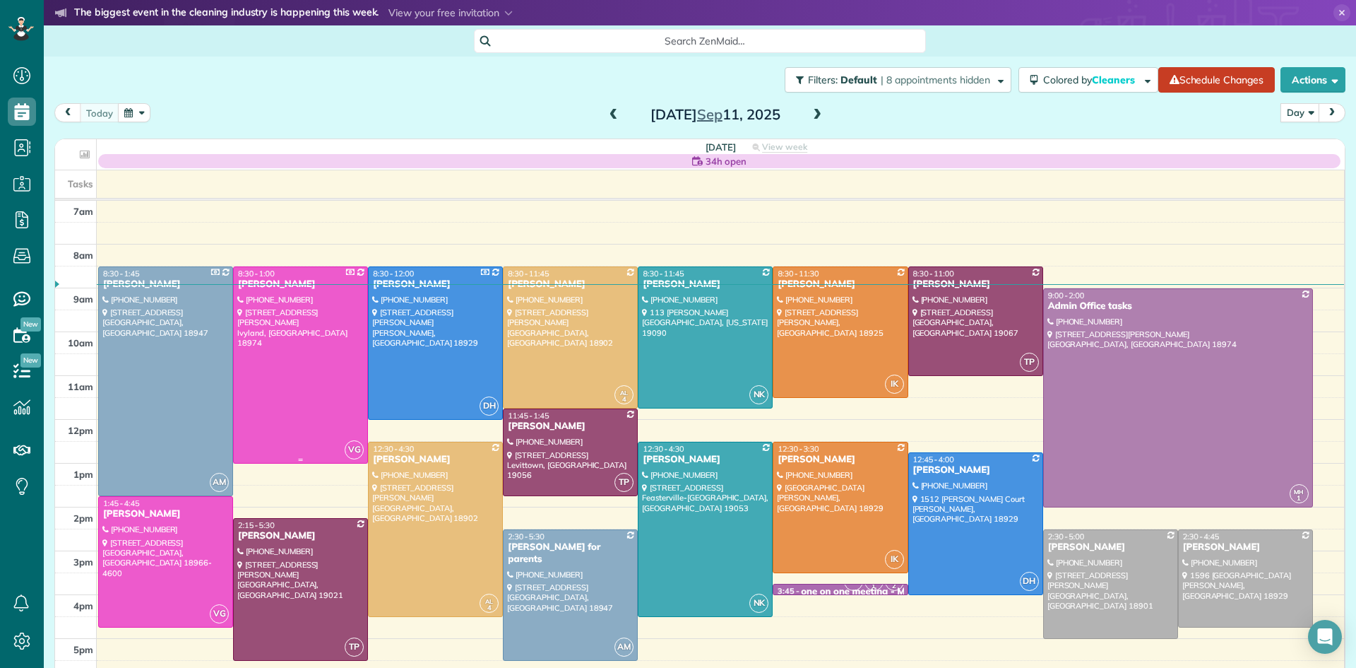
click at [321, 364] on div at bounding box center [301, 365] width 134 height 196
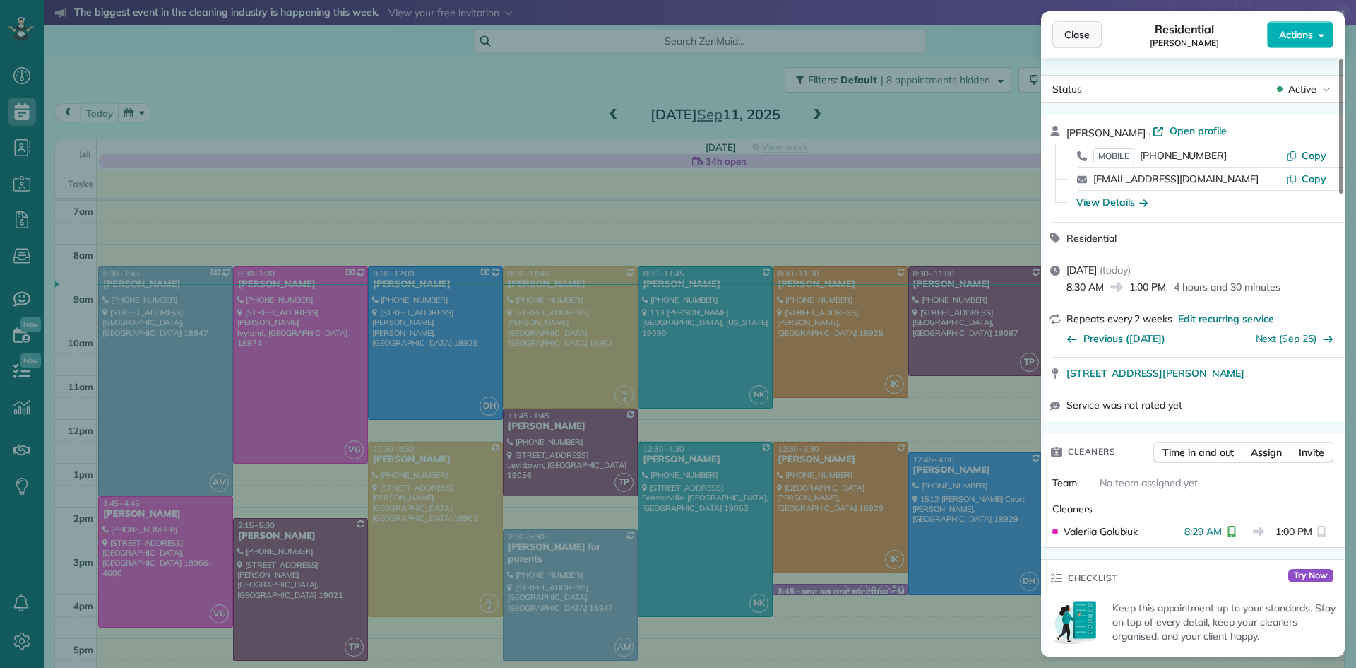
click at [1081, 37] on span "Close" at bounding box center [1077, 35] width 25 height 14
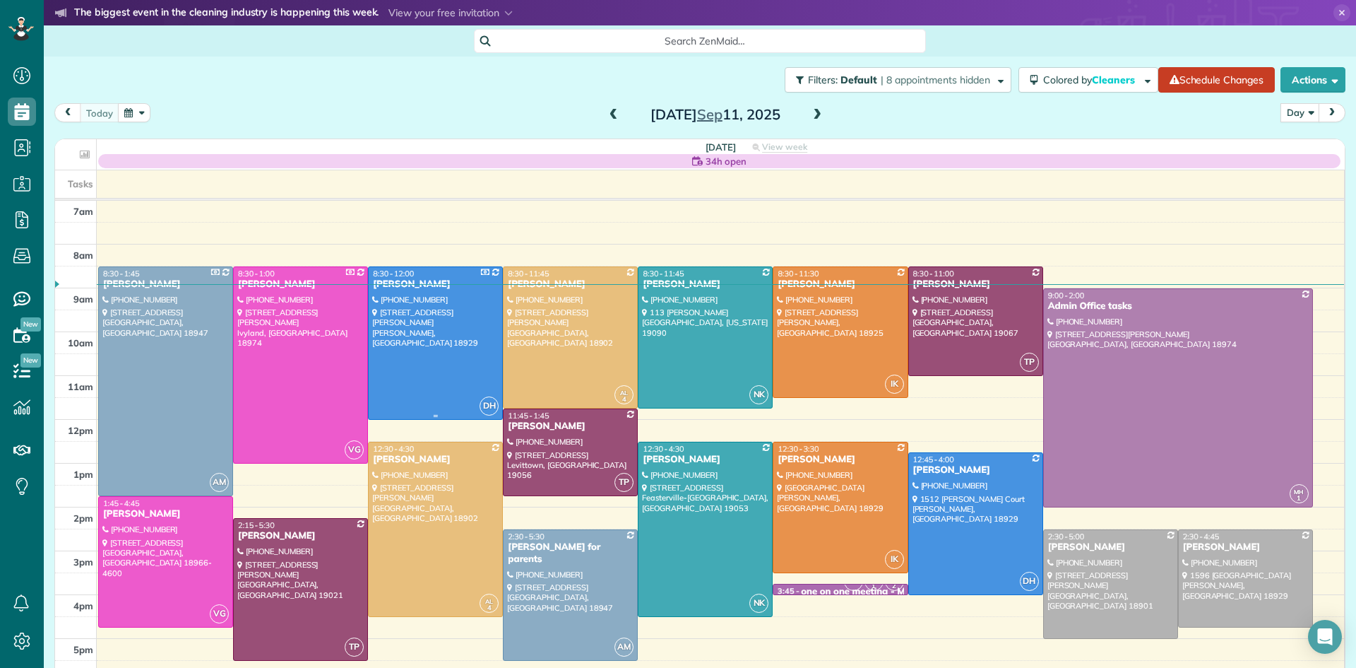
click at [431, 357] on div at bounding box center [436, 343] width 134 height 152
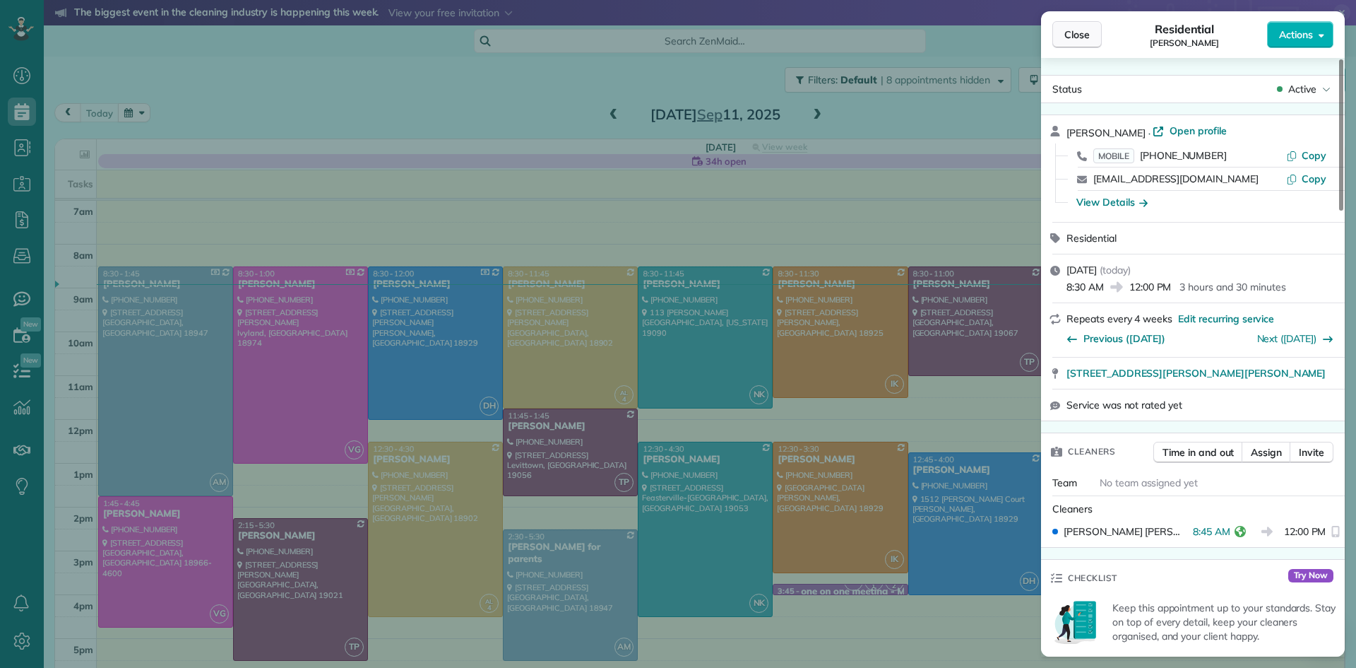
click at [1079, 34] on span "Close" at bounding box center [1077, 35] width 25 height 14
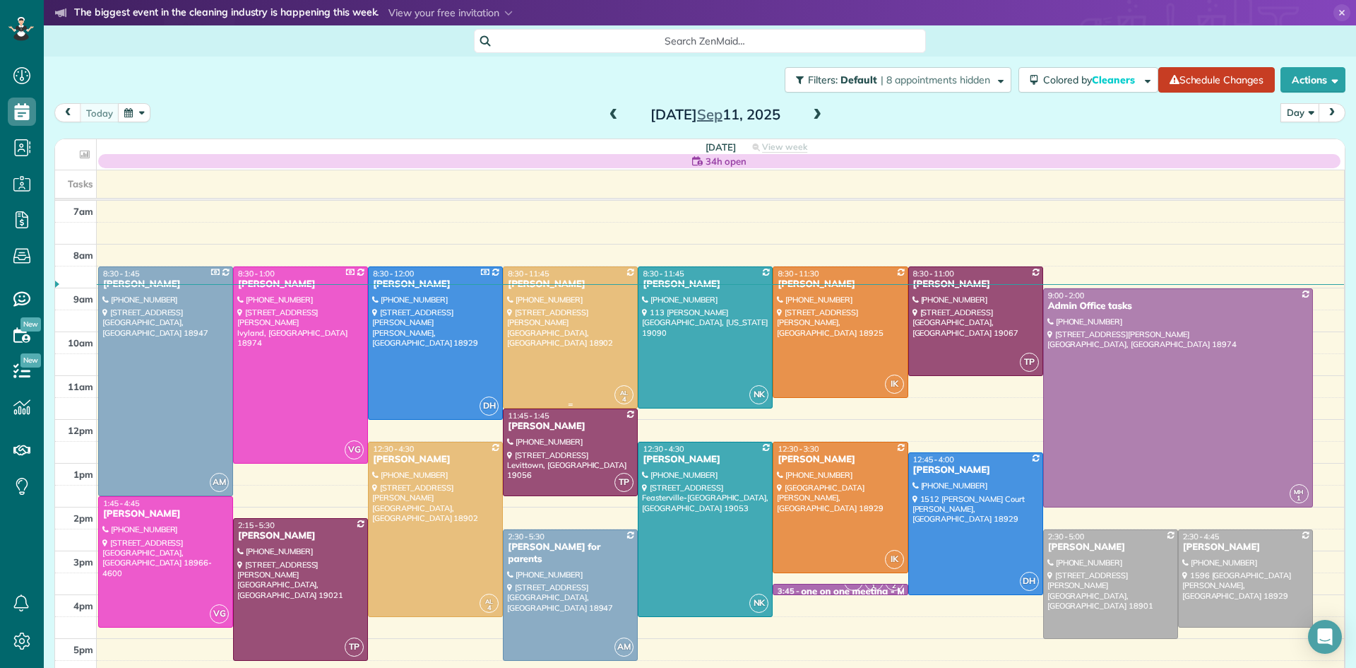
click at [588, 342] on div at bounding box center [571, 337] width 134 height 141
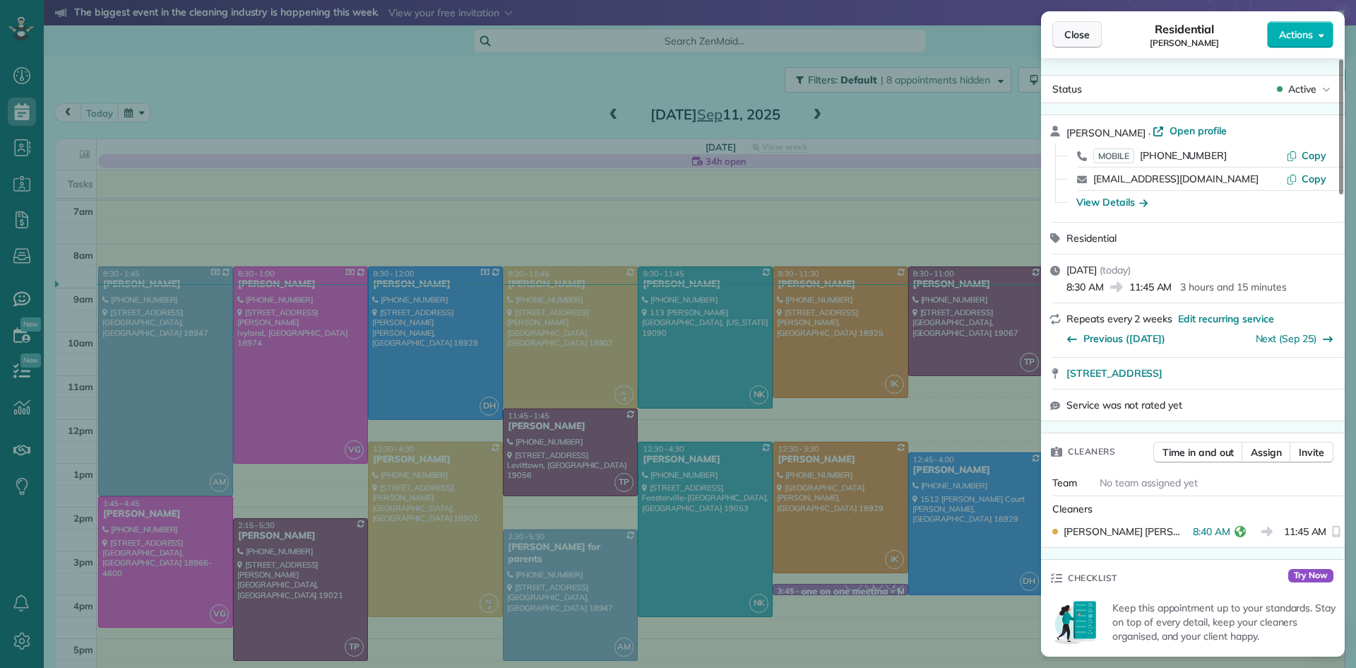
click at [1075, 33] on span "Close" at bounding box center [1077, 35] width 25 height 14
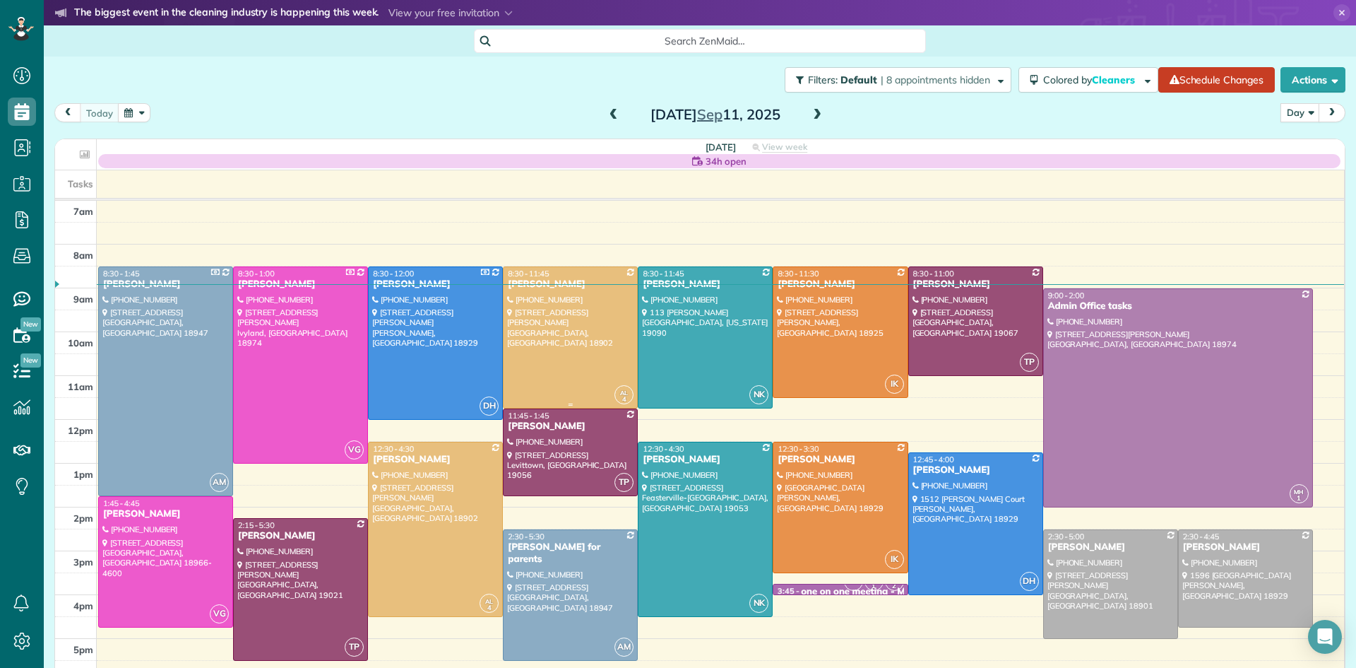
click at [563, 340] on div at bounding box center [571, 337] width 134 height 141
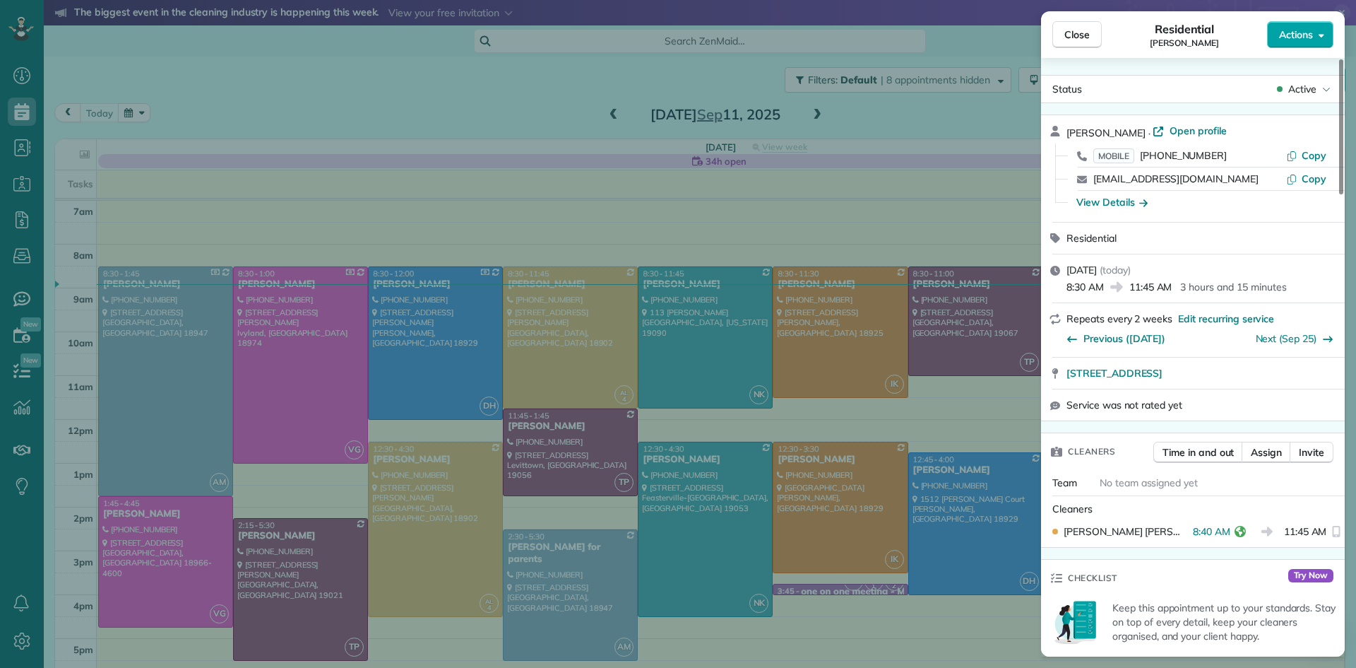
click at [1312, 37] on span "Actions" at bounding box center [1296, 35] width 34 height 14
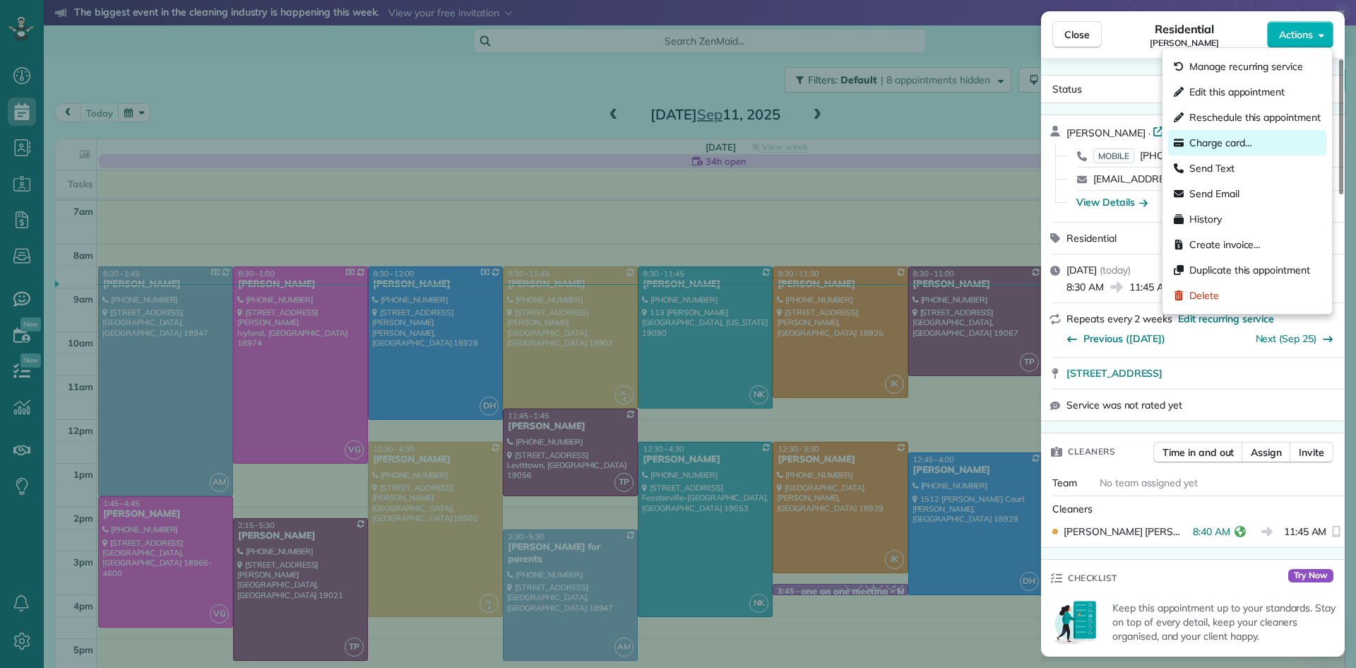
click at [1198, 146] on span "Charge card…" at bounding box center [1221, 143] width 63 height 14
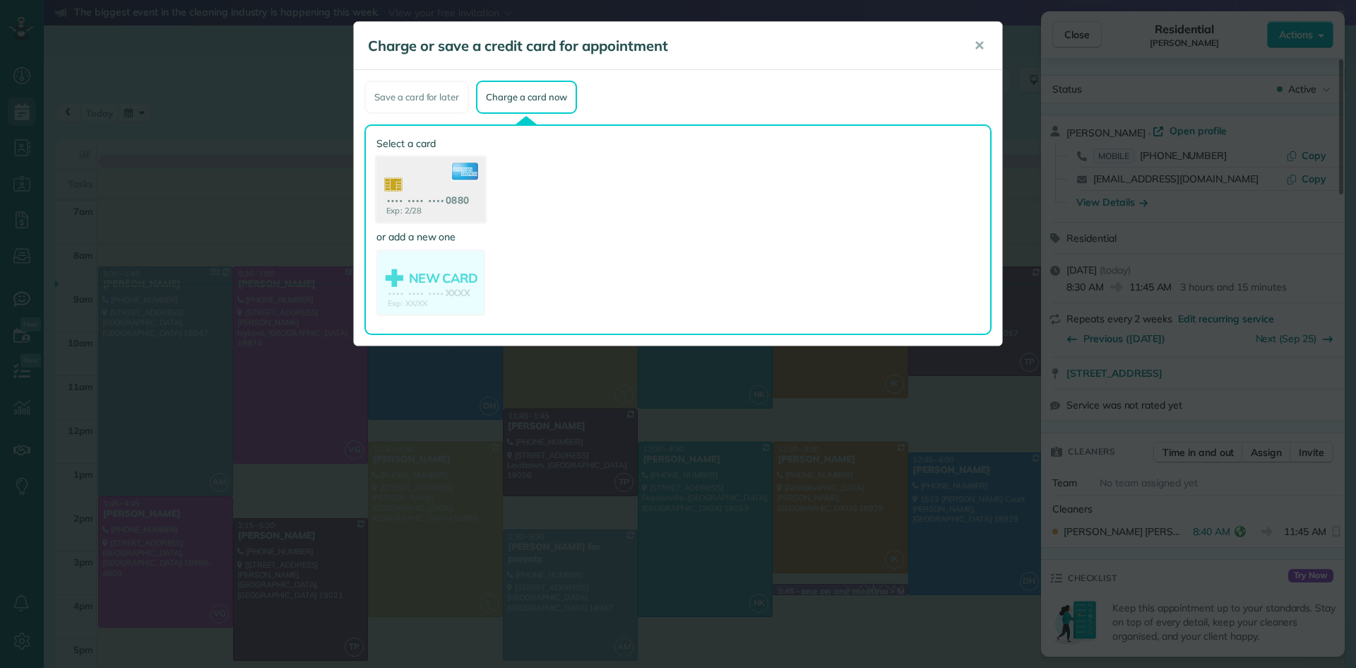
click at [414, 183] on use at bounding box center [431, 191] width 109 height 69
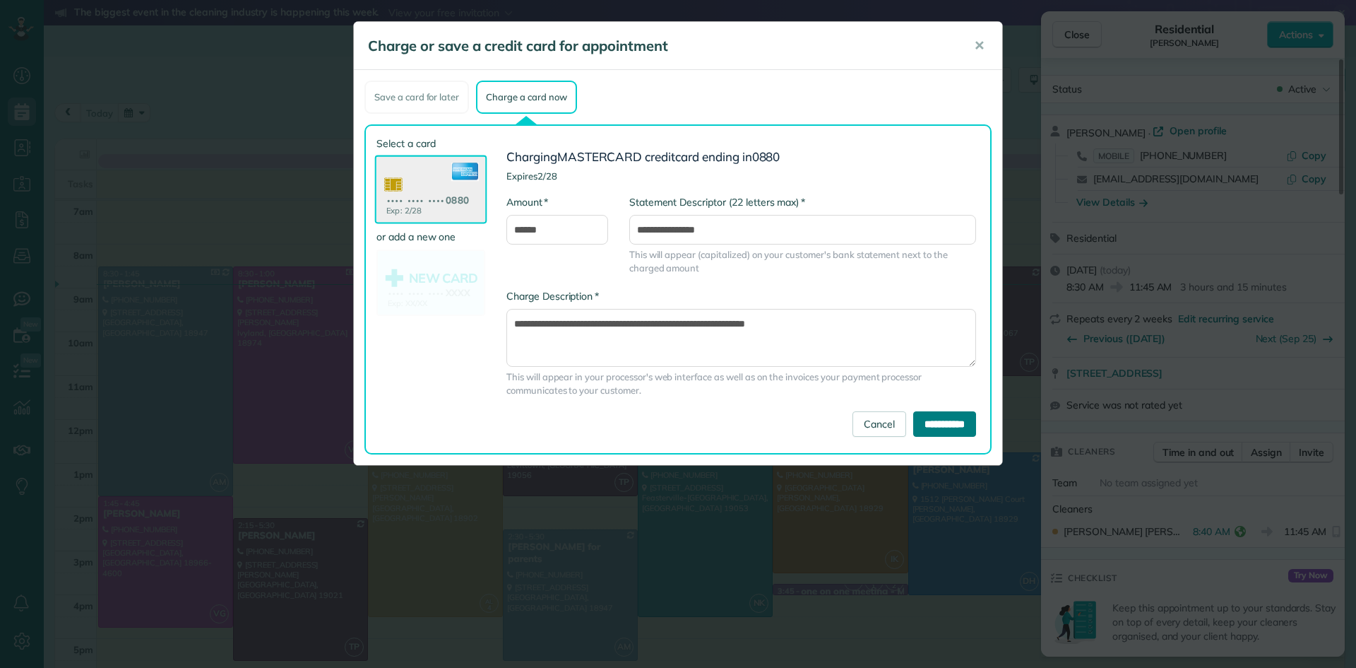
click at [920, 420] on input "**********" at bounding box center [944, 423] width 63 height 25
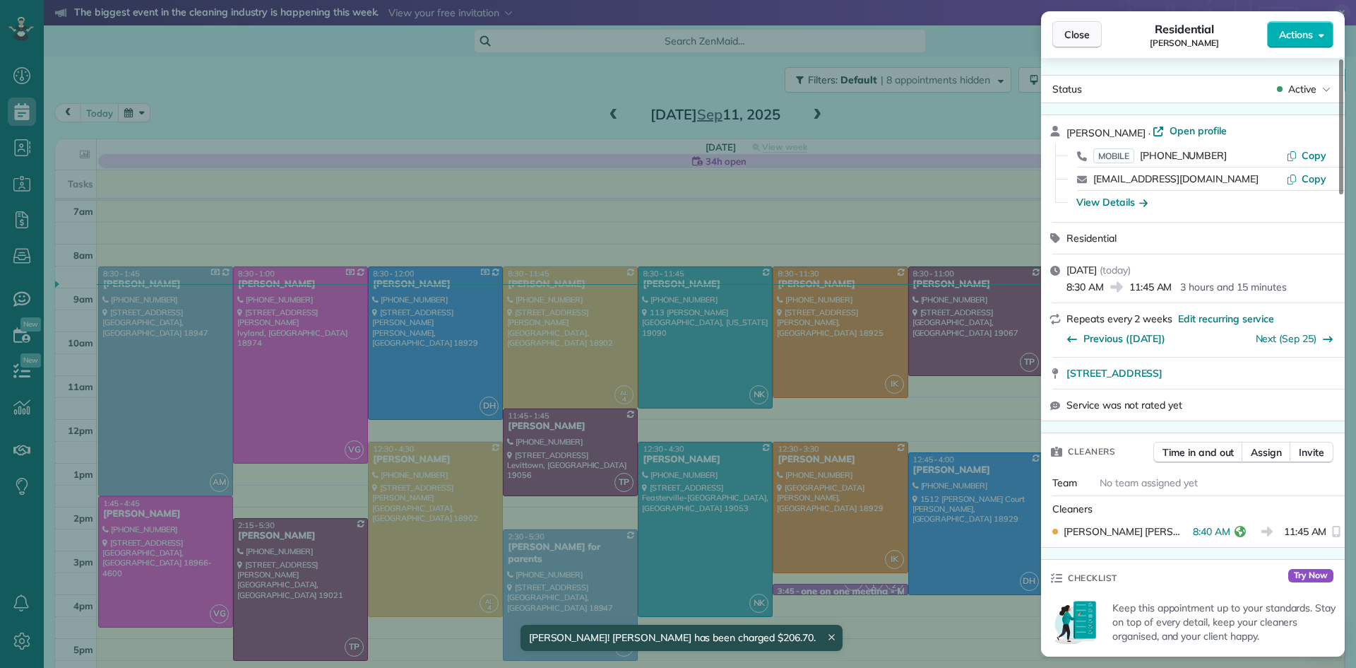
click at [1076, 28] on span "Close" at bounding box center [1077, 35] width 25 height 14
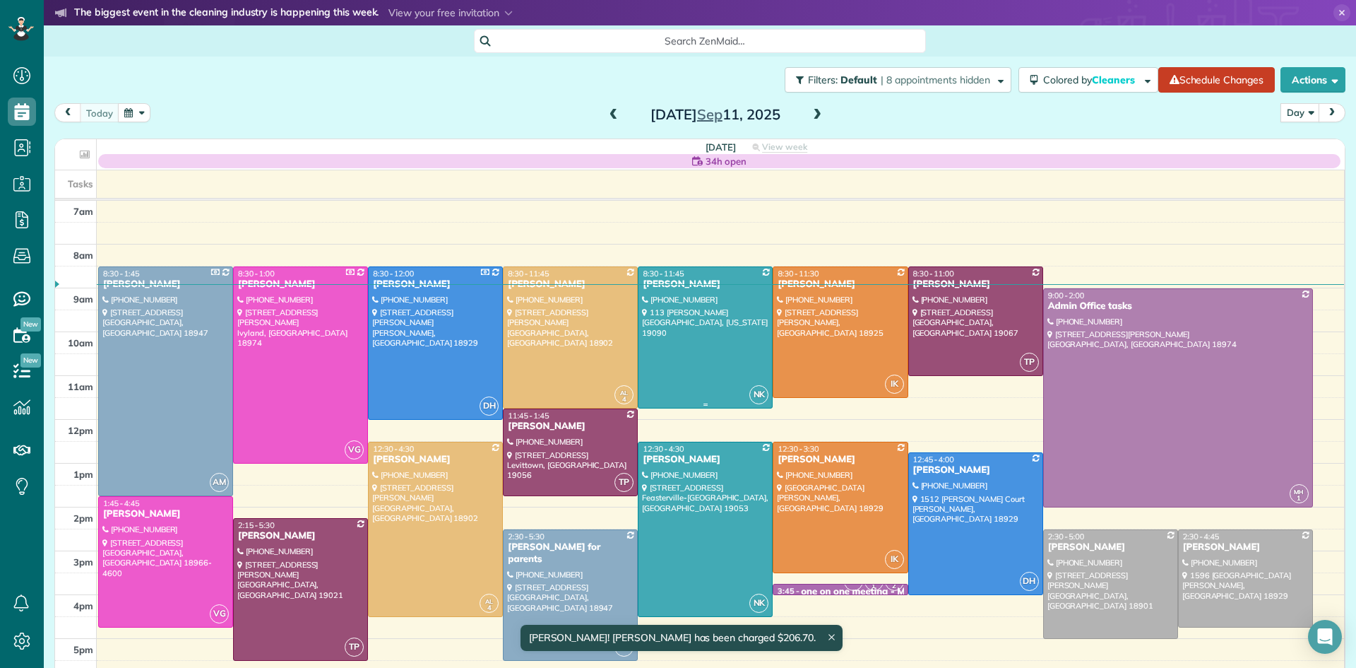
click at [693, 357] on div at bounding box center [706, 337] width 134 height 141
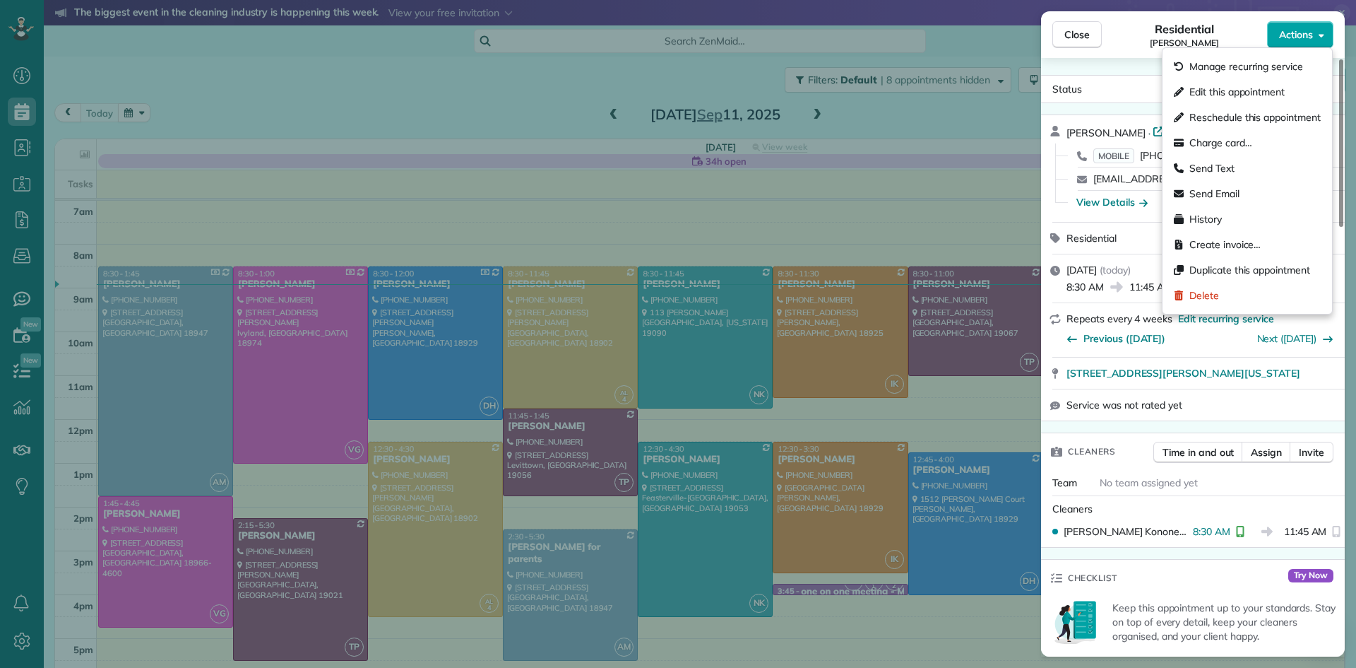
click at [1276, 37] on button "Actions" at bounding box center [1300, 34] width 66 height 27
click at [1249, 138] on span "Charge card…" at bounding box center [1221, 143] width 63 height 14
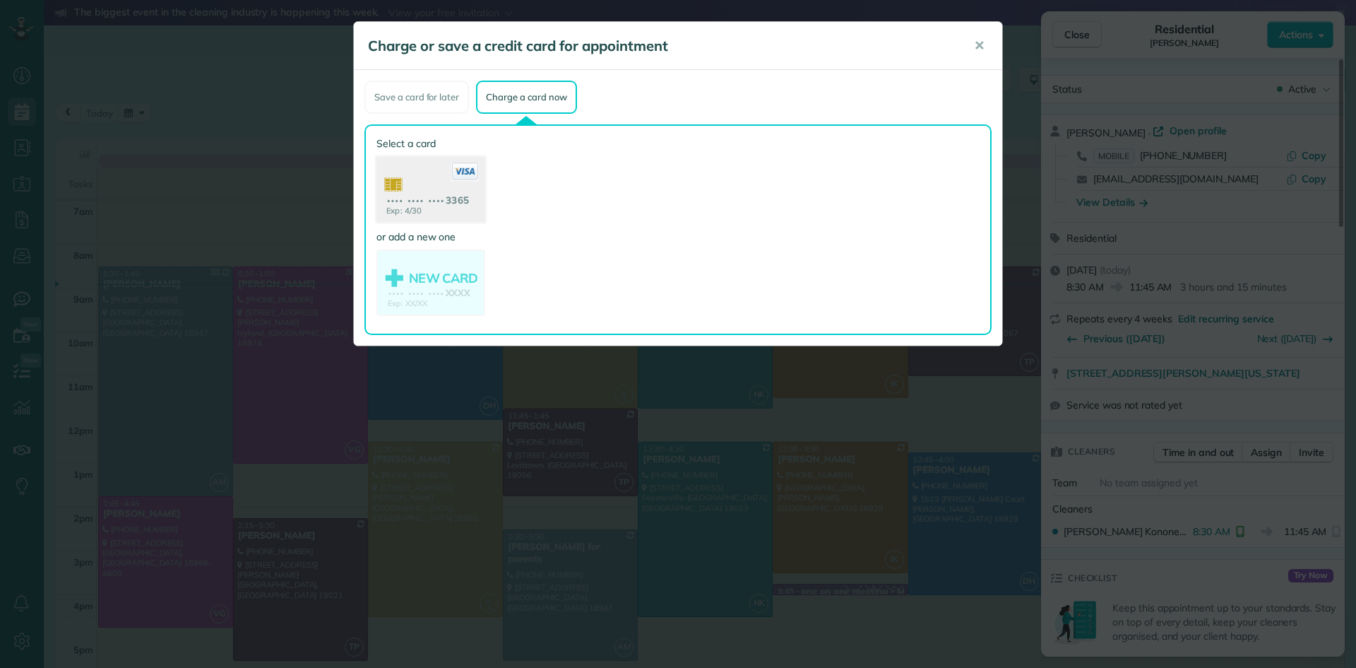
click at [450, 189] on use at bounding box center [431, 191] width 109 height 69
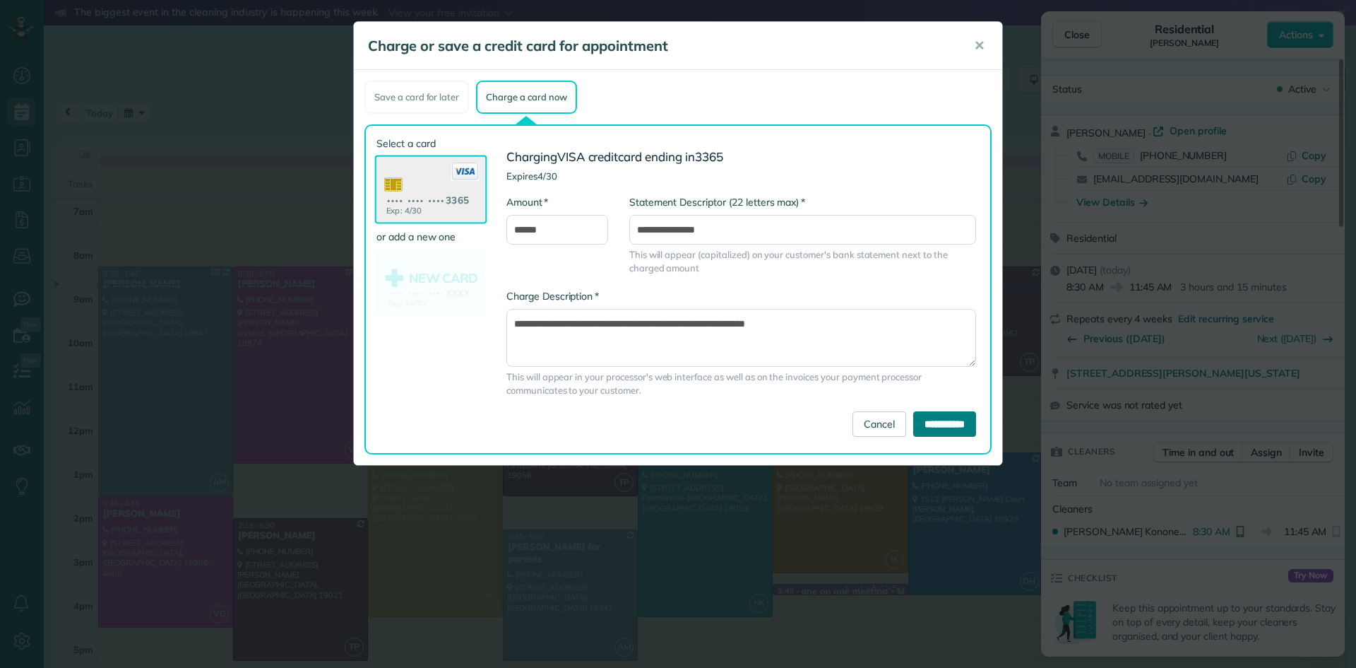
click at [932, 420] on input "**********" at bounding box center [944, 423] width 63 height 25
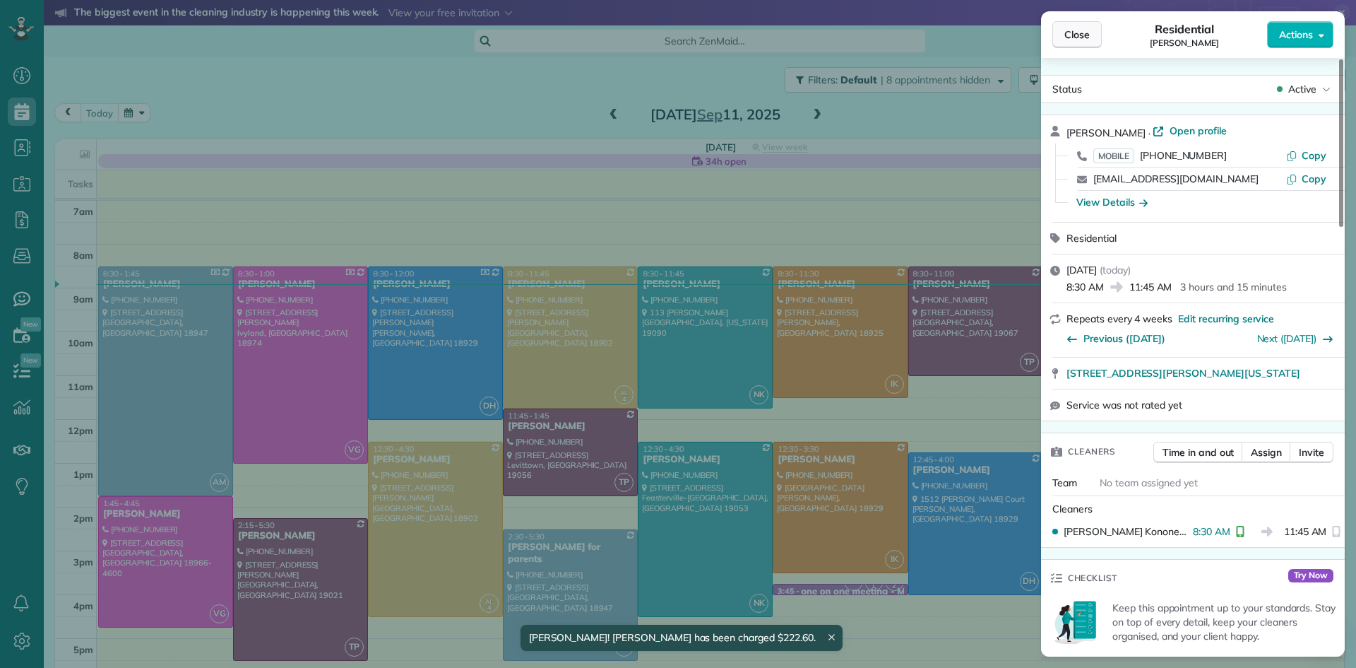
click at [1079, 30] on span "Close" at bounding box center [1077, 35] width 25 height 14
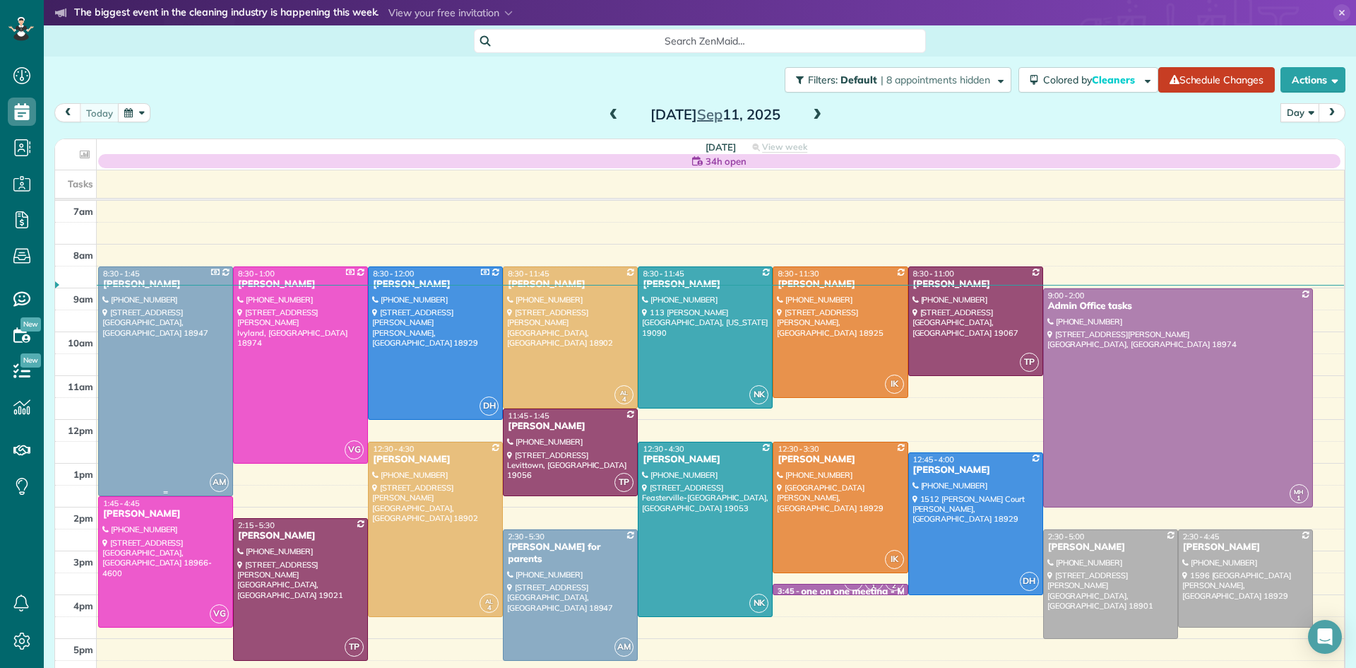
click at [174, 389] on div at bounding box center [166, 381] width 134 height 229
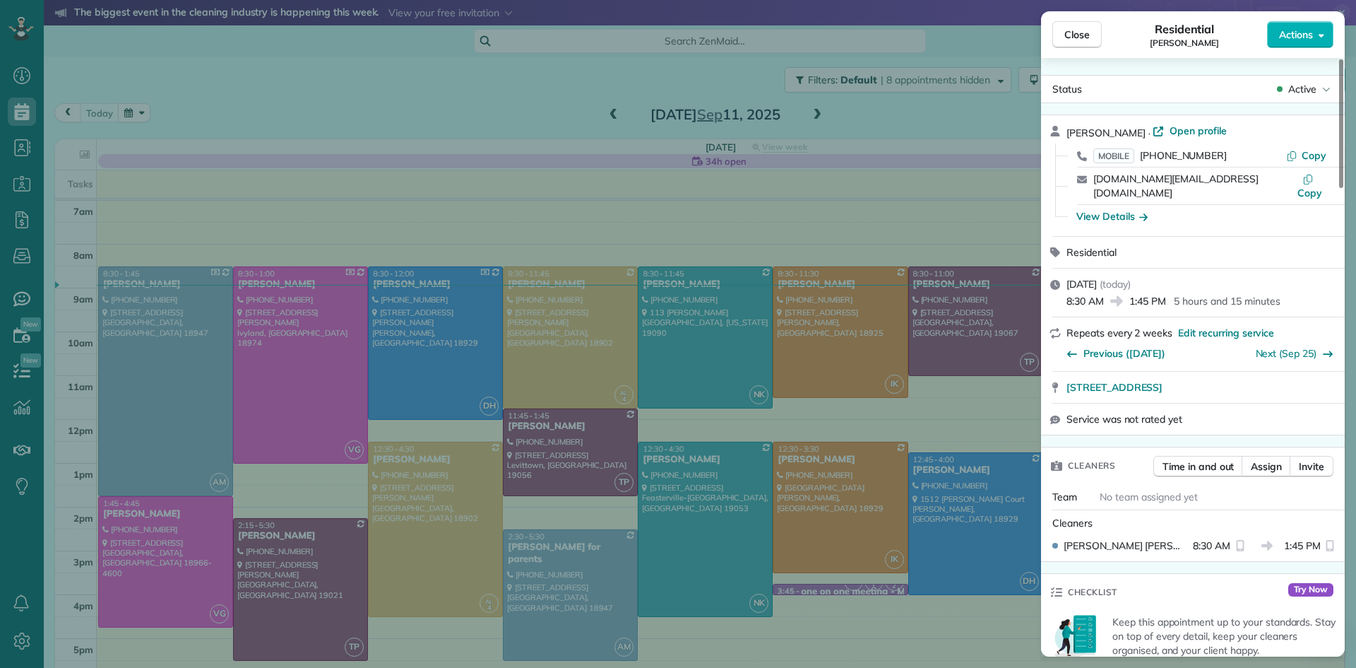
scroll to position [615, 0]
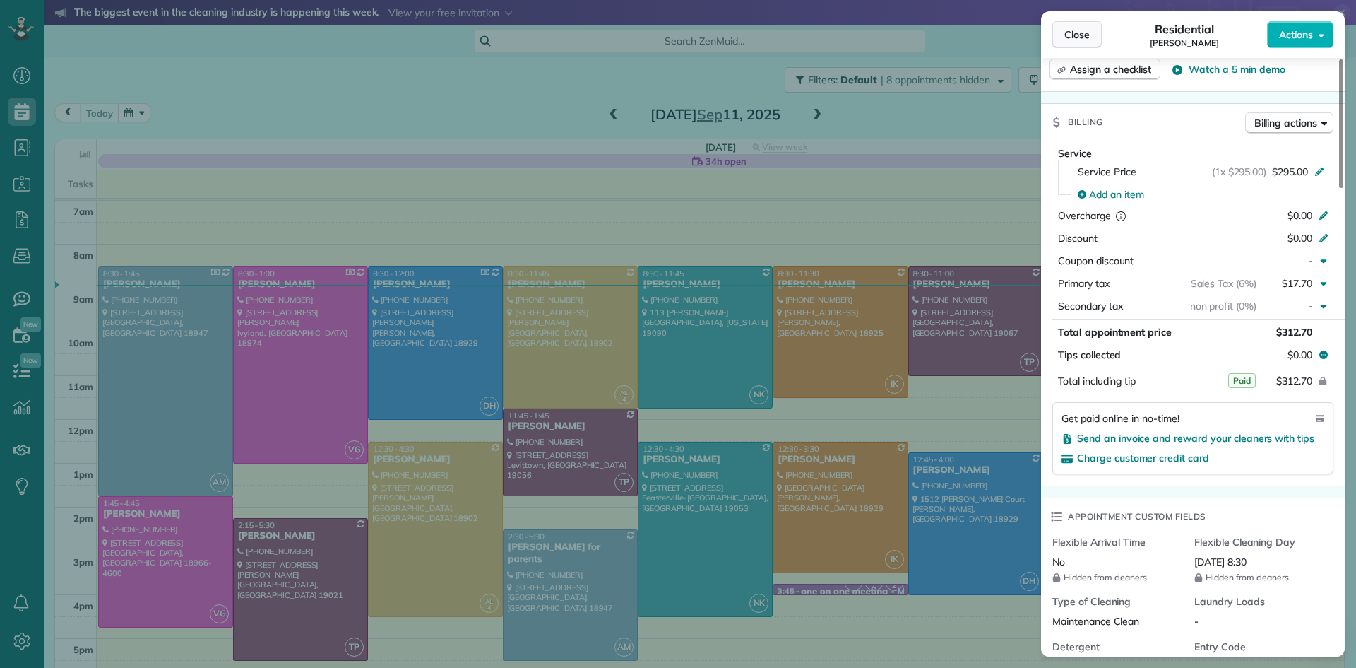
click at [1082, 36] on span "Close" at bounding box center [1077, 35] width 25 height 14
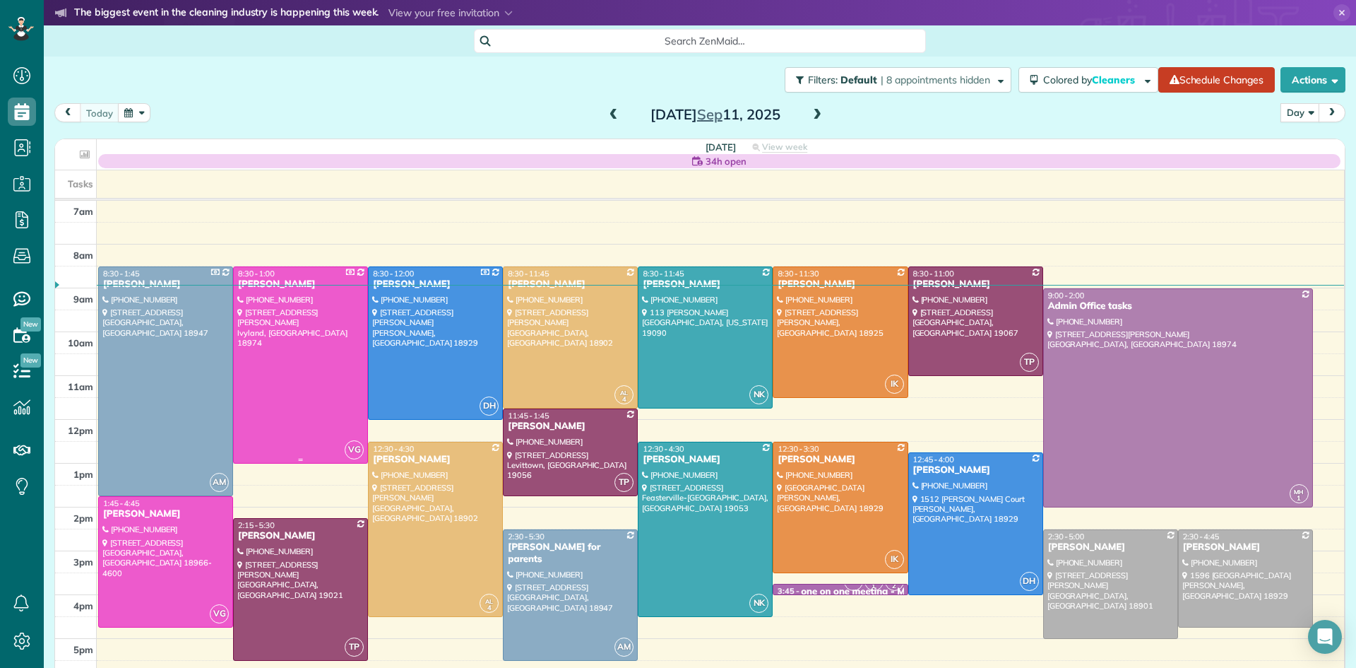
click at [311, 403] on div at bounding box center [301, 365] width 134 height 196
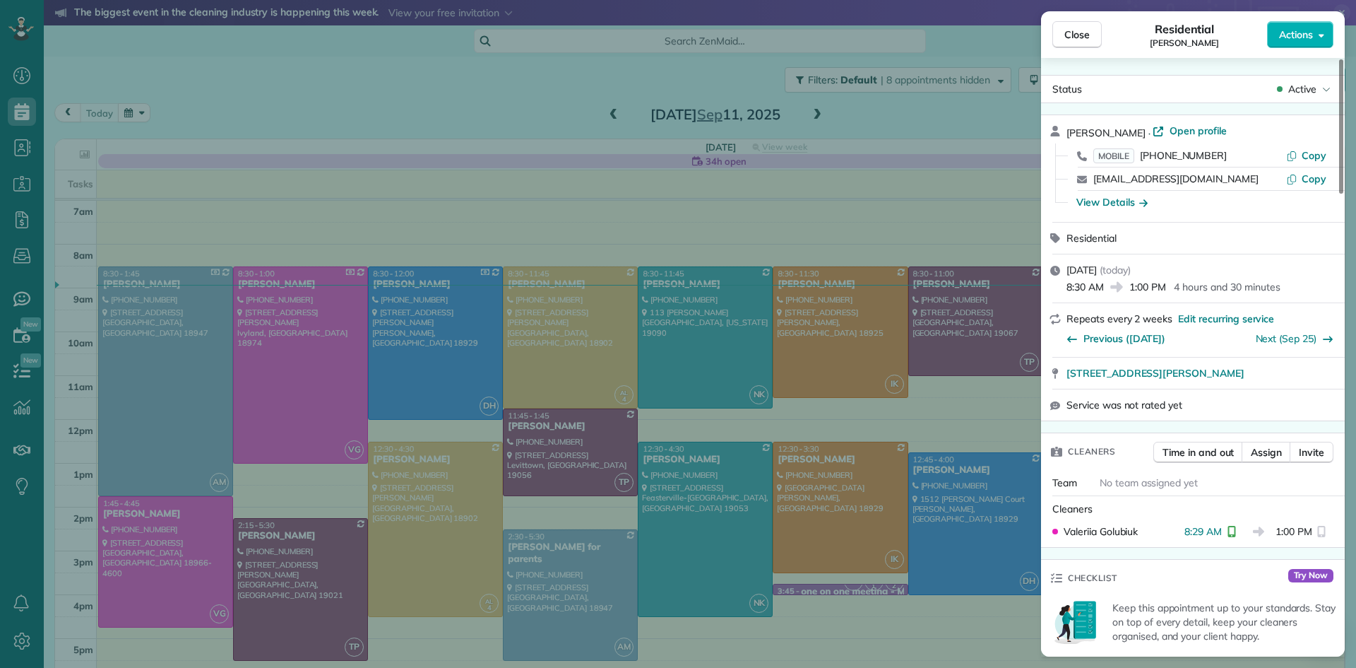
scroll to position [761, 0]
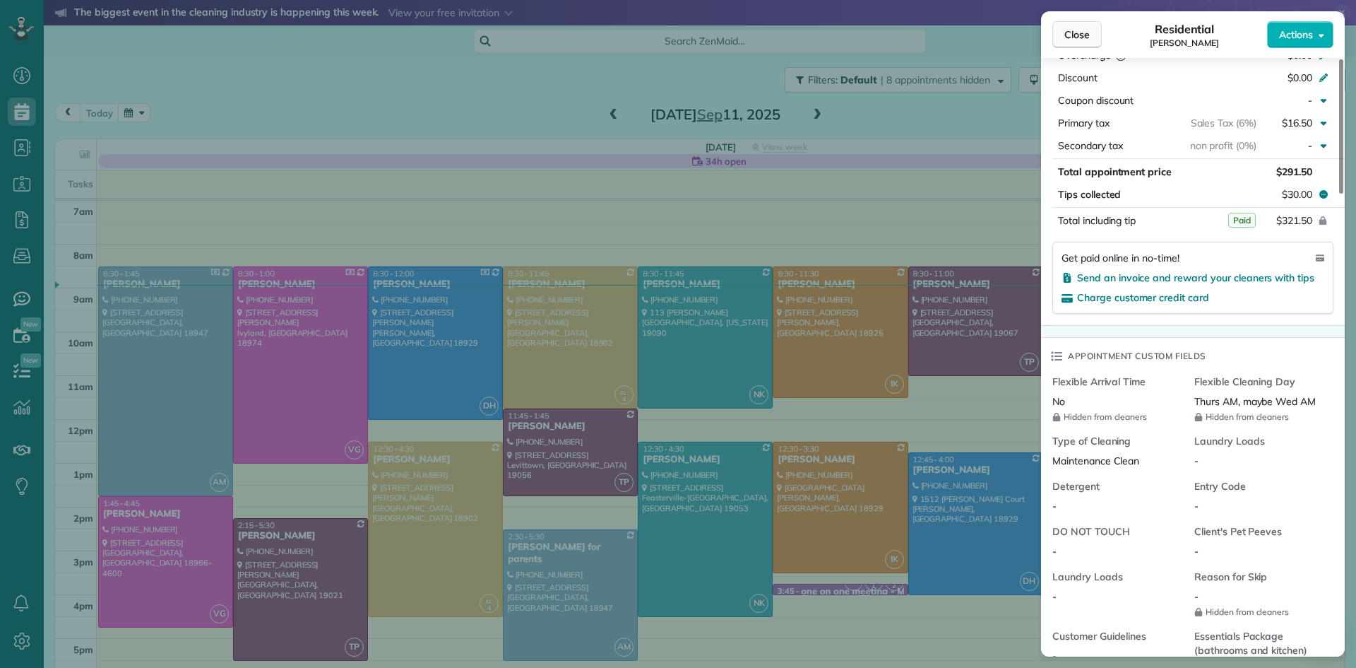
click at [1082, 28] on span "Close" at bounding box center [1077, 35] width 25 height 14
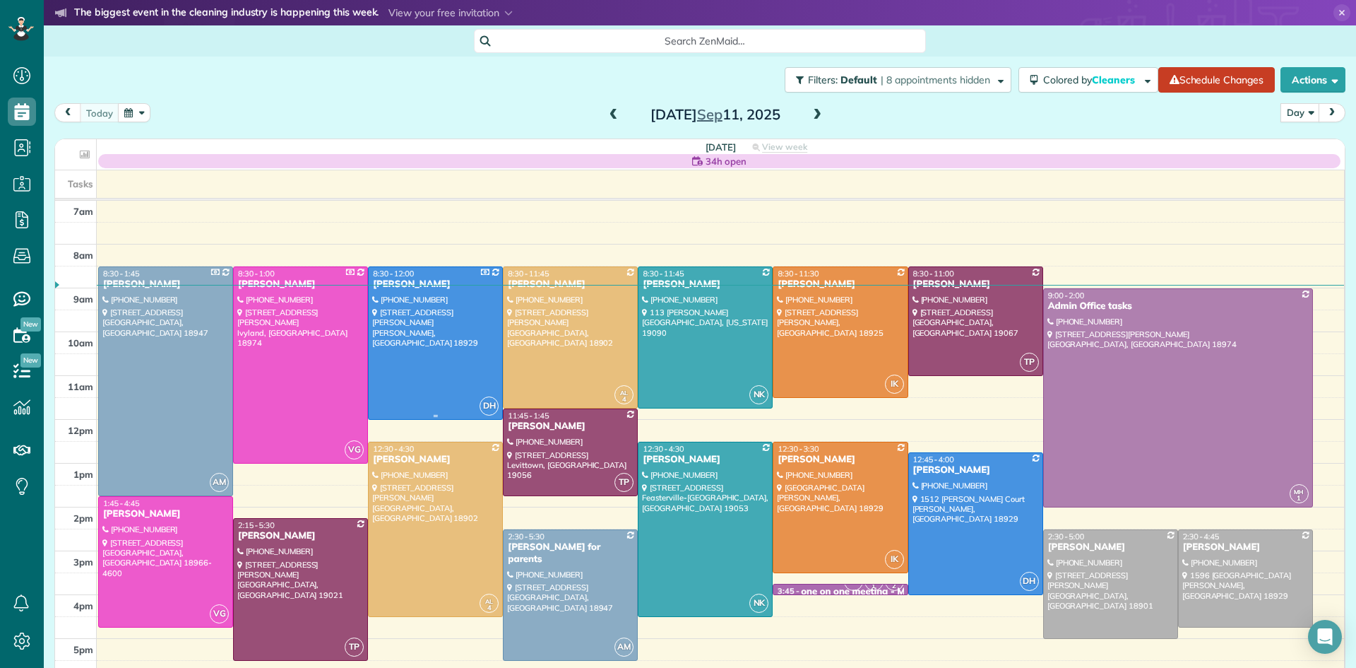
click at [448, 371] on div at bounding box center [436, 343] width 134 height 152
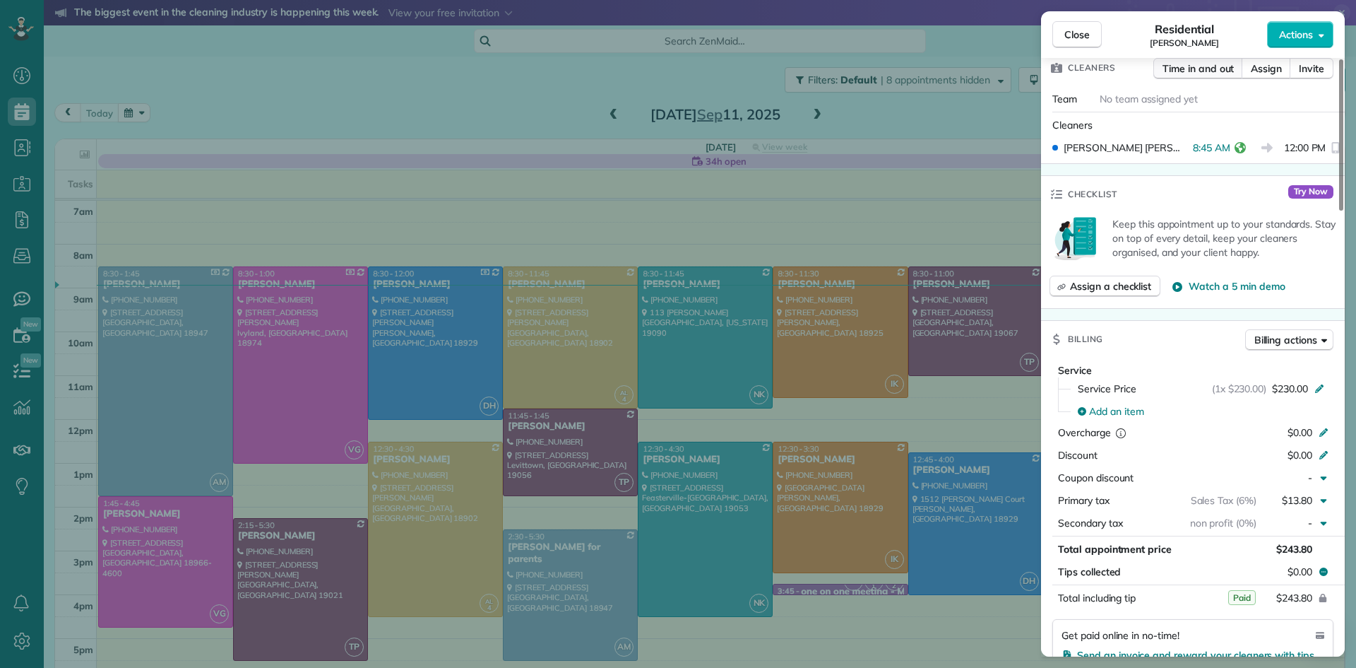
scroll to position [650, 0]
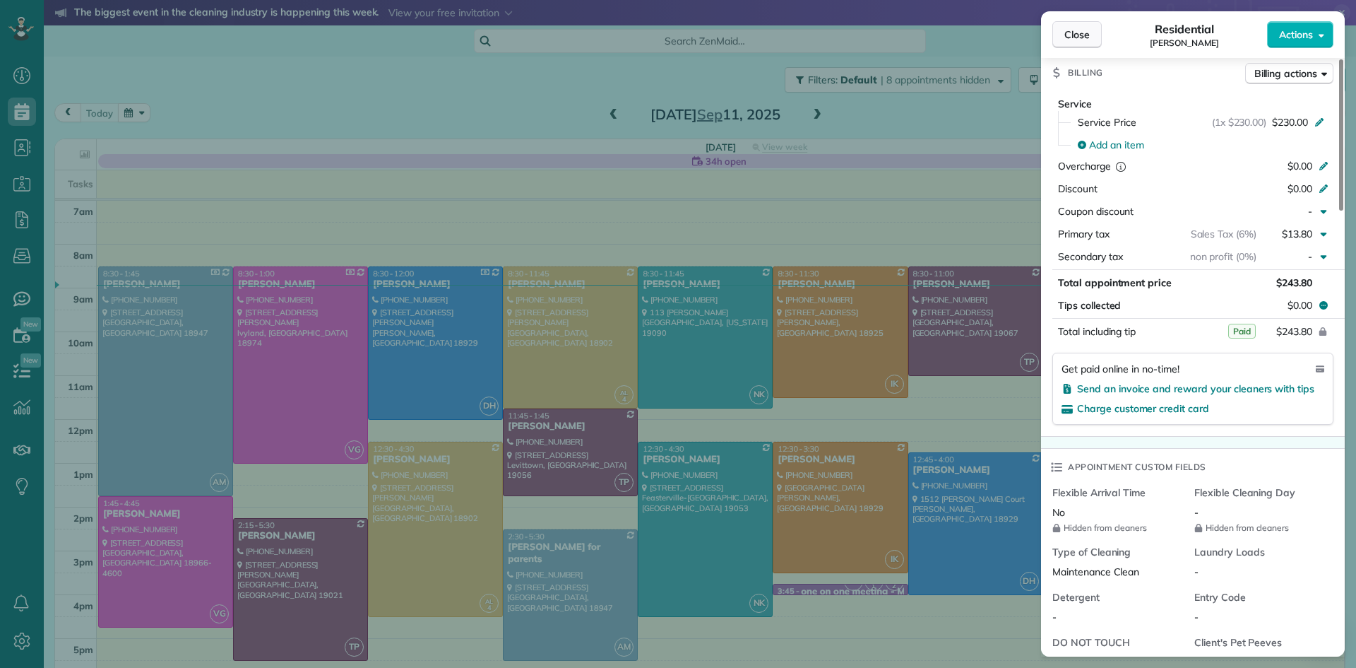
click at [1067, 26] on button "Close" at bounding box center [1077, 34] width 49 height 27
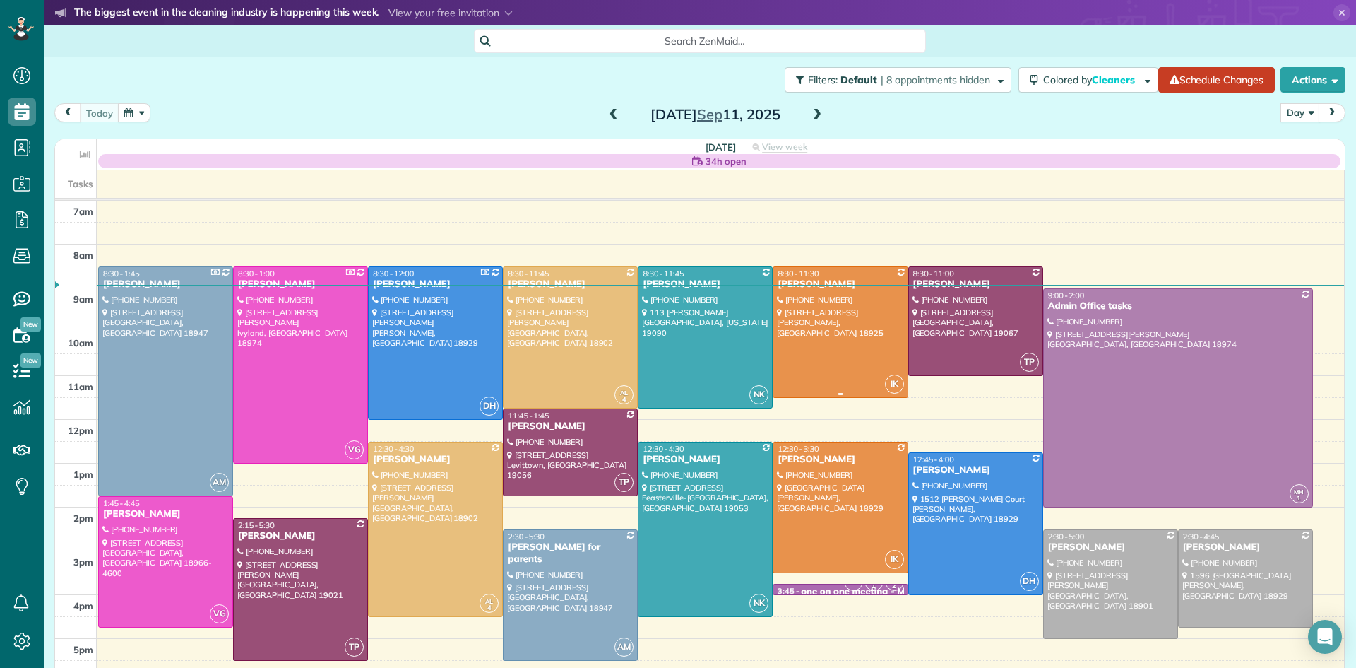
click at [814, 322] on div at bounding box center [841, 332] width 134 height 130
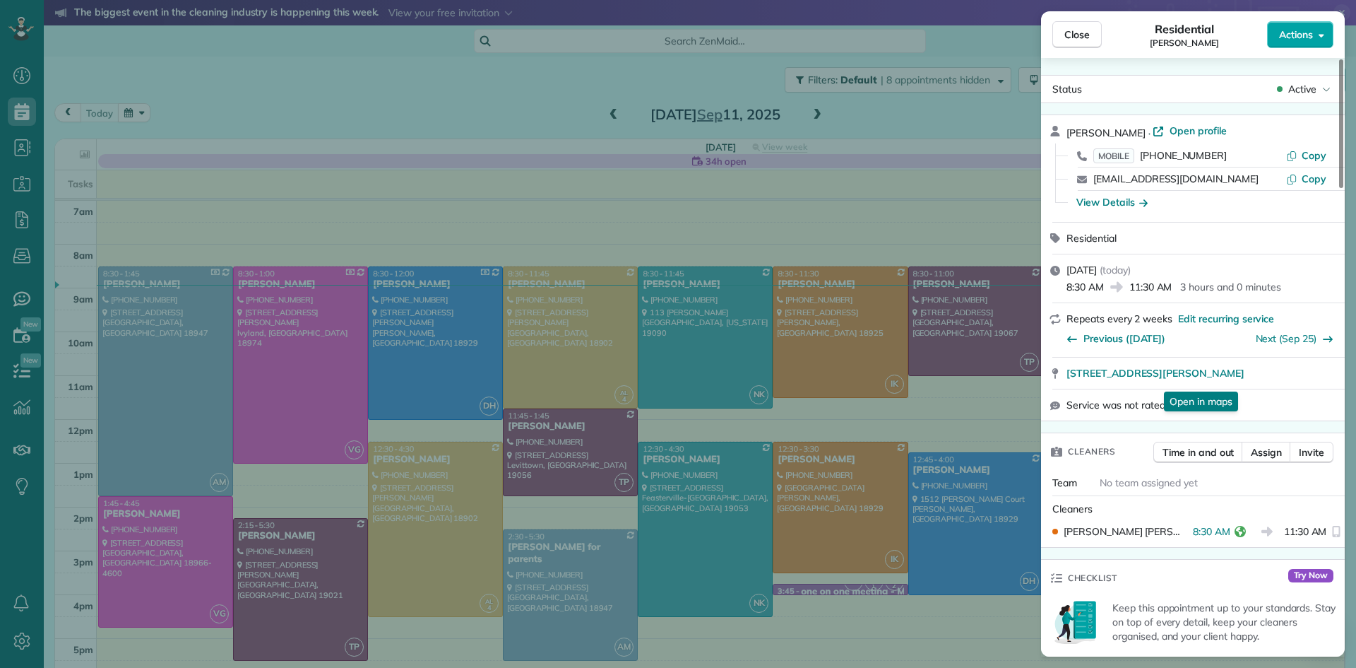
click at [1290, 30] on span "Actions" at bounding box center [1296, 35] width 34 height 14
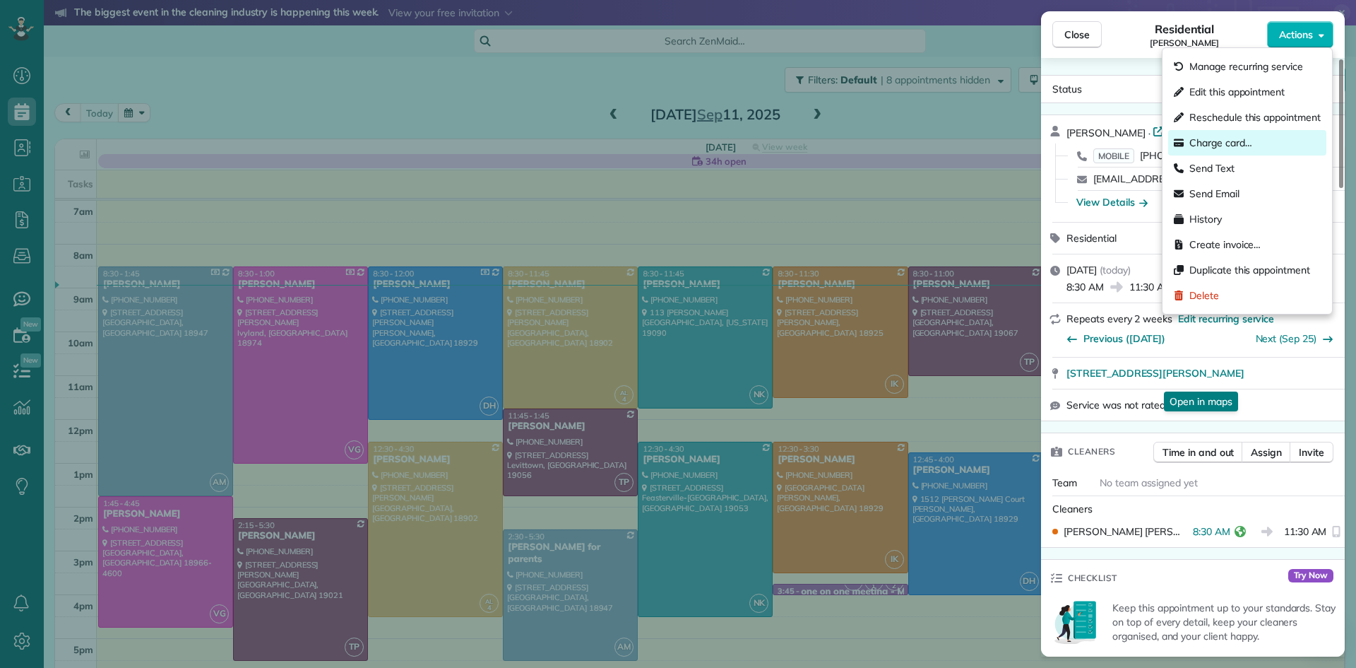
click at [1231, 142] on span "Charge card…" at bounding box center [1221, 143] width 63 height 14
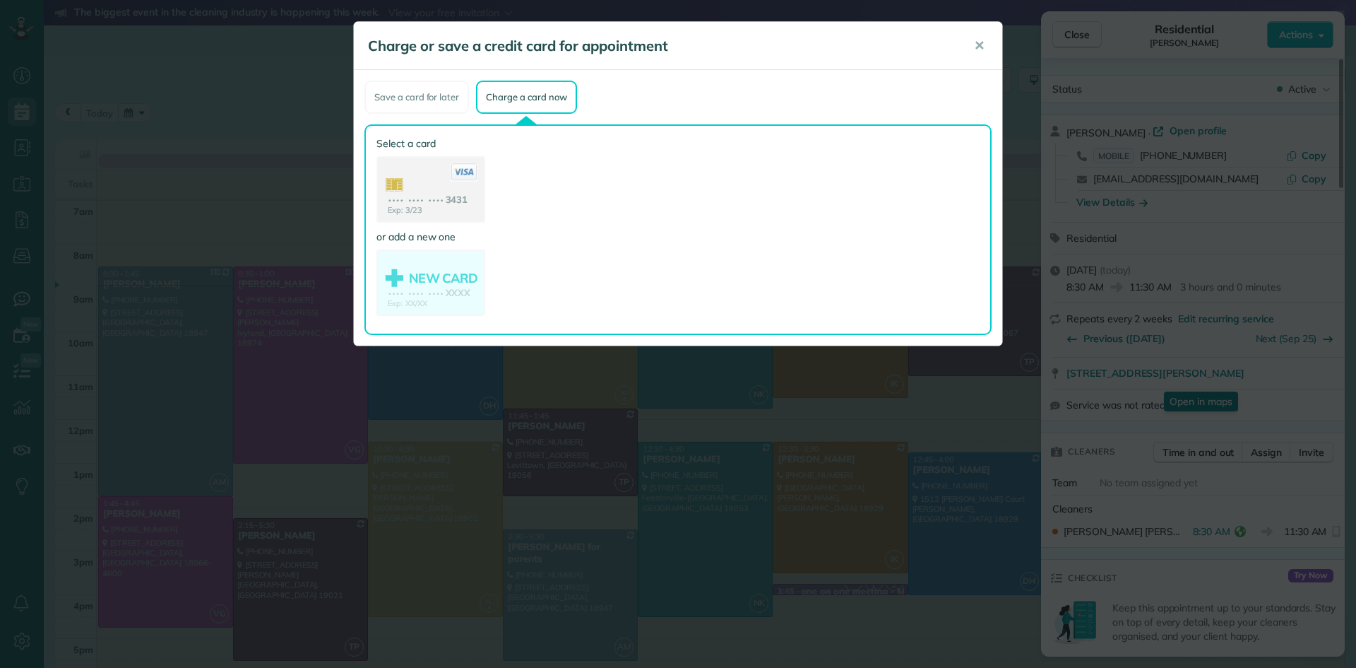
click at [444, 198] on use at bounding box center [431, 191] width 106 height 66
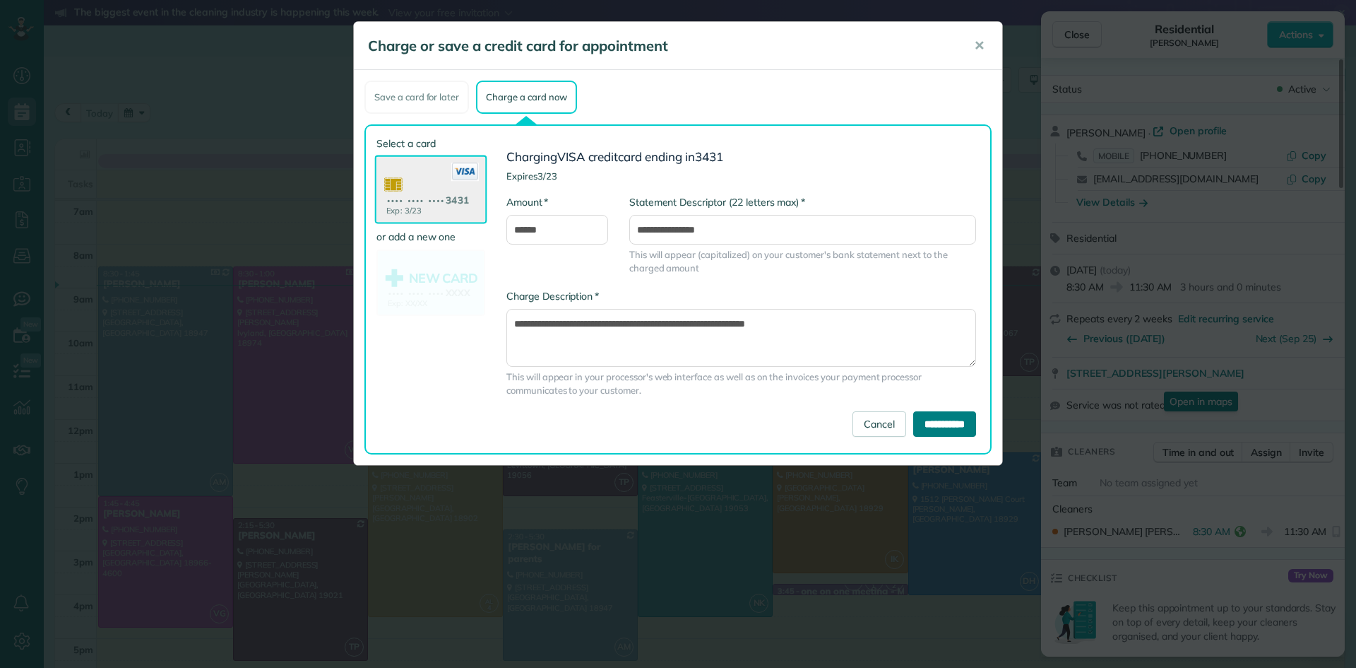
click at [942, 418] on input "**********" at bounding box center [944, 423] width 63 height 25
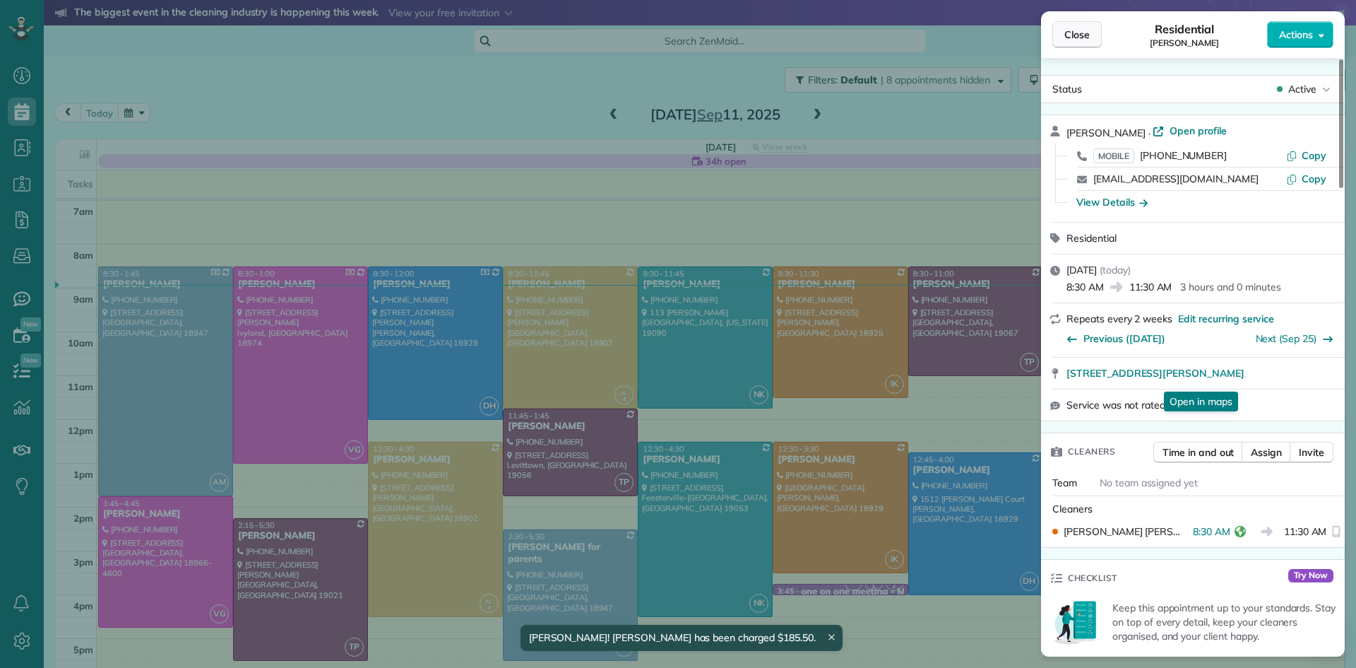
click at [1069, 34] on span "Close" at bounding box center [1077, 35] width 25 height 14
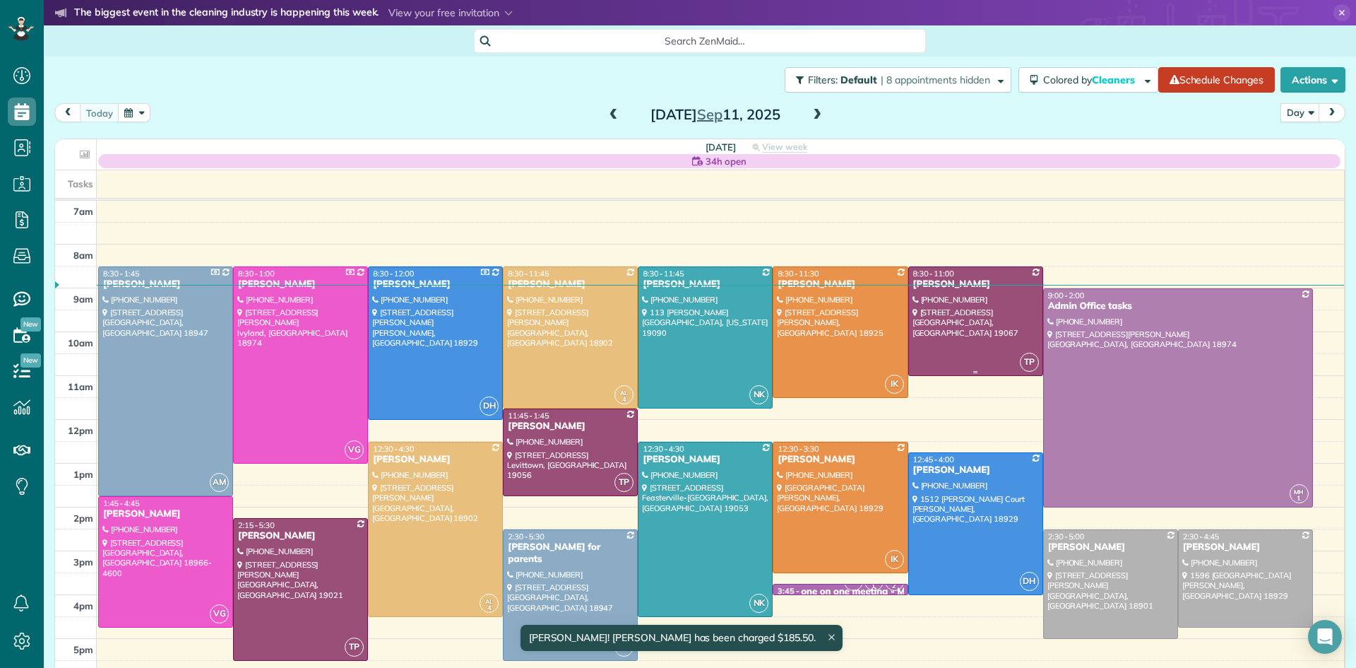
click at [1002, 347] on div at bounding box center [976, 321] width 134 height 108
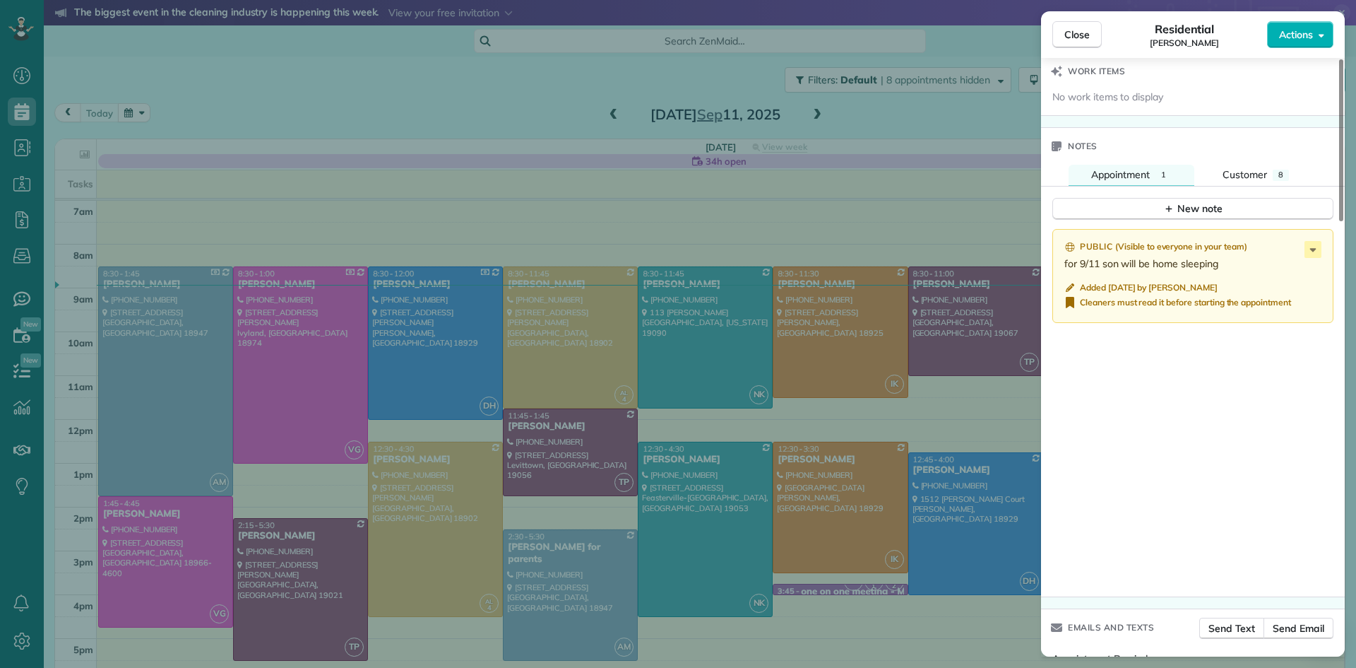
scroll to position [1418, 0]
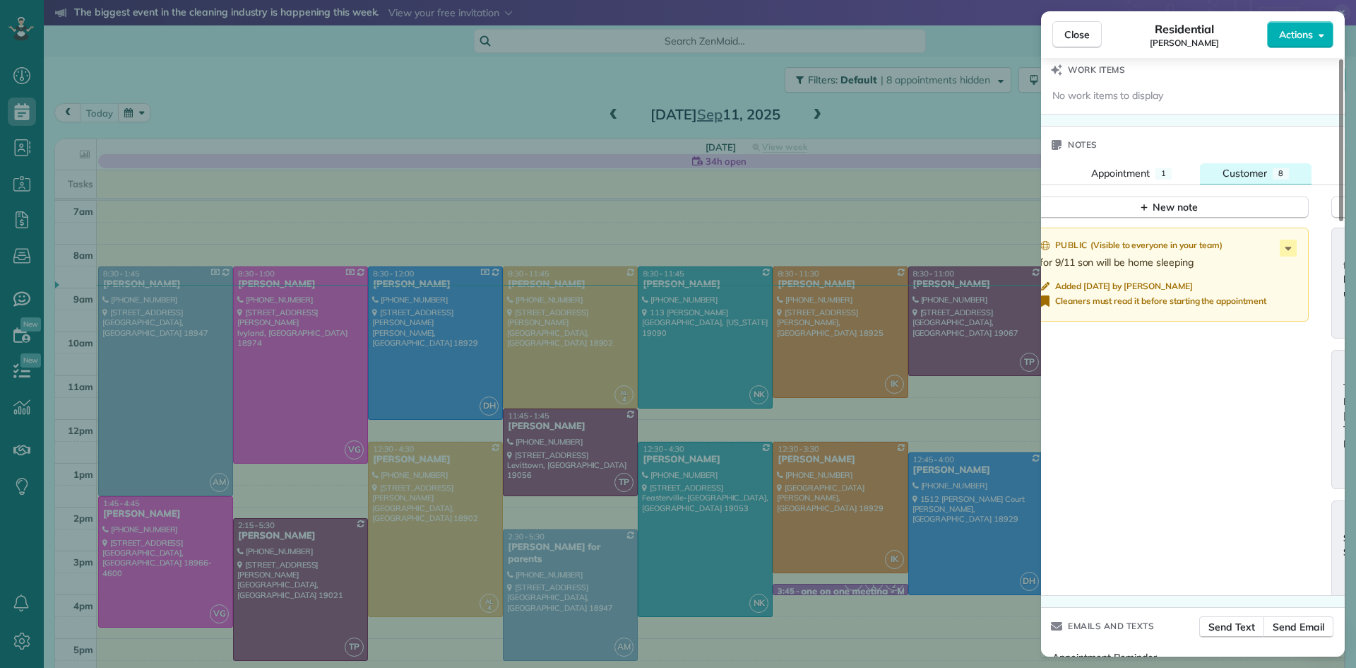
click at [1241, 179] on span "Customer" at bounding box center [1245, 173] width 45 height 13
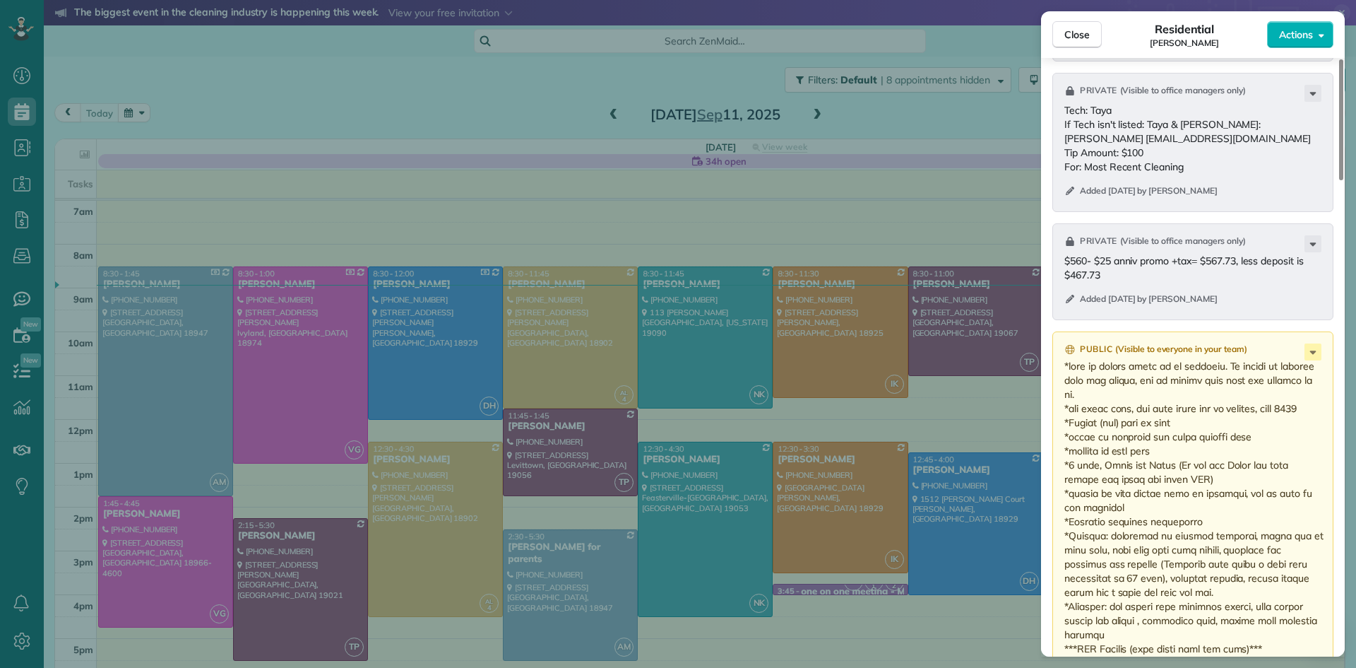
scroll to position [2063, 0]
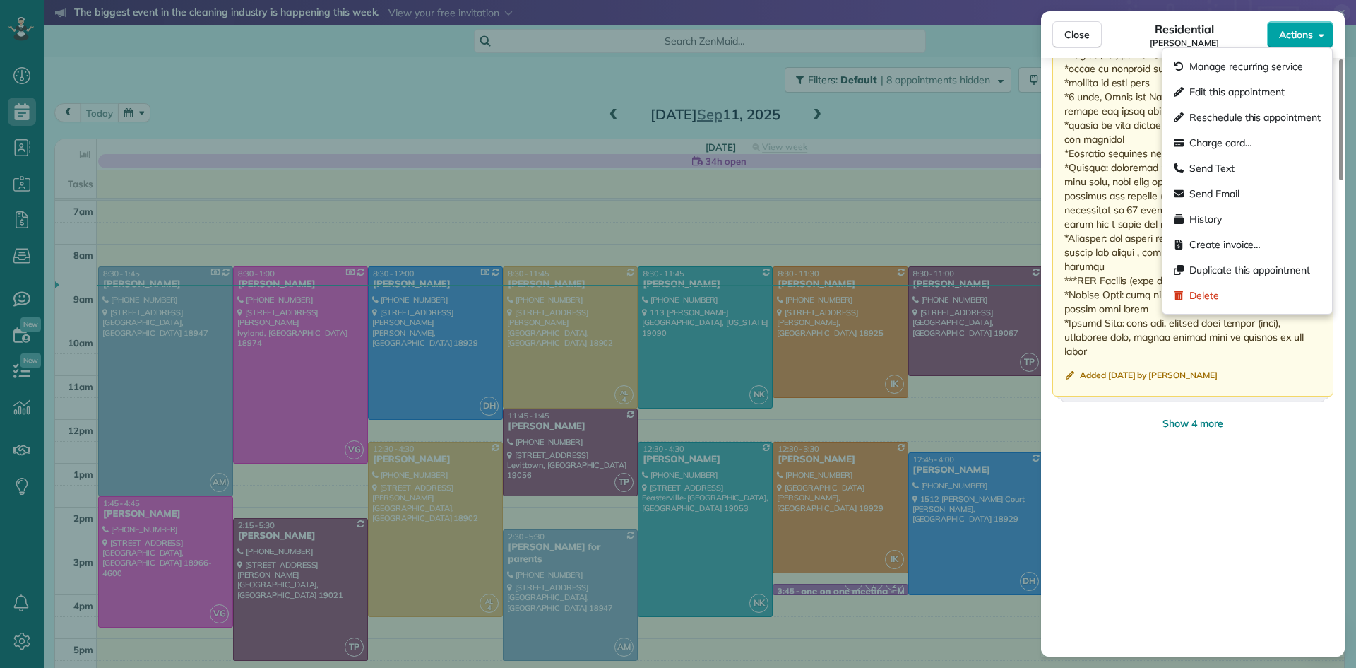
click at [1294, 29] on span "Actions" at bounding box center [1296, 35] width 34 height 14
click at [1256, 139] on div "Charge card…" at bounding box center [1247, 142] width 158 height 25
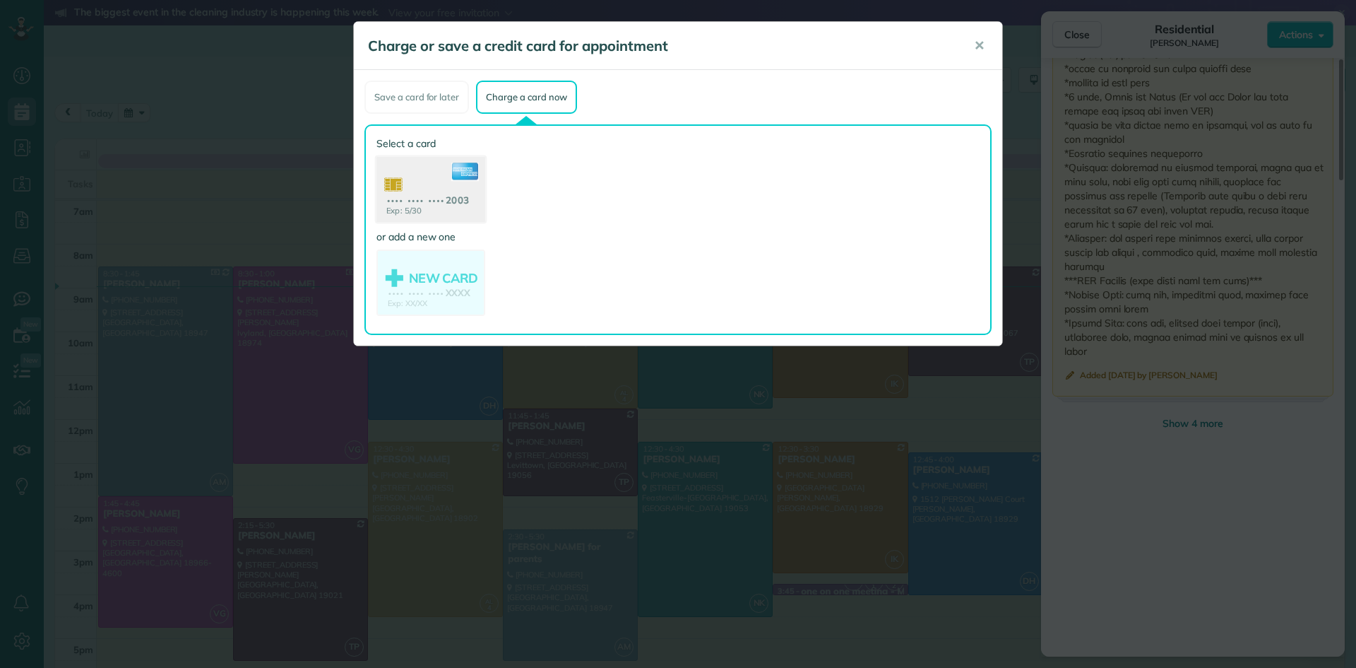
click at [438, 185] on use at bounding box center [431, 191] width 109 height 69
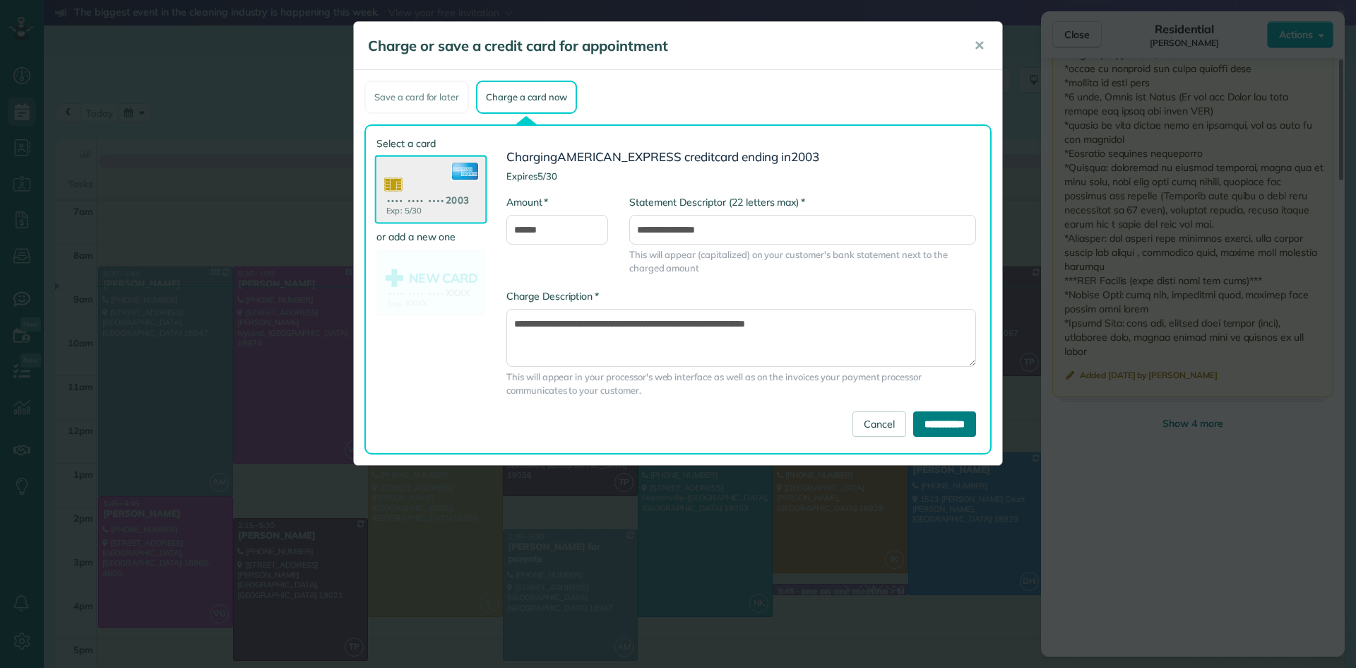
click at [948, 417] on input "**********" at bounding box center [944, 423] width 63 height 25
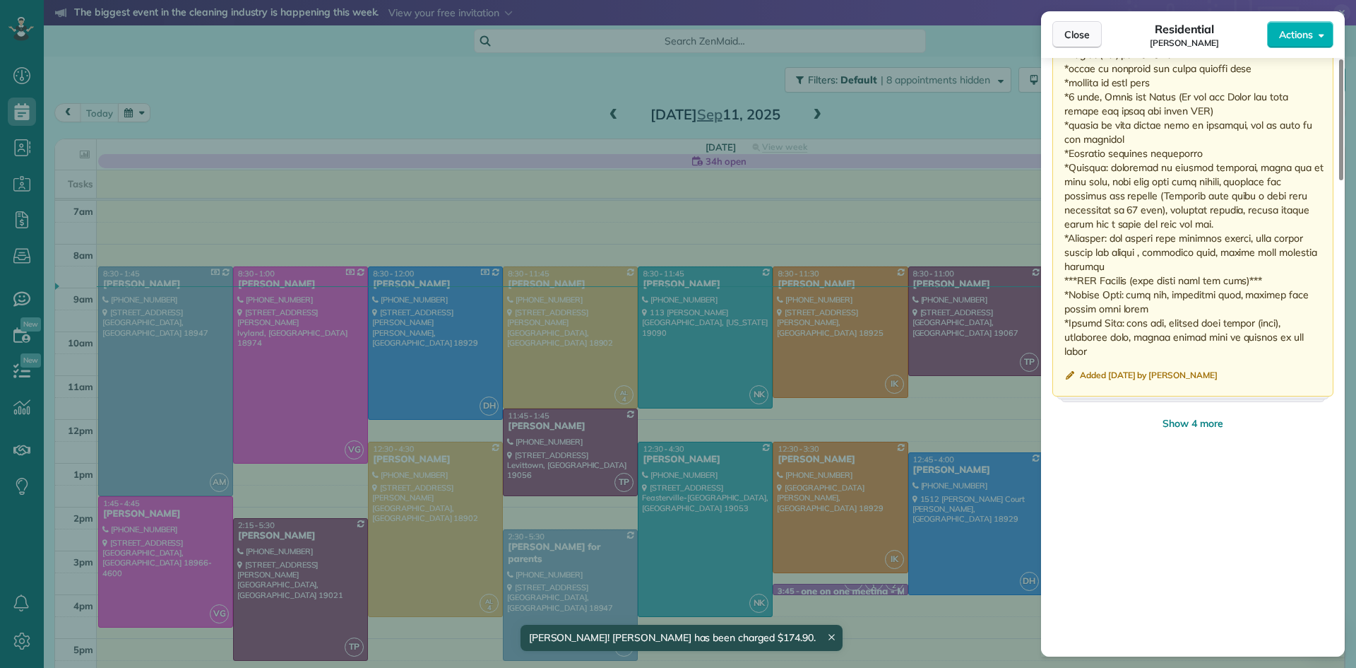
click at [1091, 35] on button "Close" at bounding box center [1077, 34] width 49 height 27
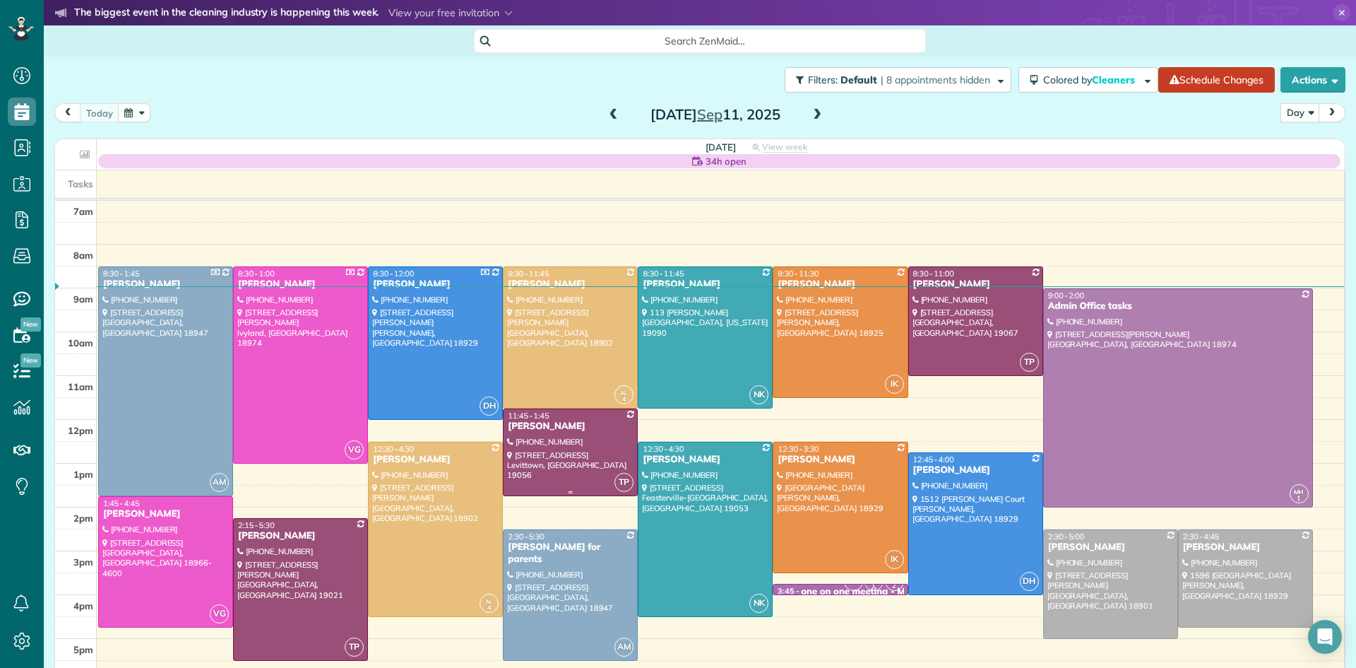
click at [569, 454] on div at bounding box center [571, 452] width 134 height 86
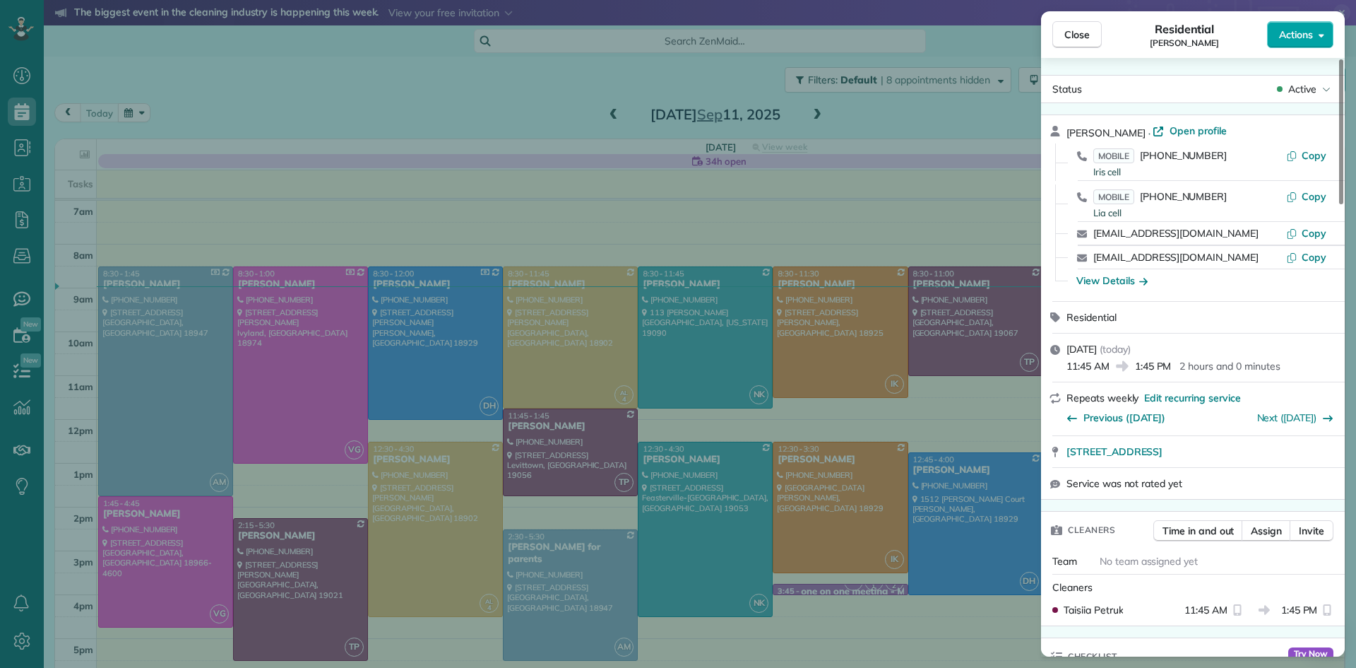
click at [1283, 28] on span "Actions" at bounding box center [1296, 35] width 34 height 14
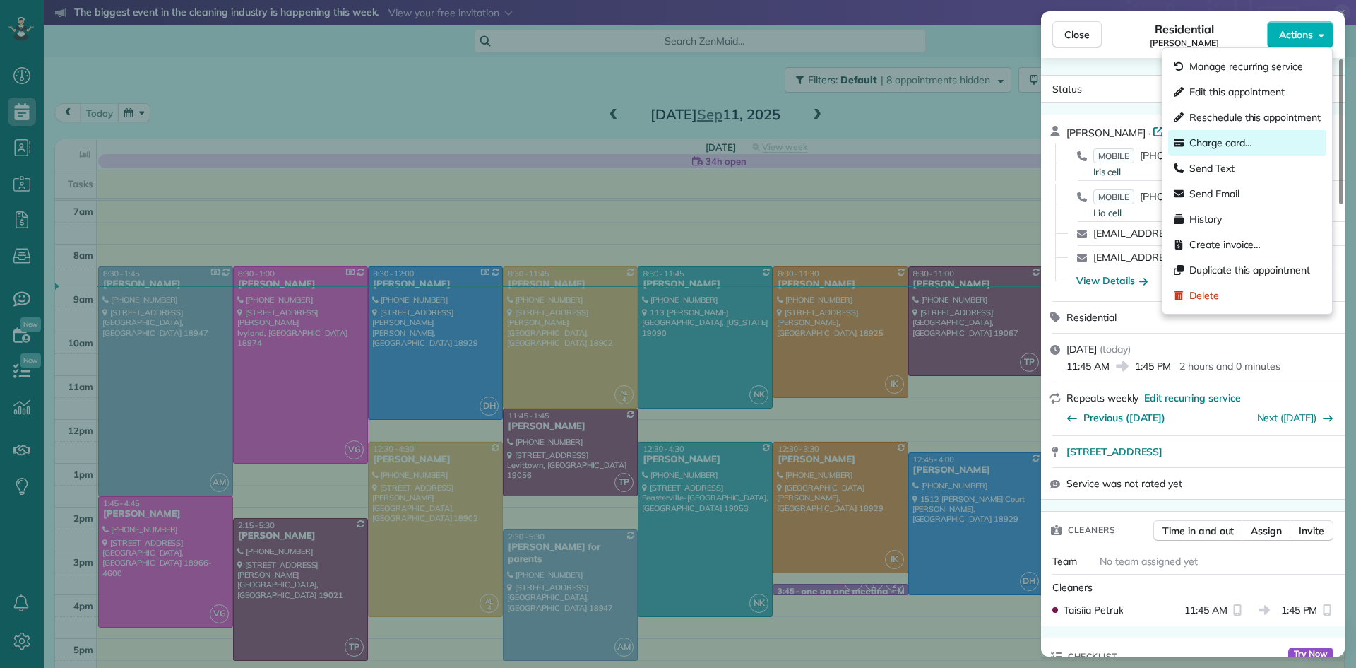
click at [1214, 145] on span "Charge card…" at bounding box center [1221, 143] width 63 height 14
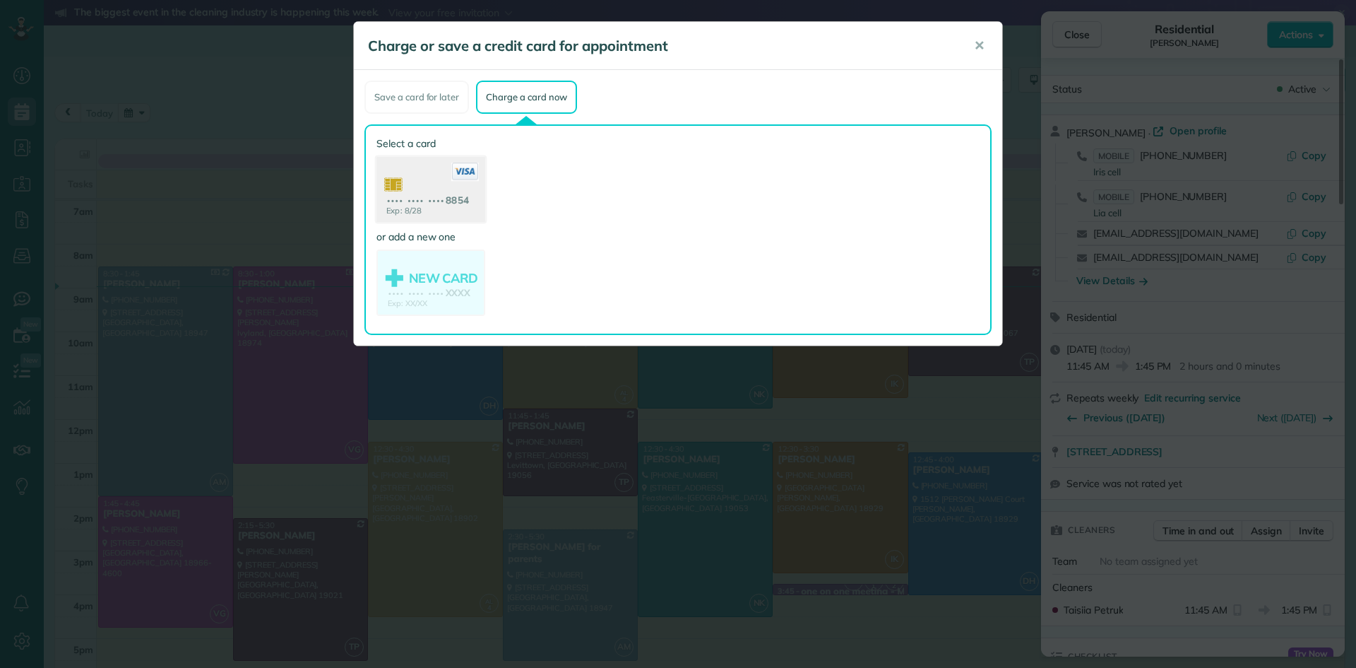
click at [404, 204] on use at bounding box center [431, 191] width 109 height 69
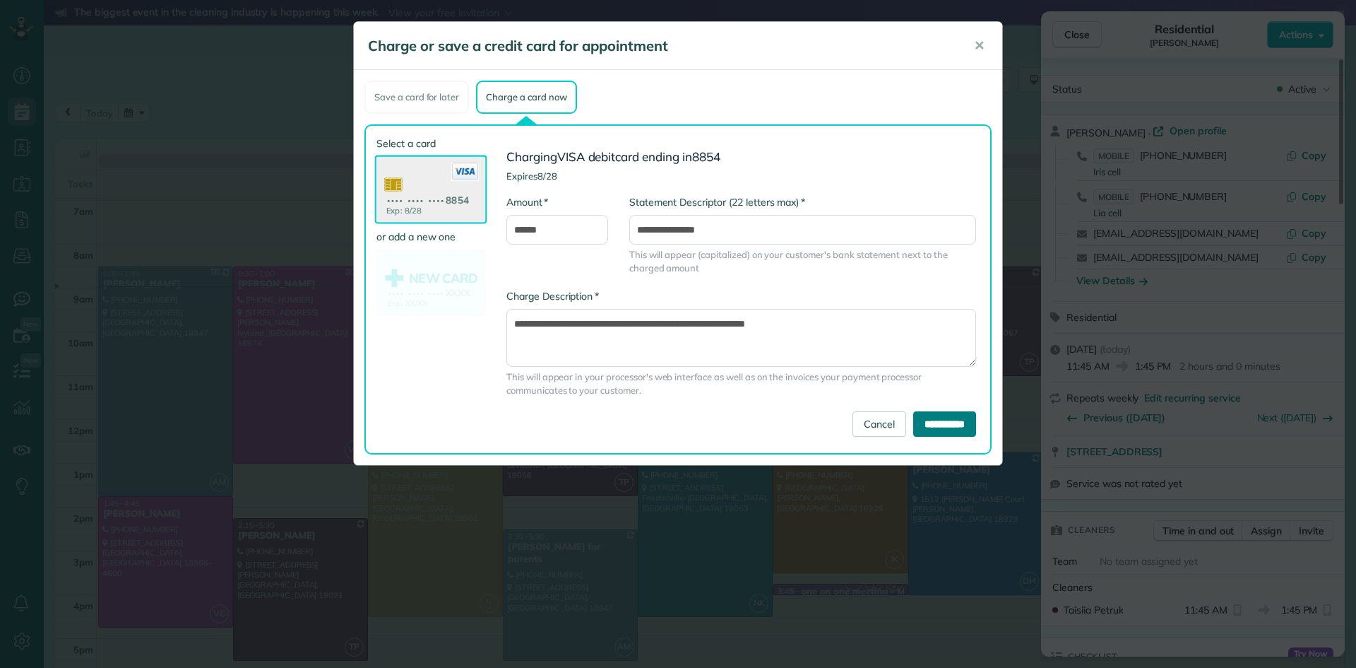
click at [921, 422] on input "**********" at bounding box center [944, 423] width 63 height 25
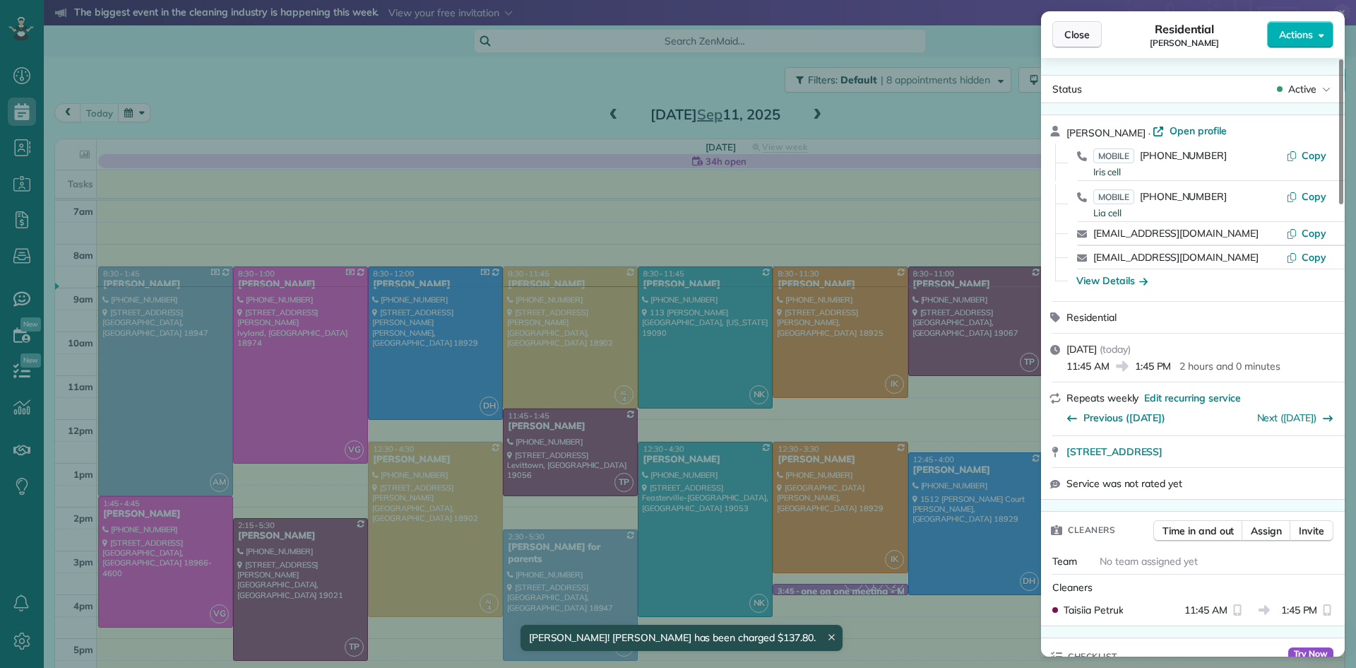
click at [1079, 30] on span "Close" at bounding box center [1077, 35] width 25 height 14
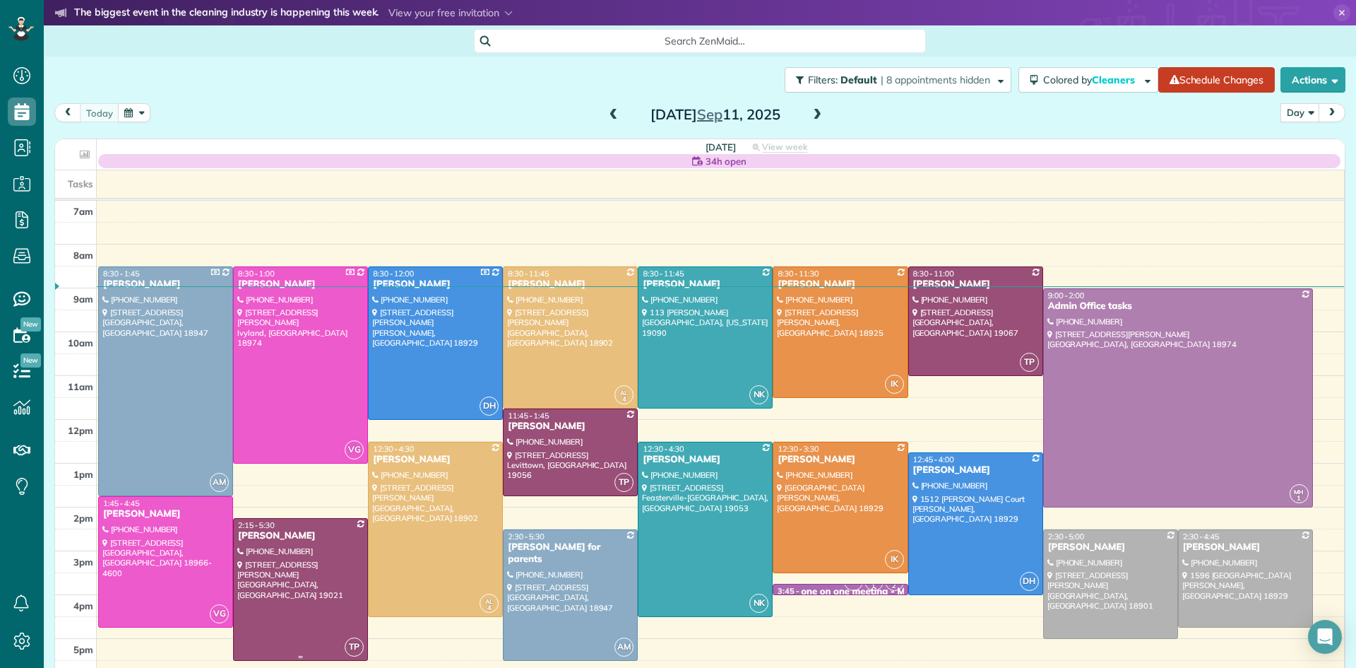
click at [288, 581] on div at bounding box center [301, 589] width 134 height 141
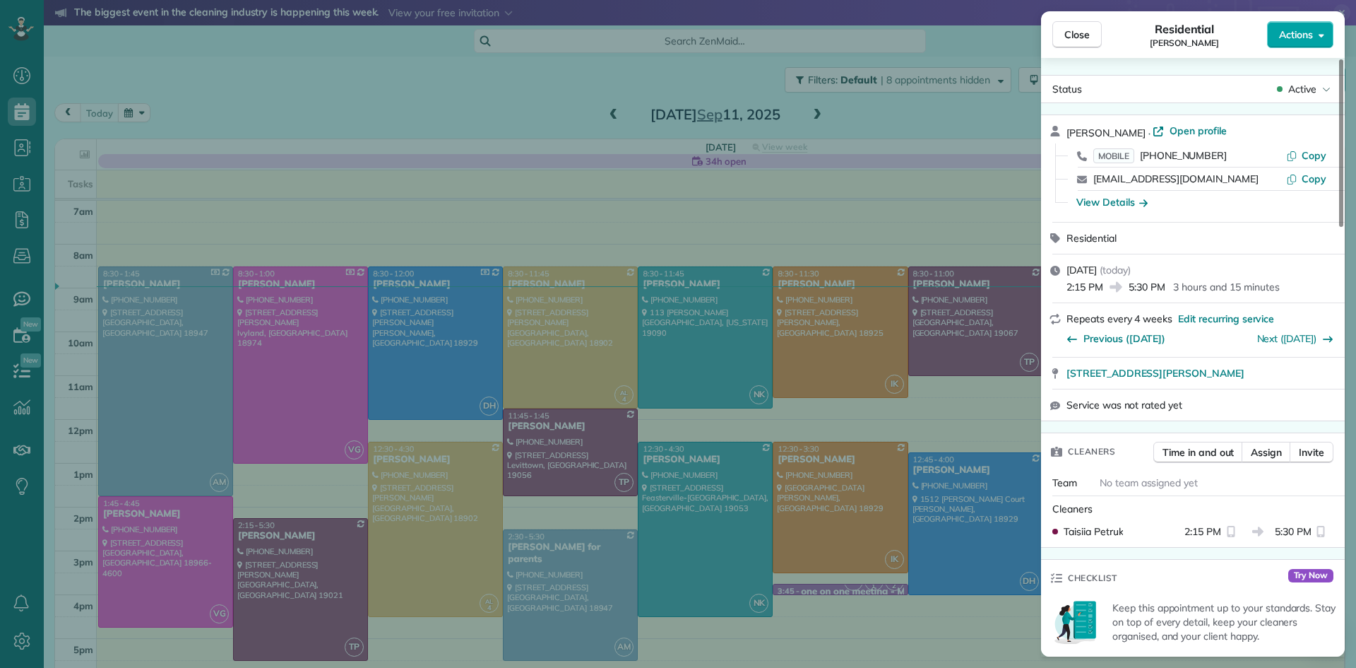
click at [1296, 38] on span "Actions" at bounding box center [1296, 35] width 34 height 14
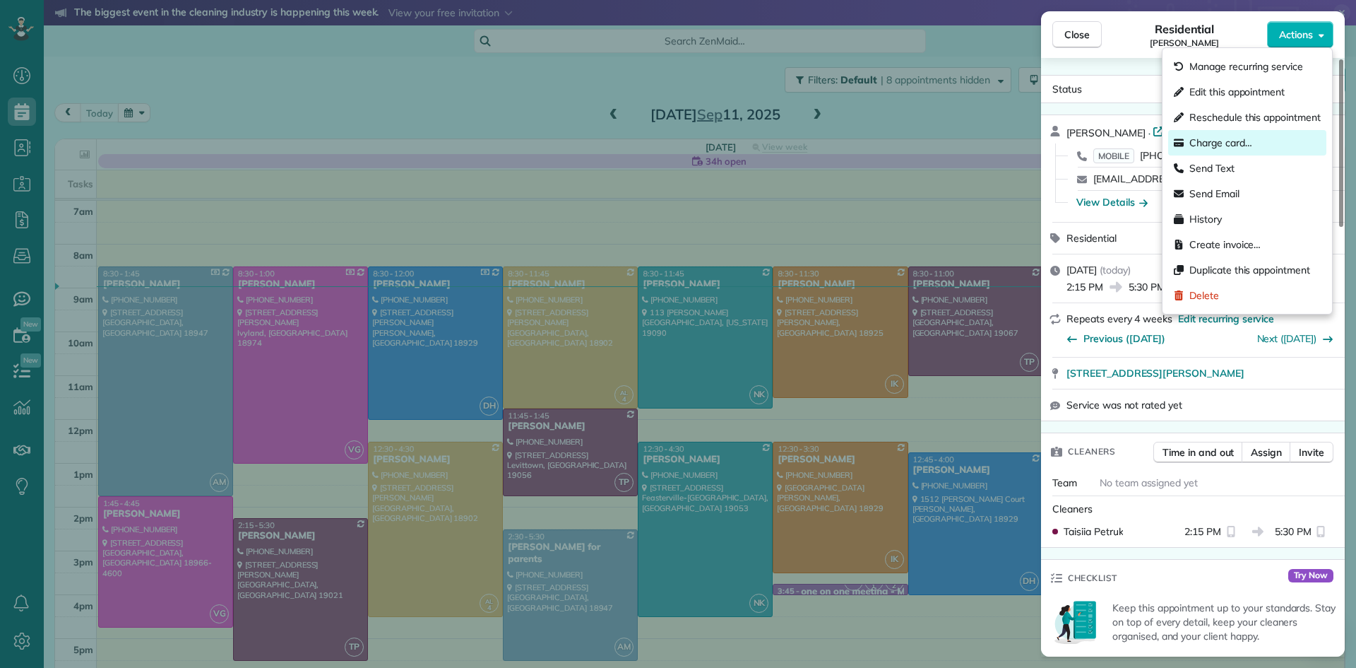
click at [1226, 140] on span "Charge card…" at bounding box center [1221, 143] width 63 height 14
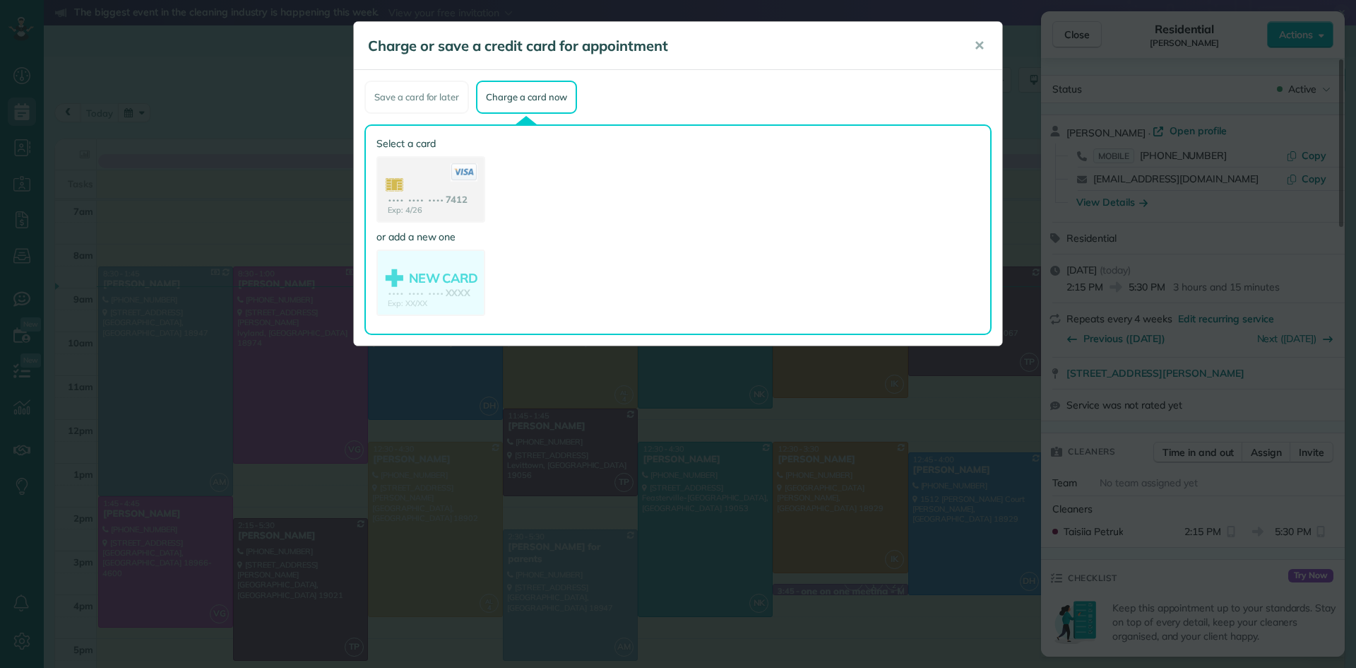
click at [431, 186] on use at bounding box center [431, 191] width 106 height 66
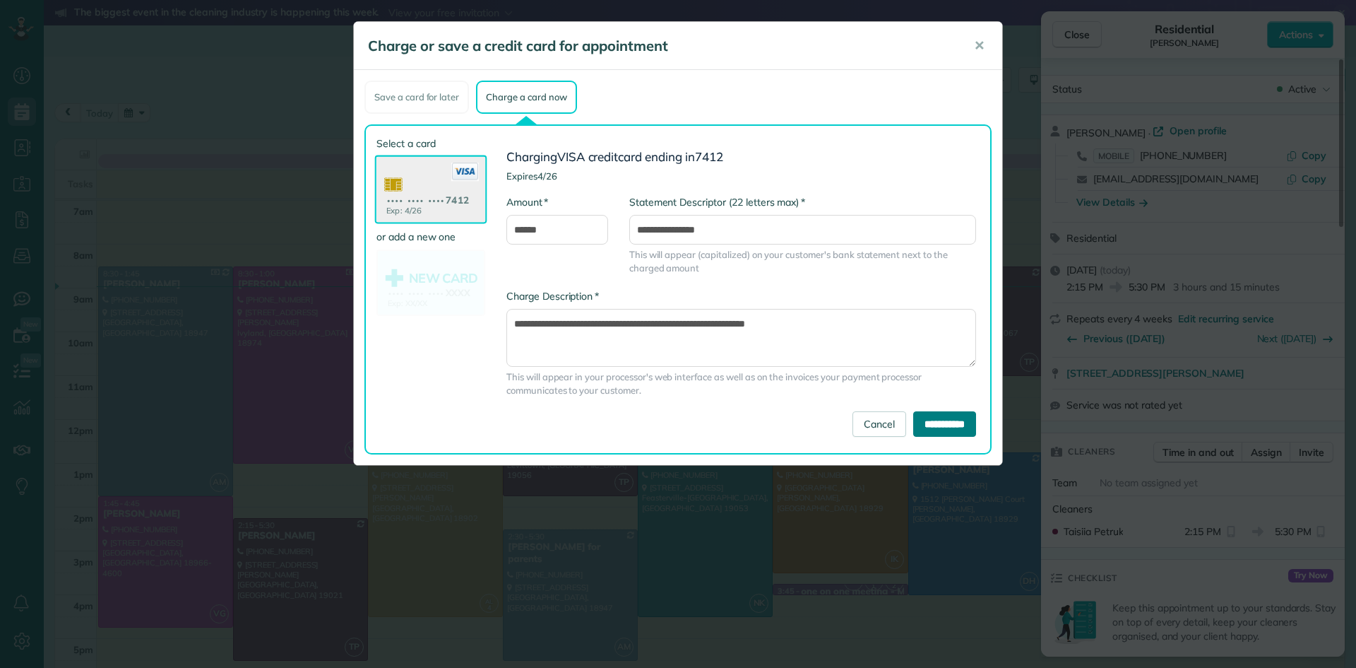
click at [937, 417] on input "**********" at bounding box center [944, 423] width 63 height 25
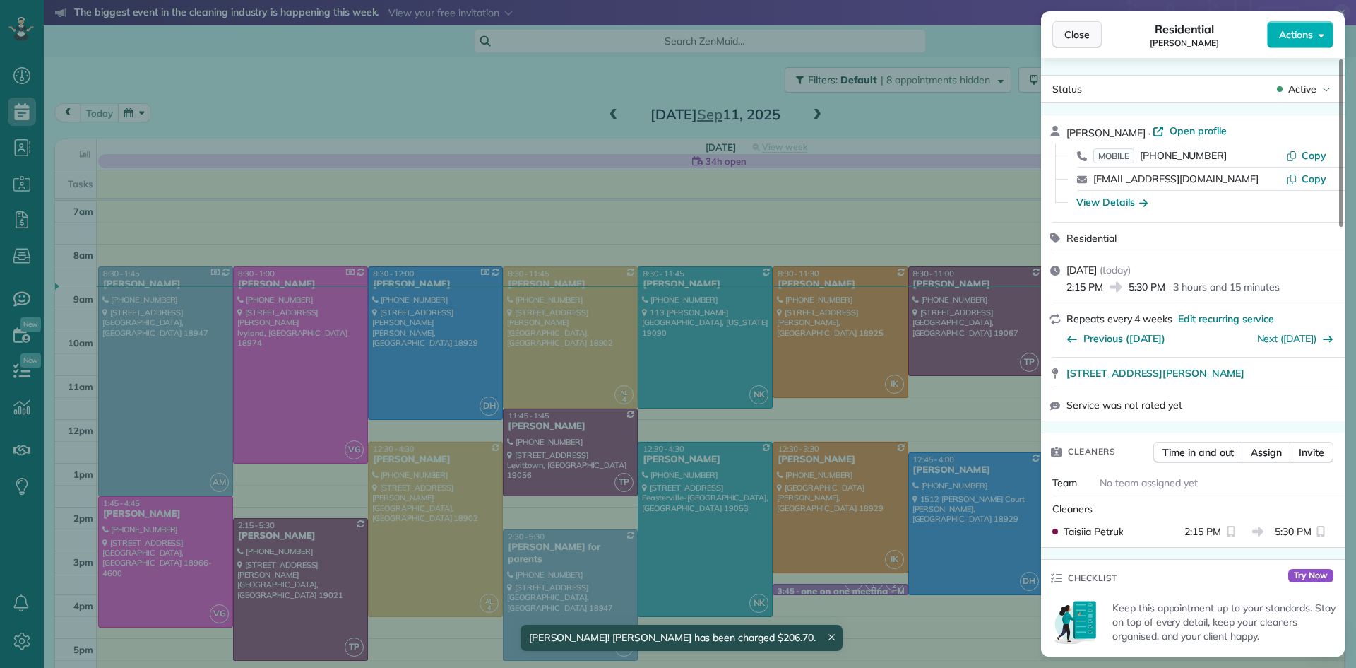
click at [1068, 33] on span "Close" at bounding box center [1077, 35] width 25 height 14
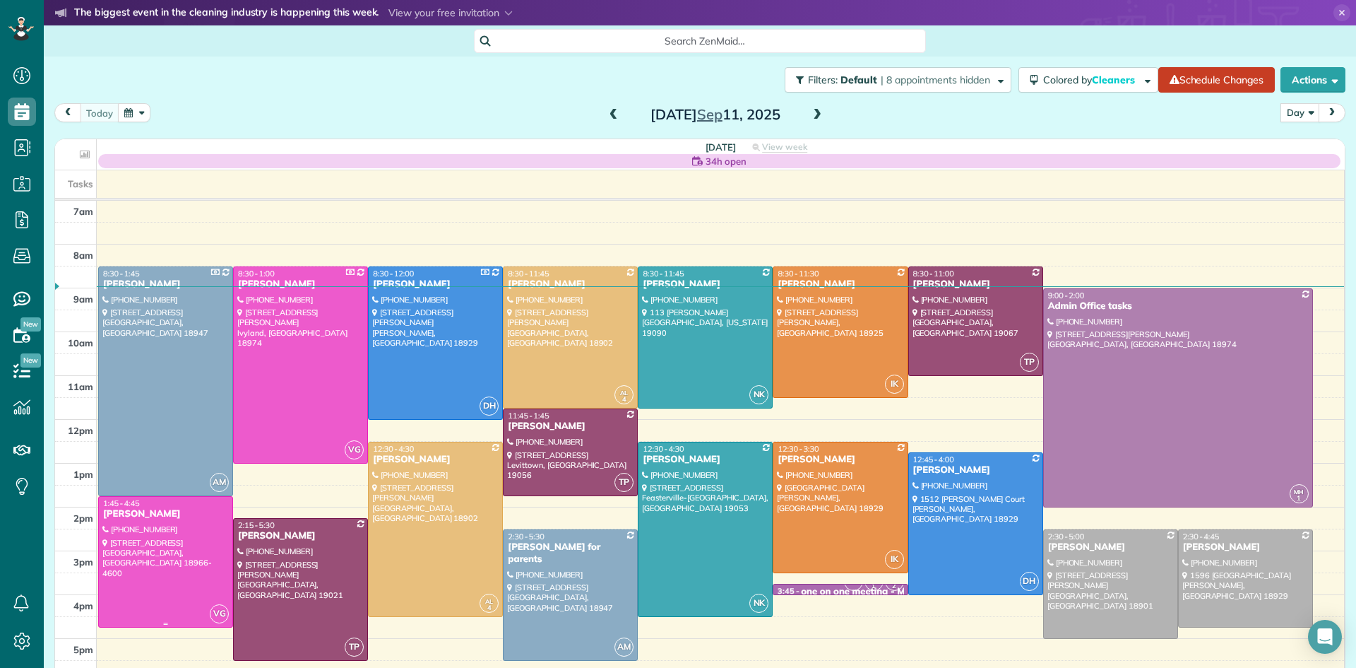
click at [168, 548] on div at bounding box center [166, 562] width 134 height 130
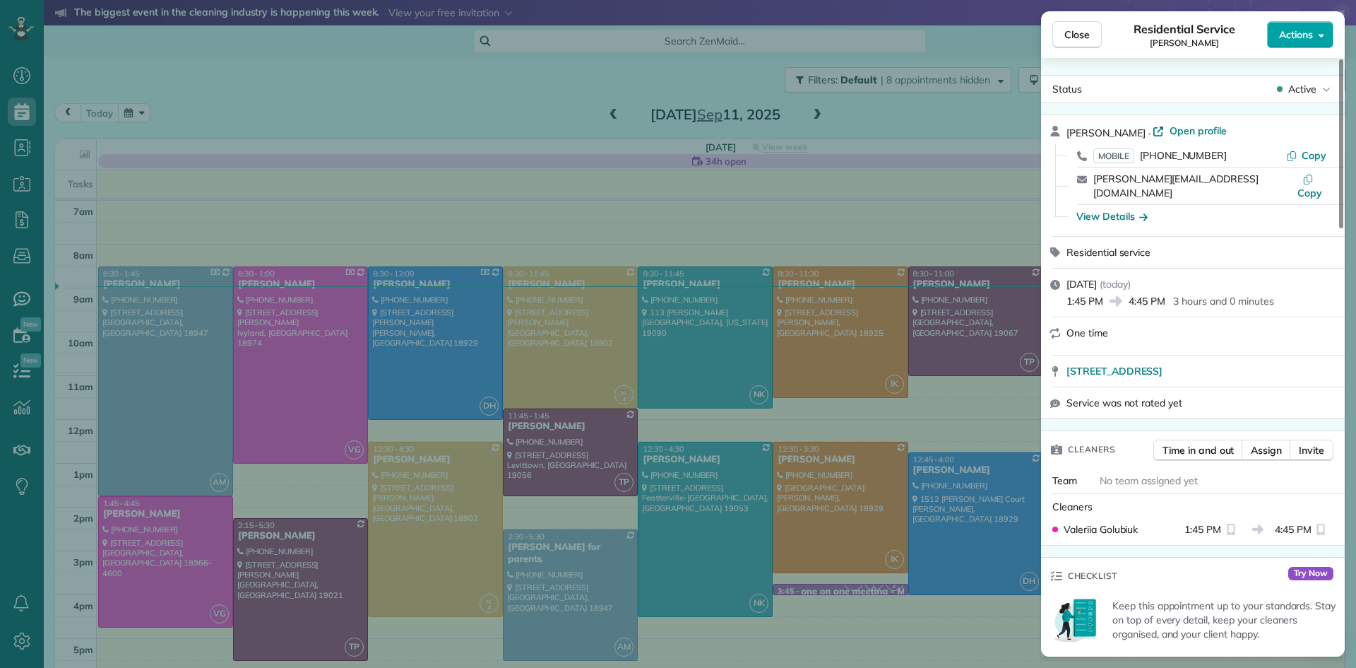
click at [1283, 34] on span "Actions" at bounding box center [1296, 35] width 34 height 14
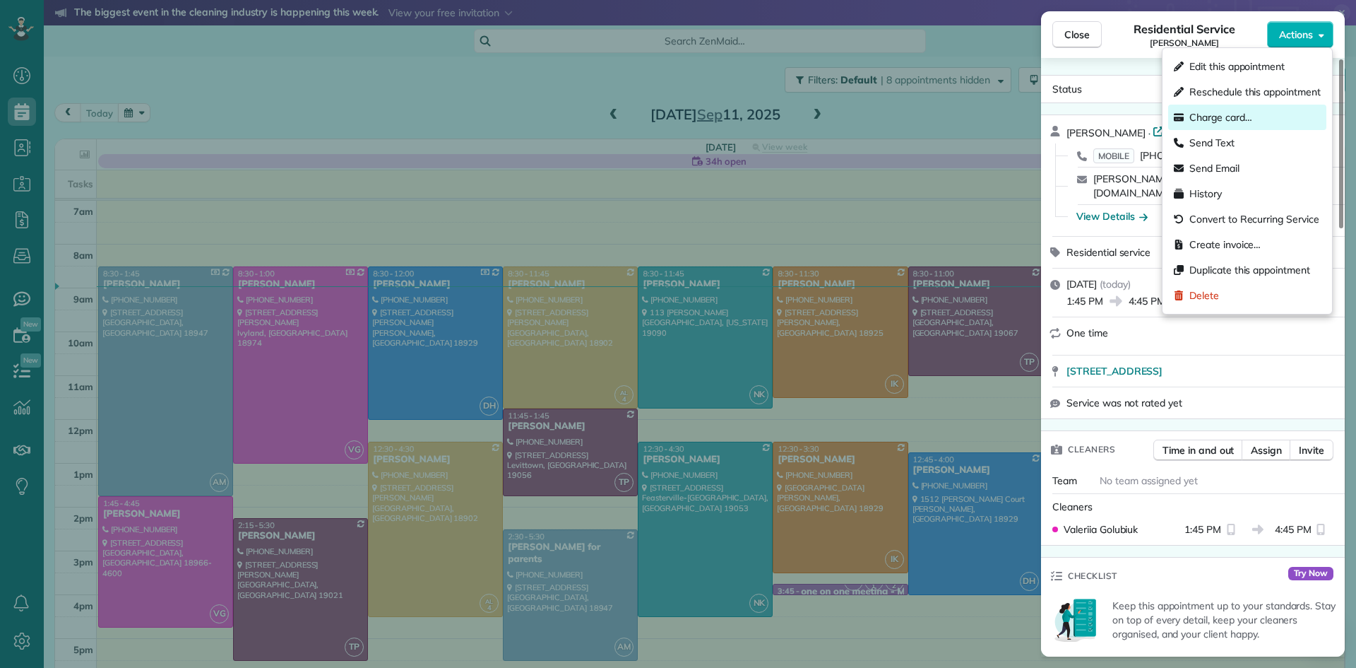
click at [1222, 118] on span "Charge card…" at bounding box center [1221, 117] width 63 height 14
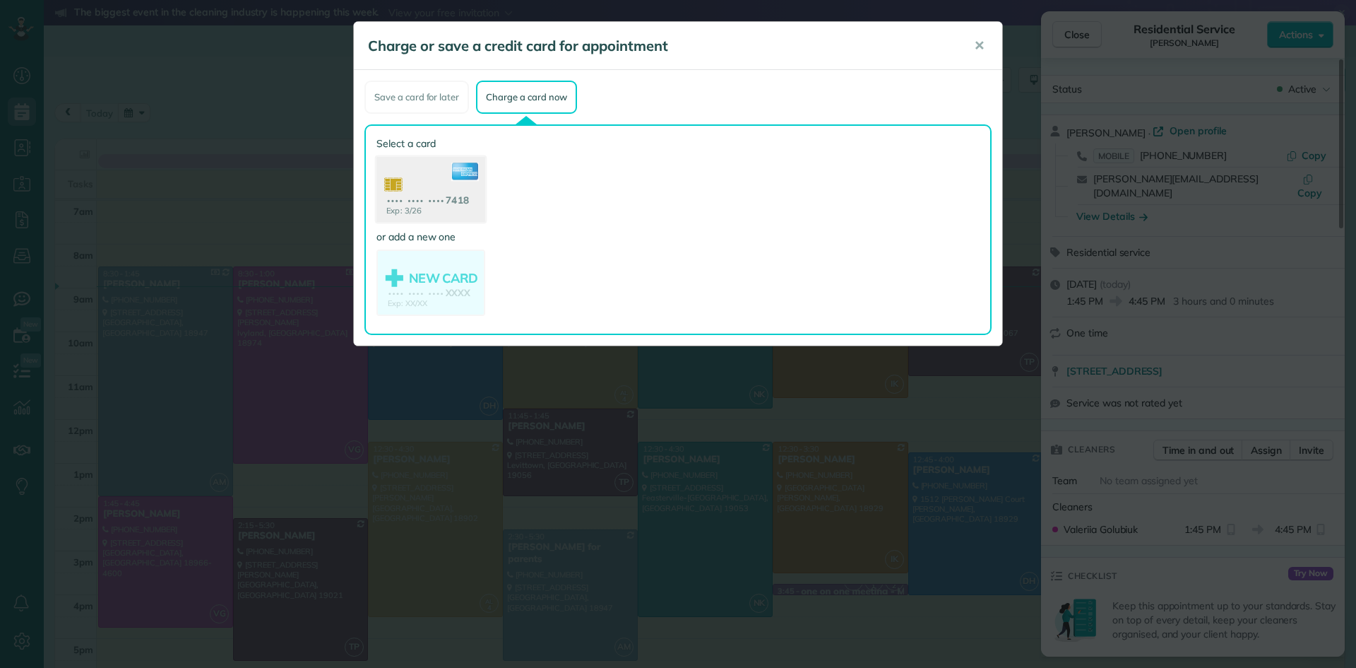
click at [424, 198] on use at bounding box center [431, 191] width 109 height 69
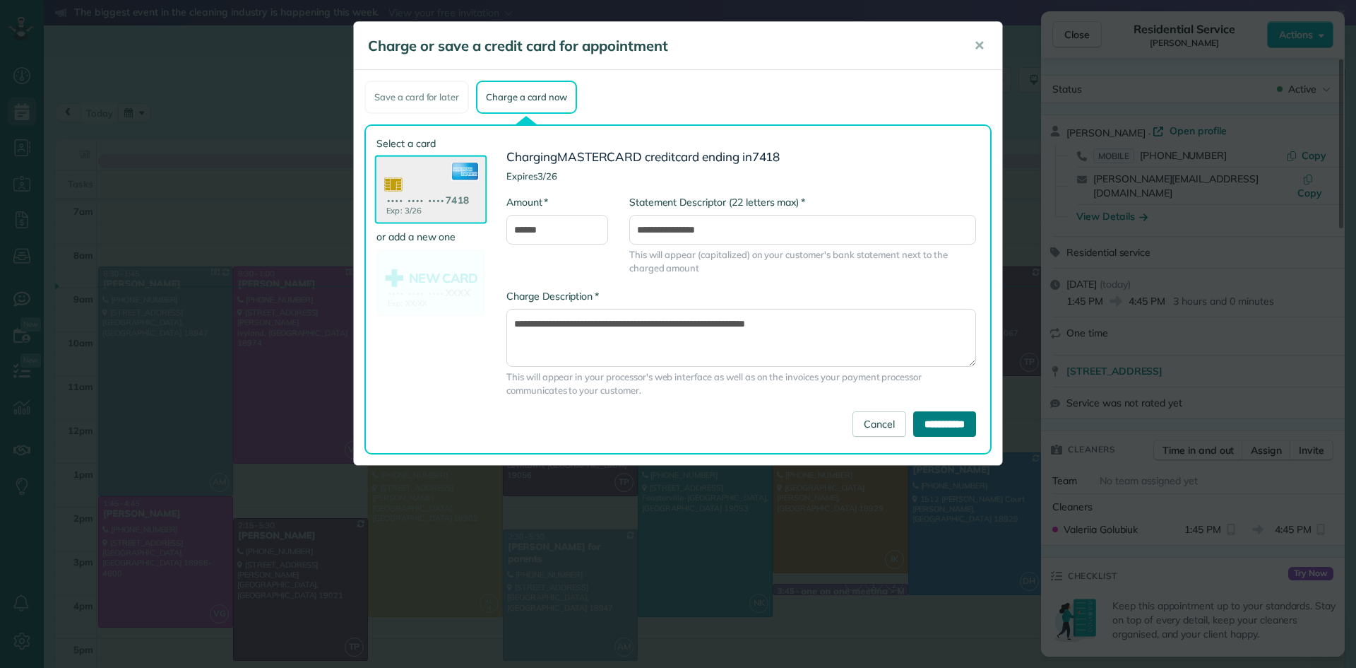
click at [951, 426] on input "**********" at bounding box center [944, 423] width 63 height 25
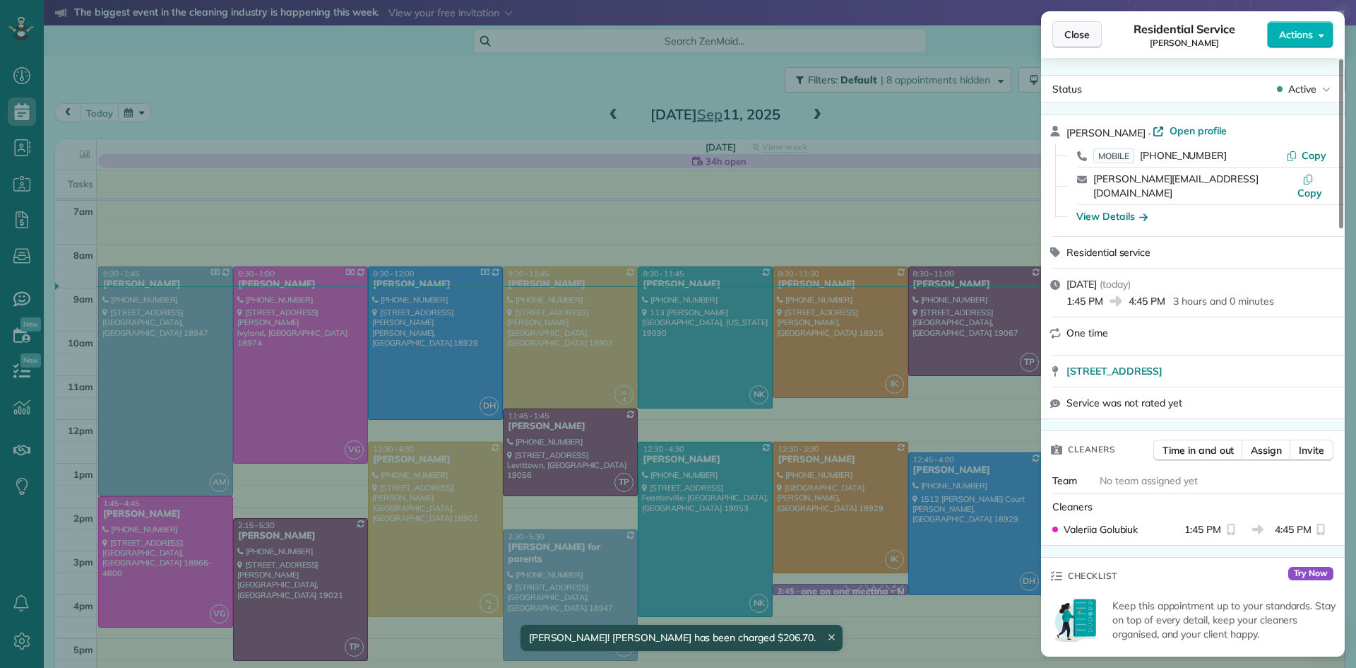
click at [1088, 38] on span "Close" at bounding box center [1077, 35] width 25 height 14
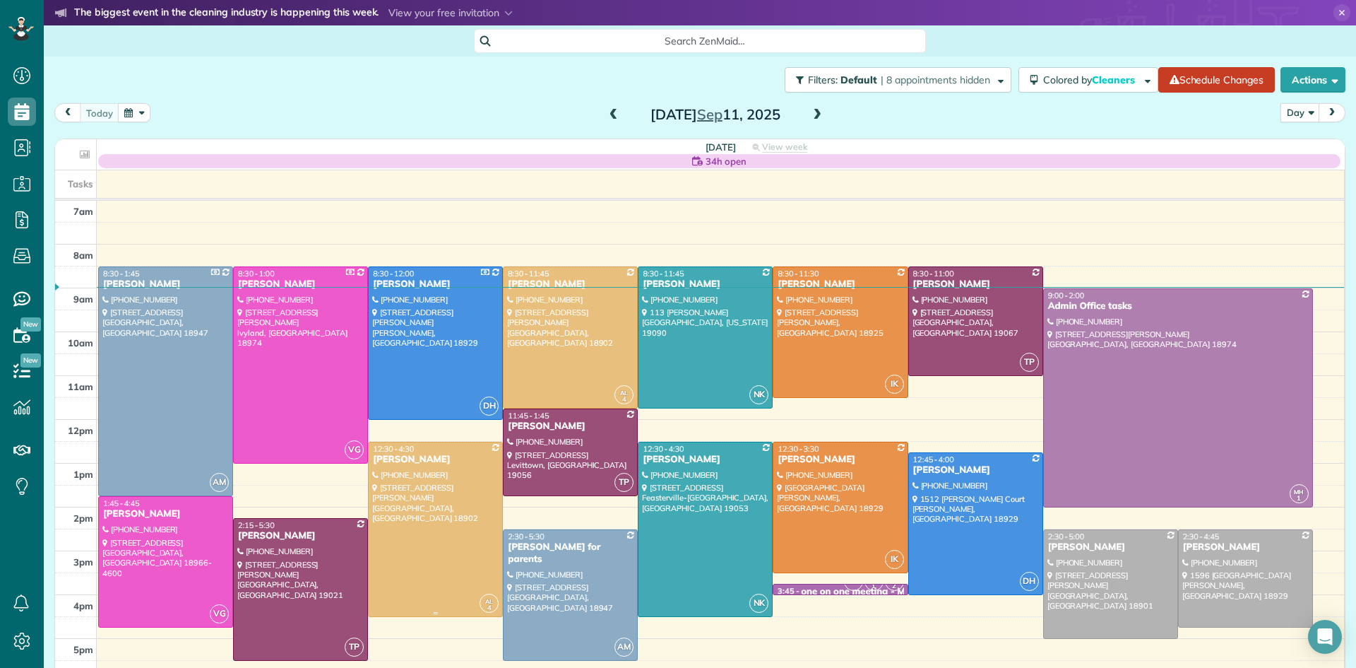
click at [411, 509] on div at bounding box center [436, 529] width 134 height 174
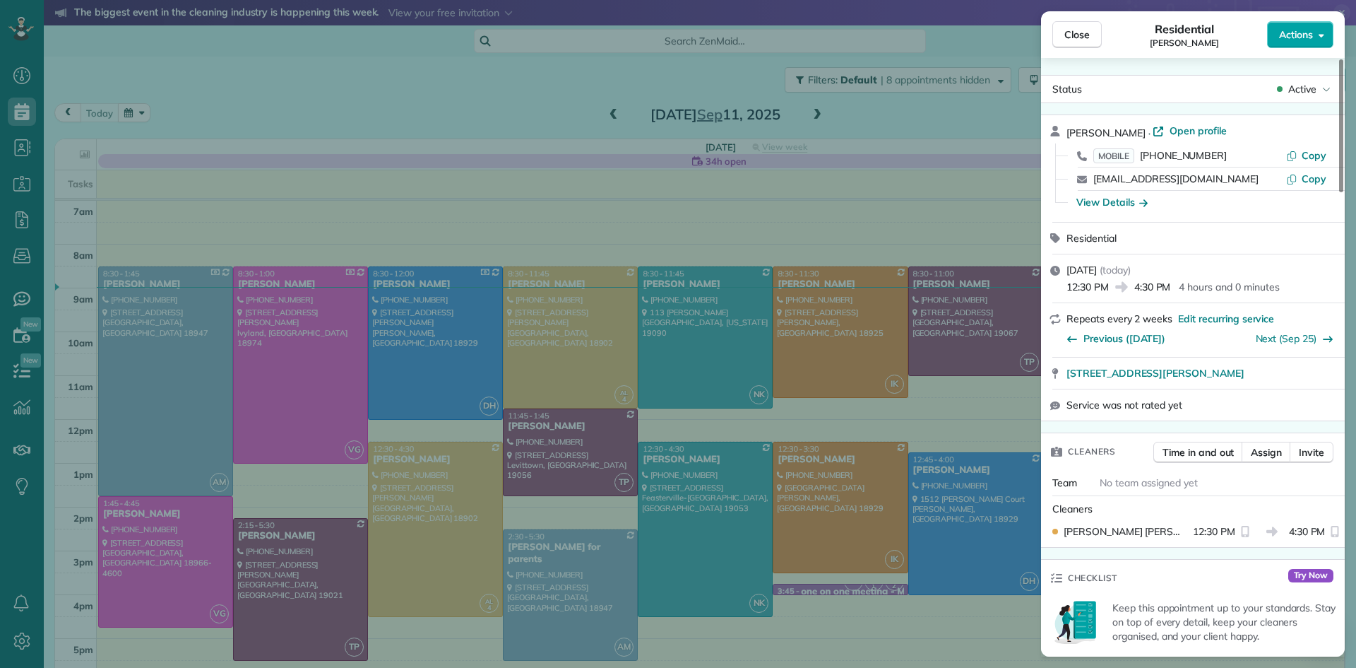
click at [1298, 37] on span "Actions" at bounding box center [1296, 35] width 34 height 14
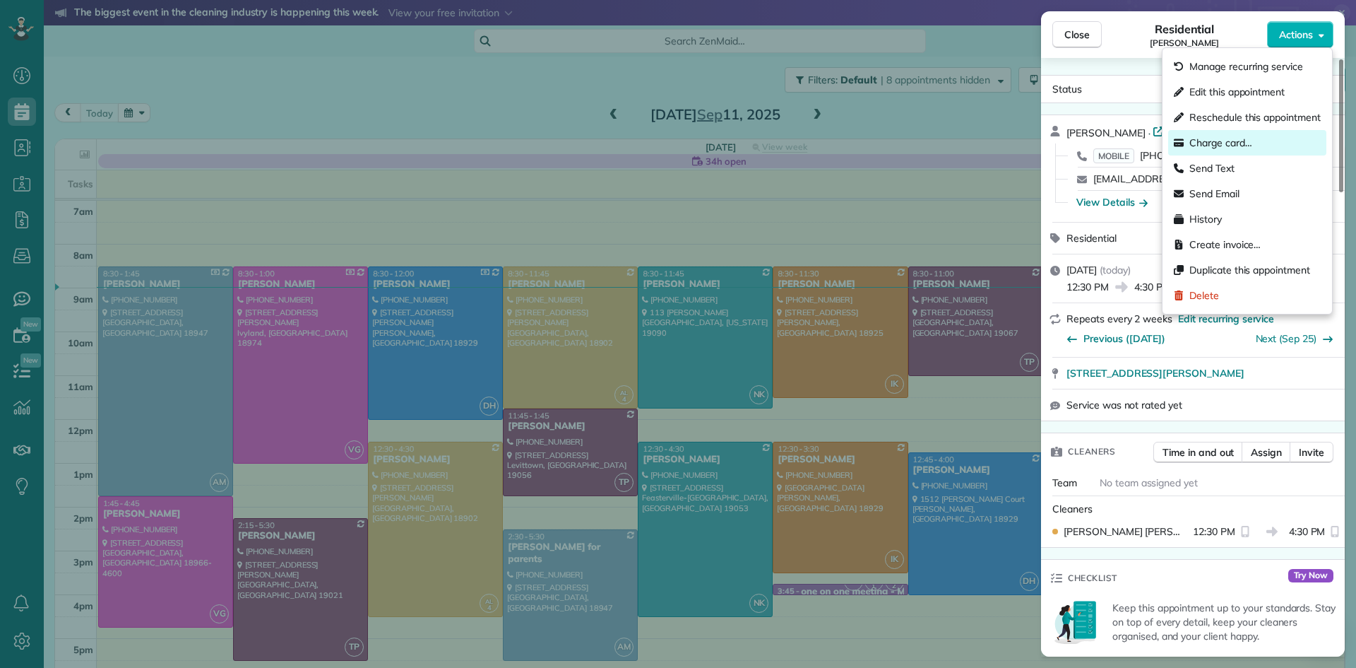
click at [1225, 138] on span "Charge card…" at bounding box center [1221, 143] width 63 height 14
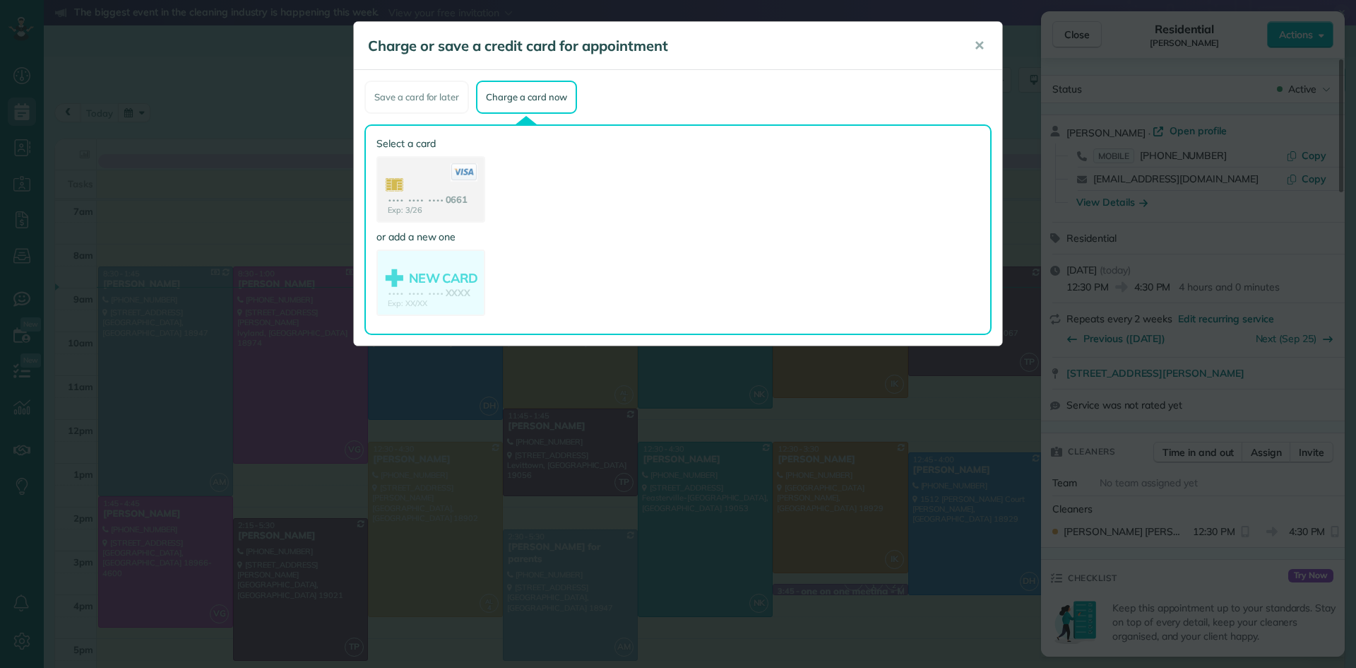
click at [423, 198] on use at bounding box center [431, 191] width 106 height 66
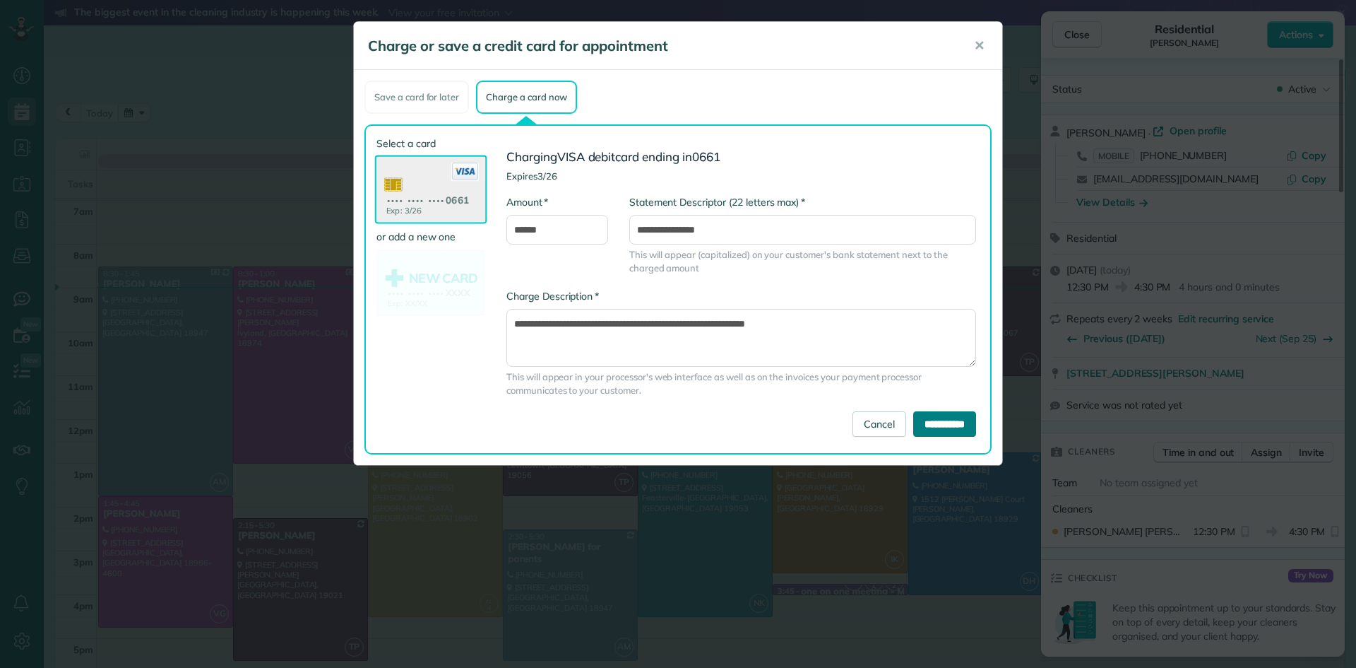
click at [942, 424] on input "**********" at bounding box center [944, 423] width 63 height 25
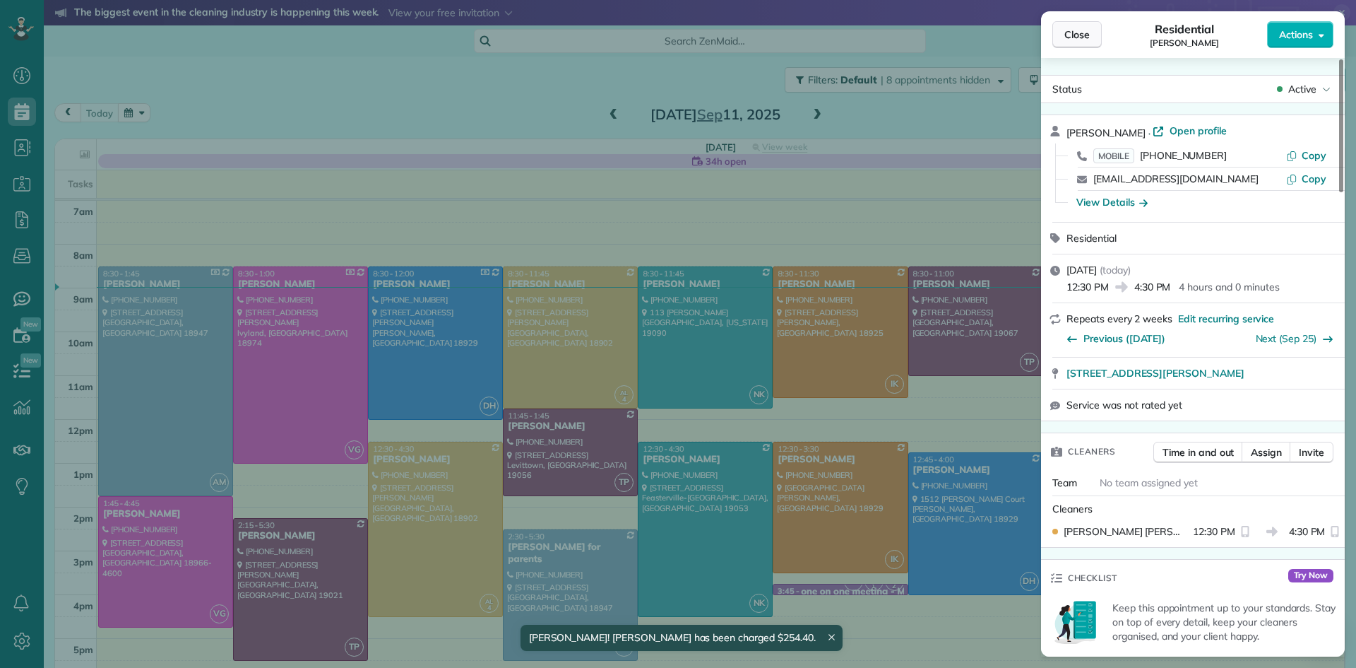
click at [1065, 26] on button "Close" at bounding box center [1077, 34] width 49 height 27
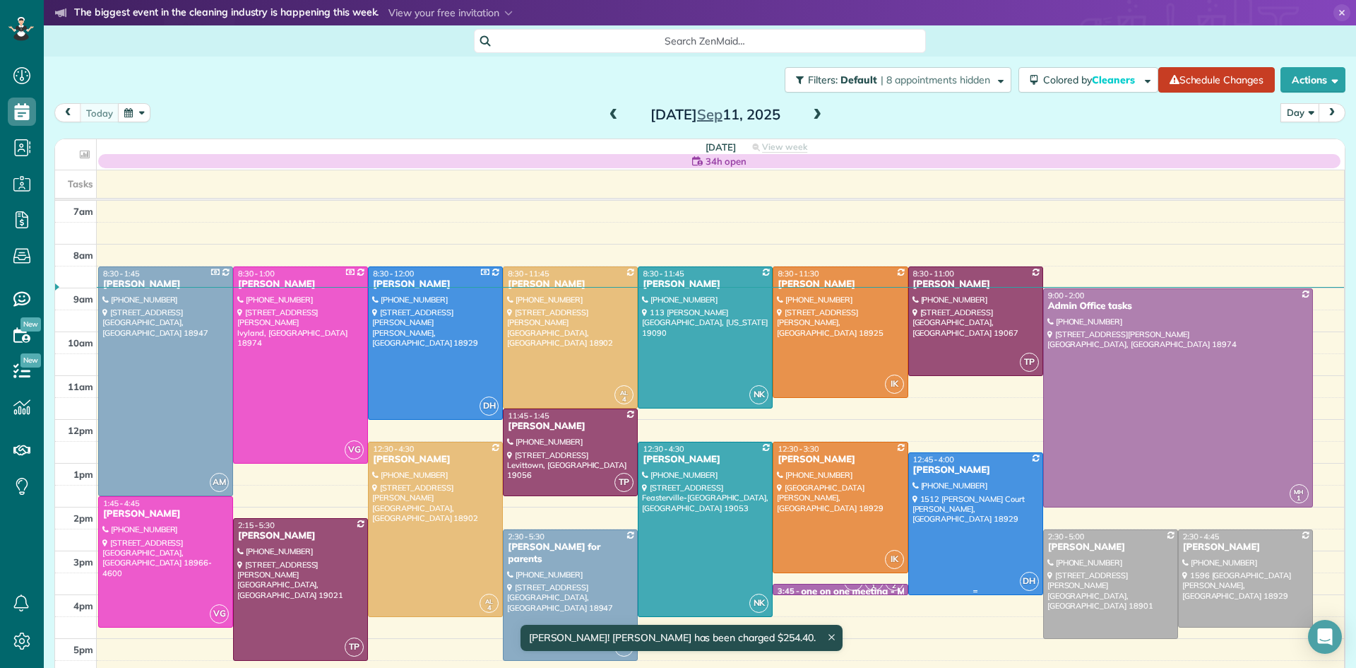
click at [989, 512] on div at bounding box center [976, 523] width 134 height 141
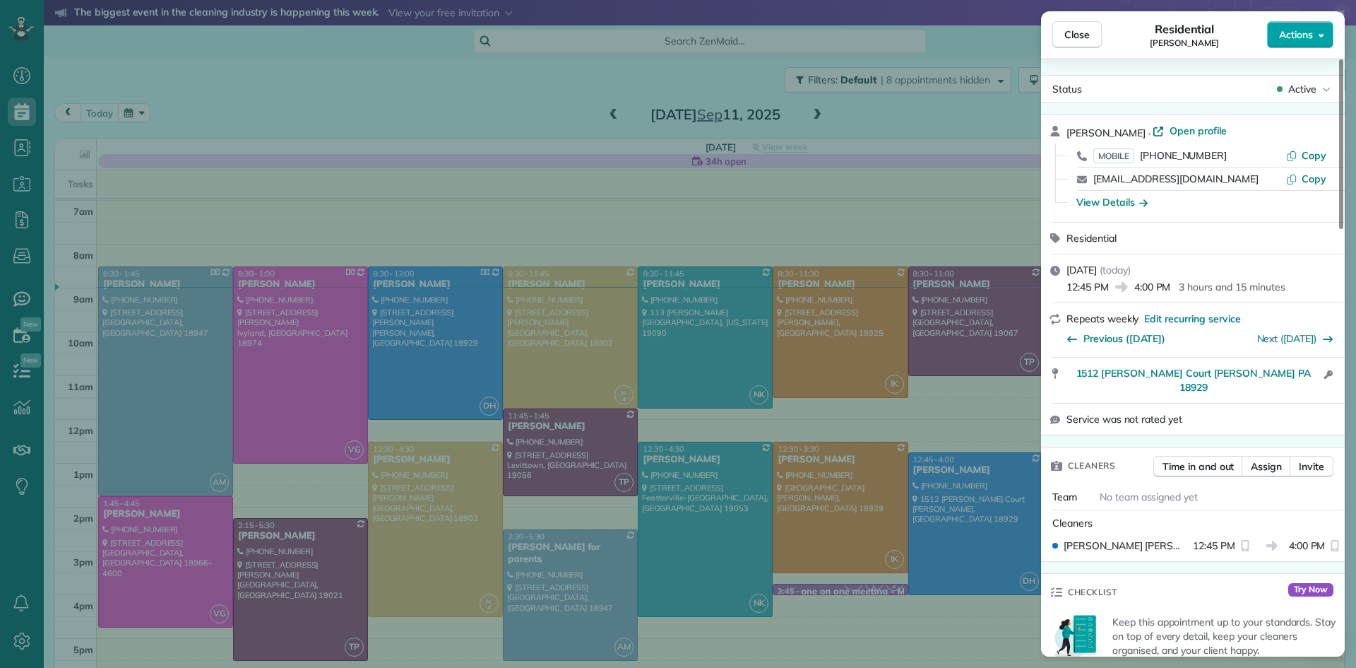
click at [1287, 35] on span "Actions" at bounding box center [1296, 35] width 34 height 14
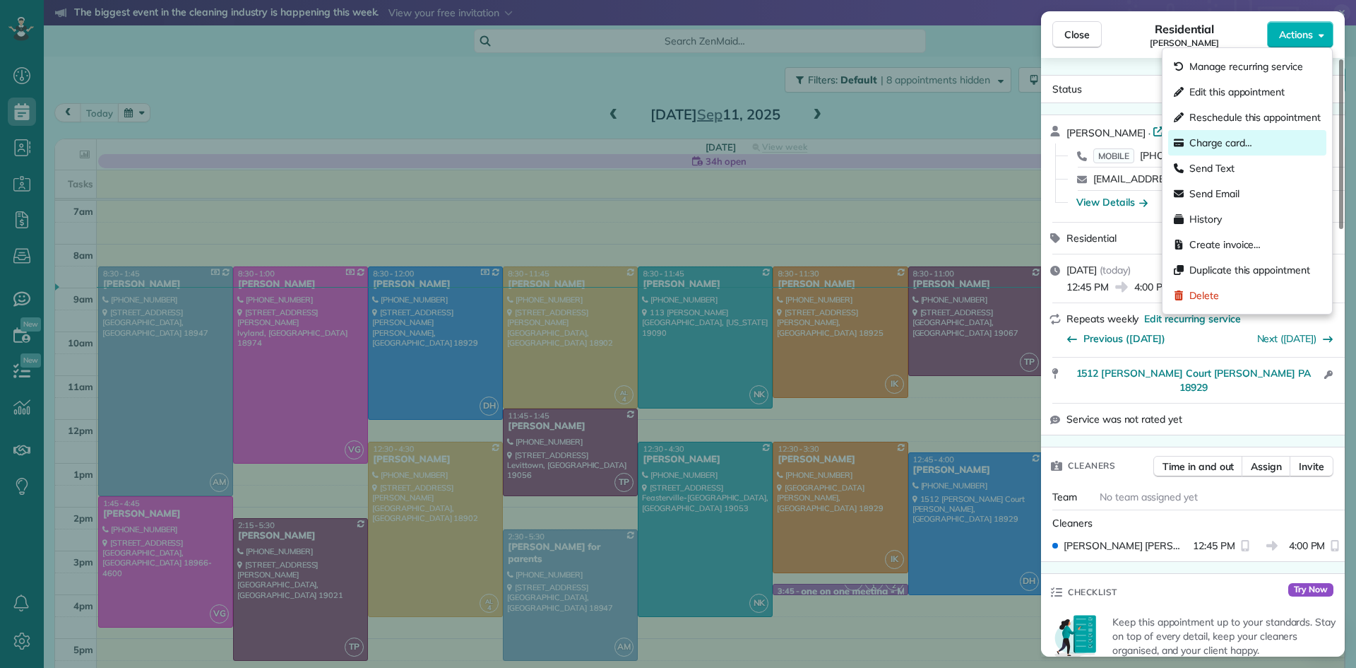
click at [1210, 148] on span "Charge card…" at bounding box center [1221, 143] width 63 height 14
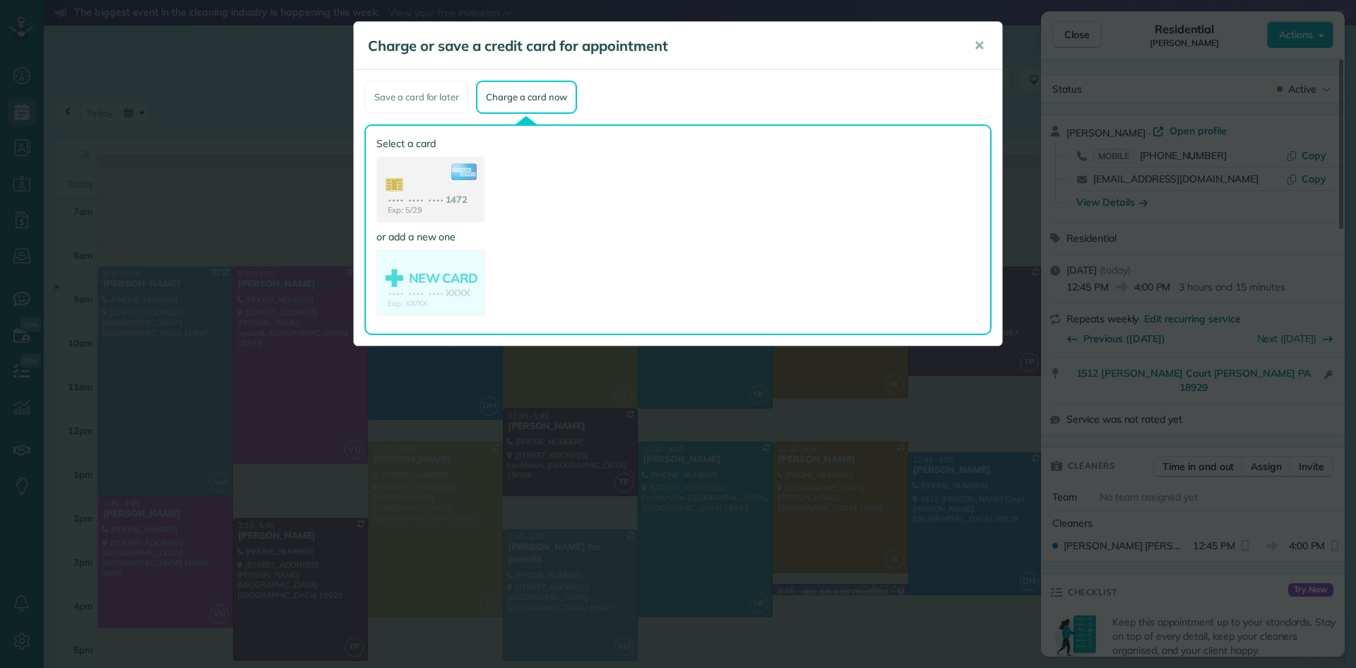
click at [408, 190] on use at bounding box center [431, 191] width 106 height 66
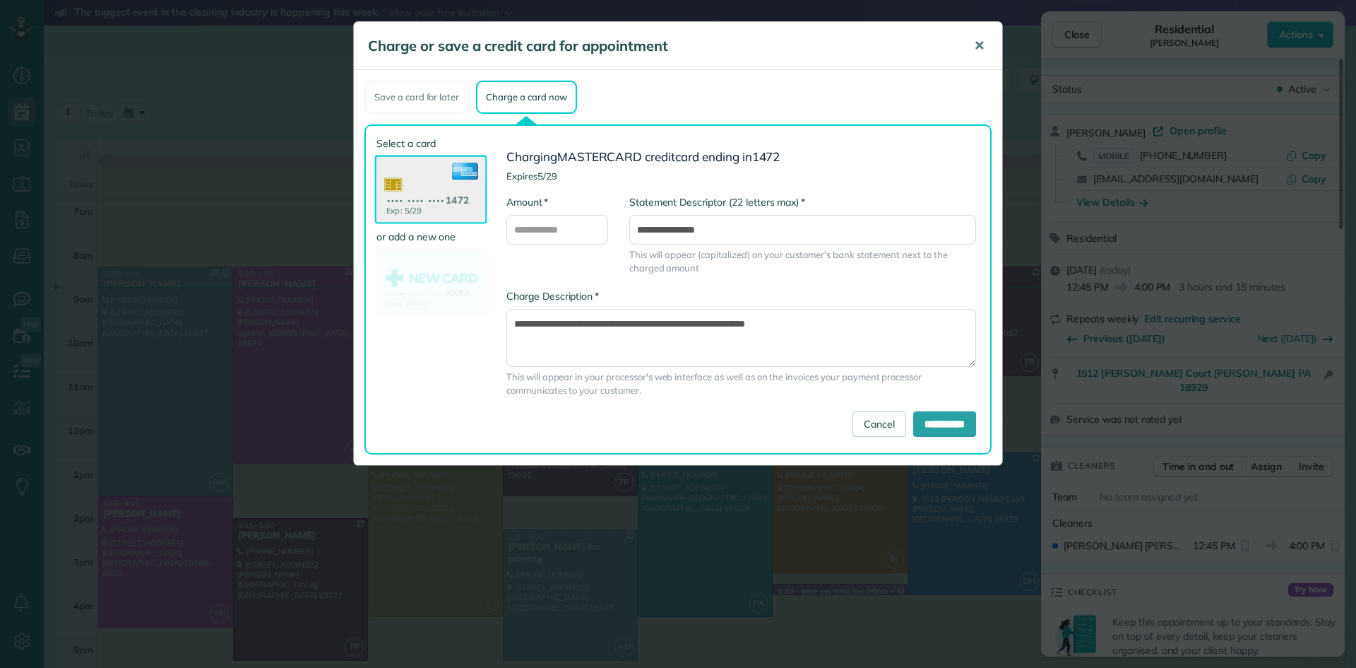
click at [984, 40] on span "✕" at bounding box center [979, 45] width 11 height 16
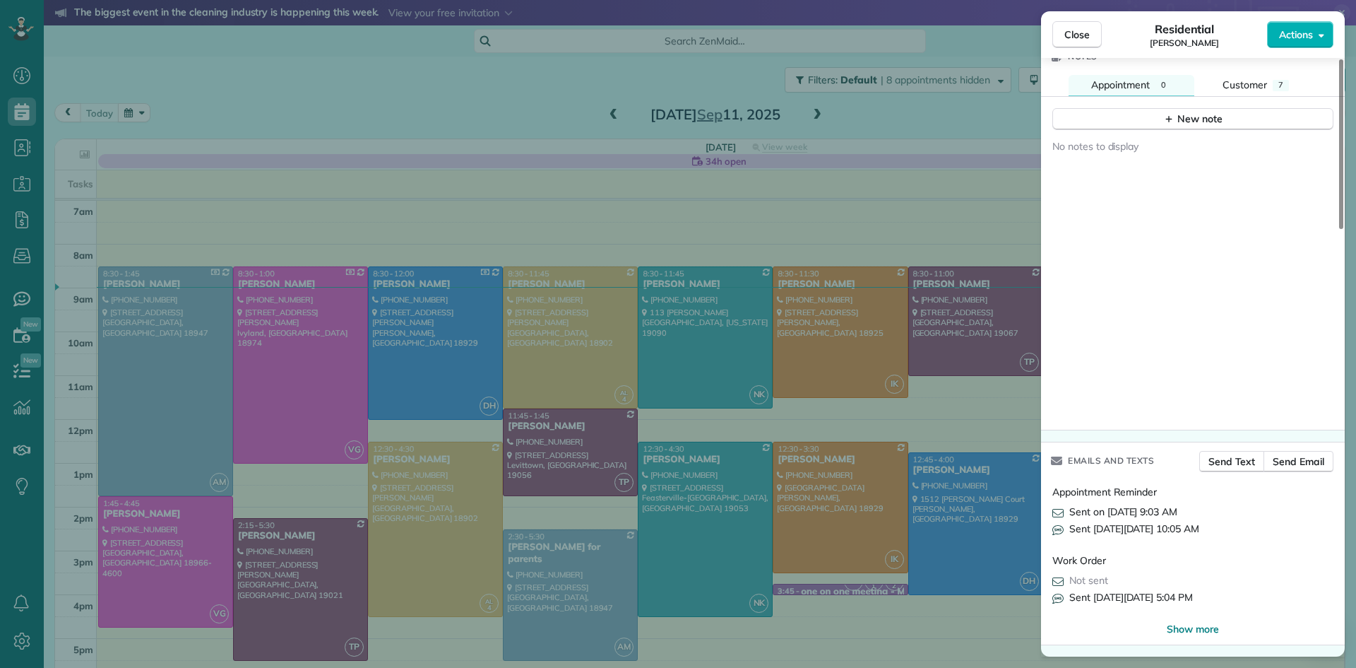
scroll to position [1214, 0]
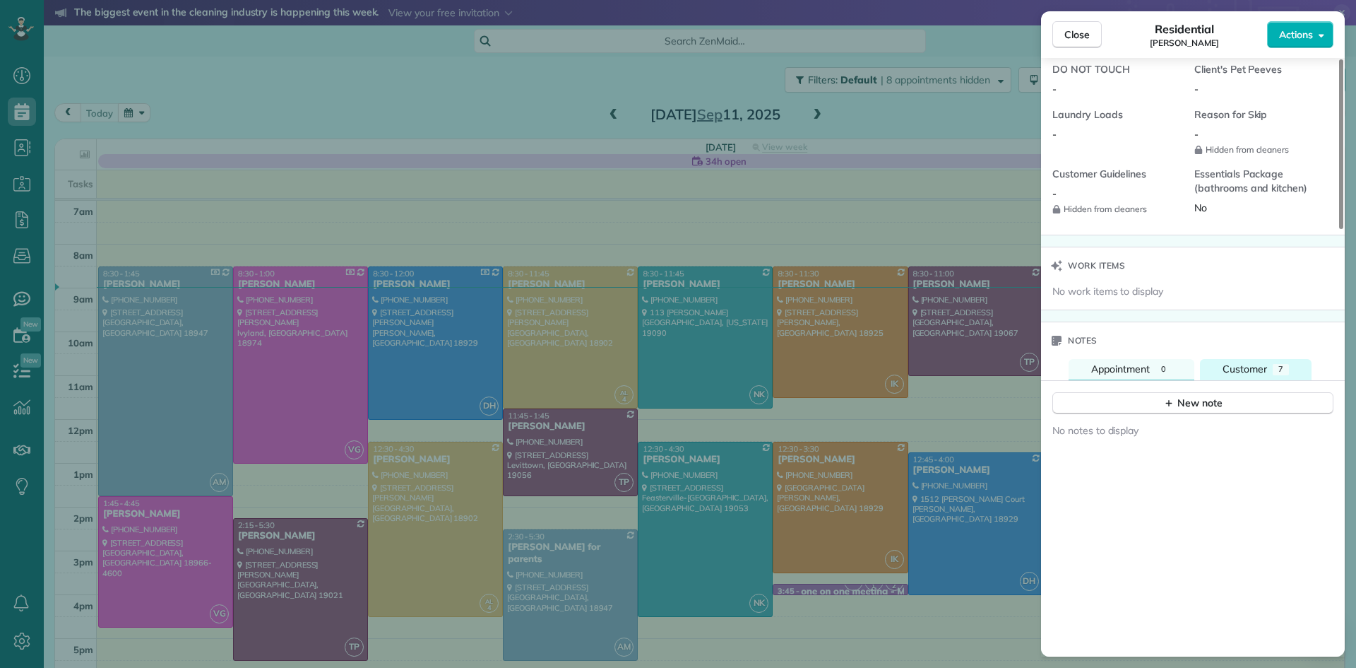
click at [1238, 374] on span "Customer" at bounding box center [1245, 368] width 45 height 13
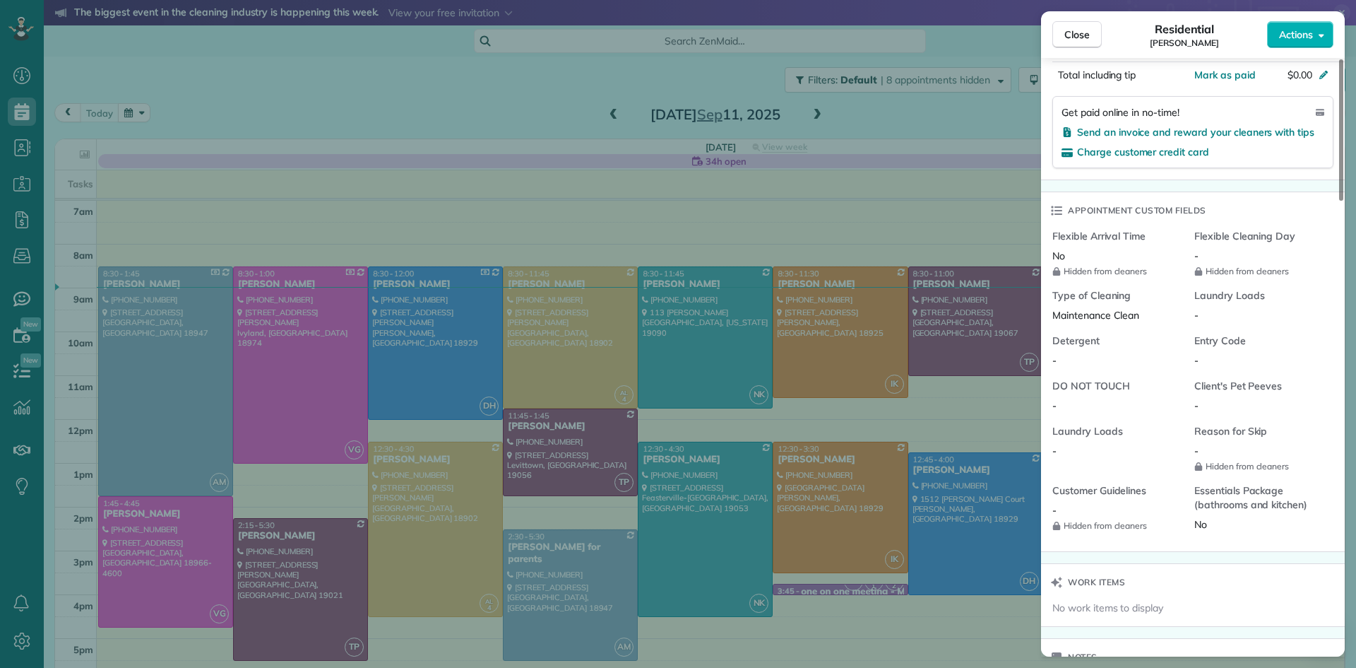
scroll to position [0, 0]
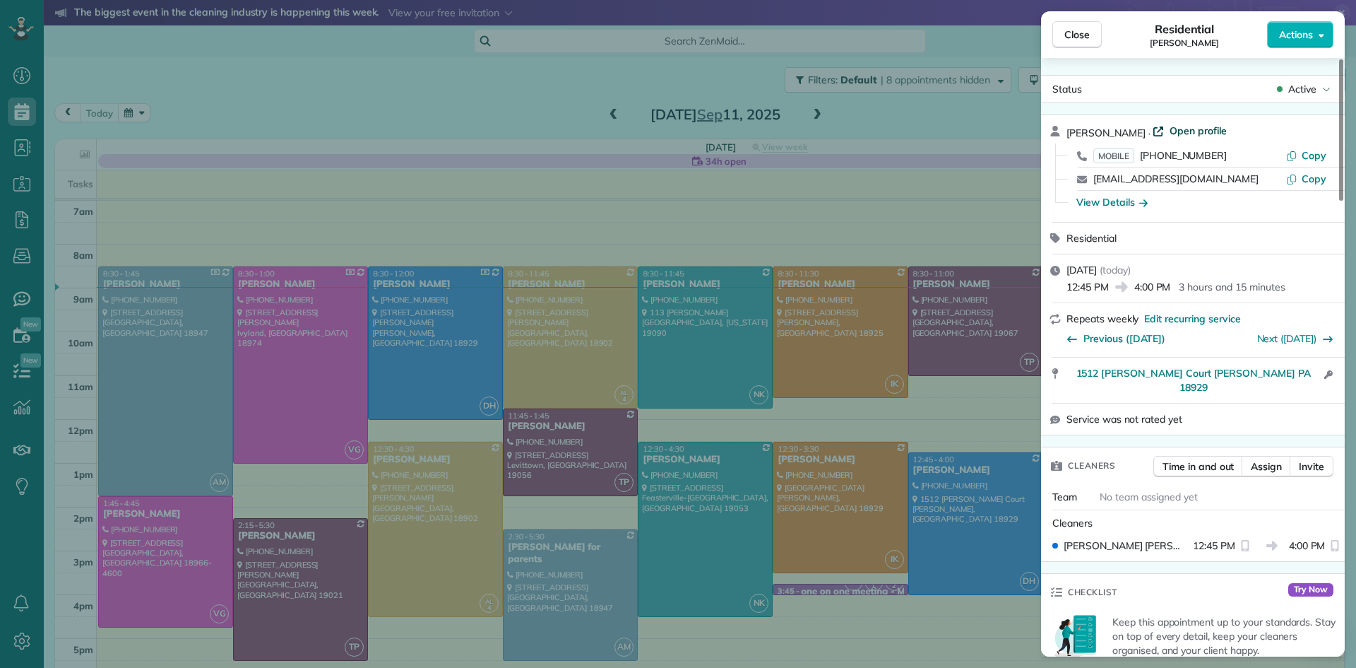
click at [1199, 126] on span "Open profile" at bounding box center [1198, 131] width 57 height 14
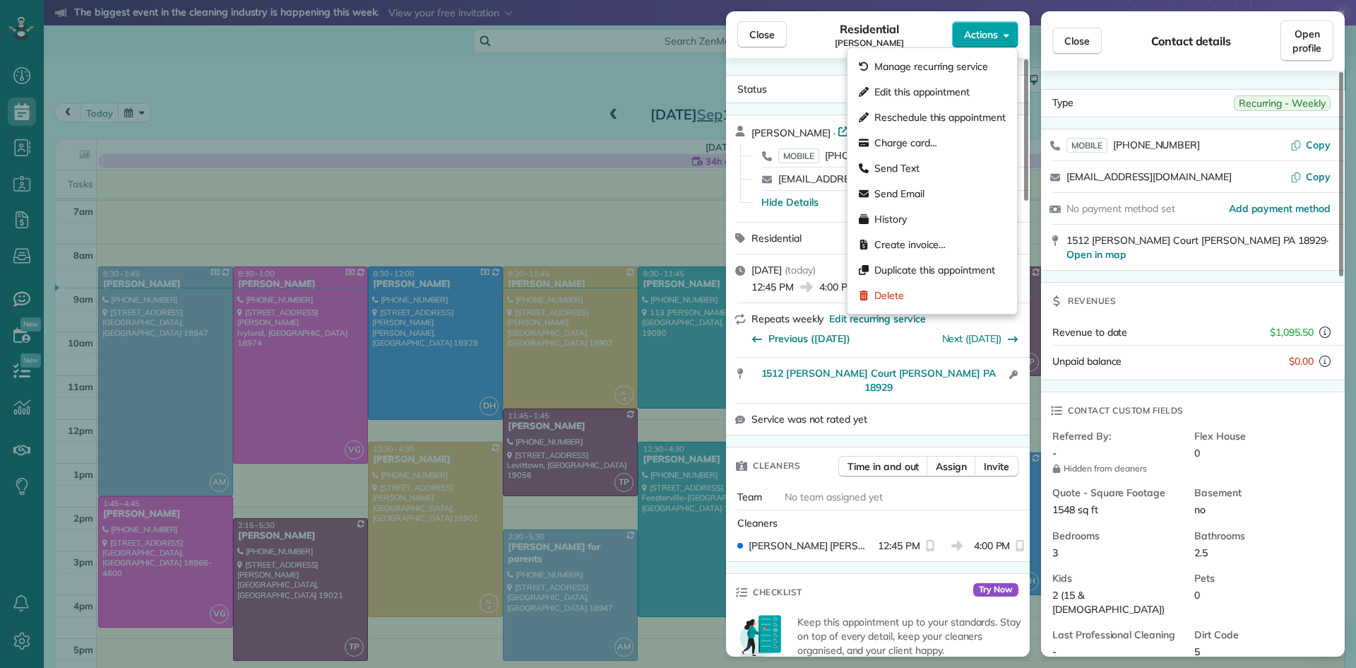
click at [985, 37] on span "Actions" at bounding box center [981, 35] width 34 height 14
click at [934, 66] on span "Manage recurring service" at bounding box center [932, 66] width 114 height 14
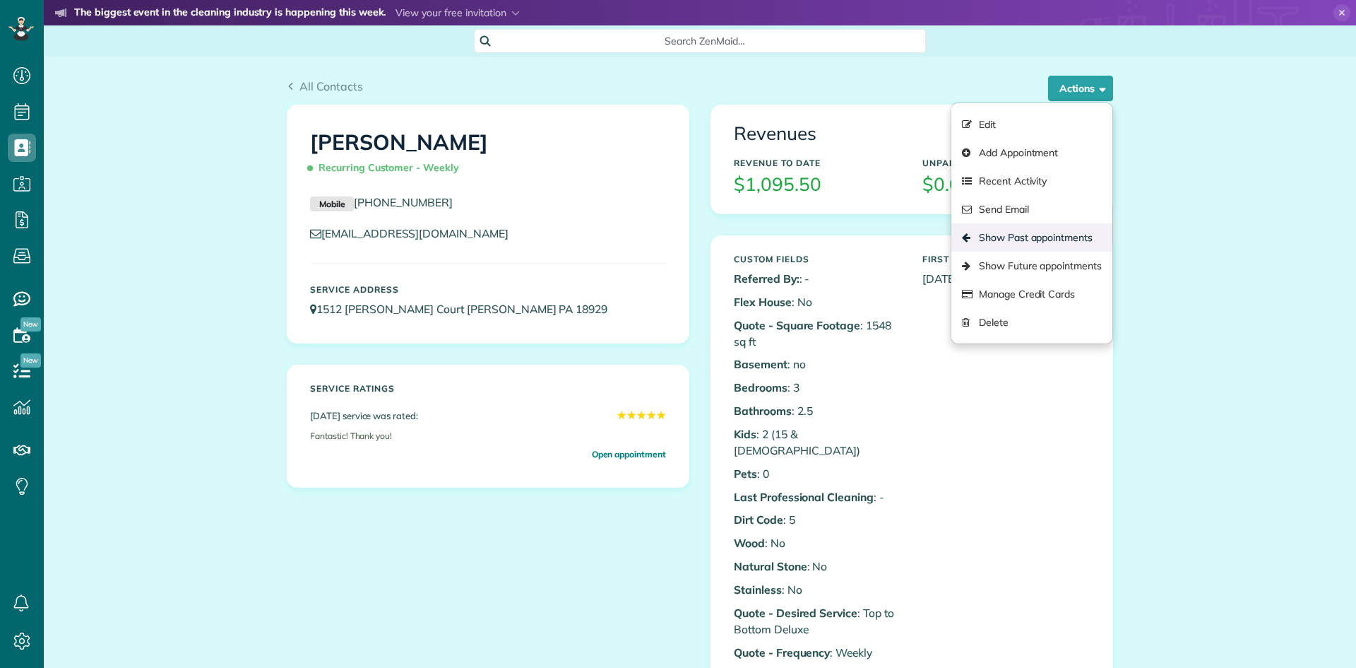
scroll to position [6, 6]
click at [1017, 232] on link "Show Past appointments" at bounding box center [1032, 237] width 161 height 28
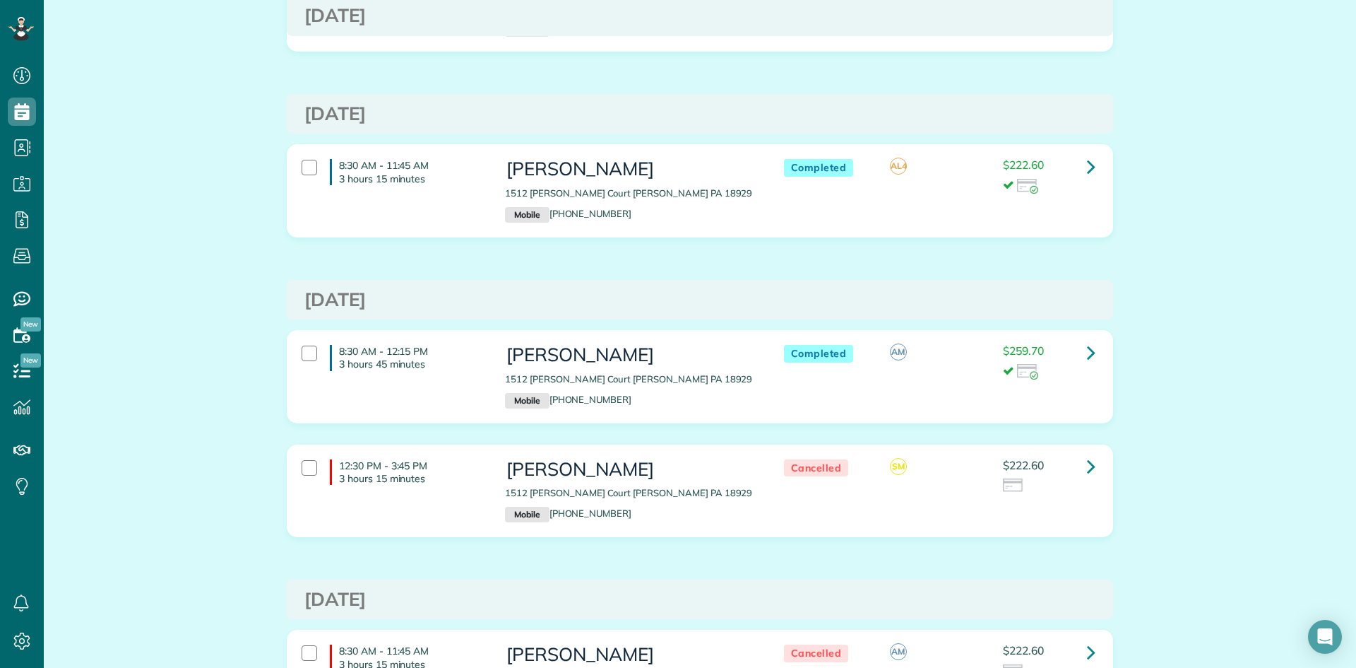
scroll to position [225, 0]
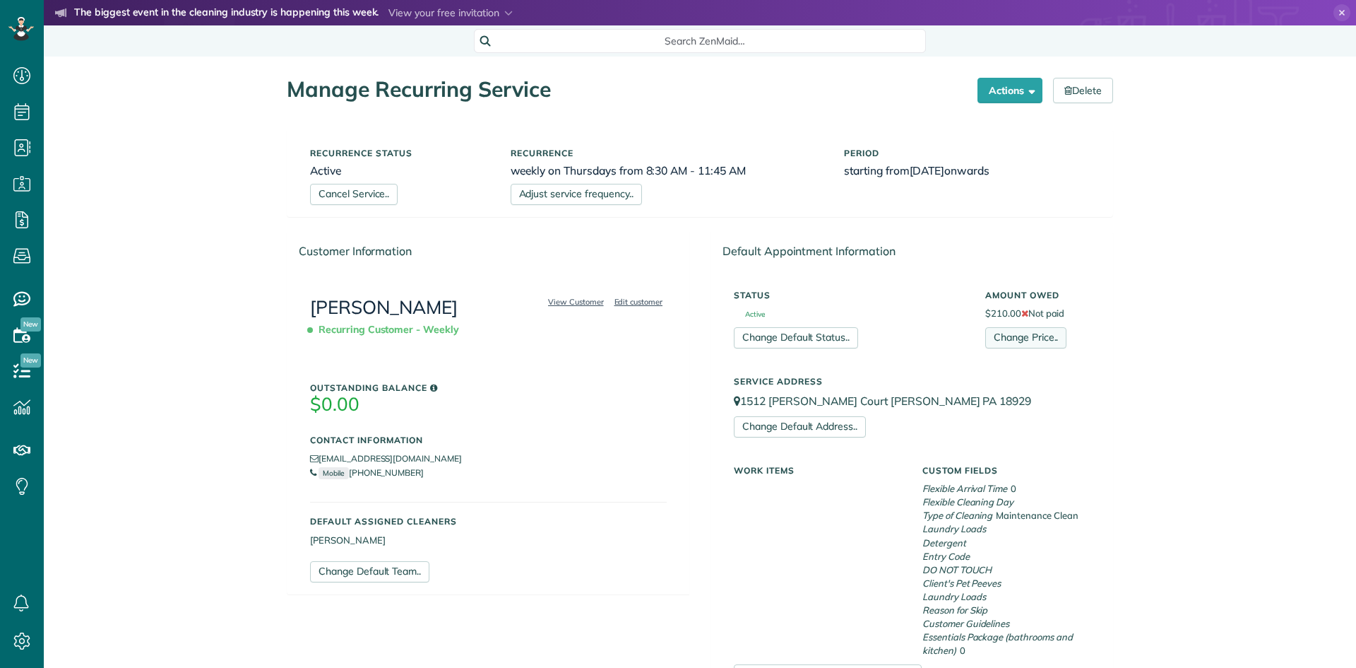
scroll to position [6, 6]
click at [1019, 335] on link "Change Price.." at bounding box center [1025, 337] width 81 height 21
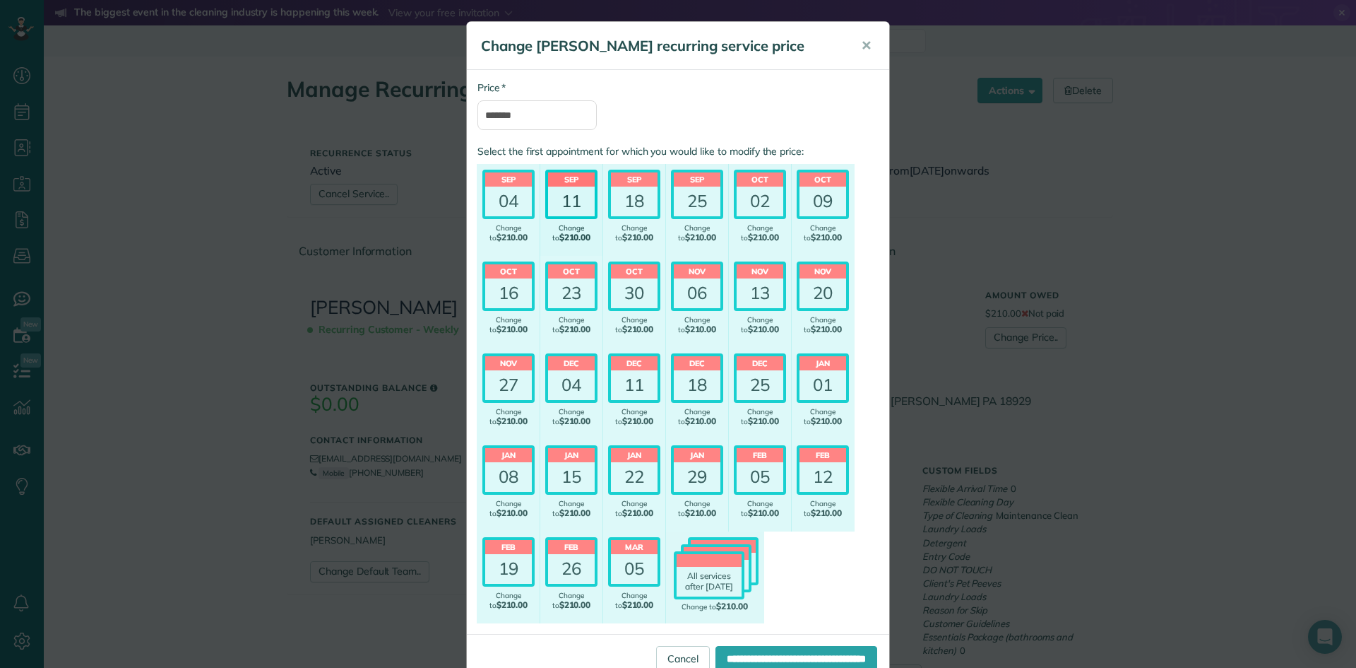
click at [569, 191] on div "11" at bounding box center [571, 201] width 47 height 30
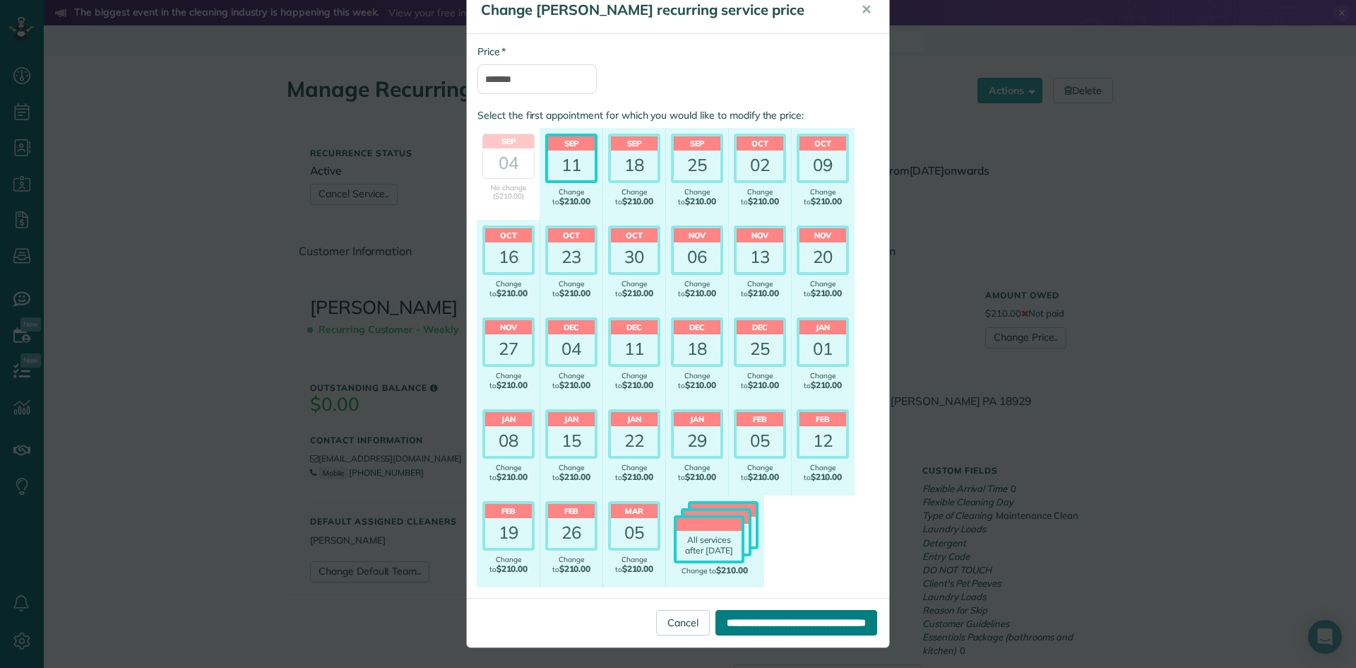
scroll to position [37, 0]
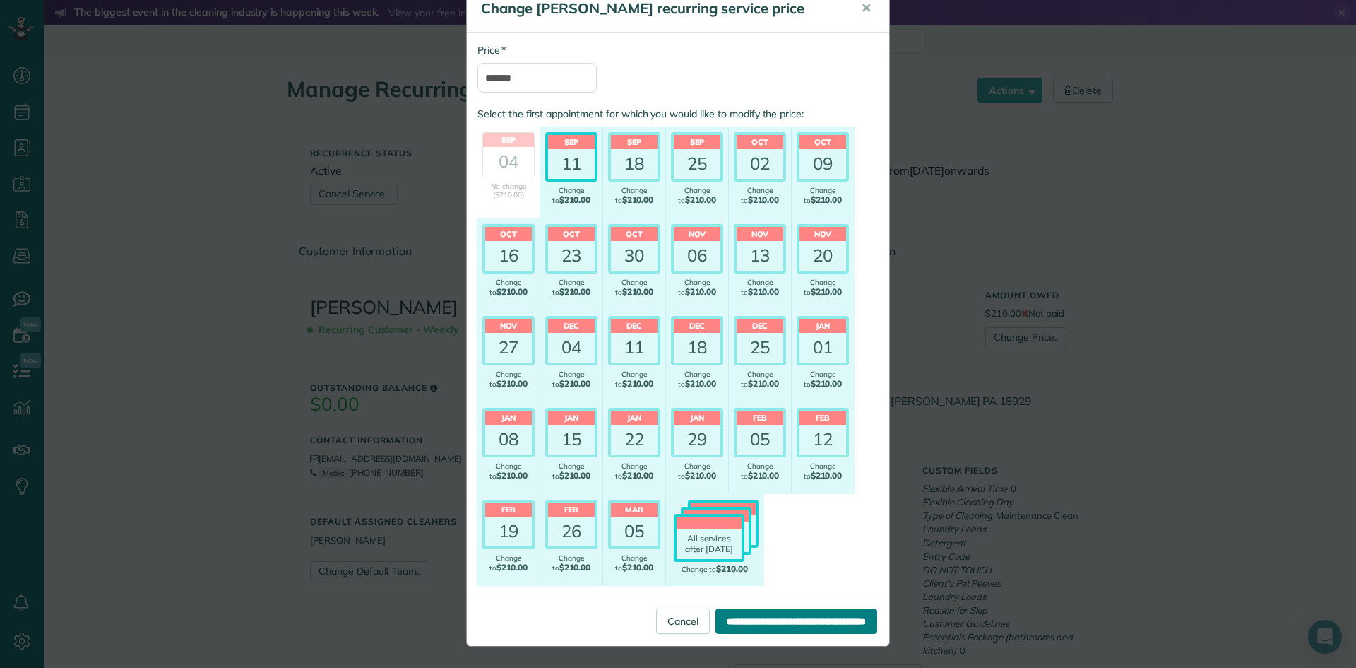
drag, startPoint x: 824, startPoint y: 624, endPoint x: 817, endPoint y: 612, distance: 14.5
click at [824, 624] on input "**********" at bounding box center [797, 620] width 162 height 25
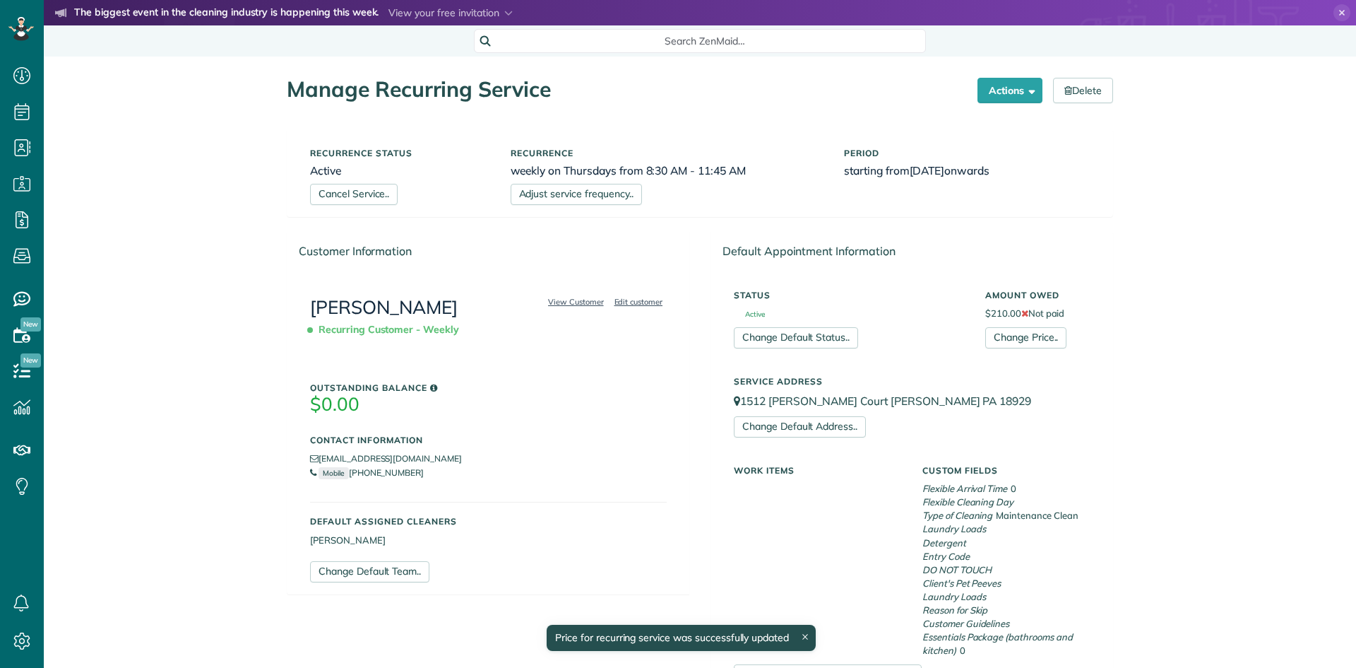
scroll to position [6, 6]
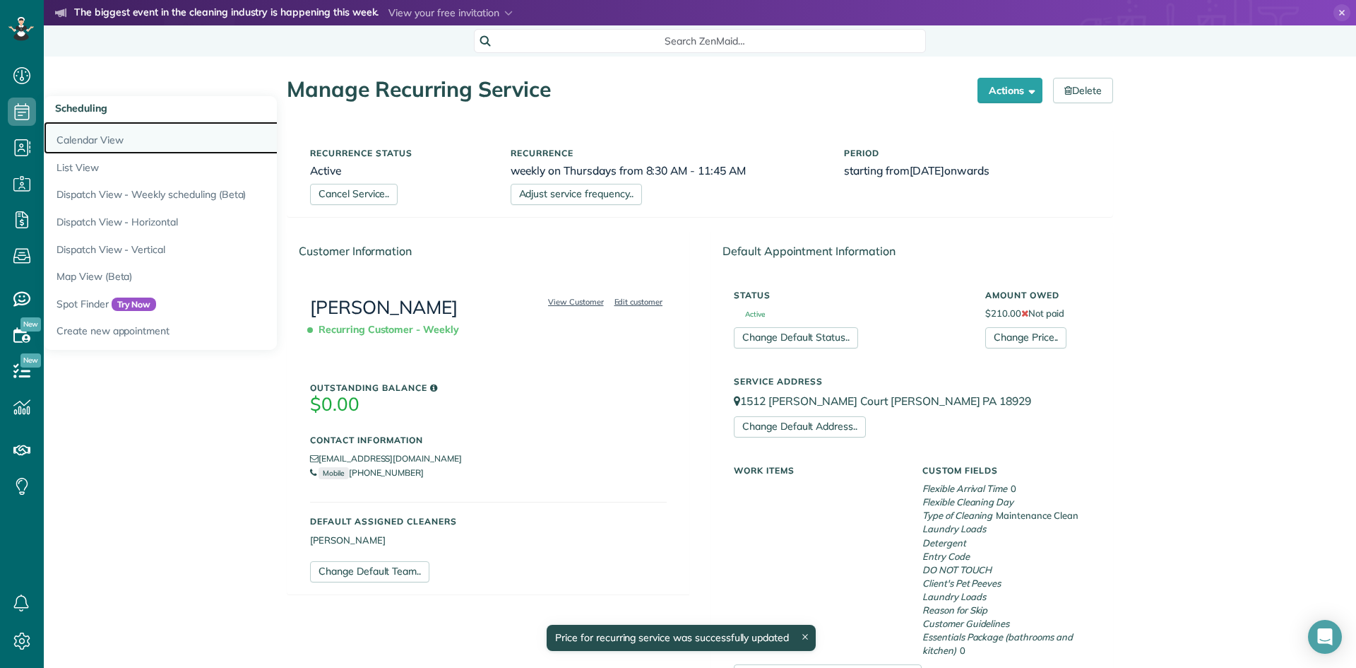
click at [78, 135] on link "Calendar View" at bounding box center [220, 138] width 353 height 32
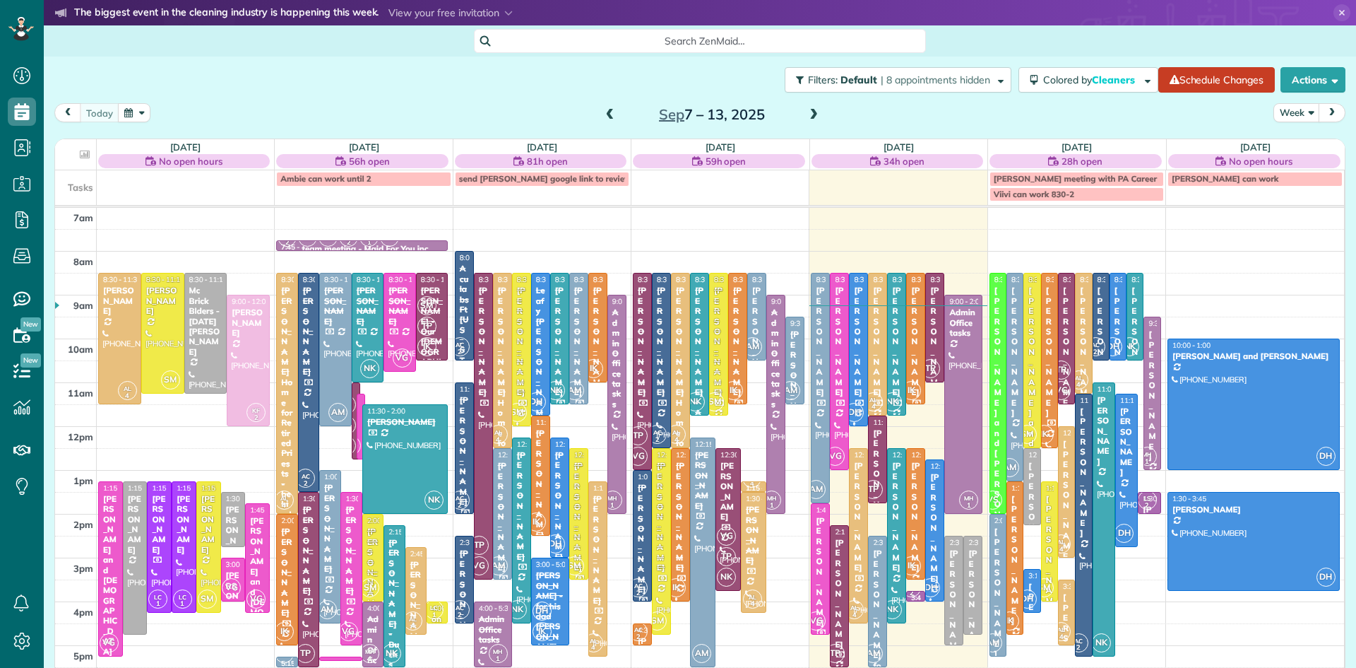
scroll to position [6, 6]
click at [936, 542] on div "[PERSON_NAME]" at bounding box center [935, 528] width 11 height 112
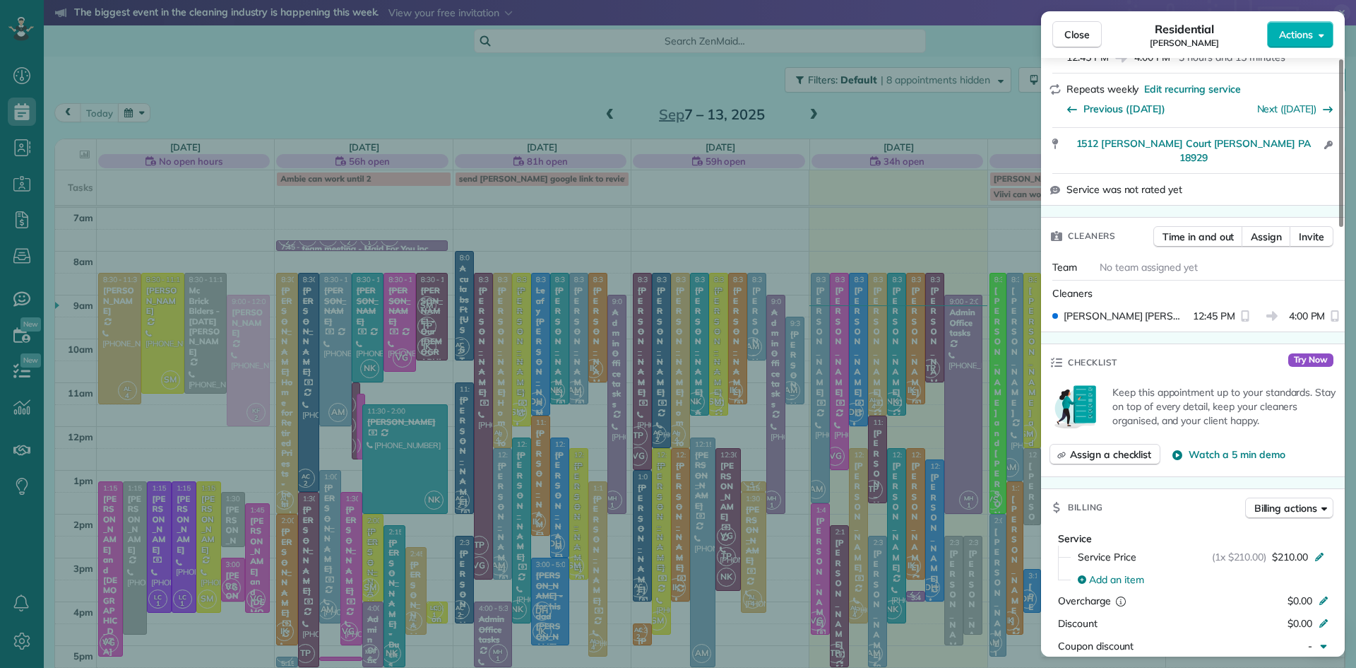
scroll to position [587, 0]
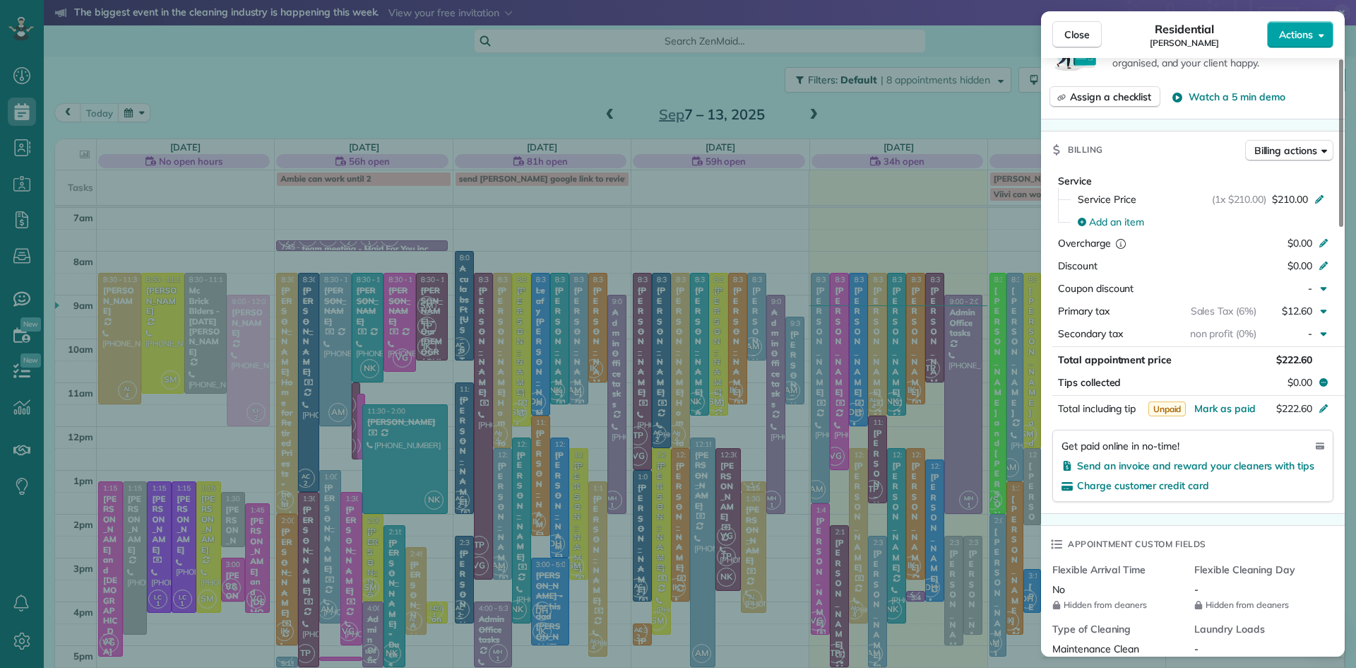
click at [1314, 28] on button "Actions" at bounding box center [1300, 34] width 66 height 27
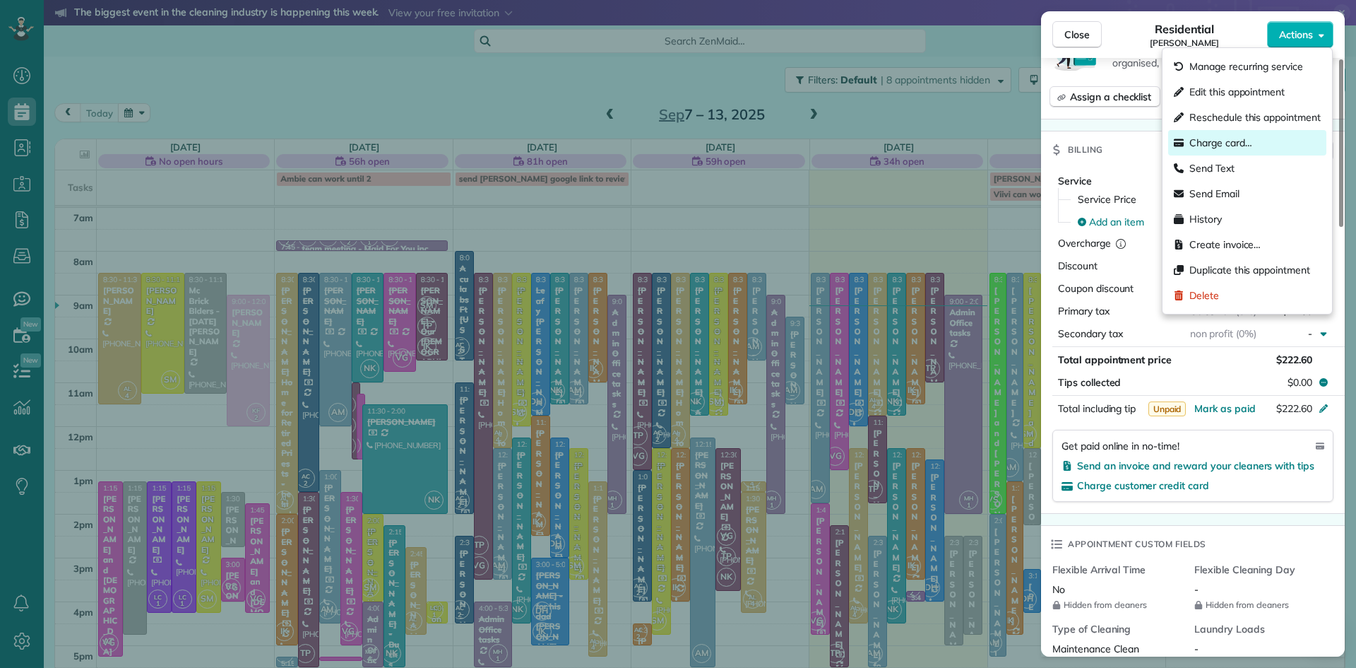
click at [1224, 137] on span "Charge card…" at bounding box center [1221, 143] width 63 height 14
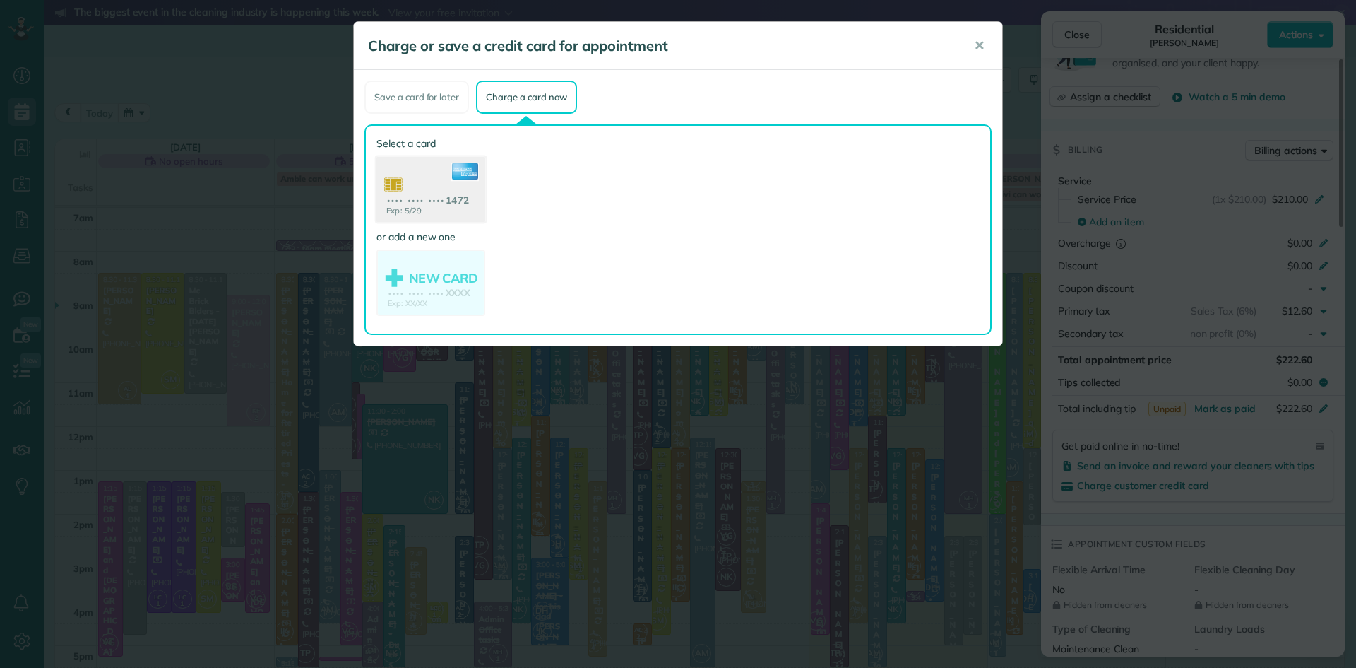
click at [422, 180] on use at bounding box center [431, 191] width 109 height 69
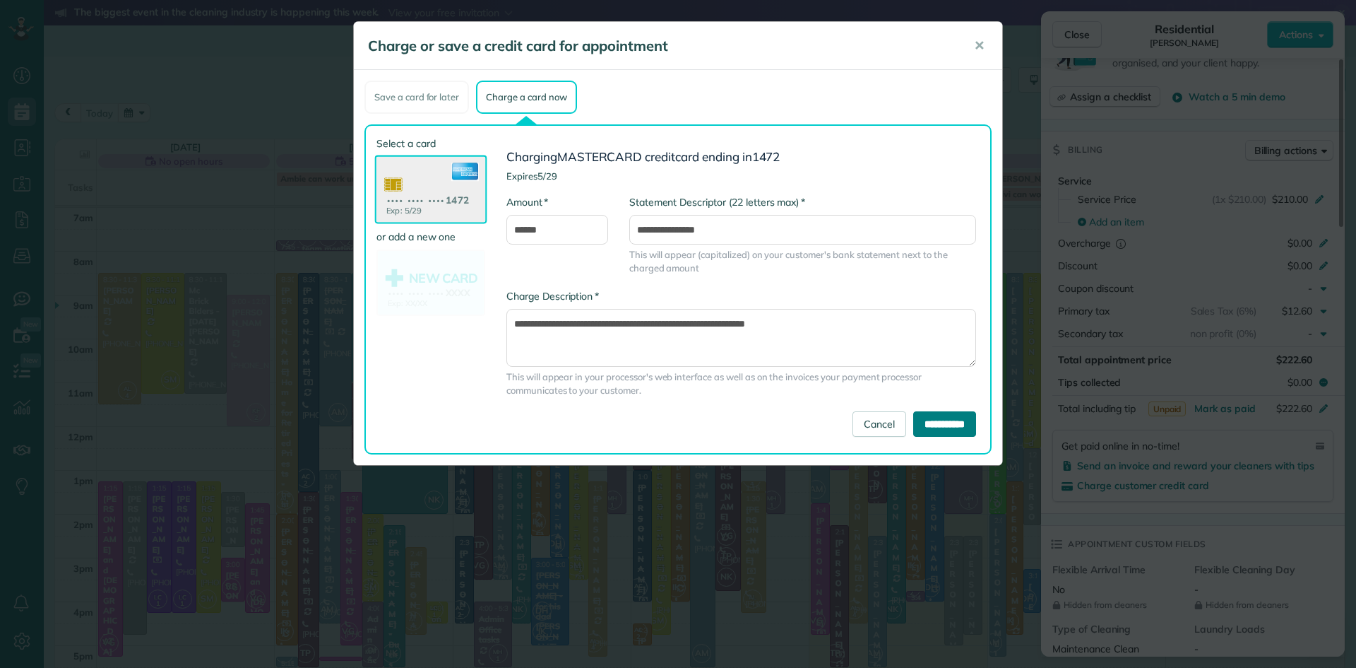
click at [935, 419] on input "**********" at bounding box center [944, 423] width 63 height 25
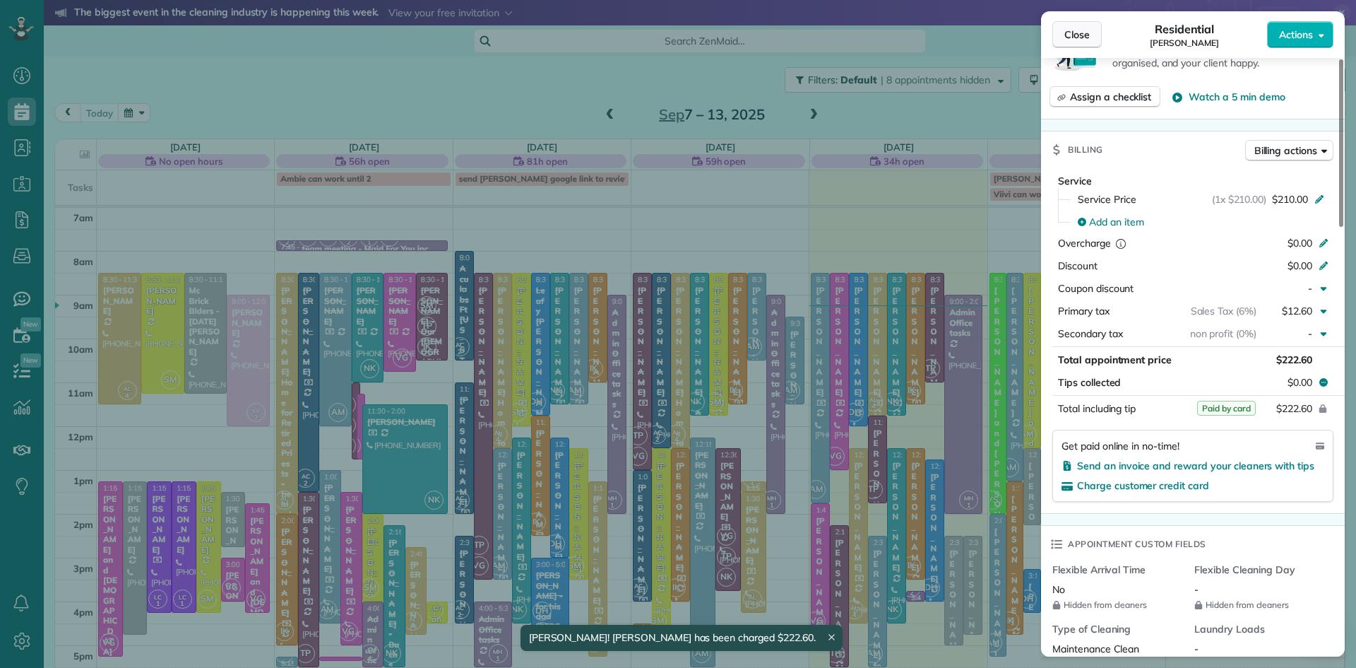
click at [1068, 35] on span "Close" at bounding box center [1077, 35] width 25 height 14
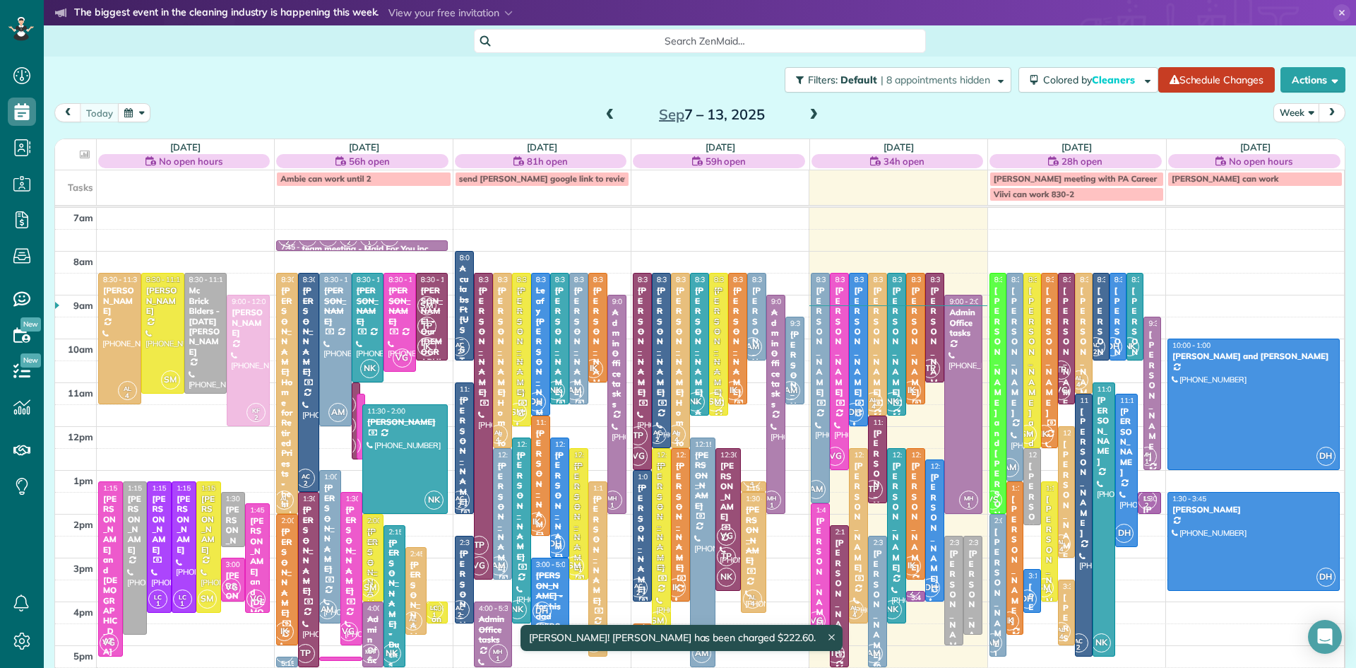
click at [877, 629] on div "[PERSON_NAME] for parents" at bounding box center [877, 639] width 11 height 183
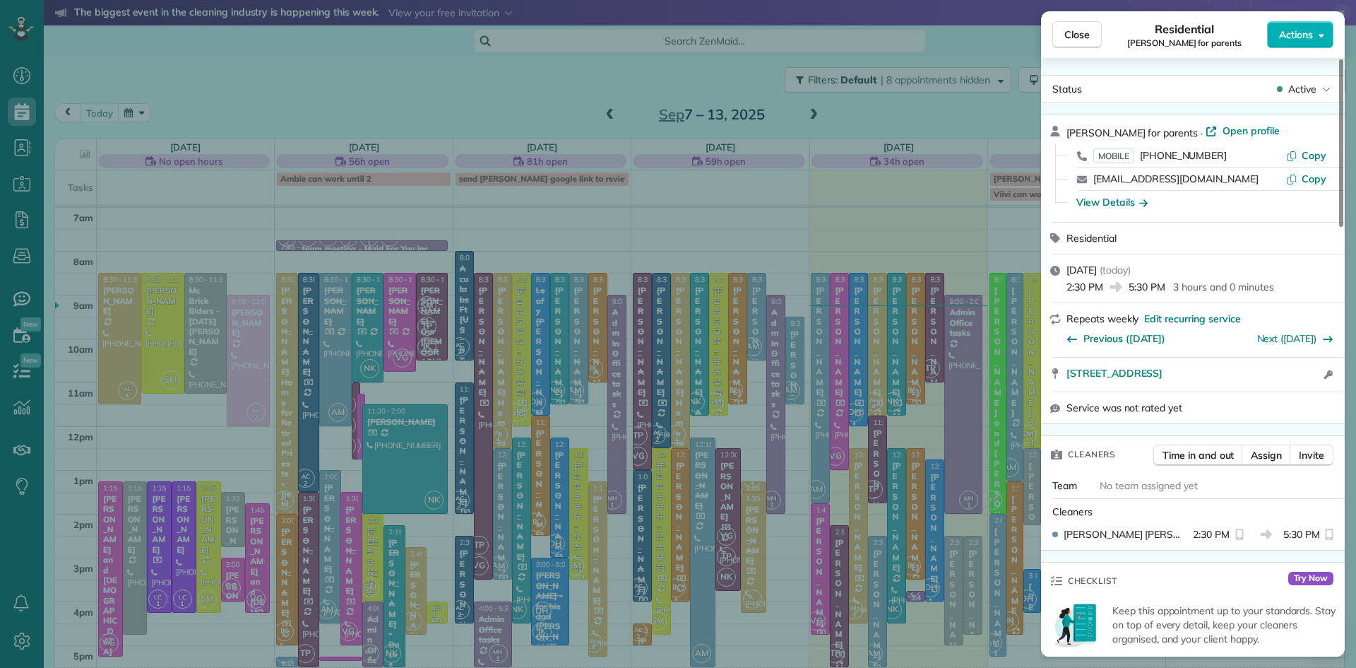
scroll to position [516, 0]
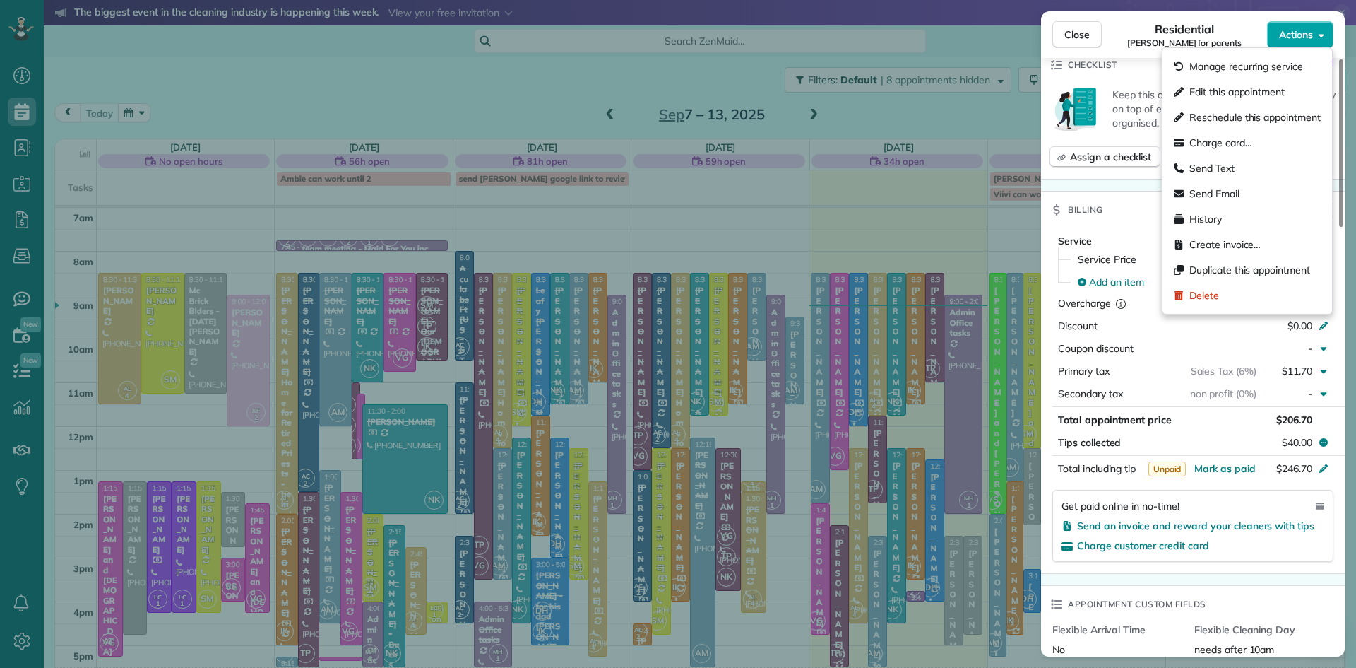
click at [1287, 32] on span "Actions" at bounding box center [1296, 35] width 34 height 14
click at [1201, 145] on span "Charge card…" at bounding box center [1221, 143] width 63 height 14
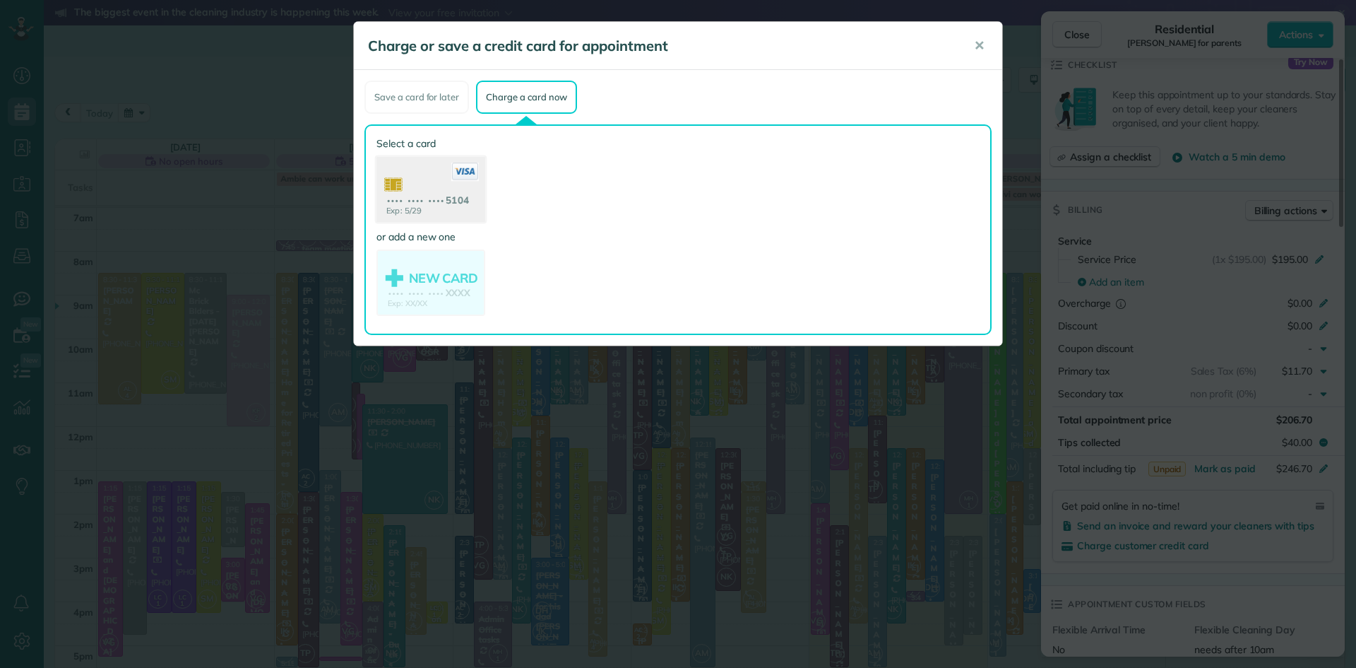
click at [418, 187] on use at bounding box center [431, 191] width 109 height 69
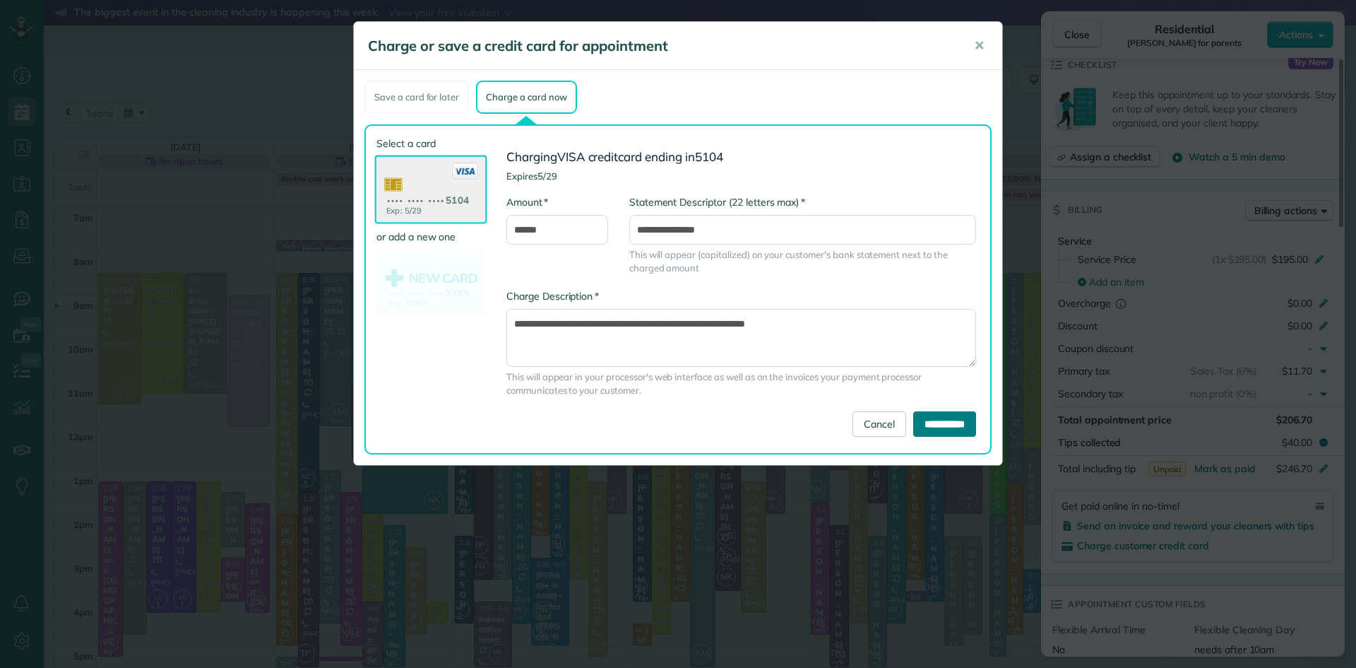
click at [932, 420] on input "**********" at bounding box center [944, 423] width 63 height 25
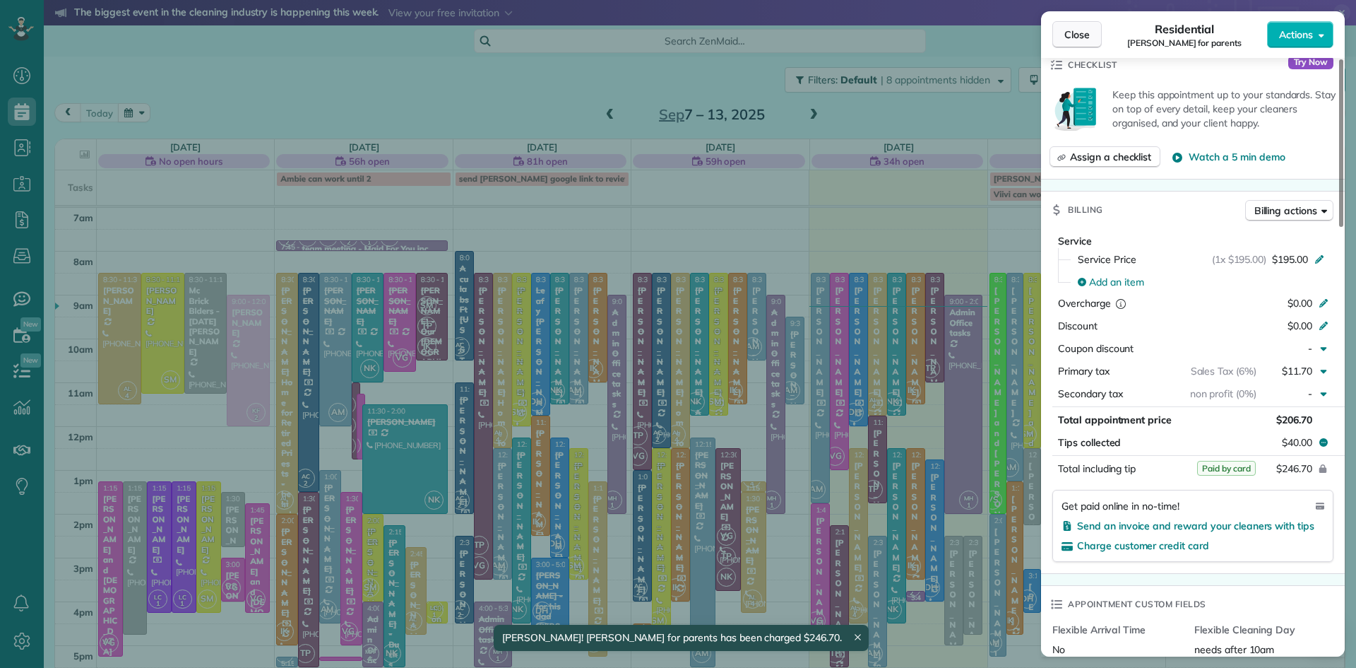
click at [1070, 32] on span "Close" at bounding box center [1077, 35] width 25 height 14
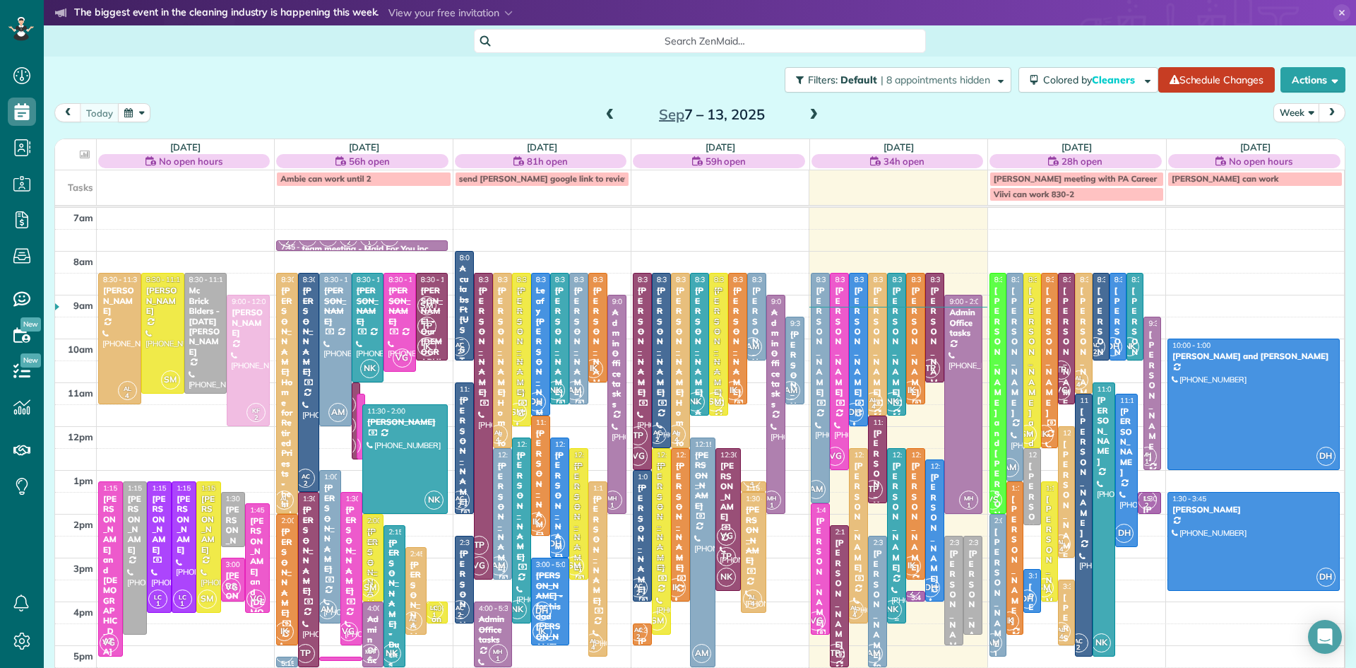
click at [895, 559] on div "[PERSON_NAME]" at bounding box center [896, 517] width 11 height 112
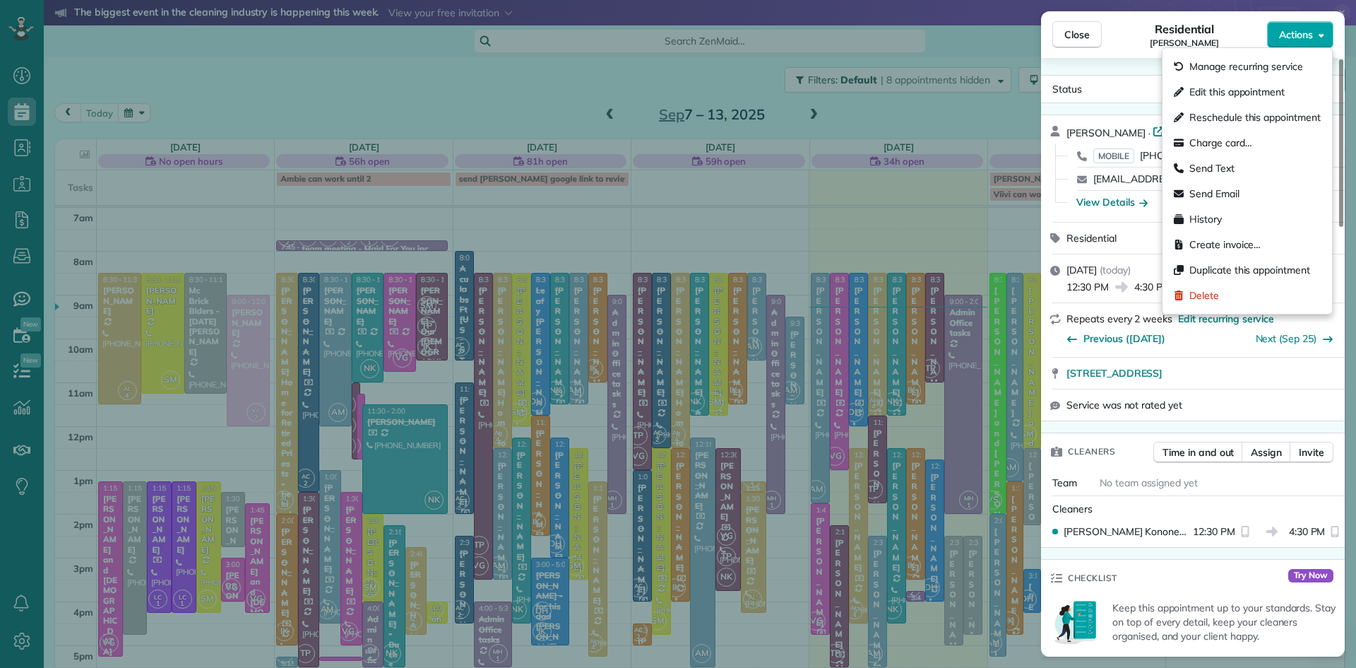
click at [1304, 32] on span "Actions" at bounding box center [1296, 35] width 34 height 14
click at [1231, 141] on span "Charge card…" at bounding box center [1221, 143] width 63 height 14
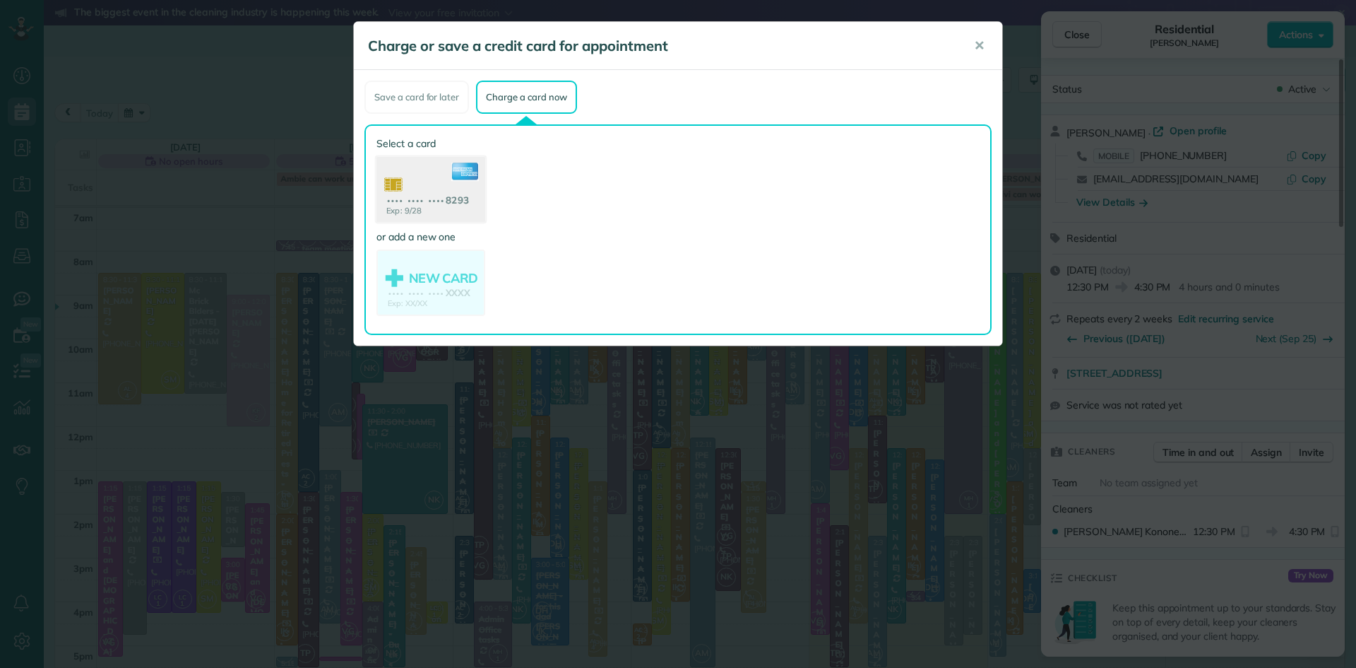
click at [427, 188] on use at bounding box center [431, 191] width 109 height 69
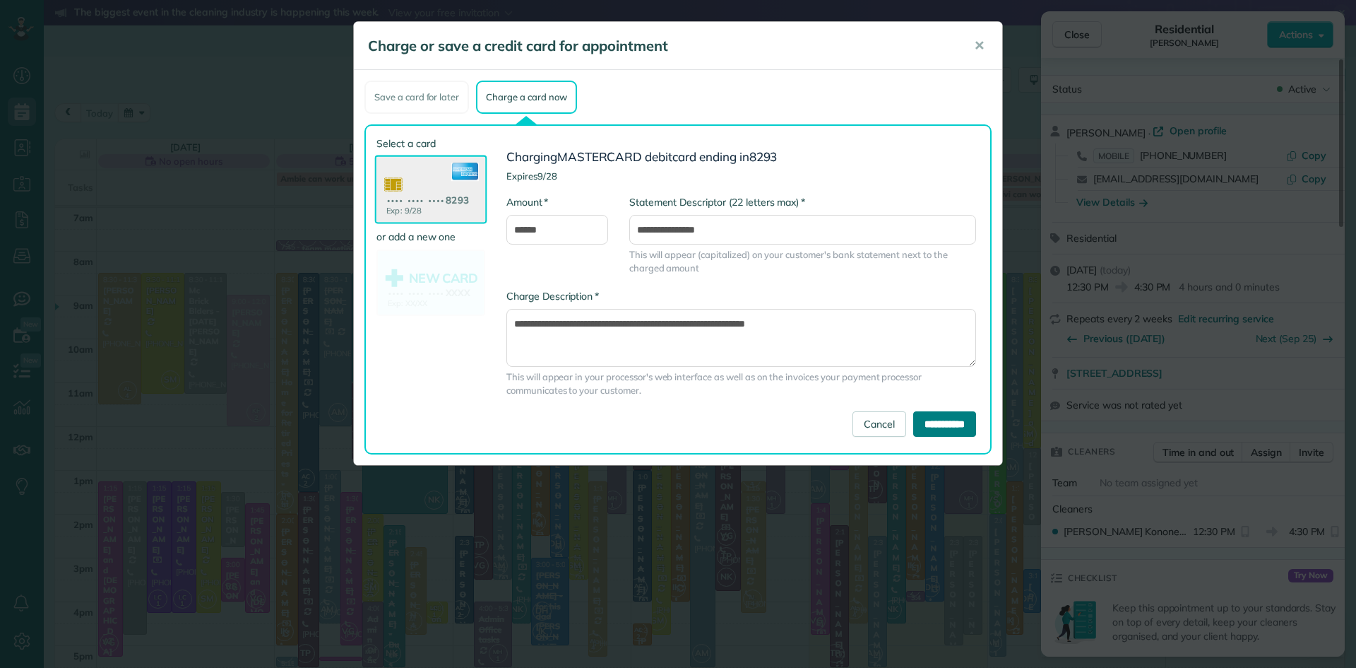
click at [920, 419] on input "**********" at bounding box center [944, 423] width 63 height 25
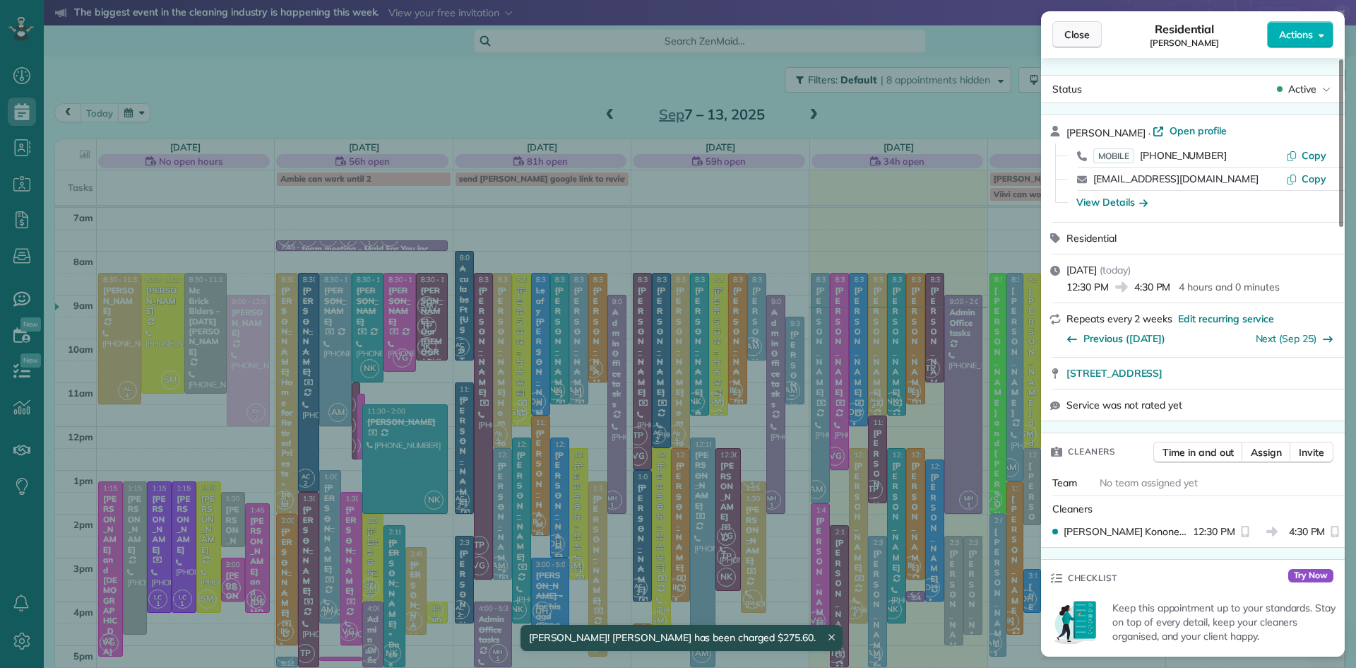
click at [1082, 23] on button "Close" at bounding box center [1077, 34] width 49 height 27
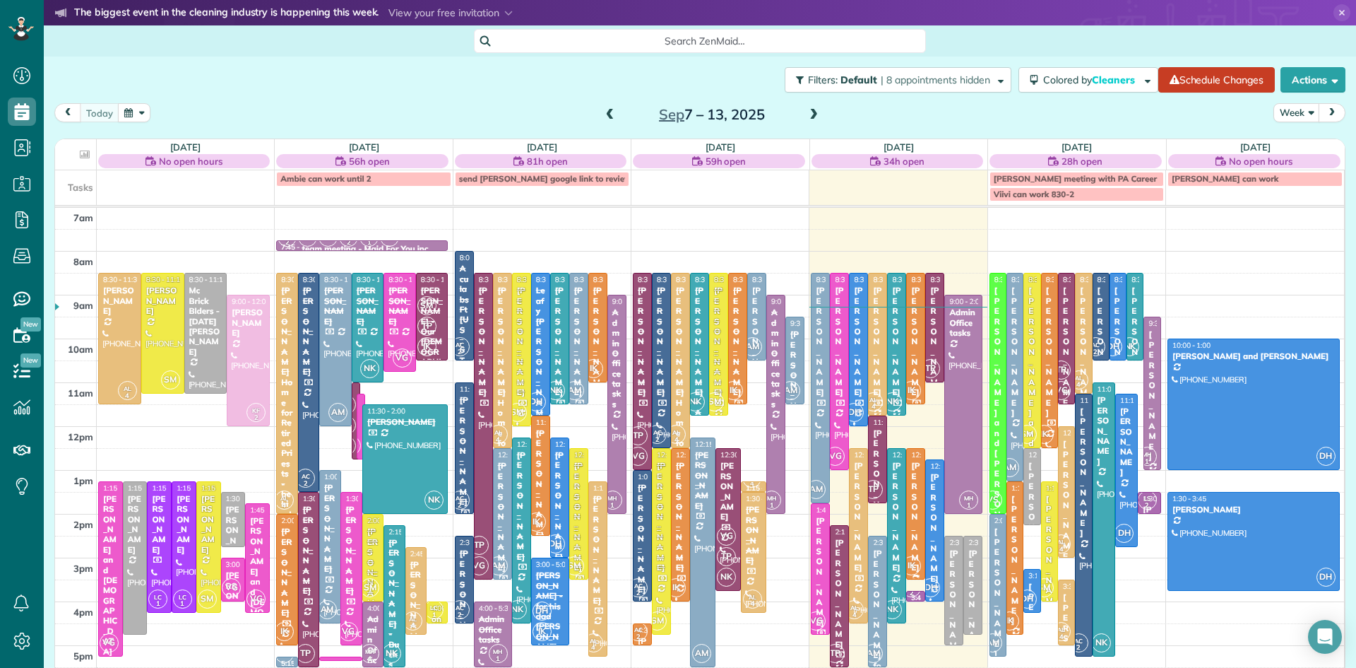
click at [917, 520] on div "[PERSON_NAME]" at bounding box center [916, 517] width 11 height 112
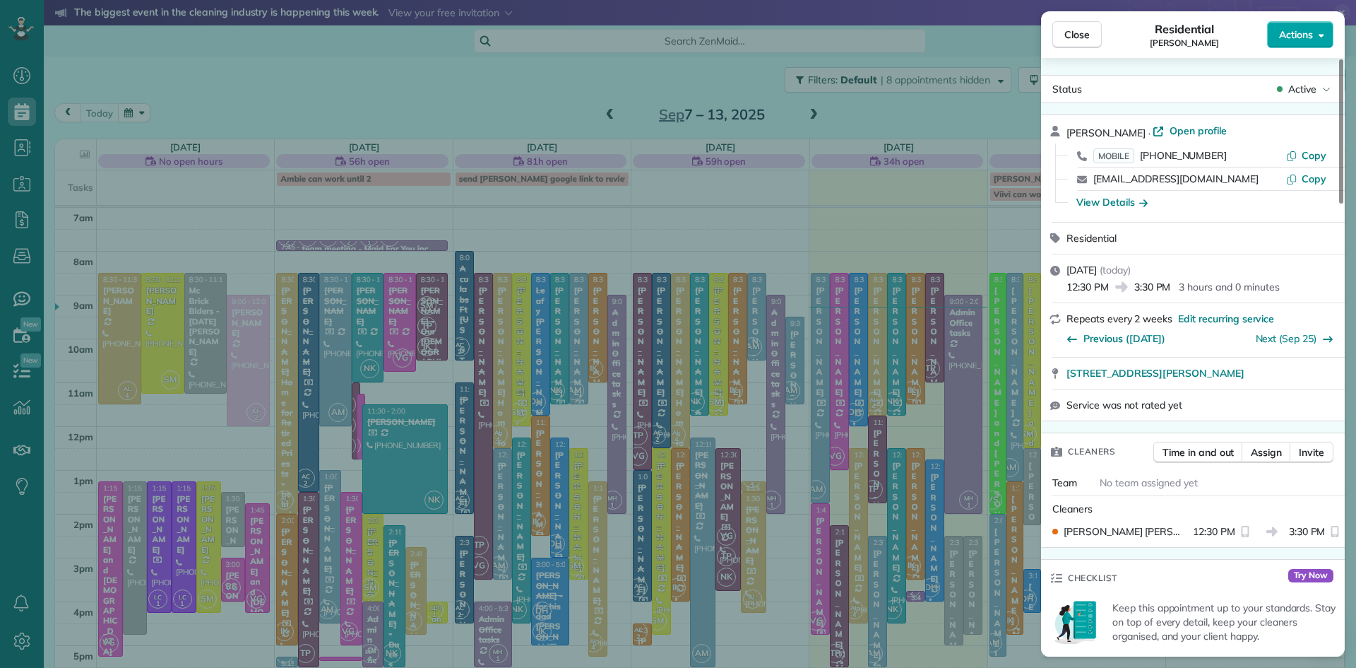
click at [1300, 35] on span "Actions" at bounding box center [1296, 35] width 34 height 14
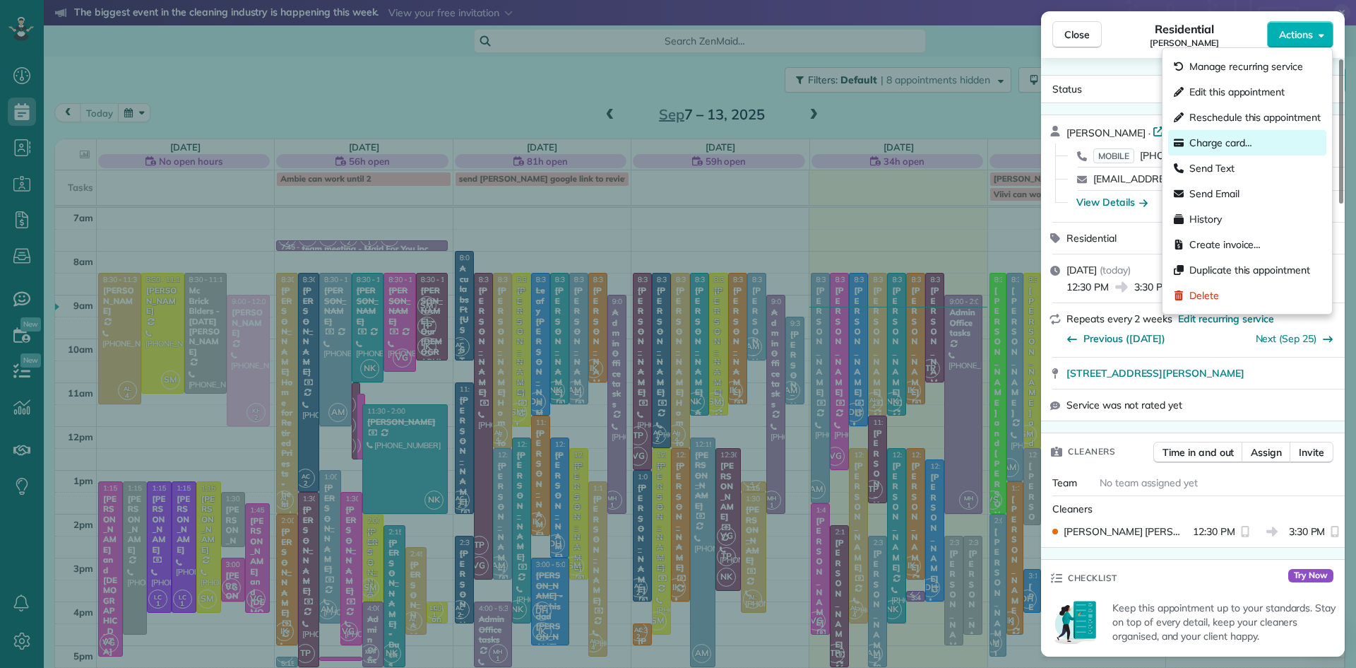
click at [1236, 145] on span "Charge card…" at bounding box center [1221, 143] width 63 height 14
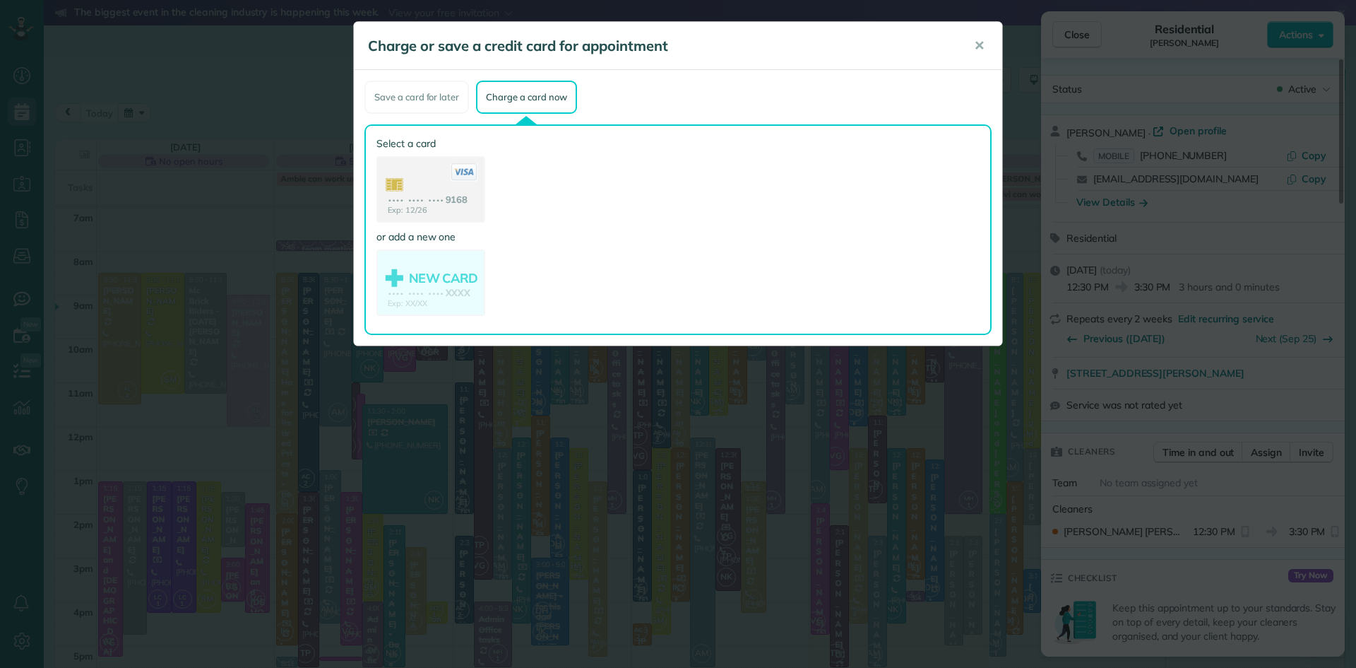
click at [434, 192] on use at bounding box center [431, 191] width 106 height 66
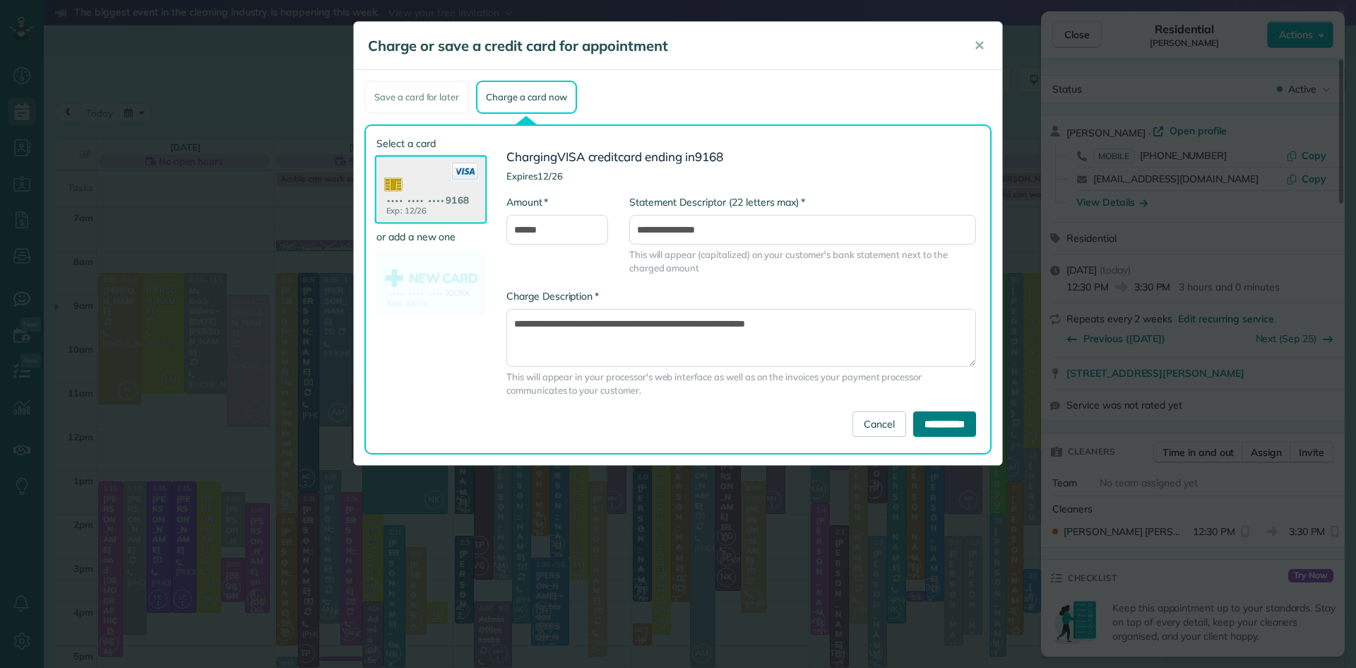
click at [922, 423] on input "**********" at bounding box center [944, 423] width 63 height 25
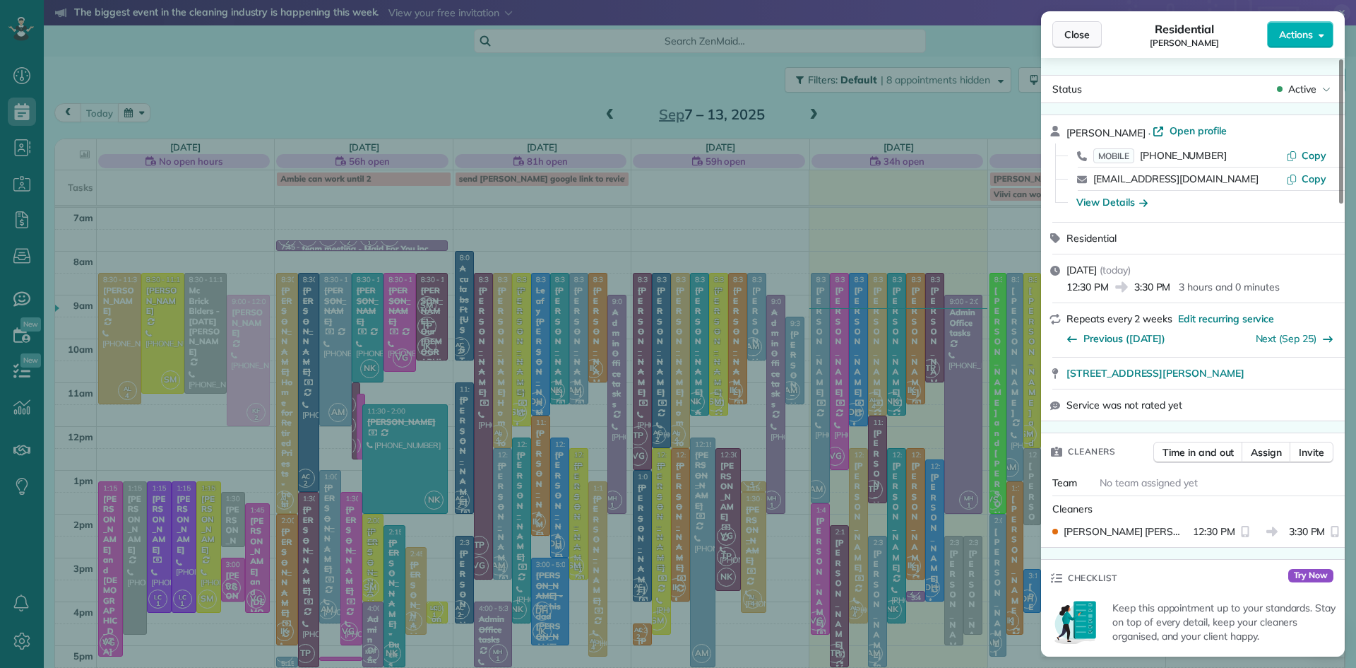
click at [1074, 32] on span "Close" at bounding box center [1077, 35] width 25 height 14
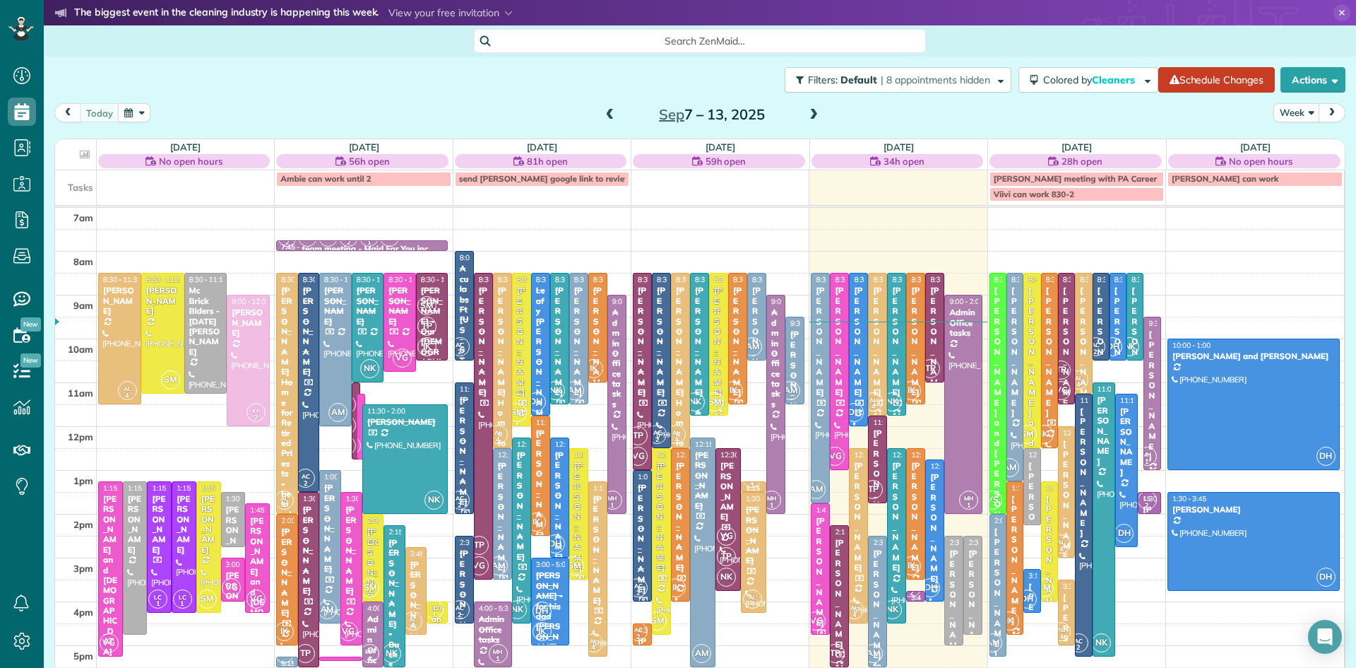
click at [813, 114] on span at bounding box center [814, 115] width 16 height 13
